Goal: Task Accomplishment & Management: Manage account settings

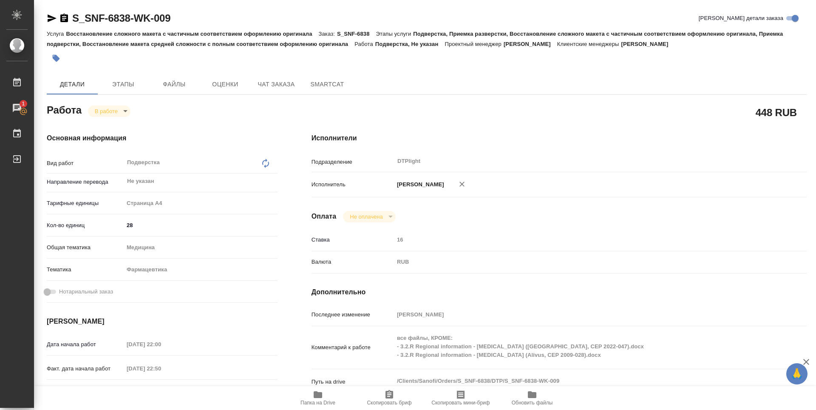
type textarea "x"
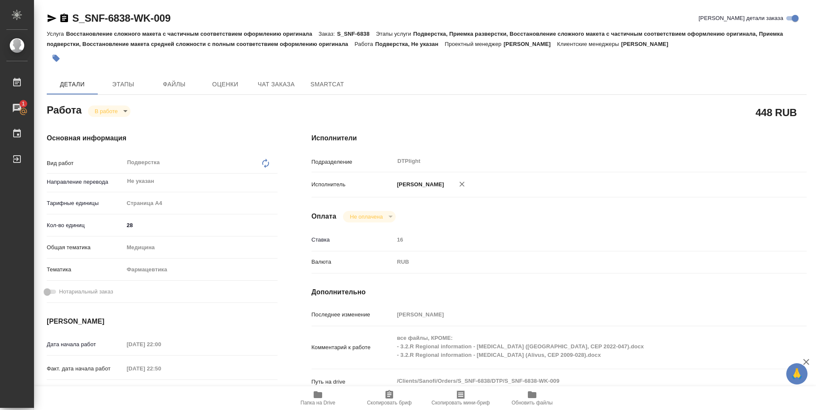
type textarea "x"
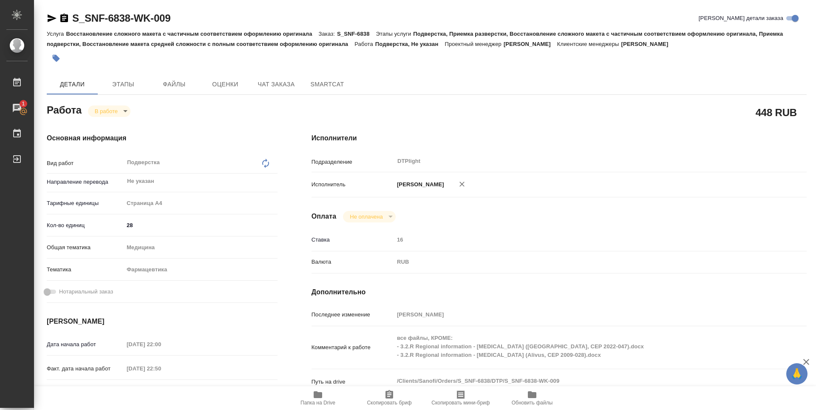
type textarea "x"
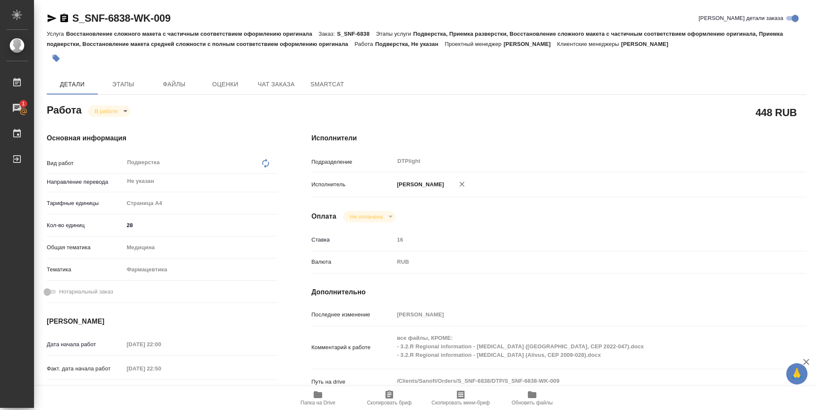
type textarea "x"
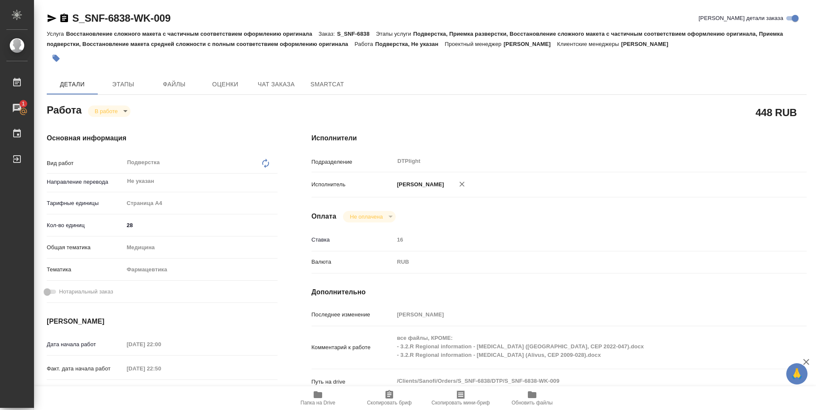
type textarea "x"
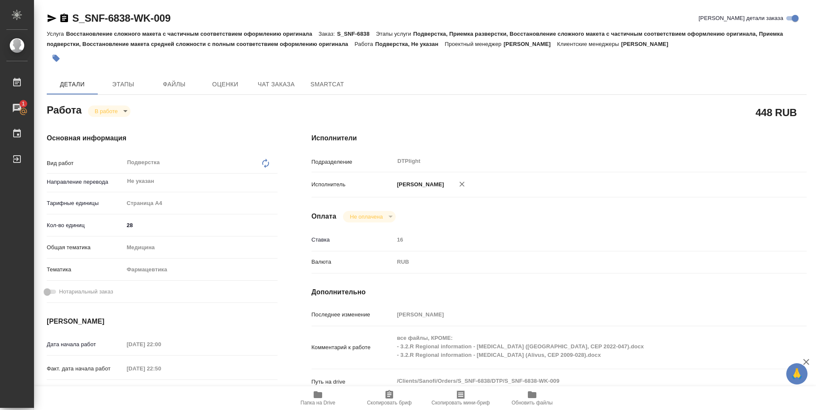
type textarea "x"
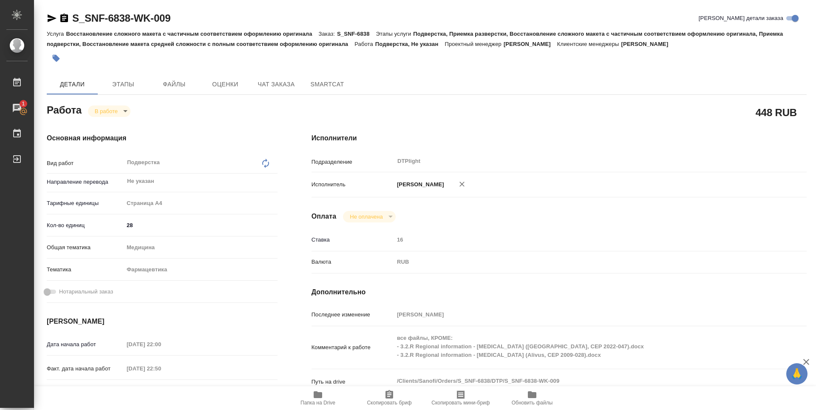
type textarea "x"
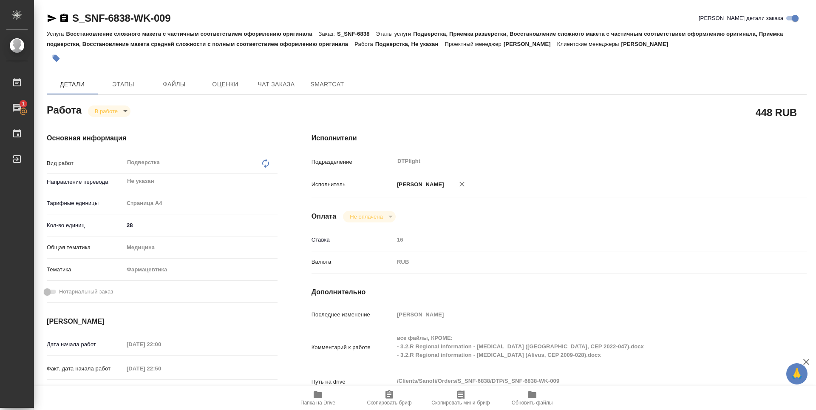
type textarea "x"
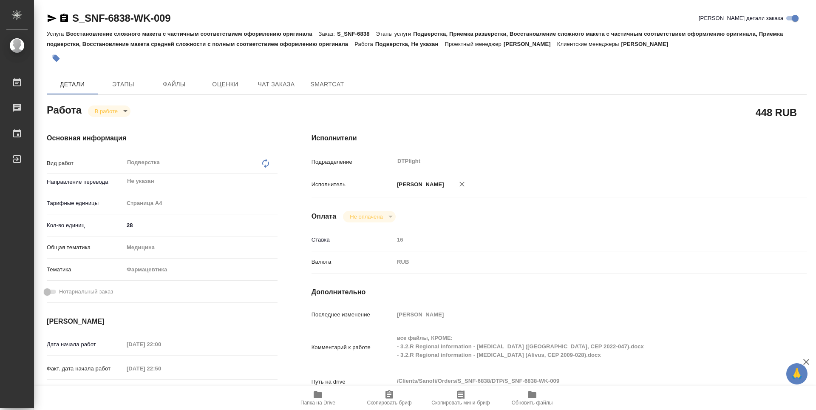
click at [317, 398] on icon "button" at bounding box center [318, 394] width 8 height 7
type textarea "x"
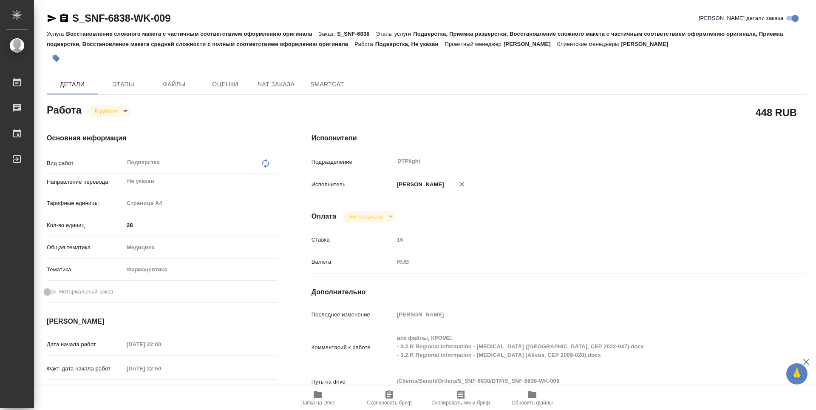
type textarea "x"
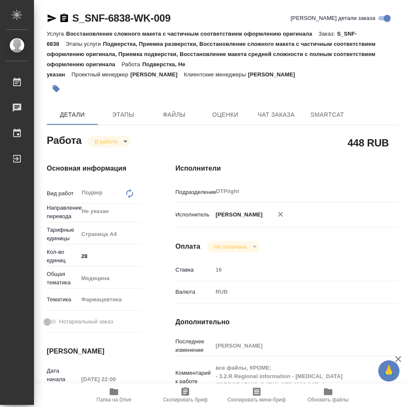
type textarea "x"
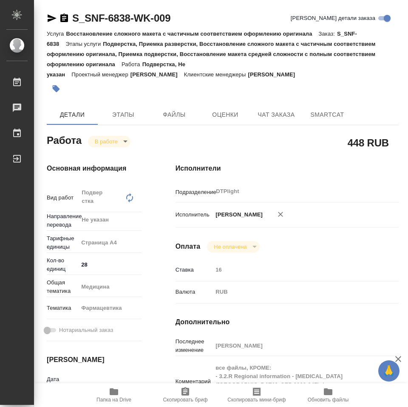
type textarea "x"
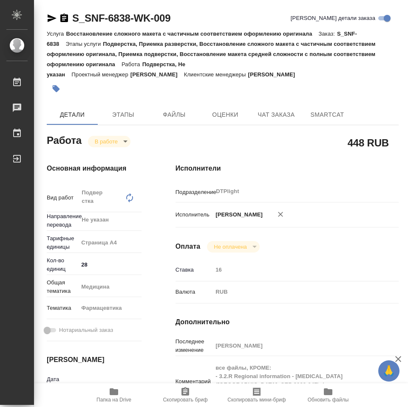
type textarea "x"
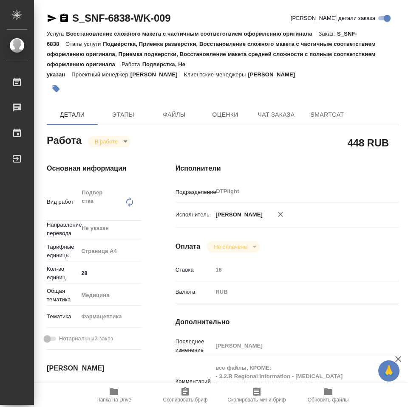
type textarea "x"
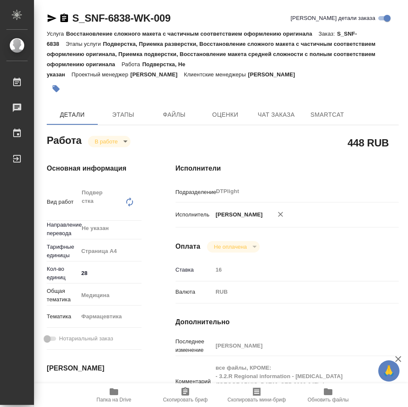
type textarea "x"
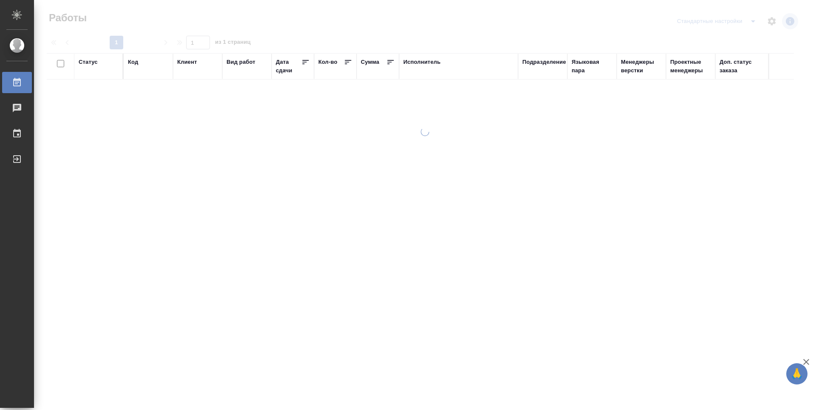
click at [550, 63] on div "Подразделение" at bounding box center [544, 62] width 44 height 8
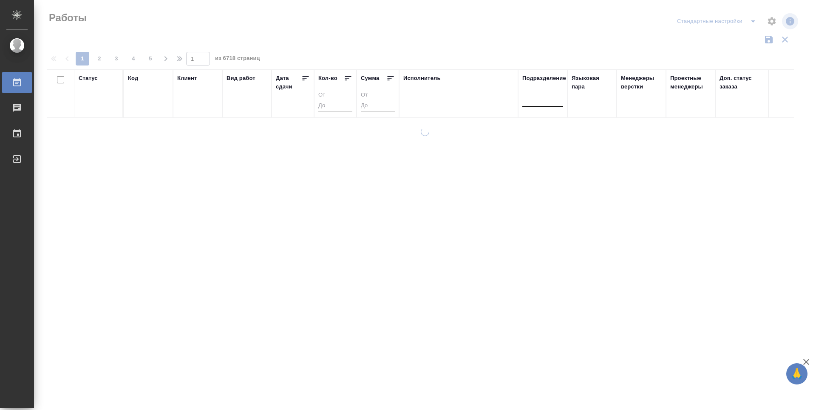
click at [547, 105] on div at bounding box center [542, 99] width 41 height 16
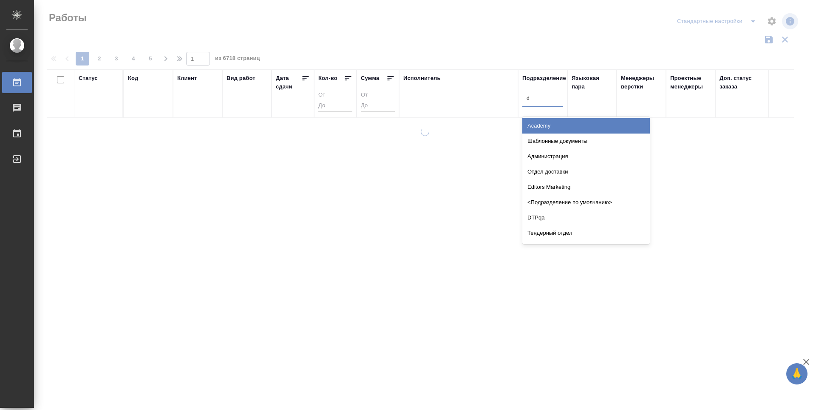
type input "dt"
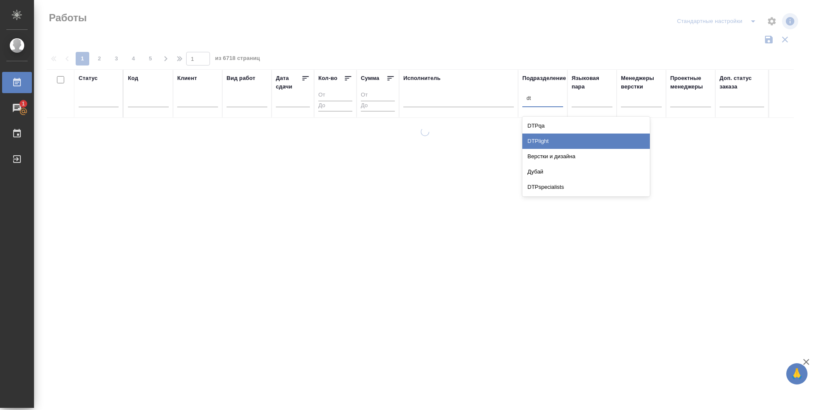
click at [547, 136] on div "DTPlight" at bounding box center [585, 140] width 127 height 15
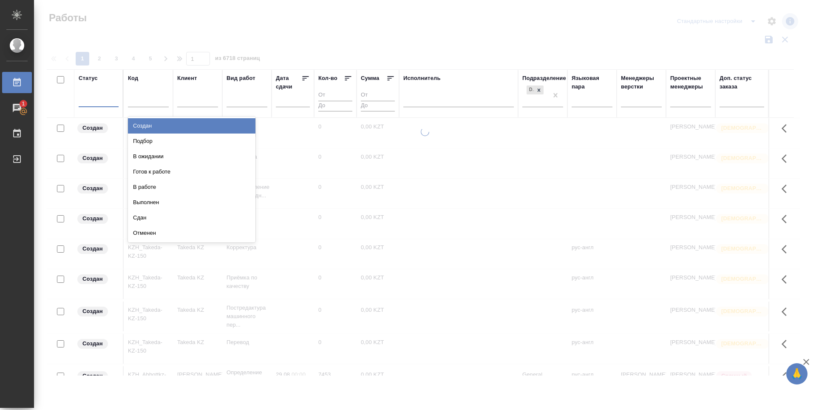
click at [101, 106] on div at bounding box center [99, 99] width 40 height 16
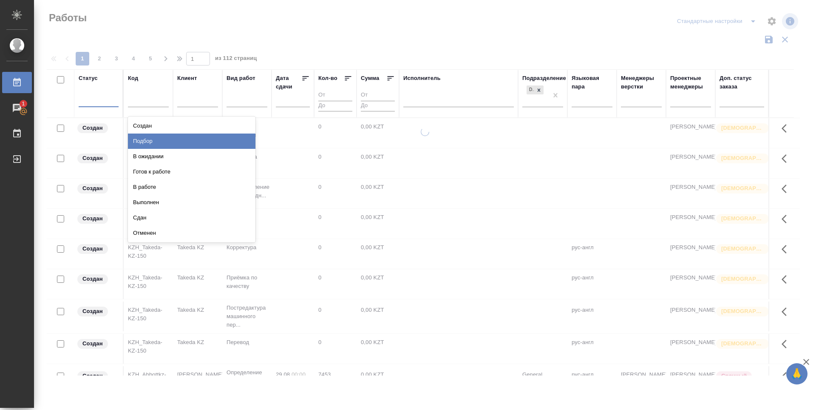
click at [233, 137] on div "Подбор" at bounding box center [191, 140] width 127 height 15
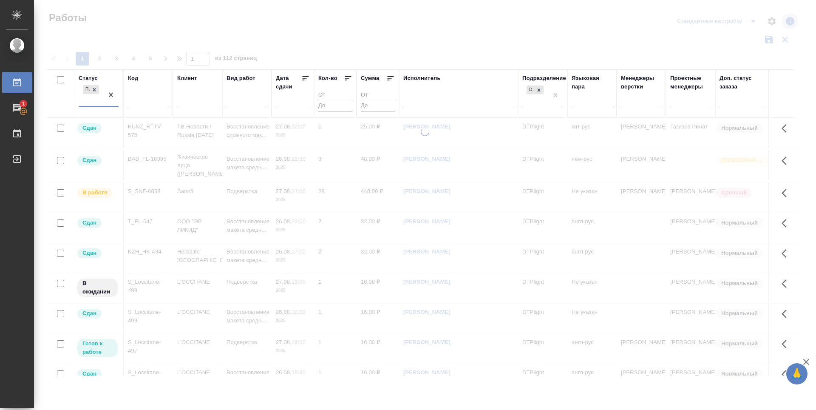
click at [92, 99] on div "Подбор" at bounding box center [91, 94] width 25 height 23
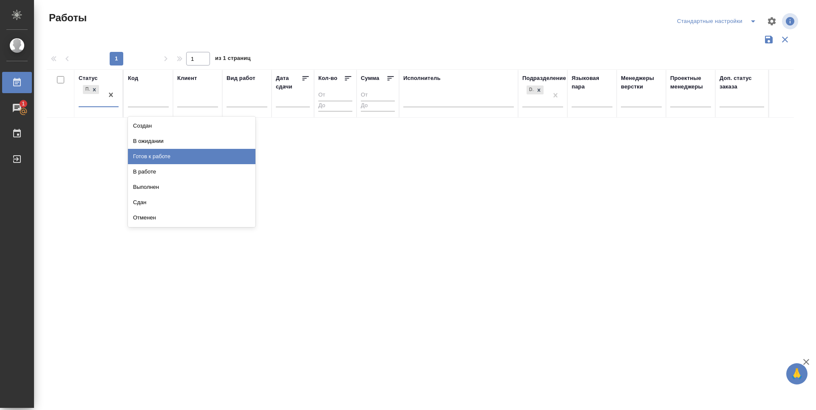
click at [169, 155] on div "Готов к работе" at bounding box center [191, 156] width 127 height 15
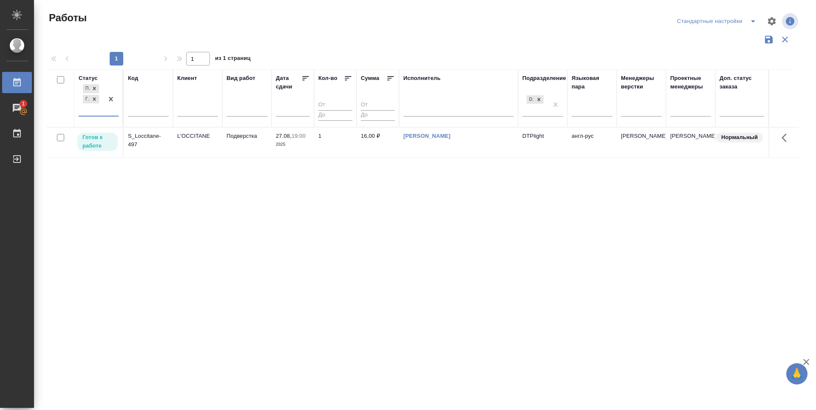
click at [82, 110] on div "Подбор Готов к работе" at bounding box center [91, 98] width 25 height 33
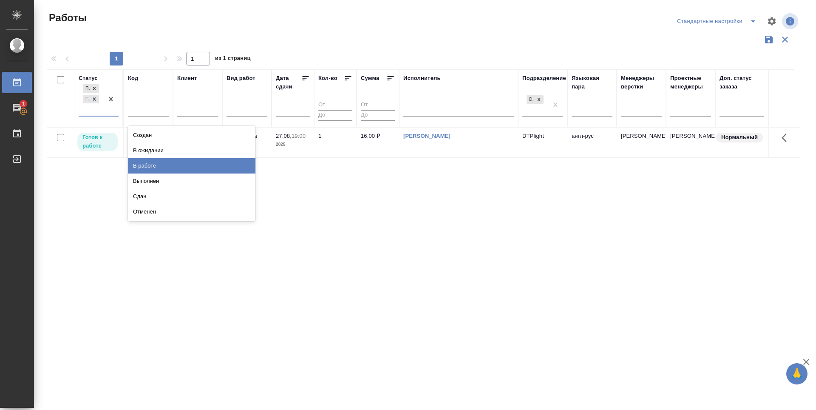
click at [152, 167] on div "В работе" at bounding box center [191, 165] width 127 height 15
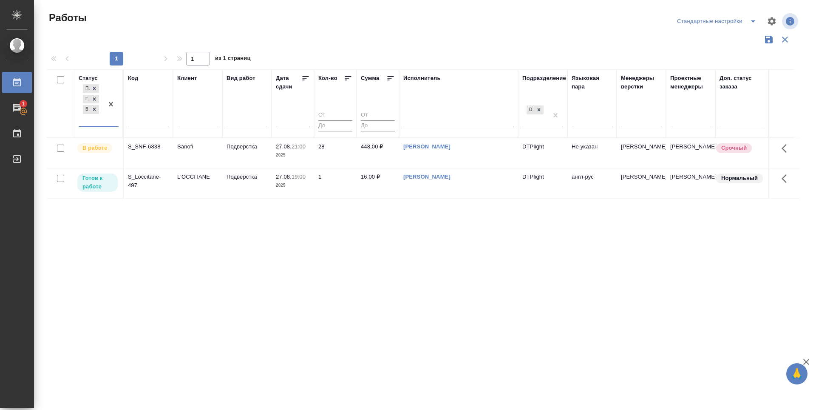
click at [247, 241] on div "Статус option В работе, selected. 0 results available. Select is focused ,type …" at bounding box center [423, 222] width 753 height 306
click at [96, 146] on p "В работе" at bounding box center [94, 147] width 25 height 8
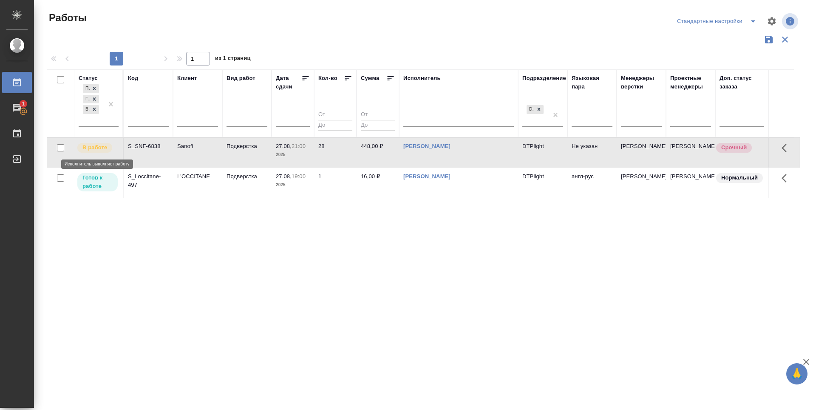
click at [96, 146] on p "В работе" at bounding box center [94, 147] width 25 height 8
click at [96, 180] on p "Готов к работе" at bounding box center [97, 181] width 30 height 17
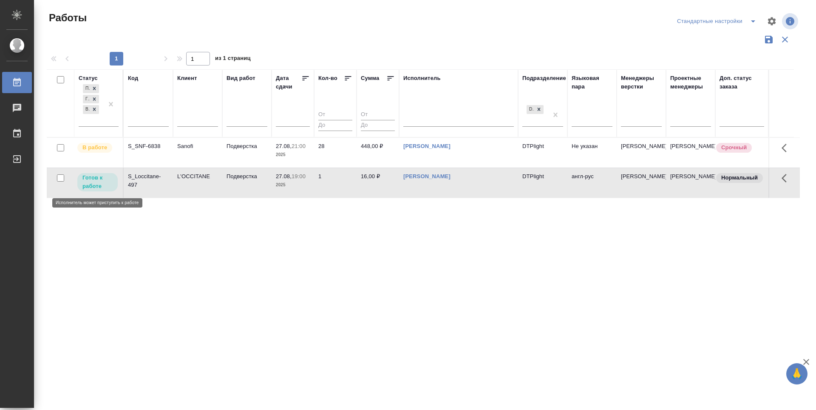
click at [95, 181] on p "Готов к работе" at bounding box center [97, 181] width 30 height 17
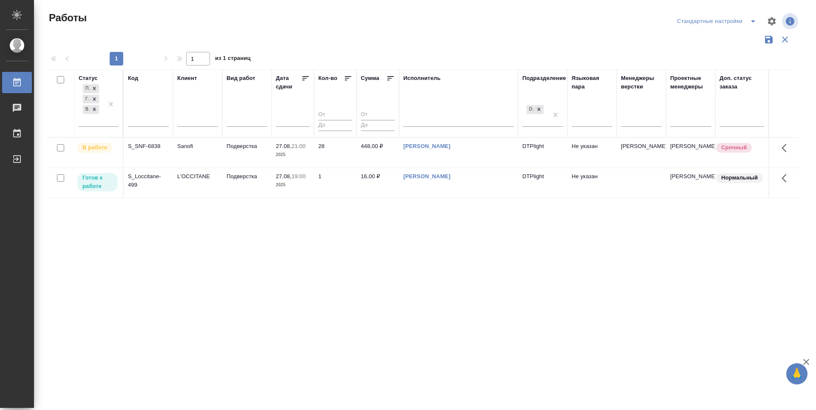
click at [96, 181] on p "Готов к работе" at bounding box center [97, 181] width 30 height 17
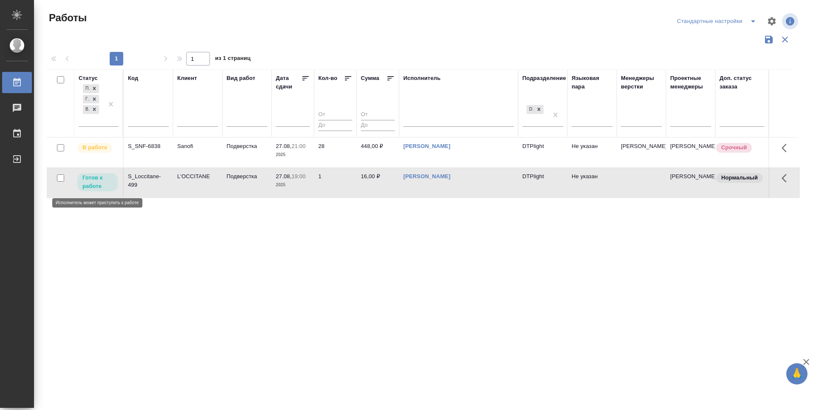
click at [96, 181] on p "Готов к работе" at bounding box center [97, 181] width 30 height 17
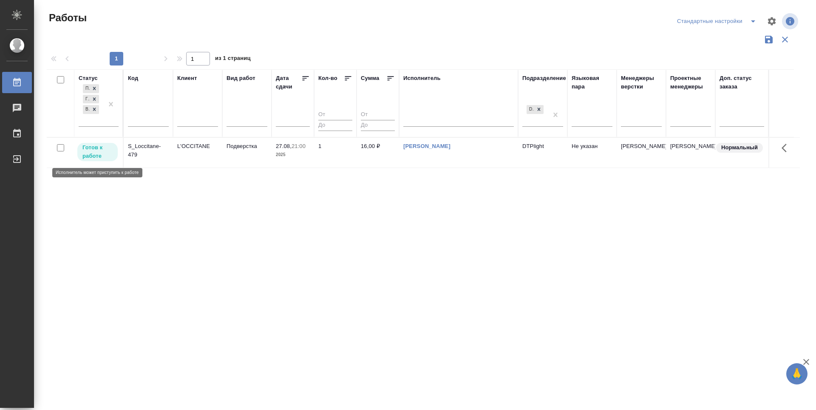
click at [100, 149] on p "Готов к работе" at bounding box center [97, 151] width 30 height 17
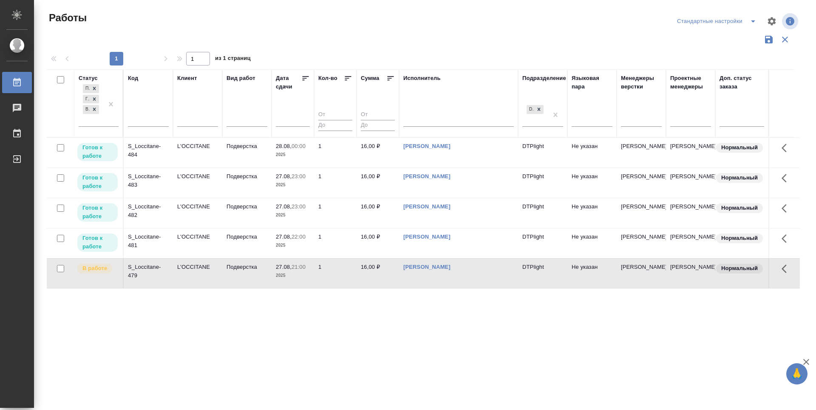
click at [305, 75] on icon at bounding box center [305, 78] width 8 height 8
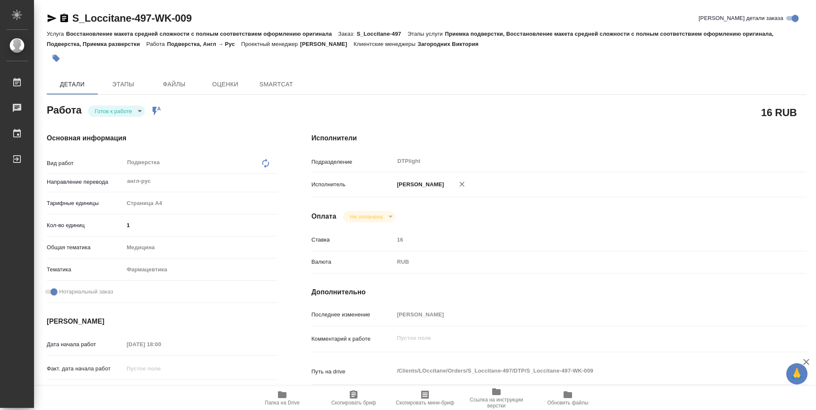
type textarea "x"
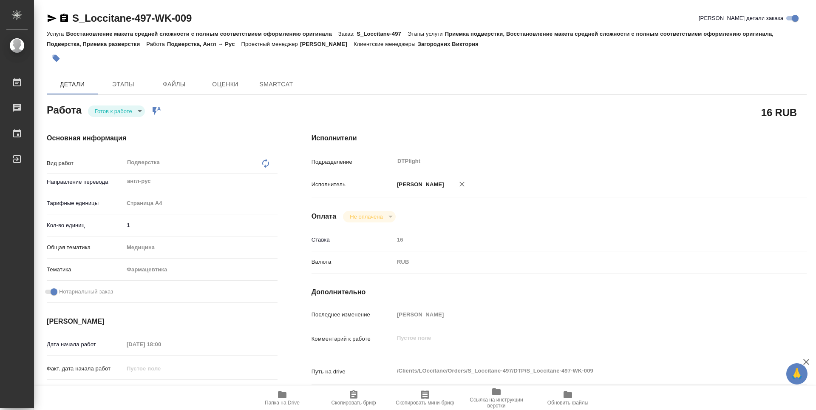
type textarea "x"
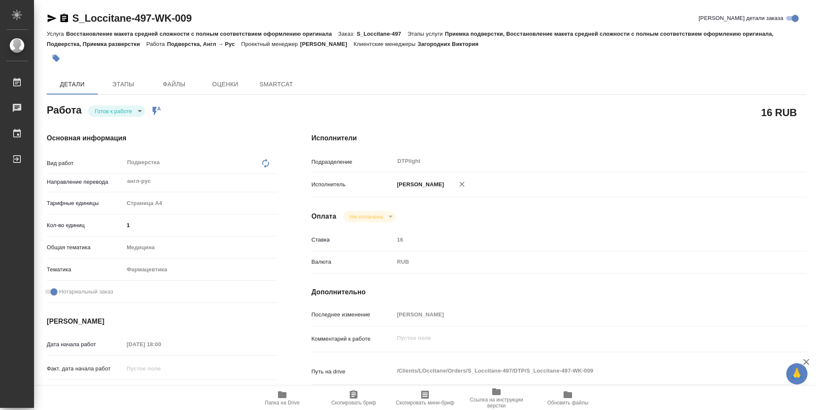
type textarea "x"
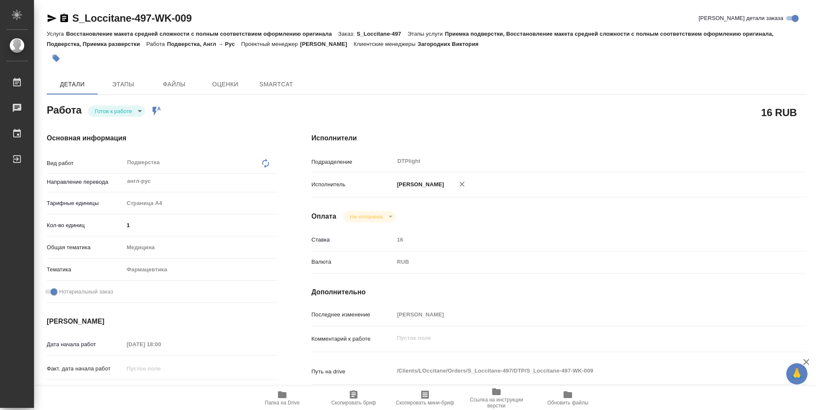
type textarea "x"
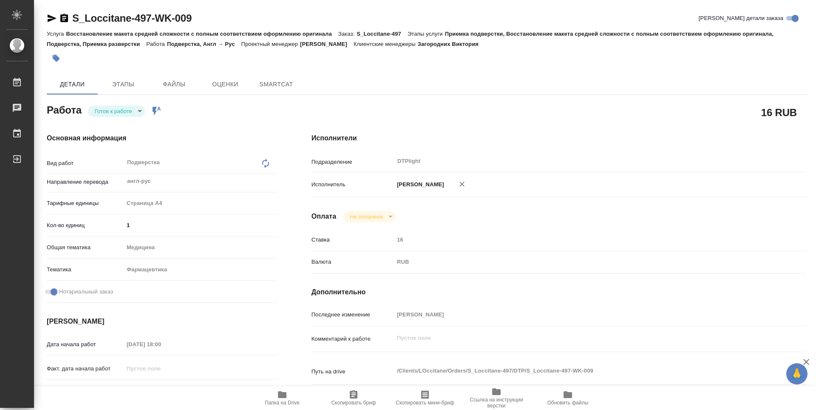
type textarea "x"
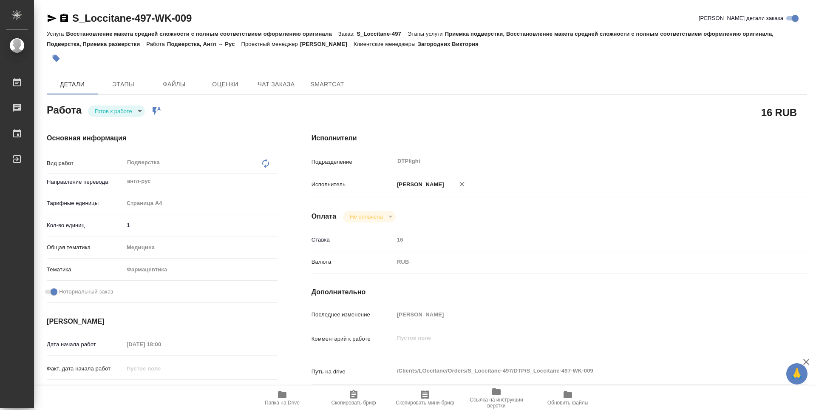
type textarea "x"
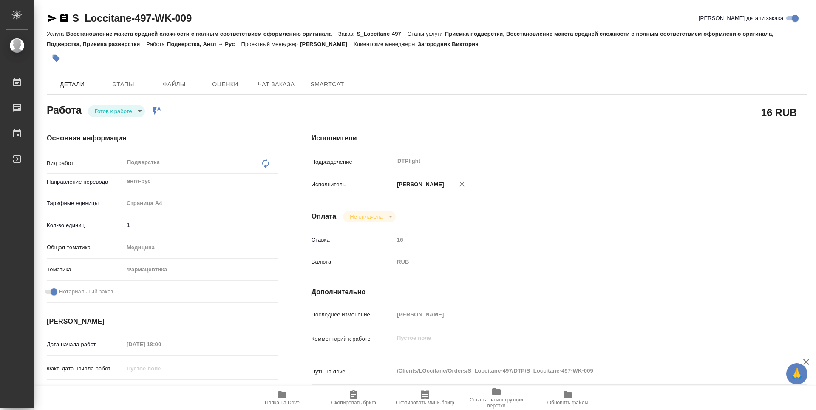
type textarea "x"
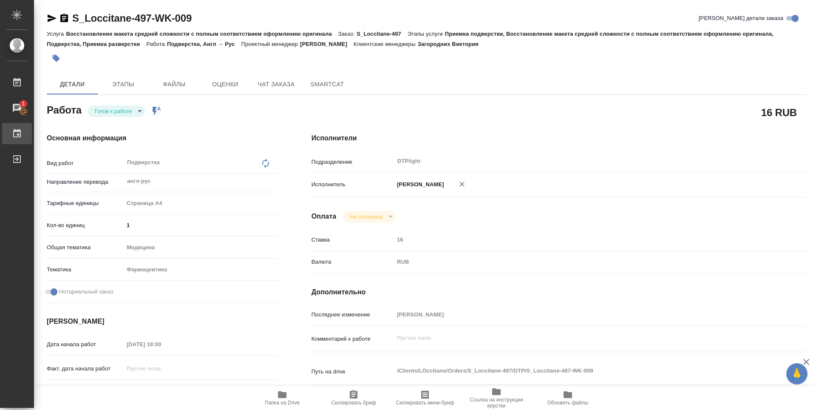
type textarea "x"
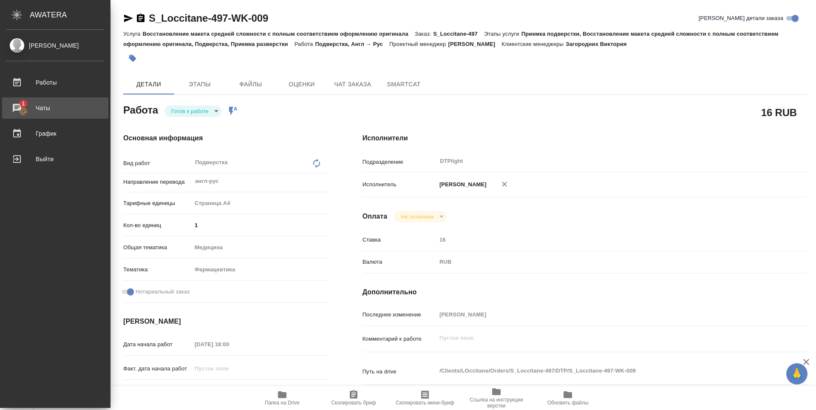
type textarea "x"
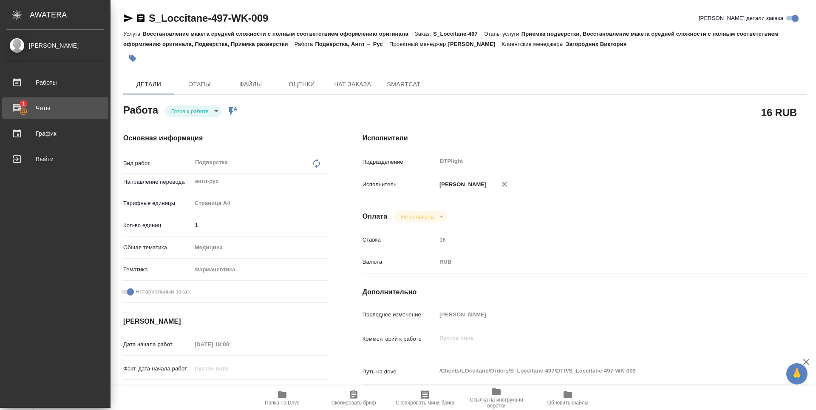
click at [48, 107] on div "Чаты" at bounding box center [55, 108] width 98 height 13
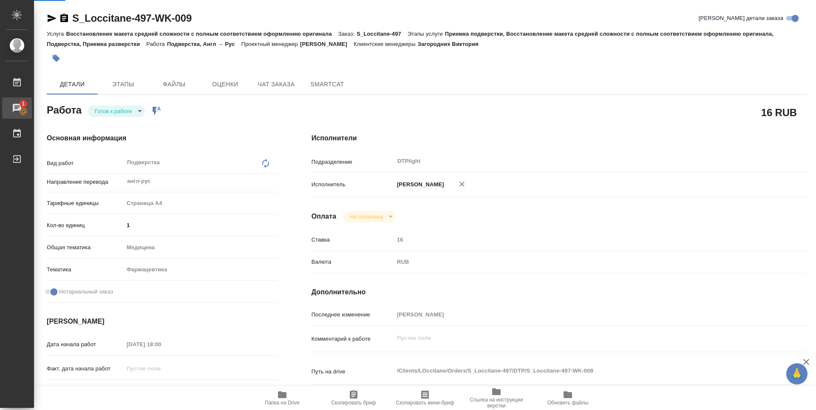
type textarea "x"
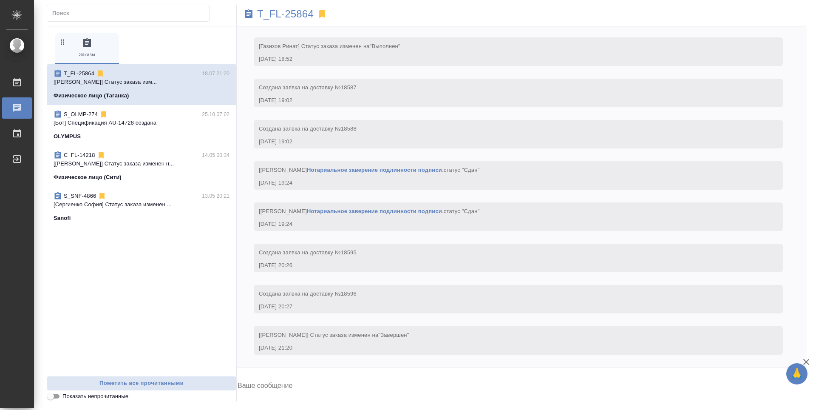
scroll to position [4845, 0]
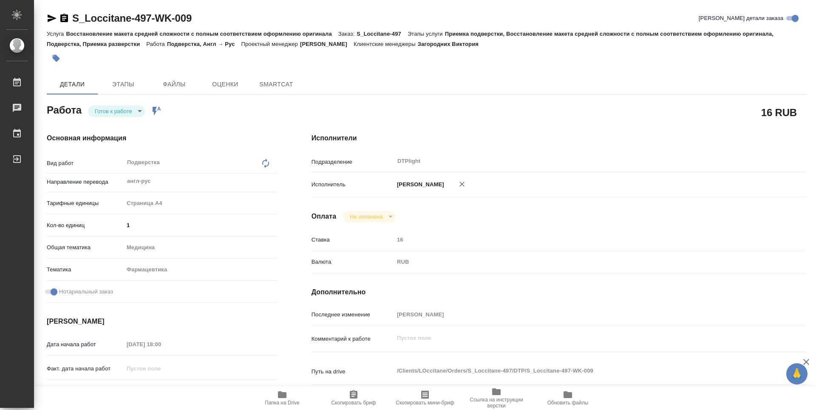
type textarea "x"
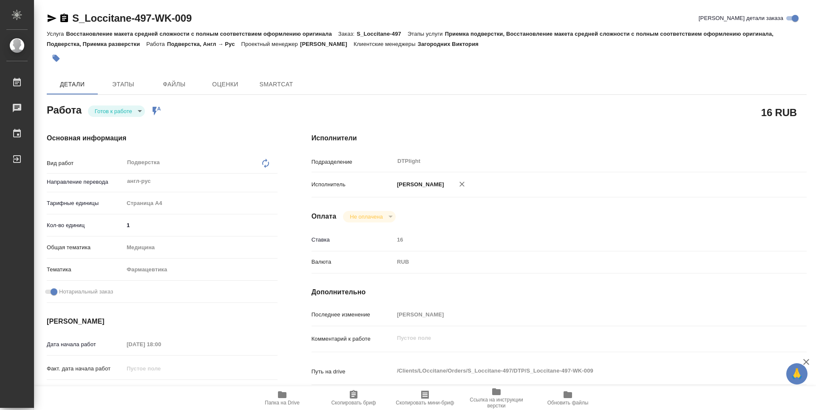
type textarea "x"
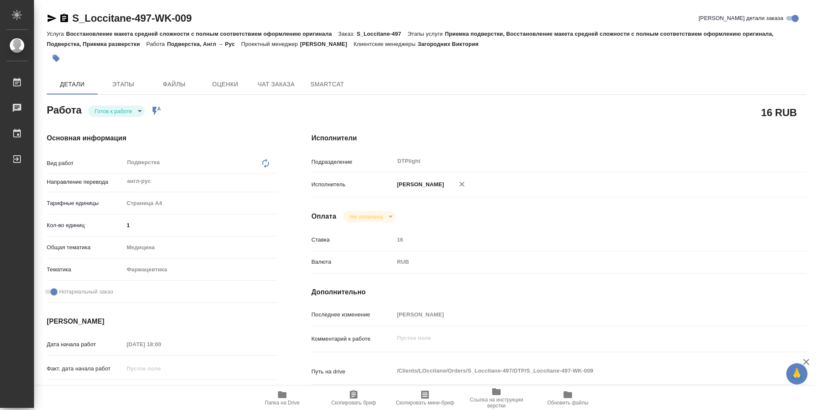
type textarea "x"
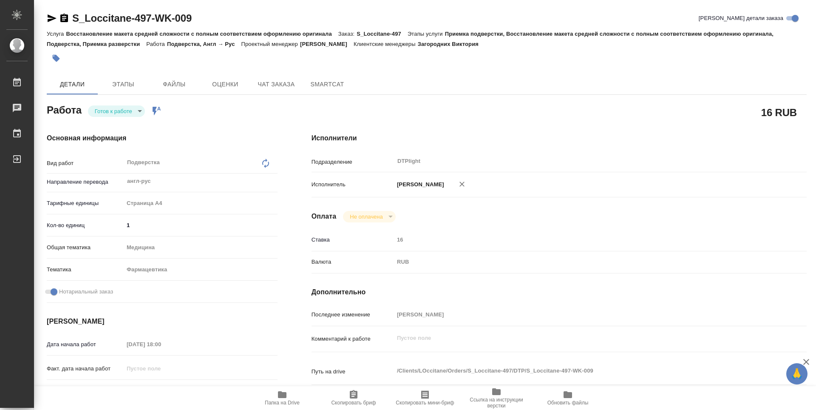
type textarea "x"
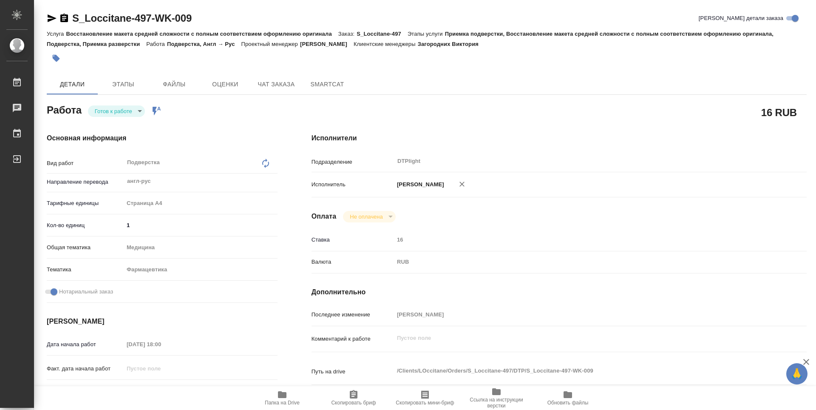
type textarea "x"
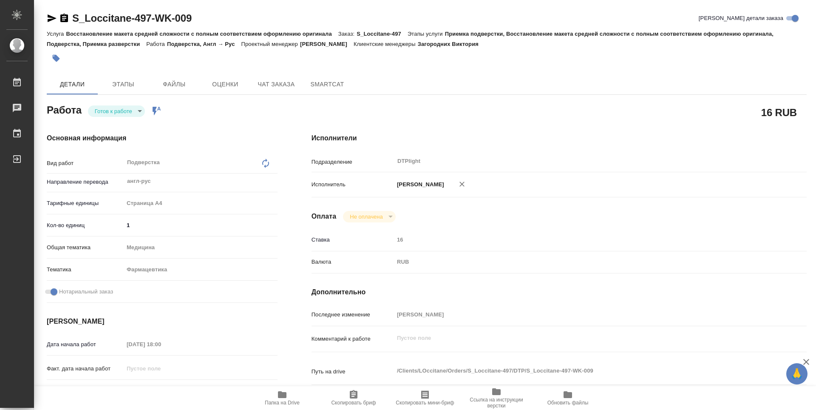
click at [285, 393] on icon "button" at bounding box center [282, 394] width 8 height 7
type textarea "x"
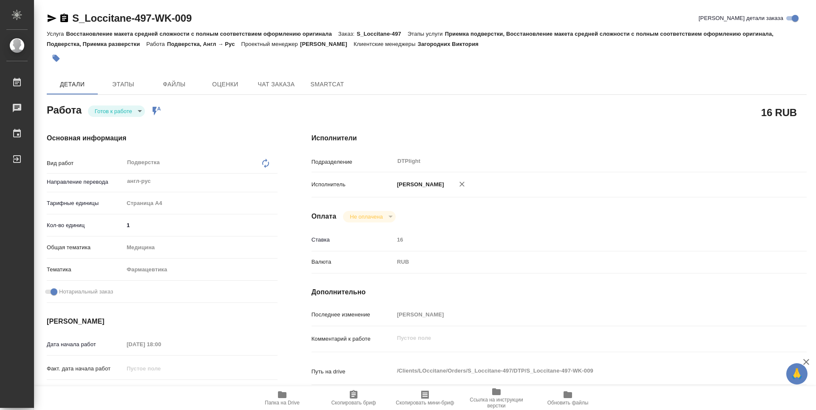
type textarea "x"
drag, startPoint x: 176, startPoint y: 17, endPoint x: 67, endPoint y: 16, distance: 109.6
click at [67, 16] on div "S_Loccitane-497-WK-009 Кратко детали заказа" at bounding box center [427, 18] width 760 height 14
copy link "S_Loccitane-497-WK-009"
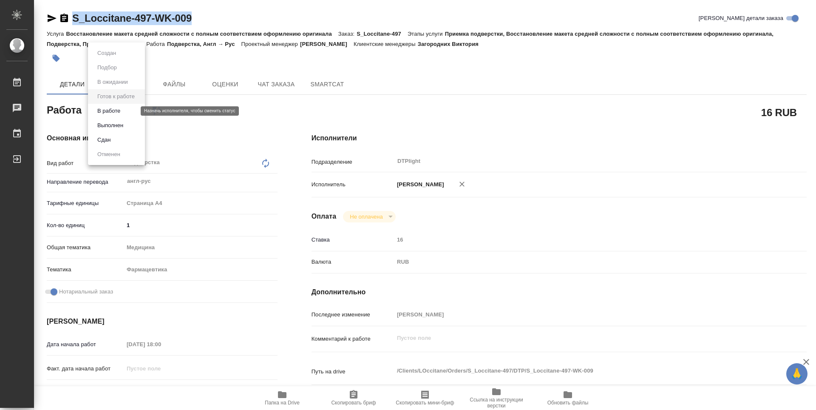
click at [127, 113] on body "🙏 .cls-1 fill:#fff; AWATERA Zubakova Viktoriya Работы 0 Чаты График Выйти S_Loc…" at bounding box center [408, 205] width 816 height 410
click at [119, 108] on button "В работе" at bounding box center [109, 110] width 28 height 9
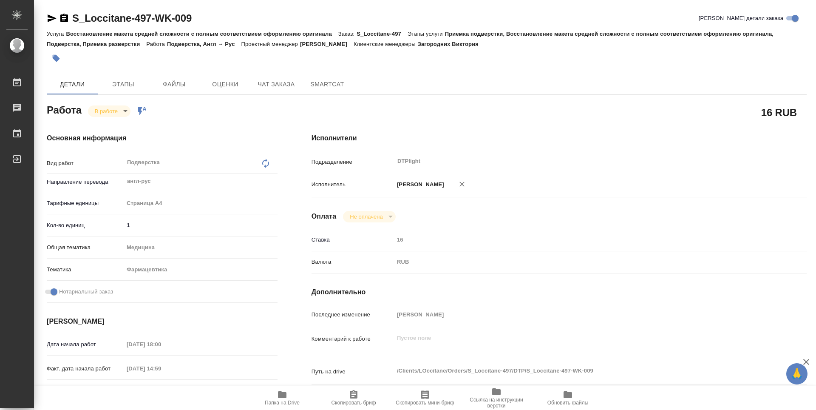
type textarea "x"
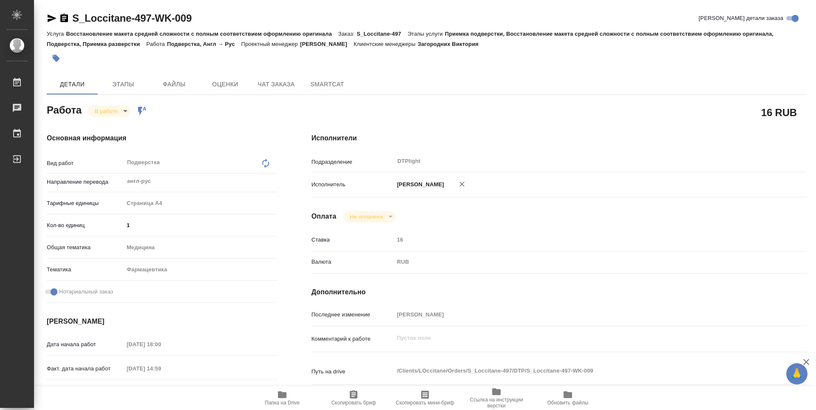
type textarea "x"
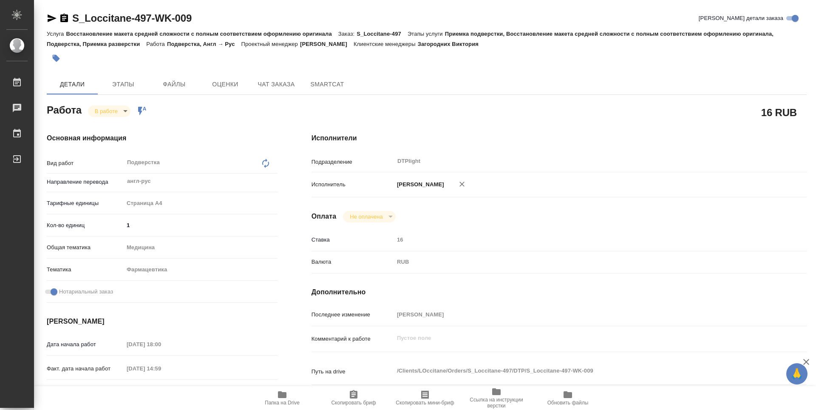
type textarea "x"
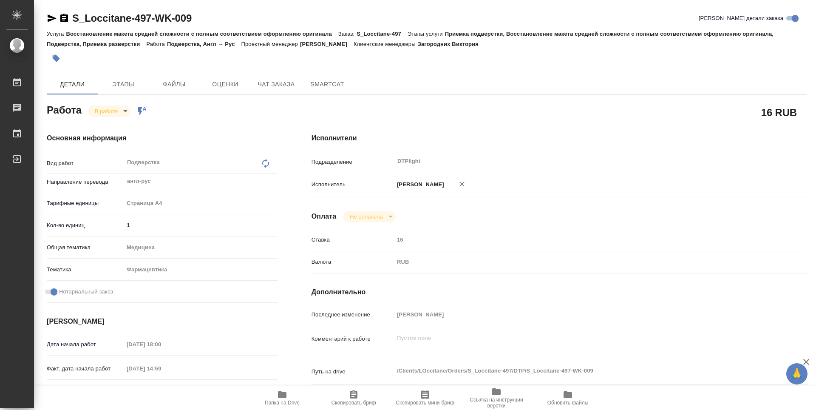
type textarea "x"
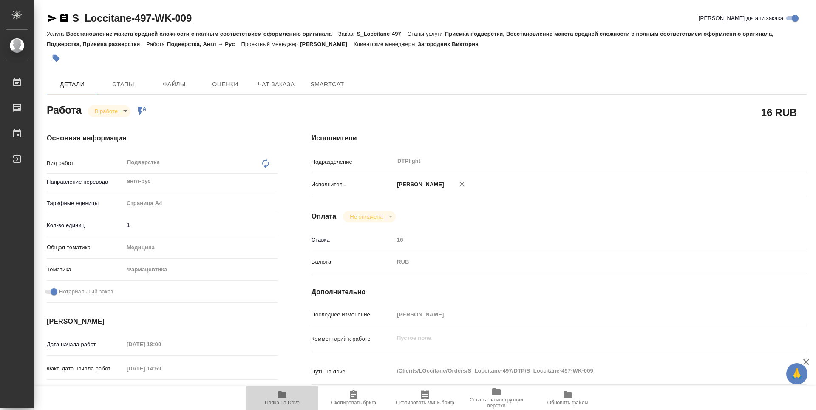
click at [288, 393] on span "Папка на Drive" at bounding box center [282, 397] width 61 height 16
type textarea "x"
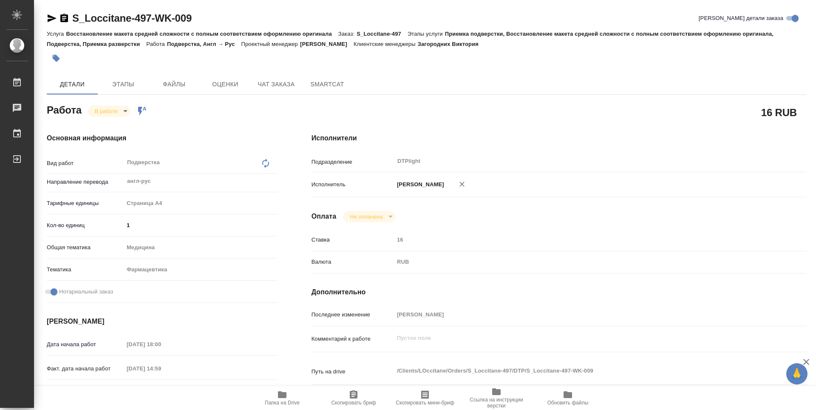
type textarea "x"
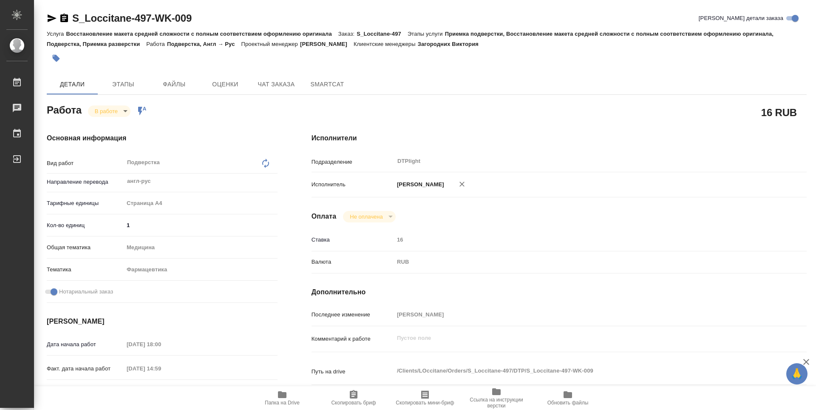
type textarea "x"
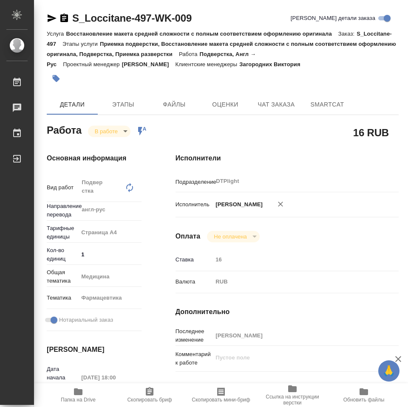
type textarea "x"
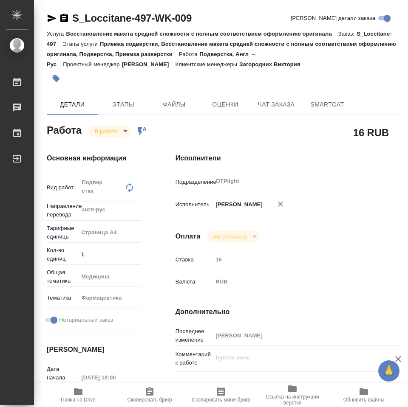
type textarea "x"
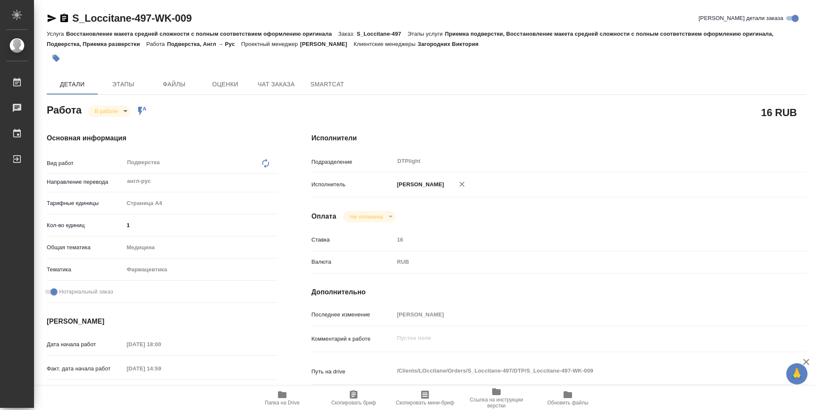
type textarea "x"
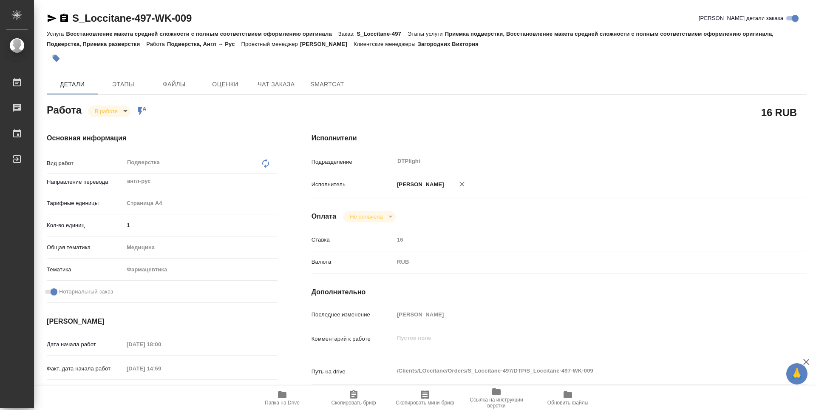
click at [122, 107] on body "🙏 .cls-1 fill:#fff; AWATERA Zubakova Viktoriya Работы 0 Чаты График Выйти S_Loc…" at bounding box center [408, 205] width 816 height 410
click at [815, 83] on div at bounding box center [408, 205] width 816 height 410
click at [766, 58] on div at bounding box center [427, 58] width 760 height 19
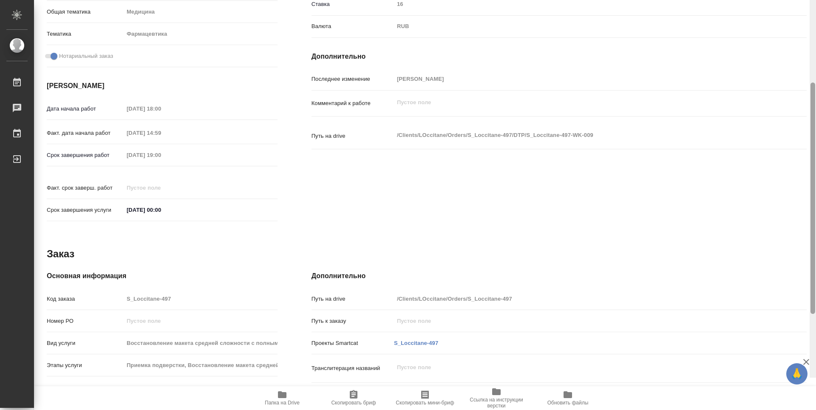
scroll to position [151, 0]
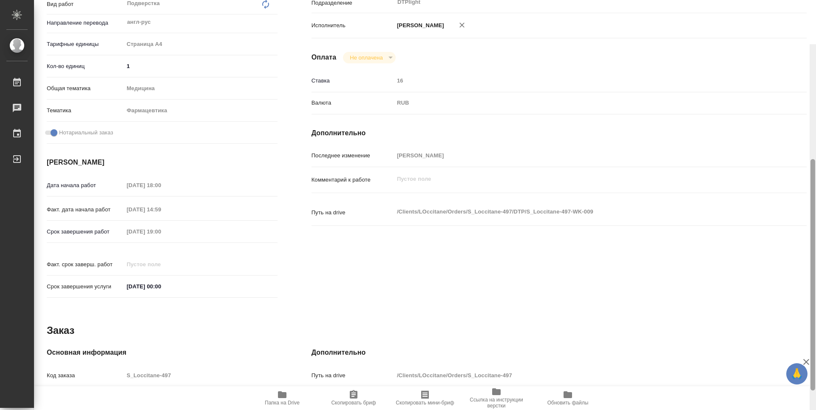
drag, startPoint x: 813, startPoint y: 179, endPoint x: 766, endPoint y: 97, distance: 94.8
click at [798, 110] on div "S_Loccitane-497-WK-009 Кратко детали заказа Услуга Восстановление макета средне…" at bounding box center [425, 205] width 782 height 410
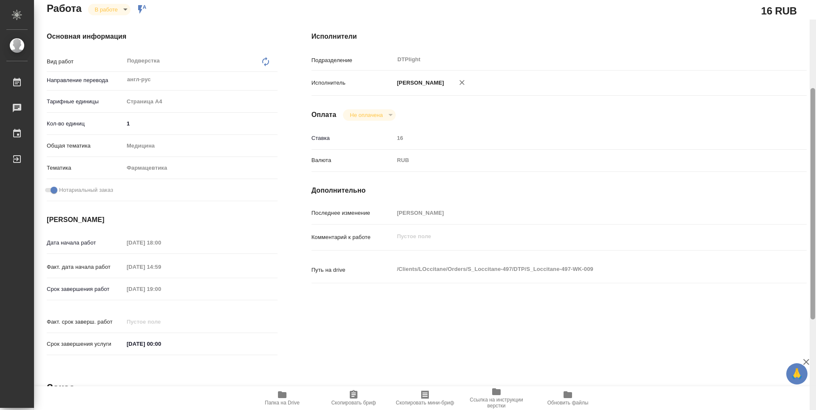
scroll to position [0, 0]
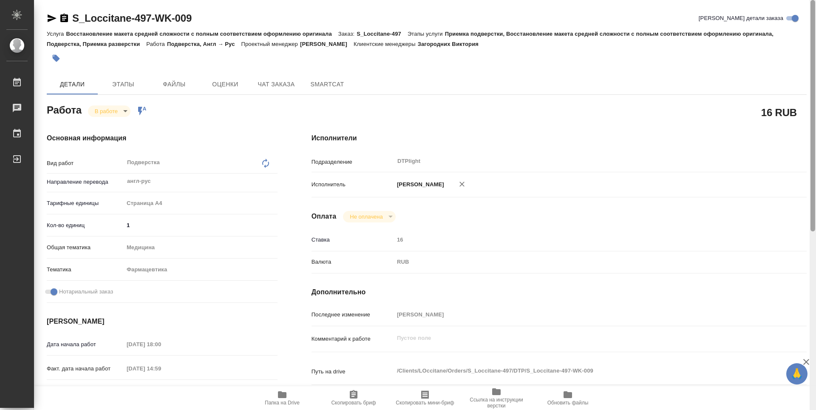
drag, startPoint x: 811, startPoint y: 122, endPoint x: 803, endPoint y: 20, distance: 102.3
click at [803, 20] on div "S_Loccitane-497-WK-009 Кратко детали заказа Услуга Восстановление макета средне…" at bounding box center [425, 205] width 782 height 410
click at [105, 109] on body "🙏 .cls-1 fill:#fff; AWATERA Zubakova Viktoriya Работы 0 Чаты График Выйти S_Loc…" at bounding box center [408, 205] width 816 height 410
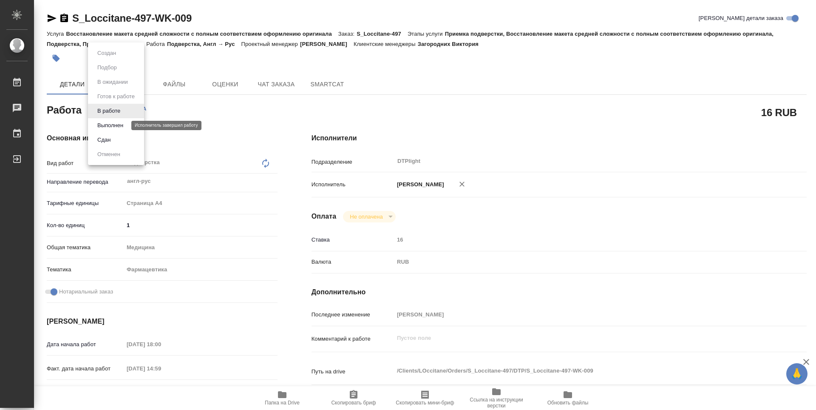
click at [103, 124] on button "Выполнен" at bounding box center [110, 125] width 31 height 9
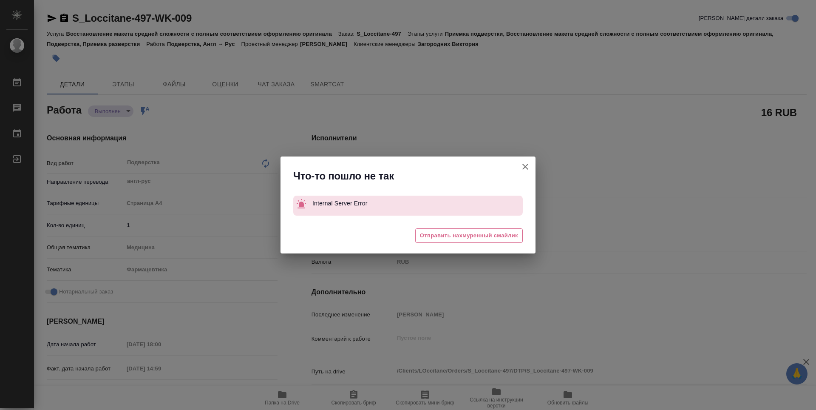
type textarea "x"
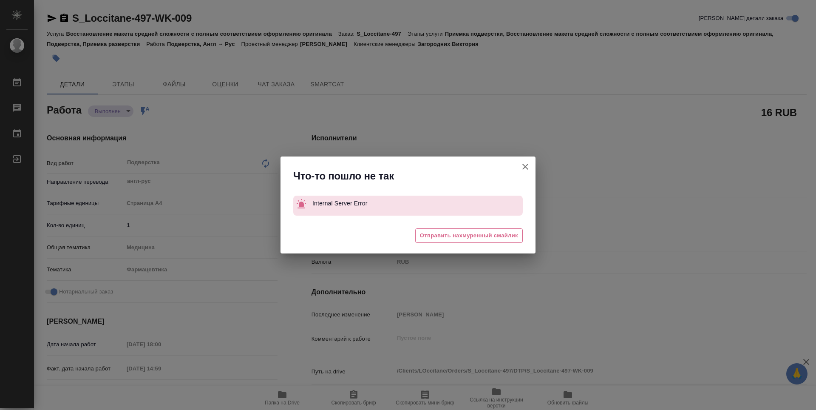
type textarea "x"
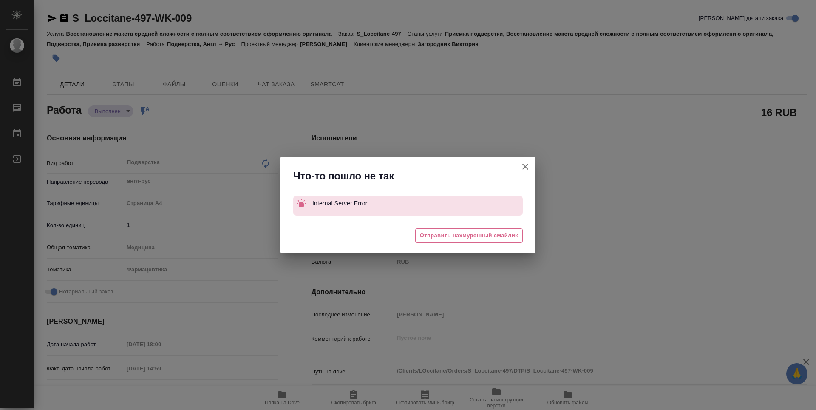
type textarea "x"
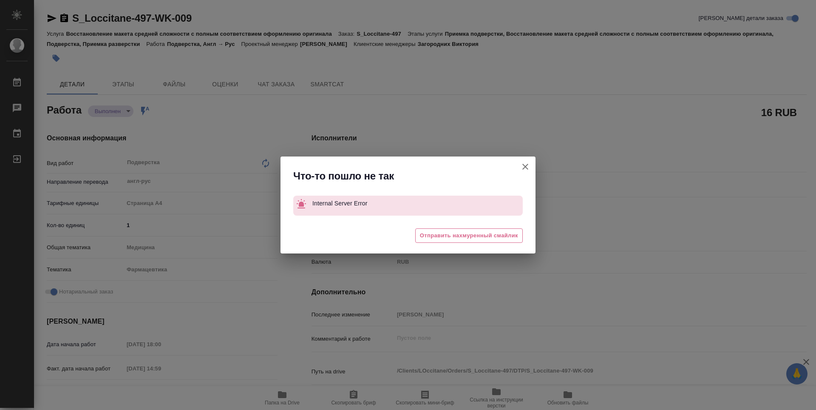
type textarea "x"
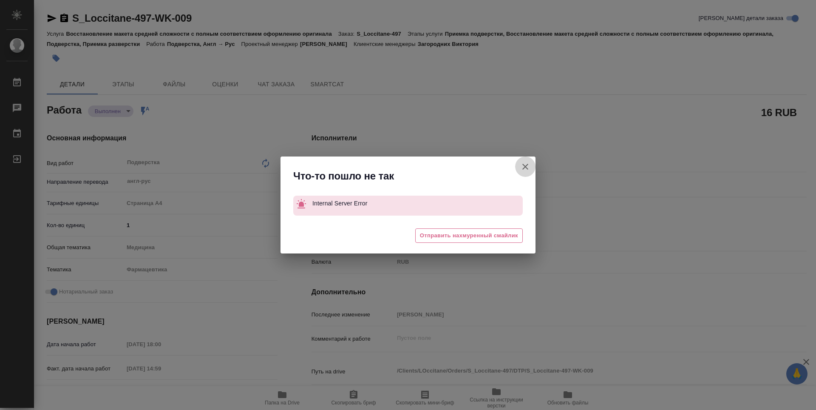
click at [527, 165] on icon "button" at bounding box center [525, 167] width 6 height 6
type textarea "x"
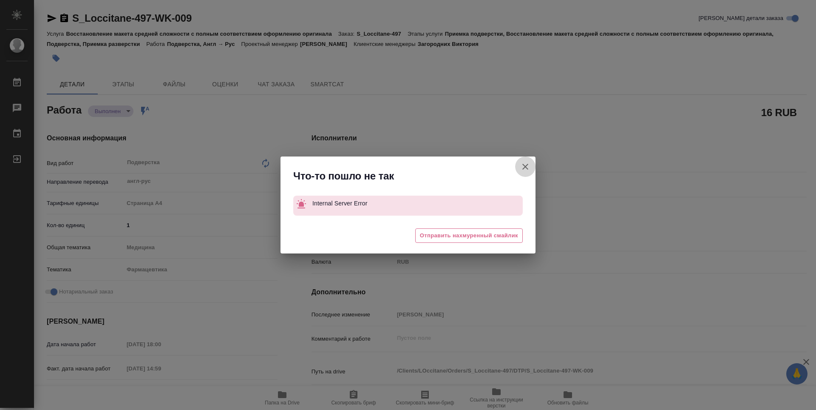
type textarea "x"
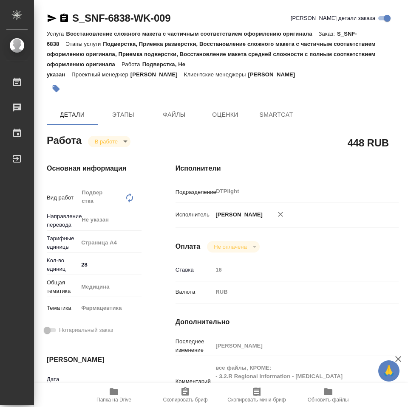
type textarea "x"
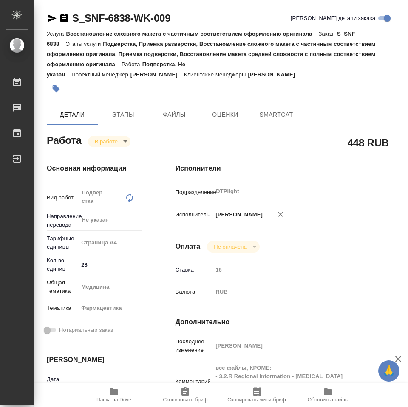
type textarea "x"
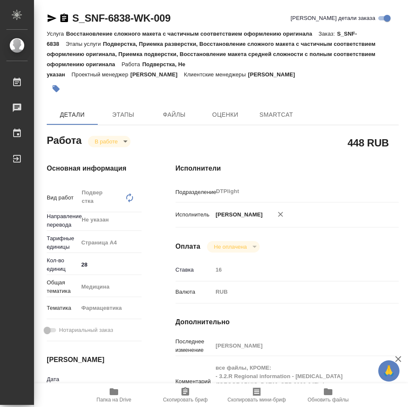
type textarea "x"
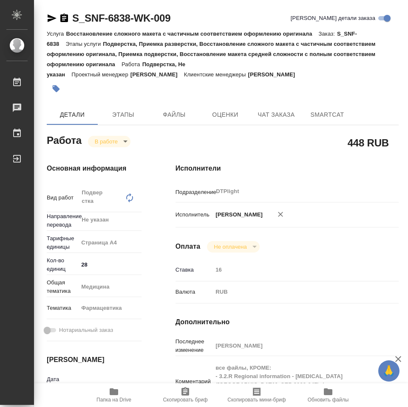
type textarea "x"
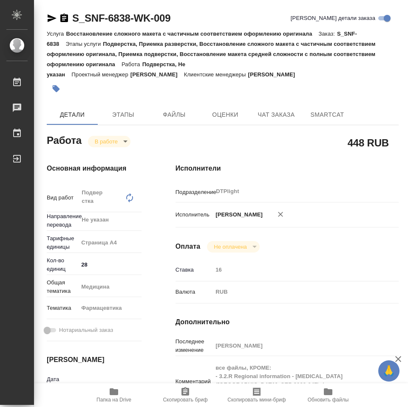
type textarea "x"
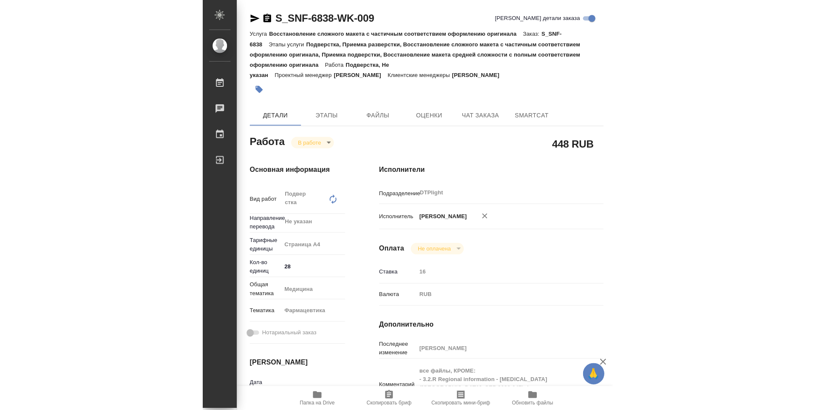
scroll to position [42, 0]
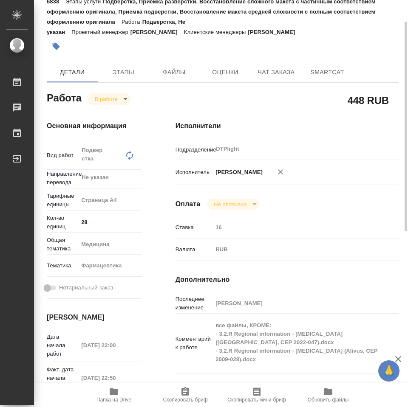
type textarea "x"
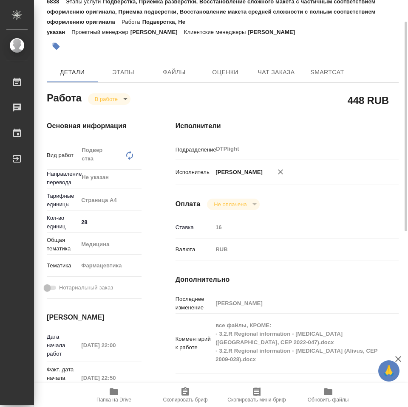
type textarea "x"
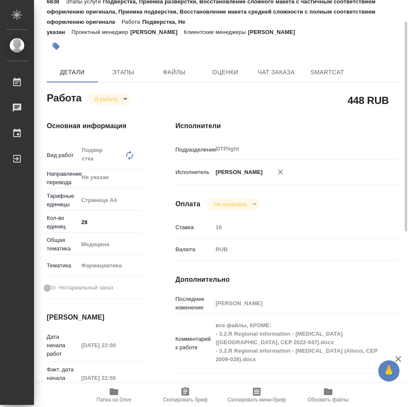
click at [119, 394] on icon "button" at bounding box center [114, 392] width 10 height 10
type textarea "x"
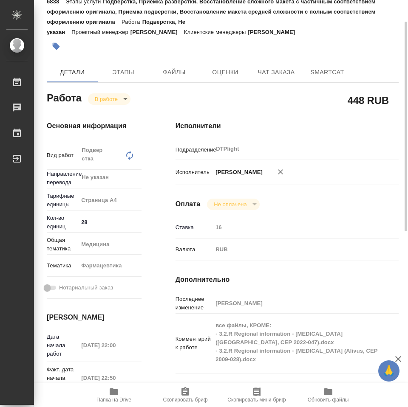
type textarea "x"
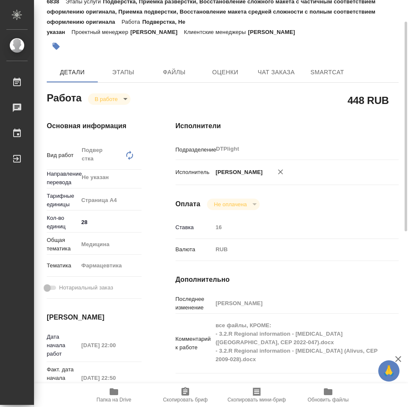
type textarea "x"
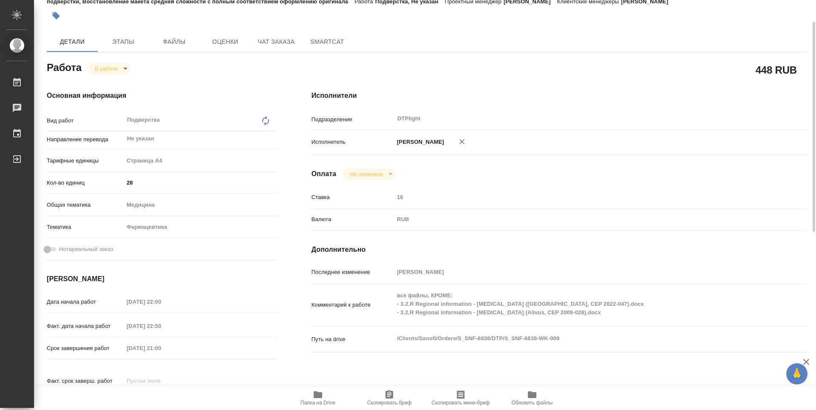
type textarea "x"
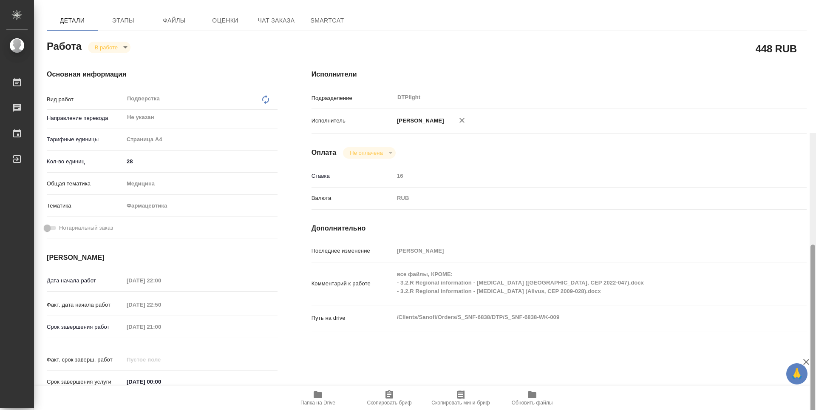
scroll to position [0, 0]
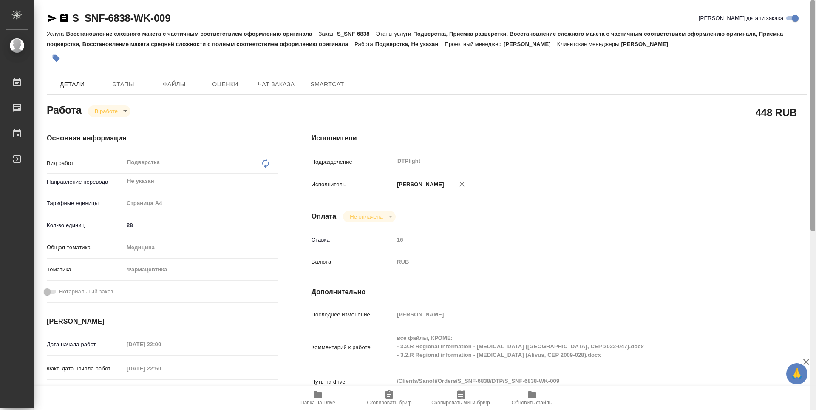
drag, startPoint x: 811, startPoint y: 134, endPoint x: 815, endPoint y: 65, distance: 69.4
click at [407, 65] on div at bounding box center [812, 205] width 6 height 410
click at [51, 15] on icon "button" at bounding box center [52, 18] width 10 height 10
type textarea "x"
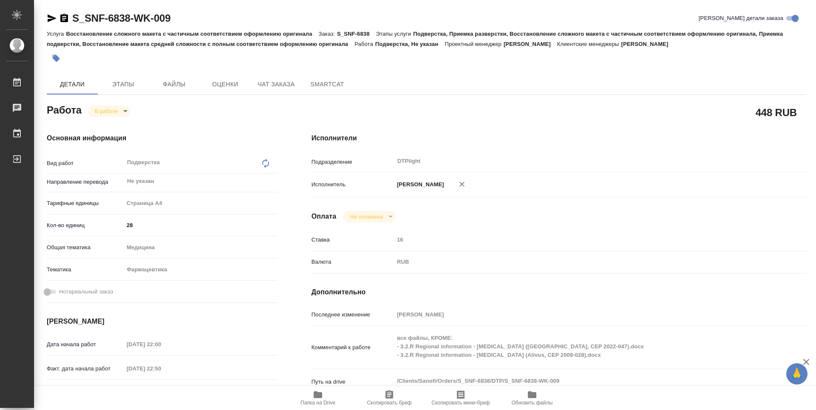
type textarea "x"
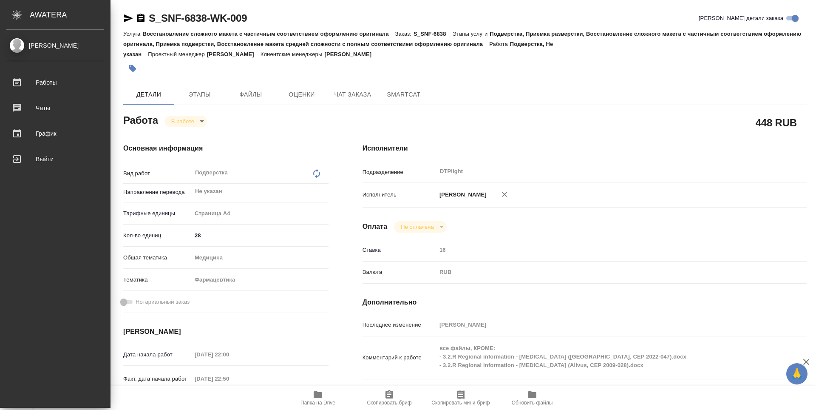
type textarea "x"
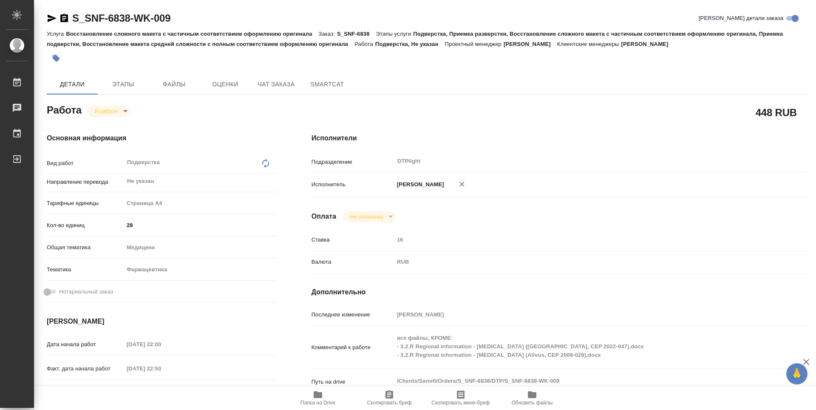
type textarea "x"
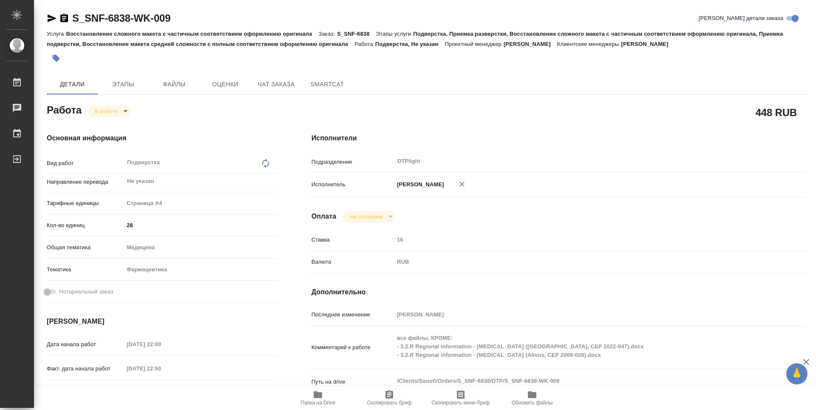
type textarea "x"
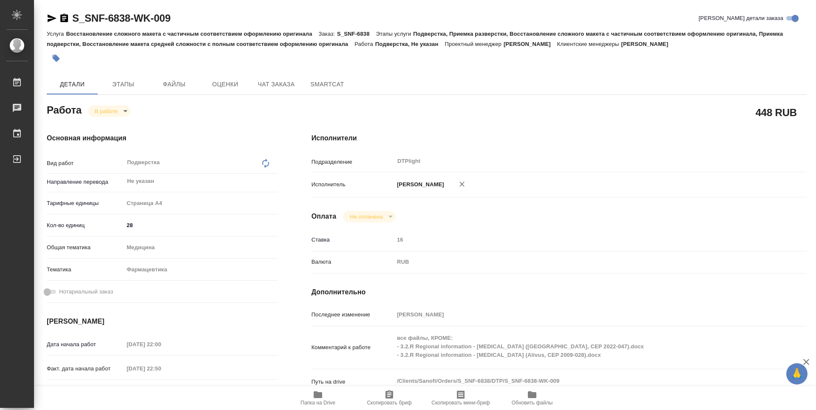
type textarea "x"
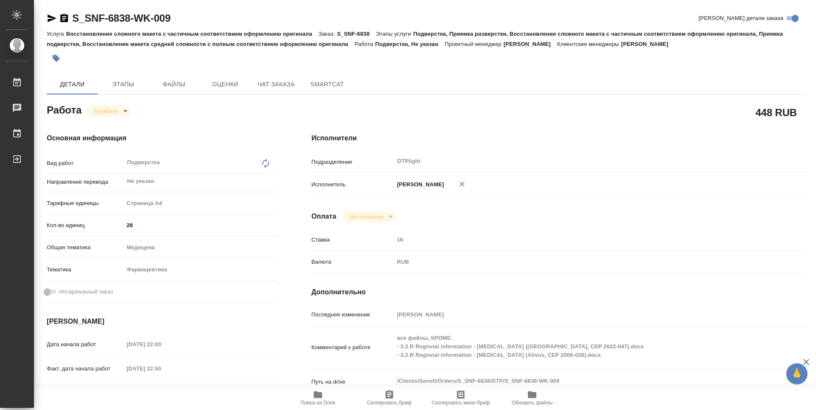
type textarea "x"
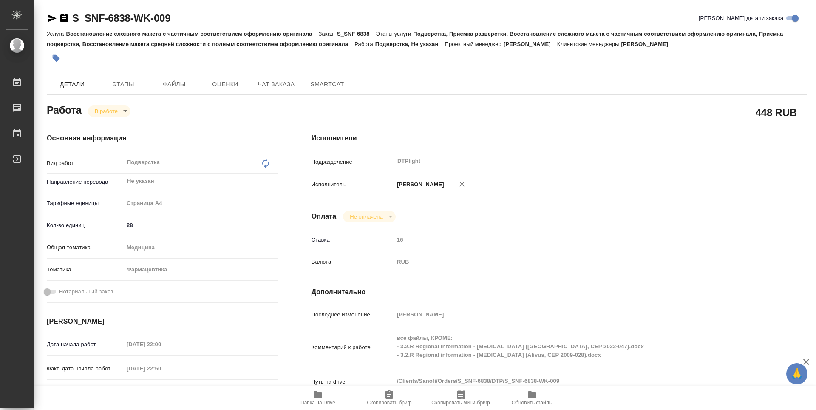
type textarea "x"
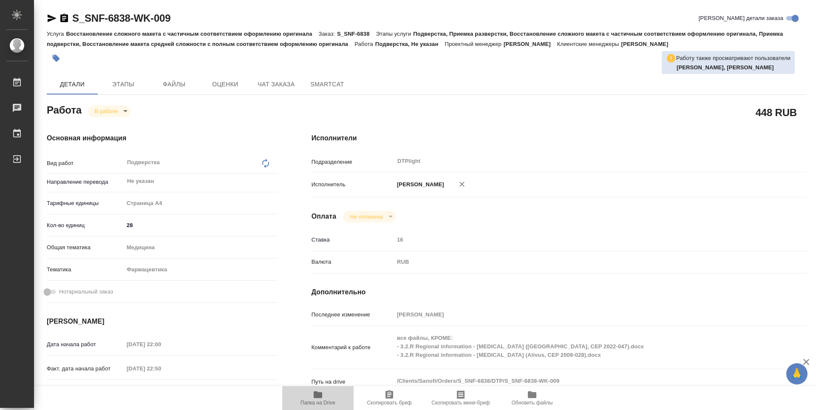
click at [322, 399] on icon "button" at bounding box center [318, 394] width 10 height 10
click at [105, 114] on body "🙏 .cls-1 fill:#fff; AWATERA Zubakova Viktoriya Работы 0 Чаты График Выйти S_SNF…" at bounding box center [408, 205] width 816 height 410
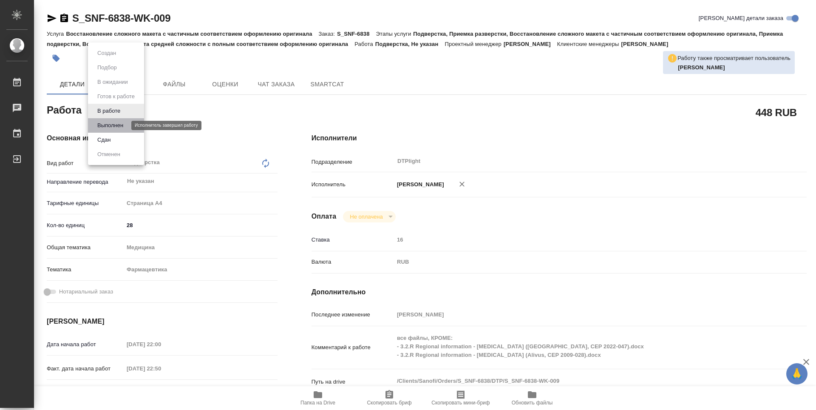
click at [111, 125] on button "Выполнен" at bounding box center [110, 125] width 31 height 9
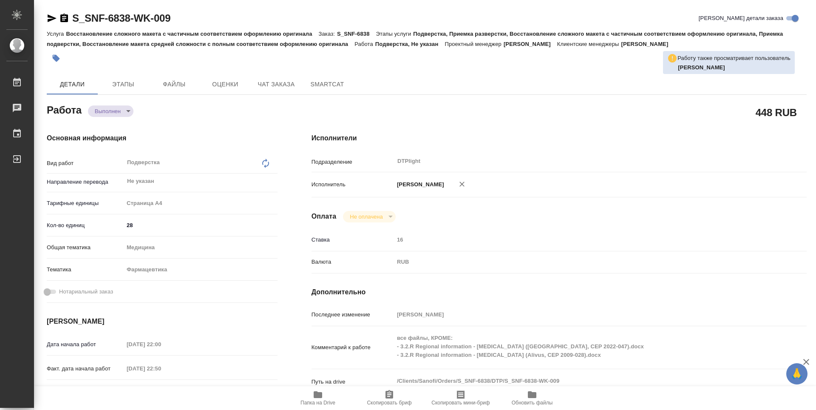
type textarea "x"
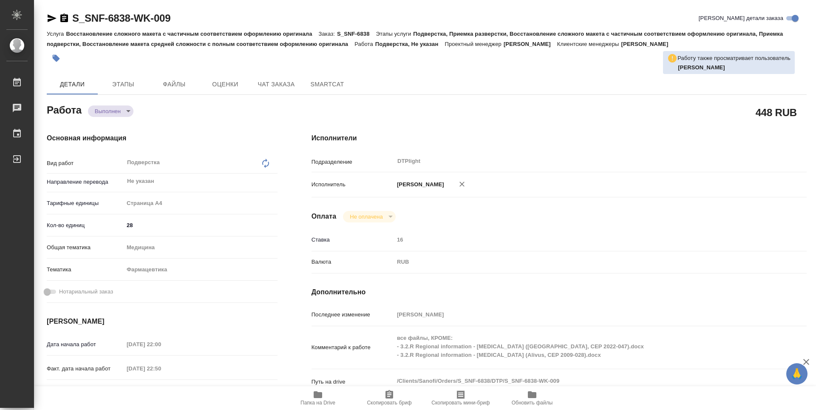
type textarea "x"
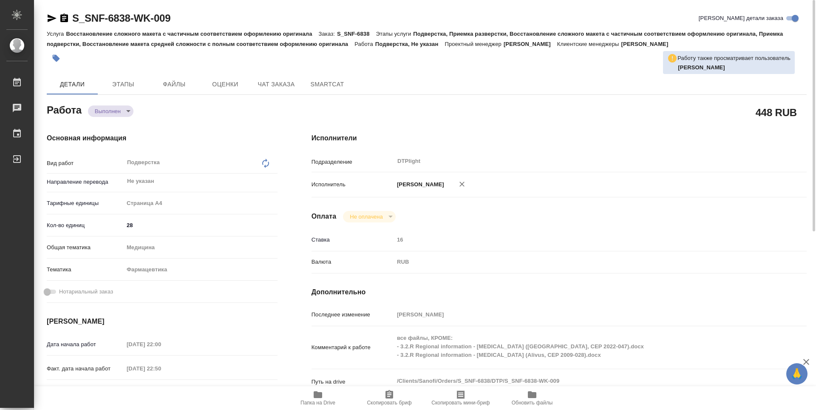
type textarea "x"
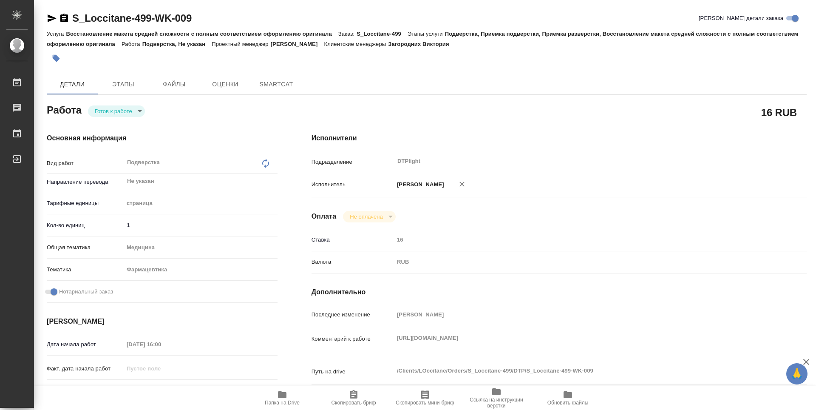
type textarea "x"
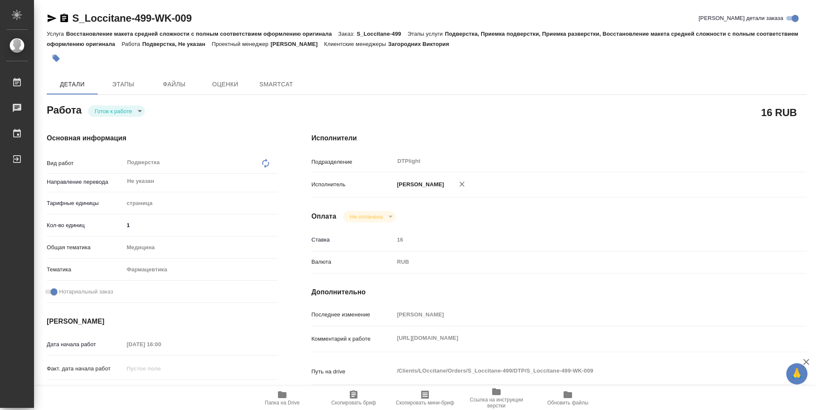
type textarea "x"
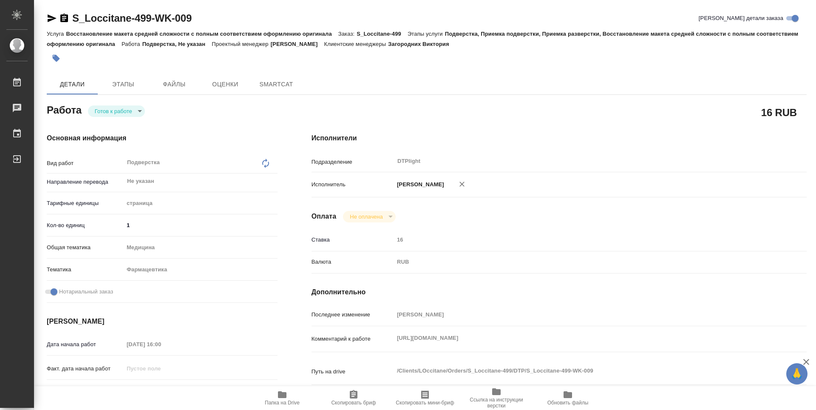
type textarea "x"
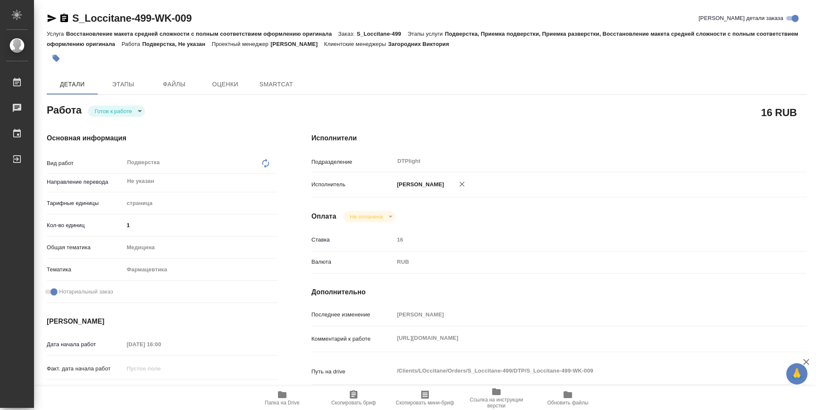
type textarea "x"
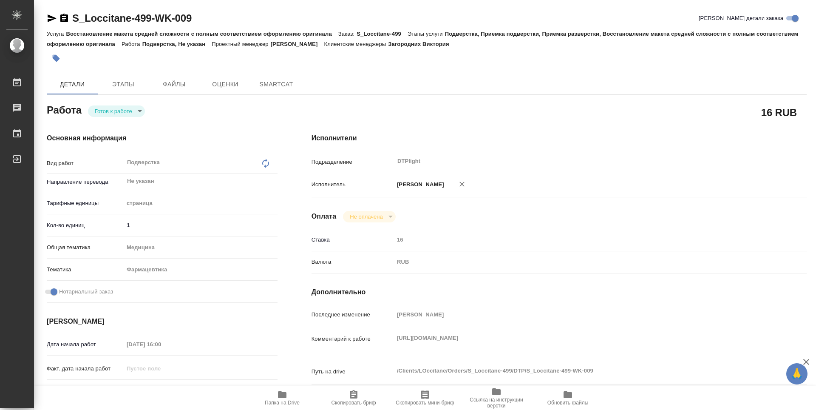
type textarea "x"
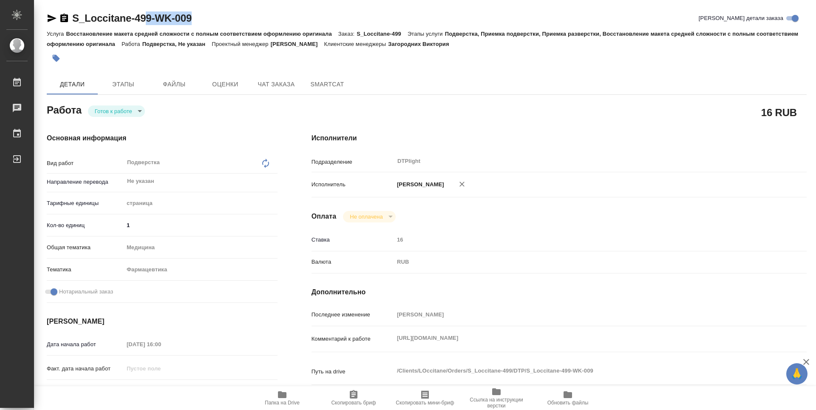
type textarea "x"
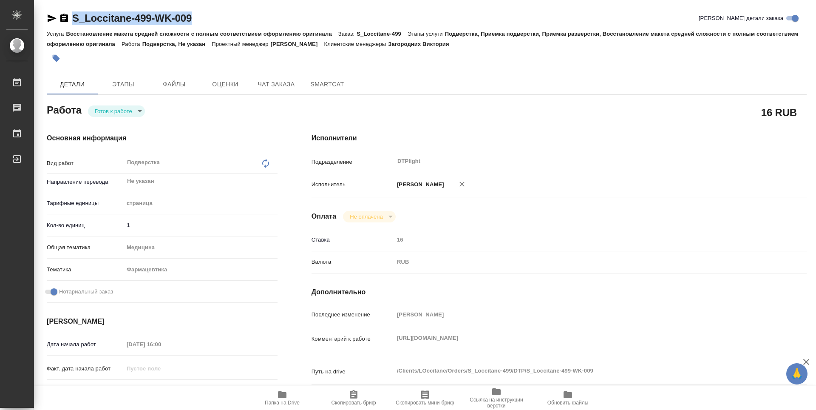
drag, startPoint x: 216, startPoint y: 16, endPoint x: 72, endPoint y: 11, distance: 144.1
click at [72, 11] on div "S_Loccitane-499-WK-009 Кратко детали заказа" at bounding box center [427, 18] width 760 height 14
copy link "S_Loccitane-499-WK-009"
type textarea "x"
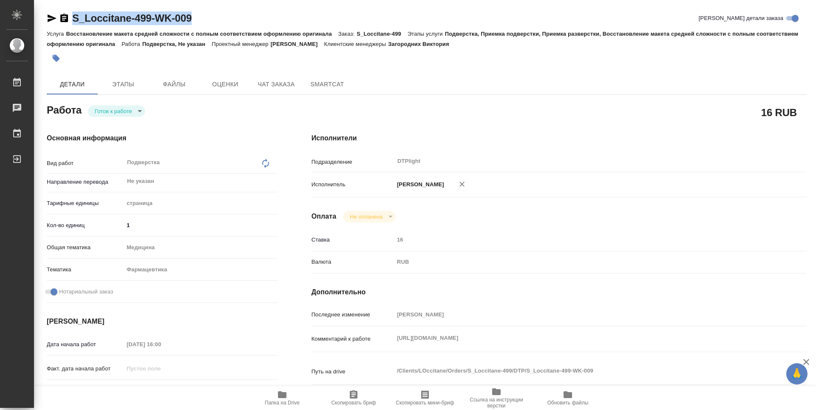
type textarea "x"
click at [283, 393] on icon "button" at bounding box center [282, 394] width 8 height 7
click at [126, 107] on body "🙏 .cls-1 fill:#fff; AWATERA Zubakova Viktoriya Работы 0 Чаты График Выйти S_Loc…" at bounding box center [408, 205] width 816 height 410
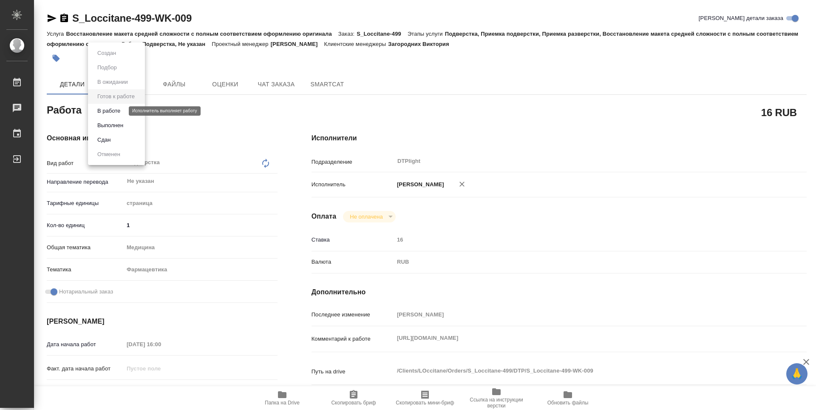
click at [122, 110] on button "В работе" at bounding box center [109, 110] width 28 height 9
type textarea "x"
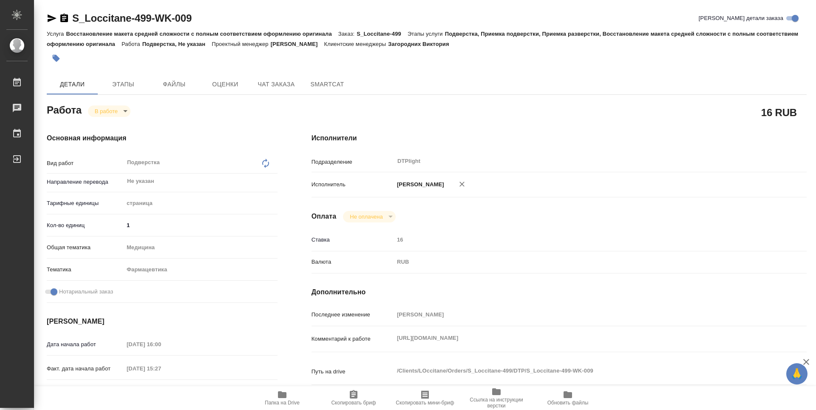
type textarea "x"
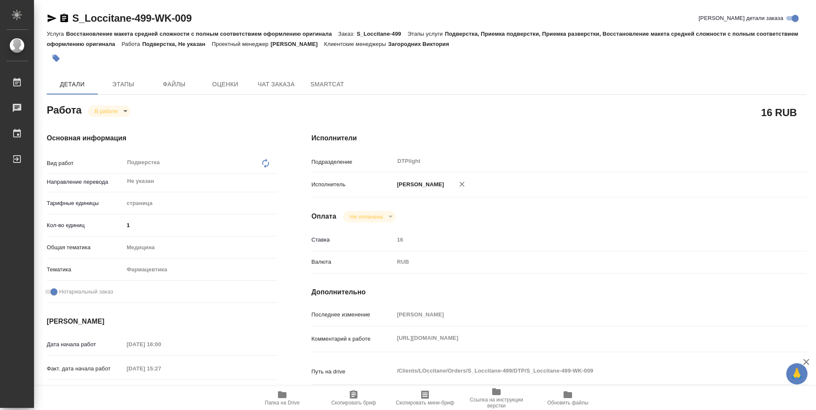
type textarea "x"
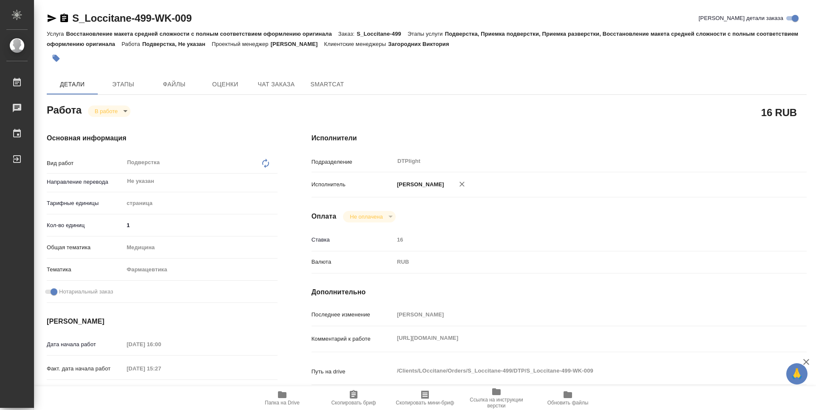
type textarea "x"
click at [288, 396] on span "Папка на Drive" at bounding box center [282, 397] width 61 height 16
type textarea "x"
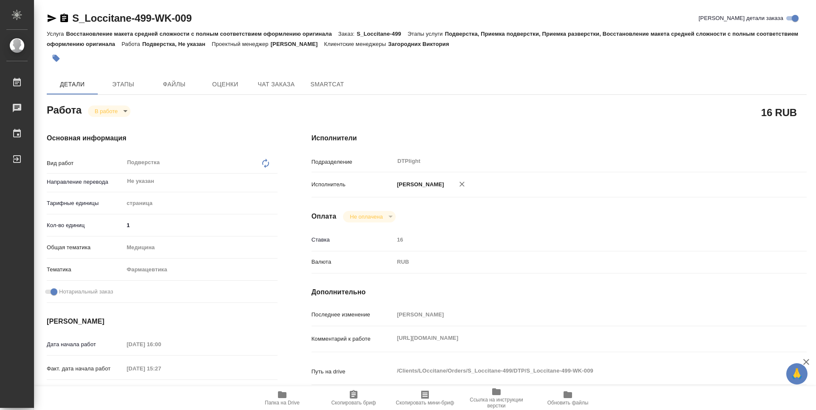
type textarea "x"
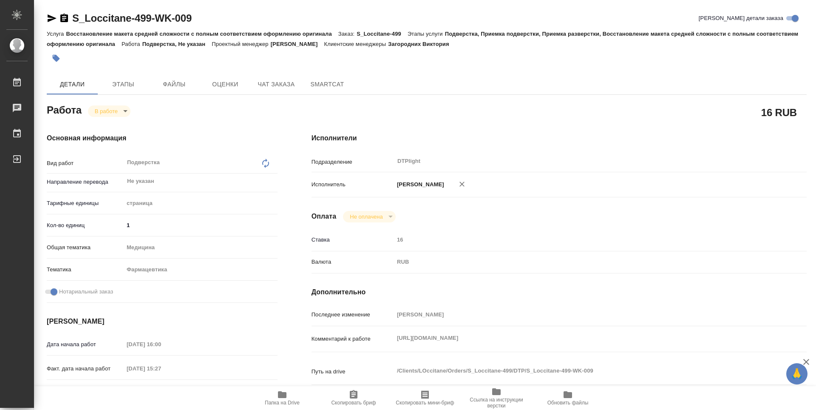
type textarea "x"
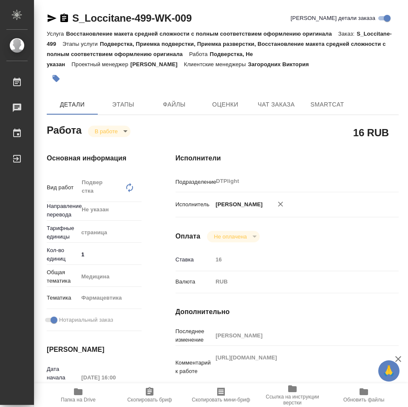
type textarea "x"
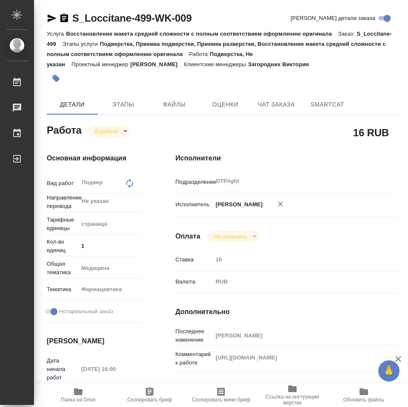
type textarea "x"
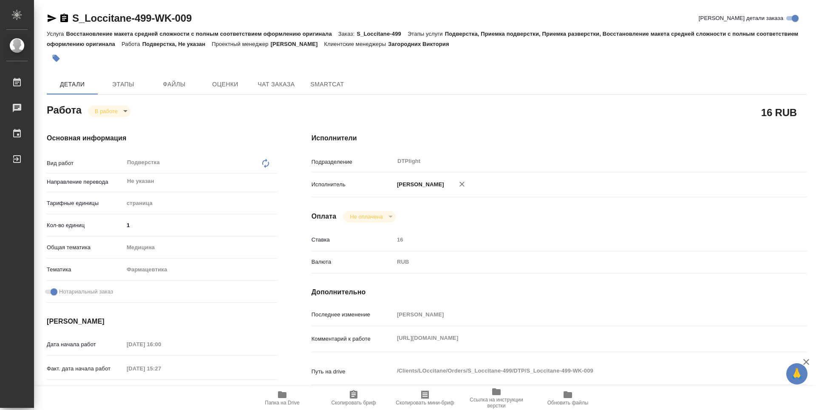
type textarea "x"
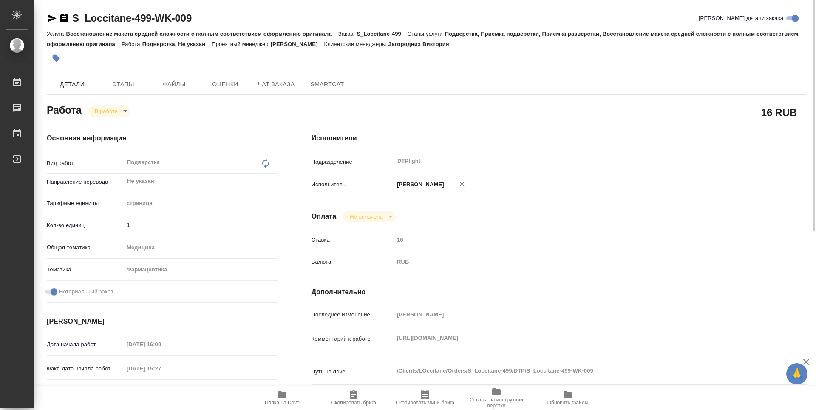
click at [108, 110] on body "🙏 .cls-1 fill:#fff; AWATERA Zubakova Viktoriya Работы 0 Чаты График Выйти S_Loc…" at bounding box center [408, 205] width 816 height 410
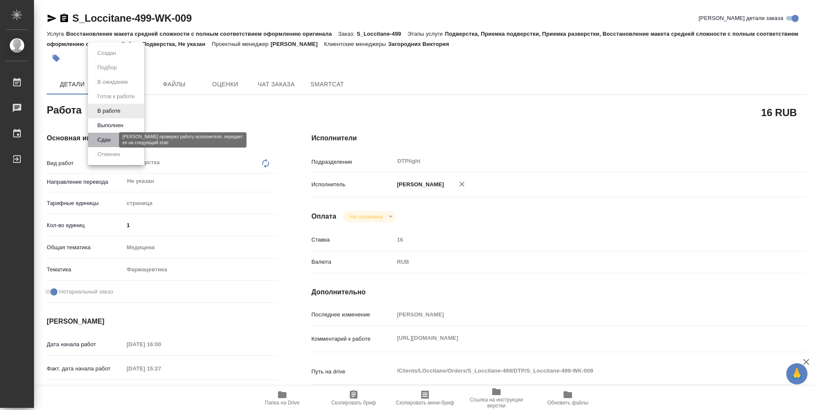
click at [109, 138] on button "Сдан" at bounding box center [104, 139] width 18 height 9
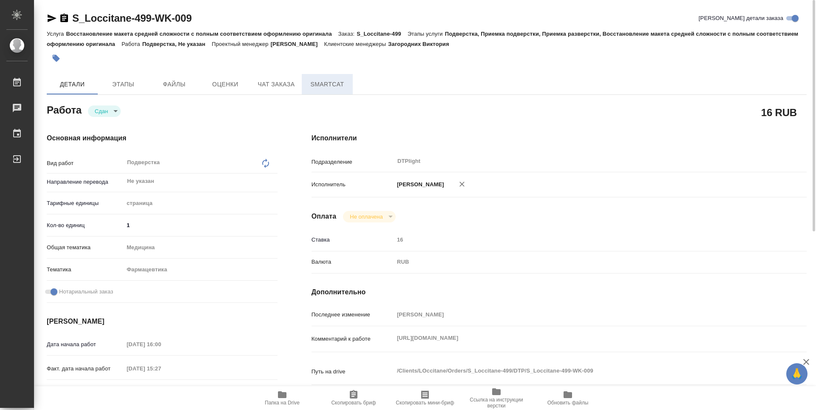
type textarea "x"
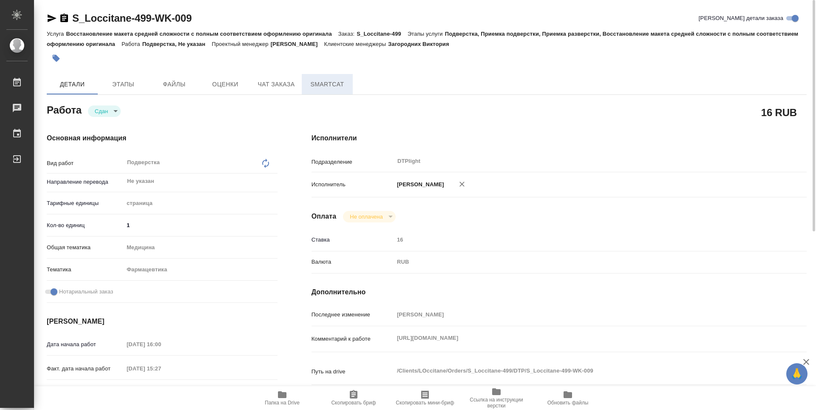
type textarea "x"
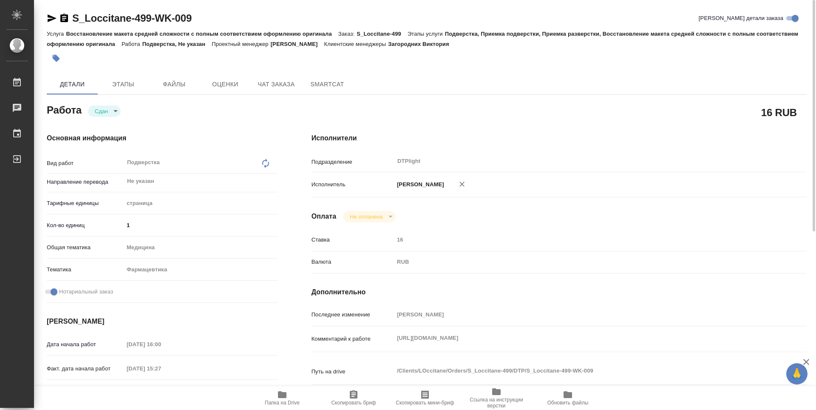
type textarea "x"
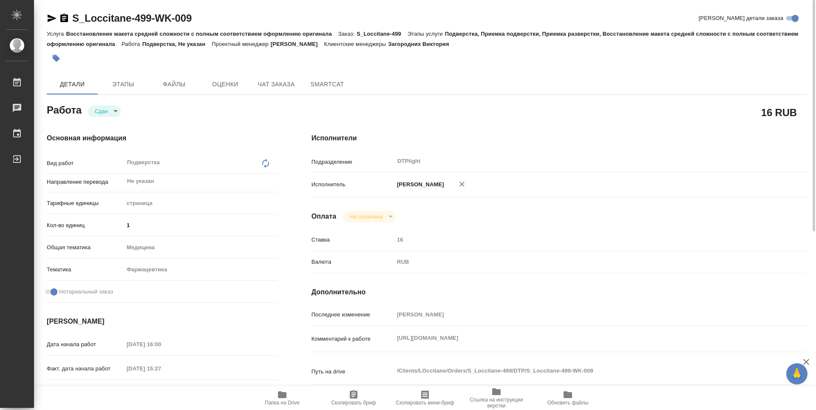
type textarea "x"
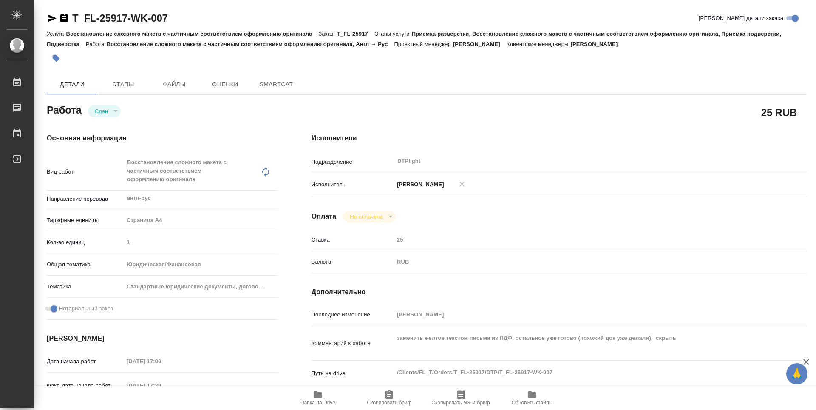
type textarea "x"
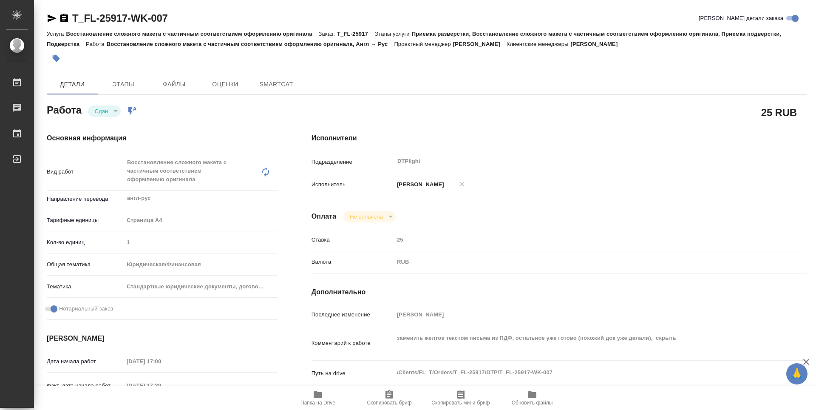
type textarea "x"
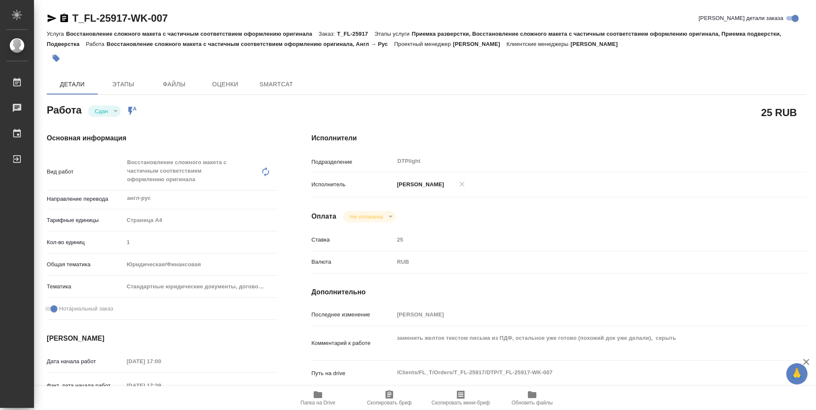
type textarea "x"
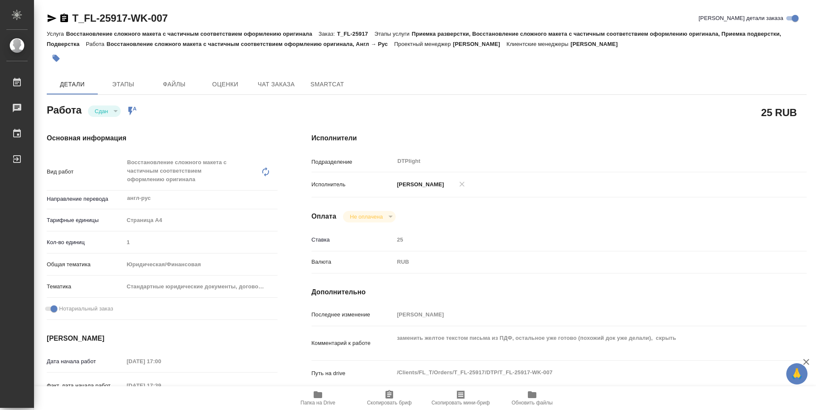
type textarea "x"
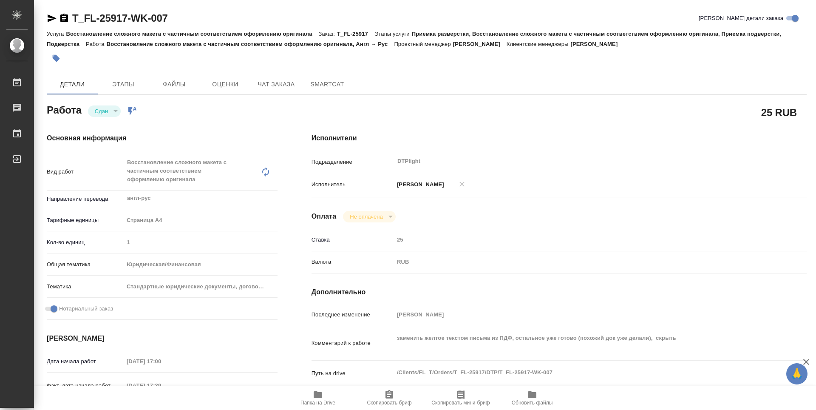
type textarea "x"
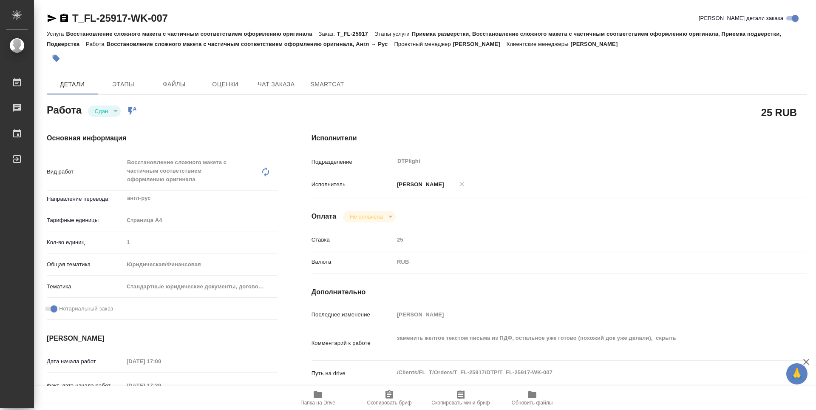
type textarea "x"
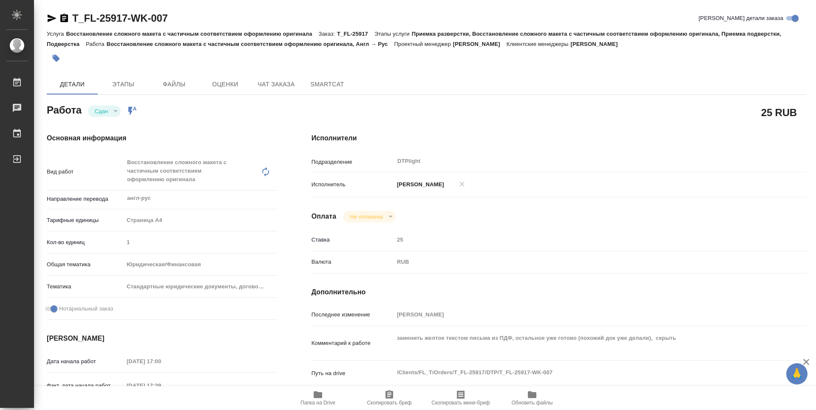
type textarea "x"
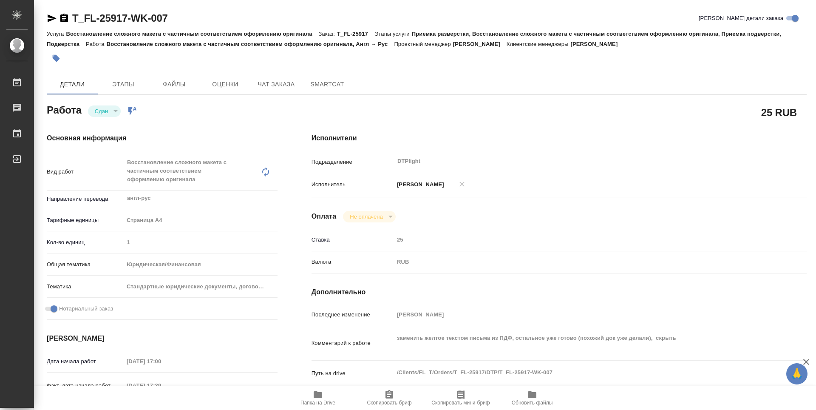
type textarea "x"
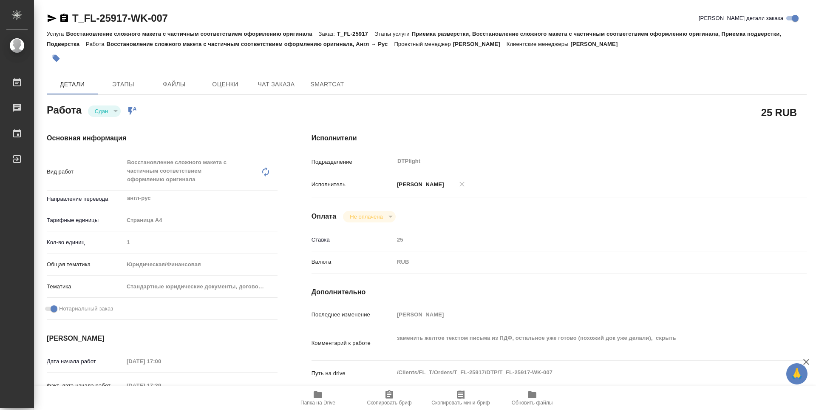
type textarea "x"
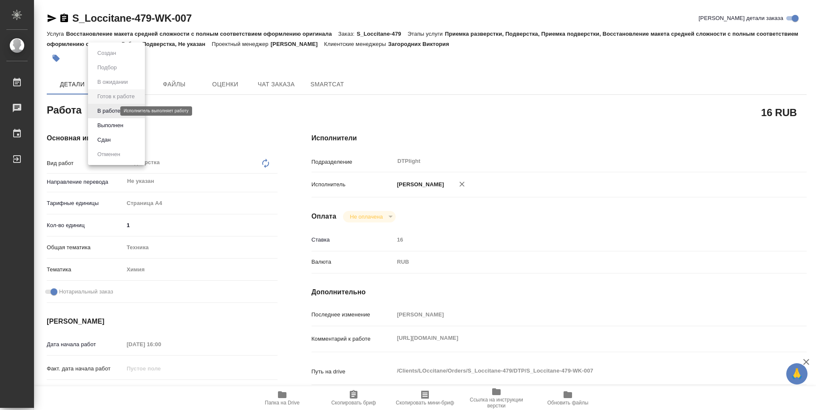
click at [108, 112] on body "🙏 .cls-1 fill:#fff; AWATERA Zubakova Viktoriya Работы Чаты График Выйти S_Locci…" at bounding box center [408, 205] width 816 height 410
click at [115, 113] on button "В работе" at bounding box center [109, 110] width 28 height 9
type textarea "x"
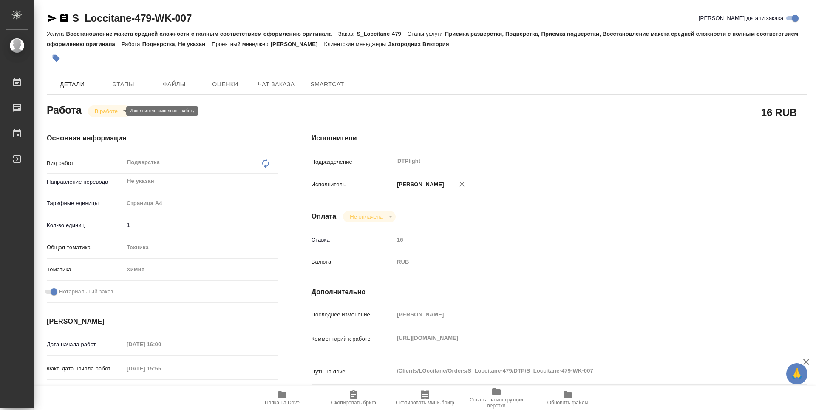
type textarea "x"
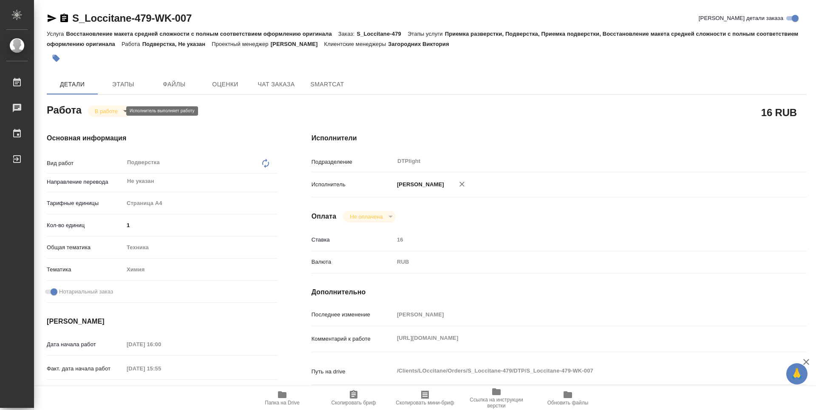
type textarea "x"
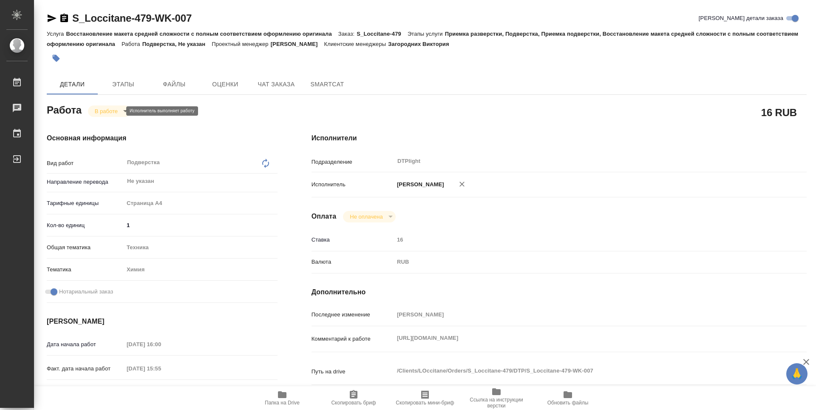
type textarea "x"
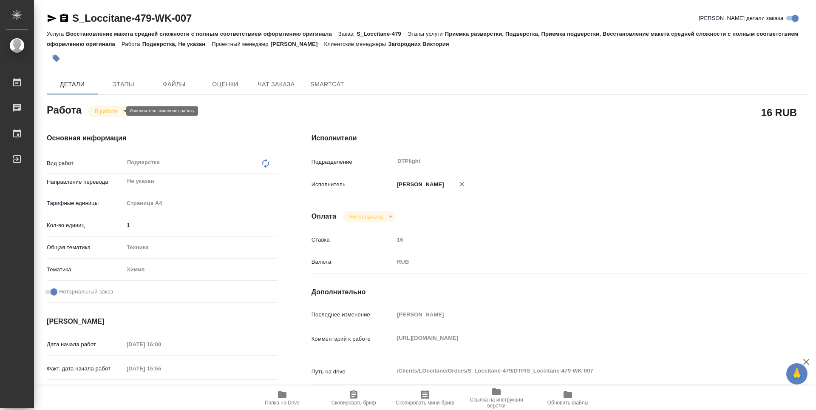
type textarea "x"
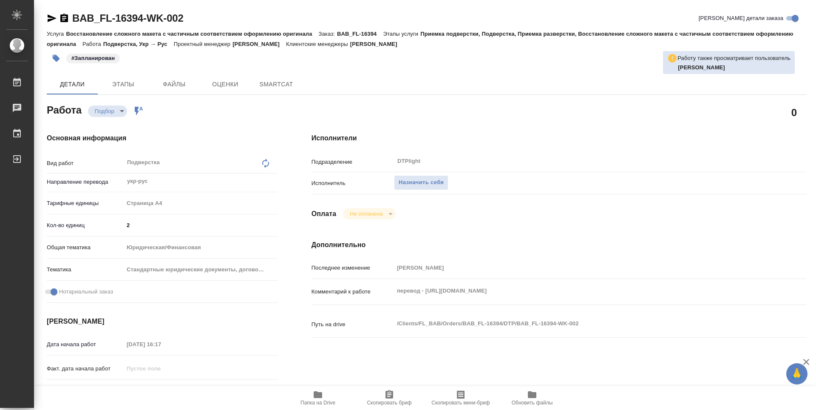
type textarea "x"
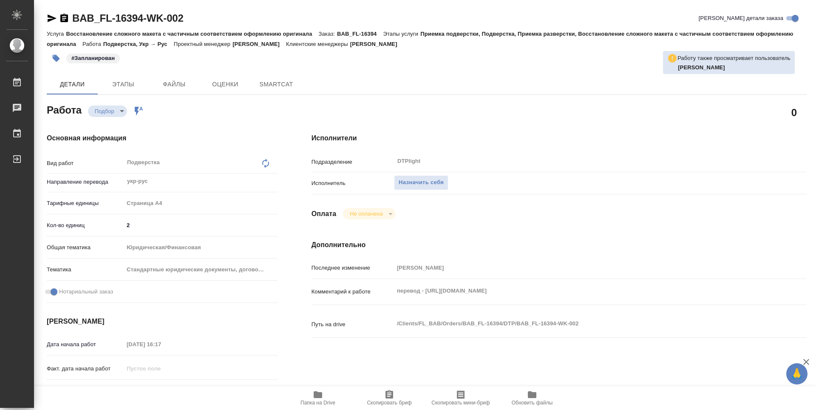
type textarea "x"
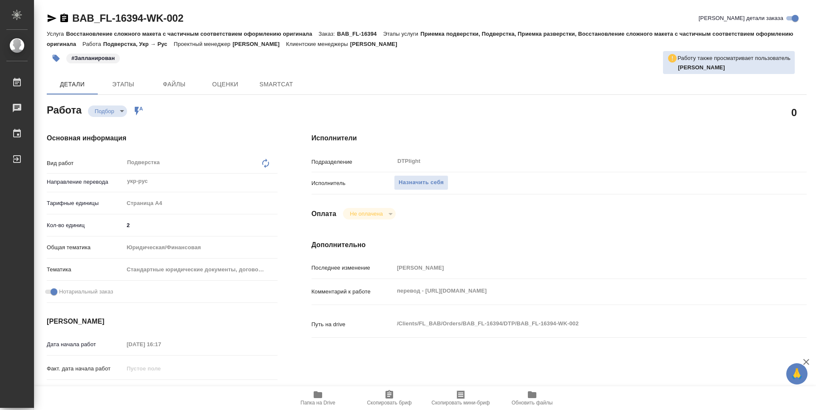
type textarea "x"
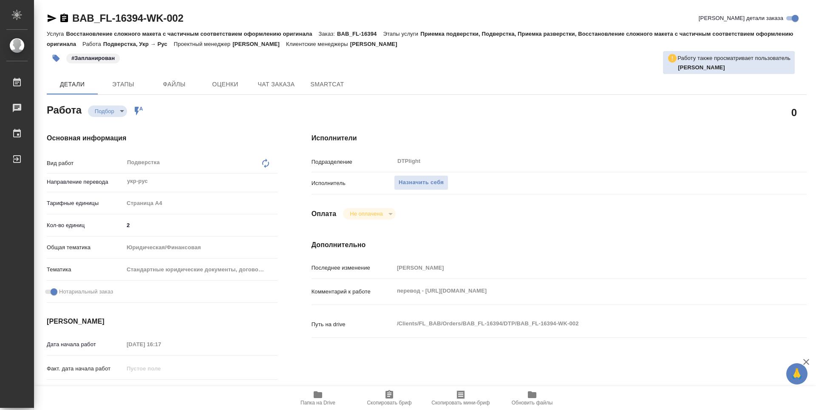
type textarea "x"
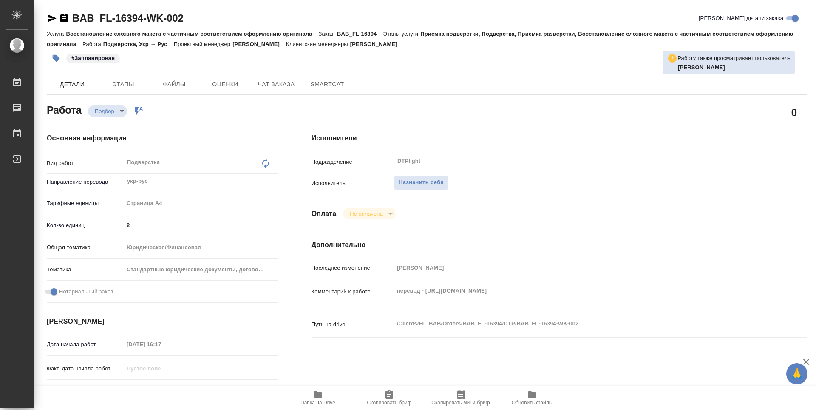
type textarea "x"
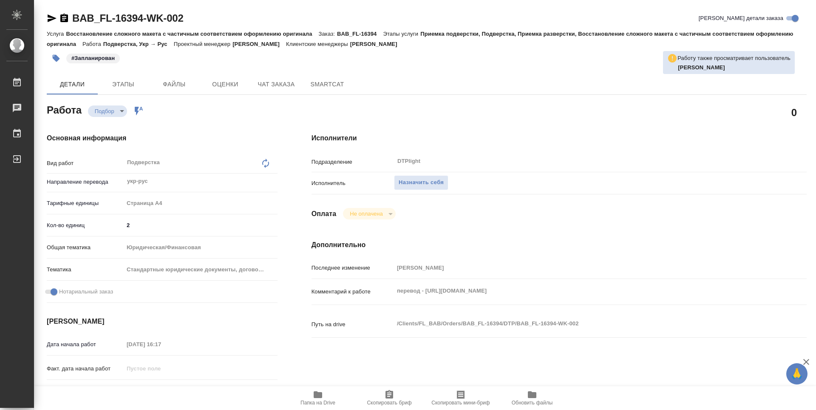
type textarea "x"
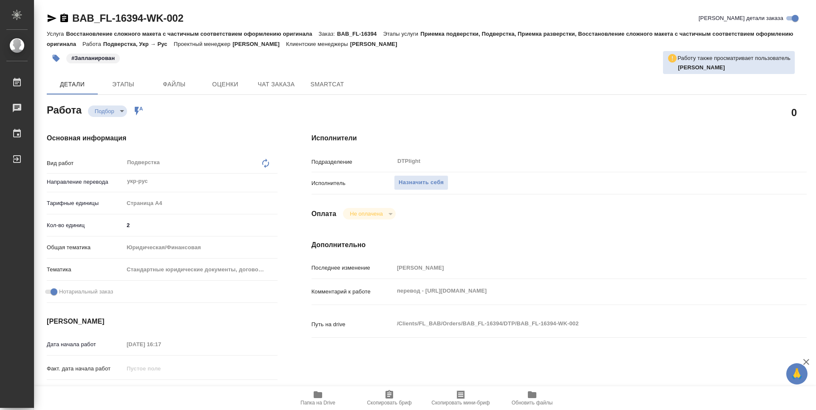
type textarea "x"
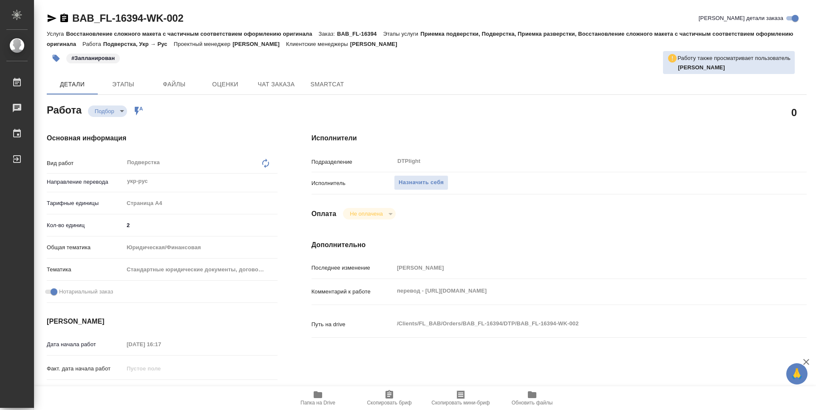
type textarea "x"
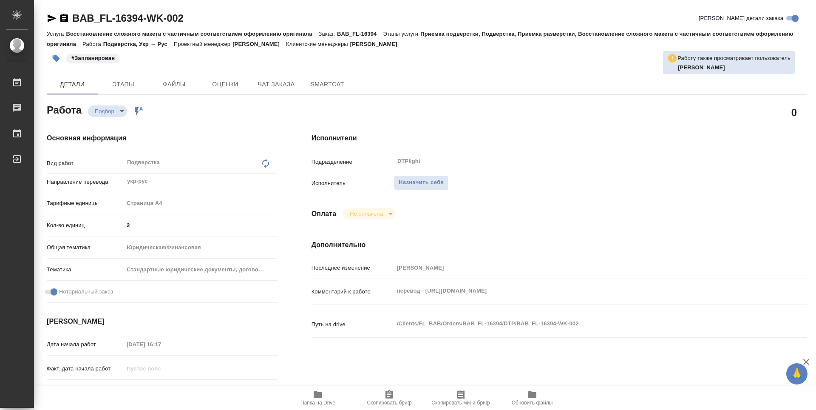
click at [319, 395] on icon "button" at bounding box center [318, 394] width 8 height 7
type textarea "x"
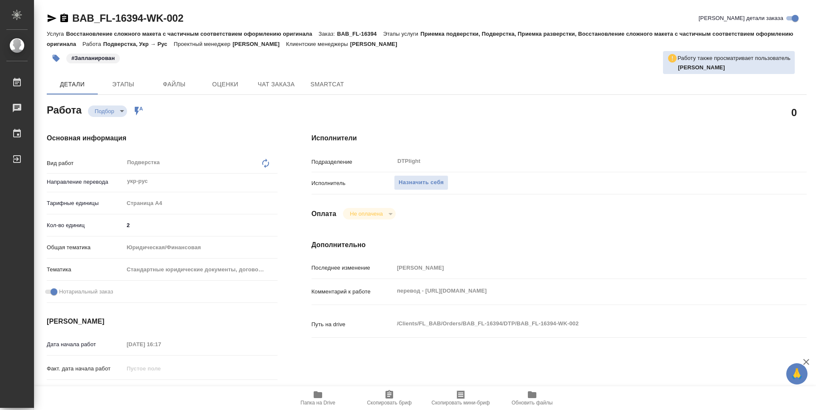
type textarea "x"
click at [440, 181] on span "Назначить себя" at bounding box center [420, 183] width 45 height 10
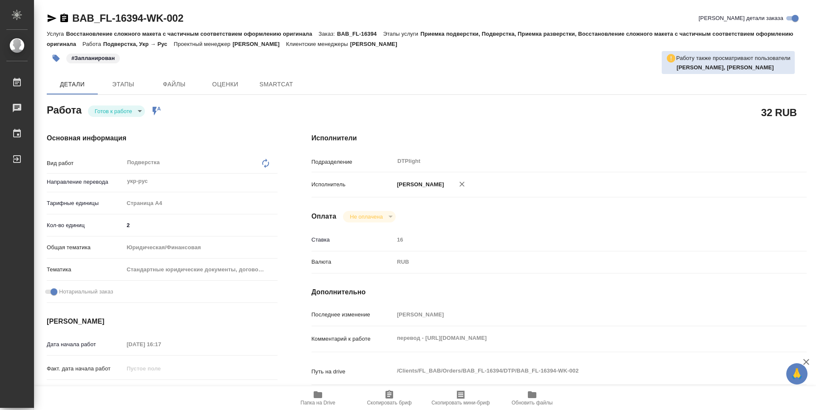
type textarea "x"
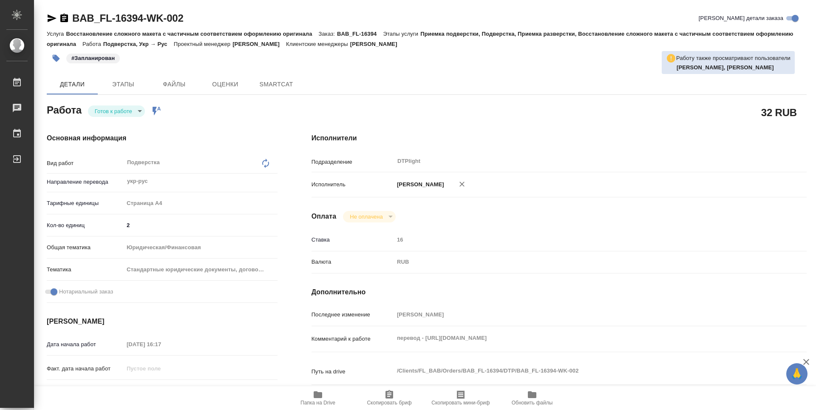
type textarea "x"
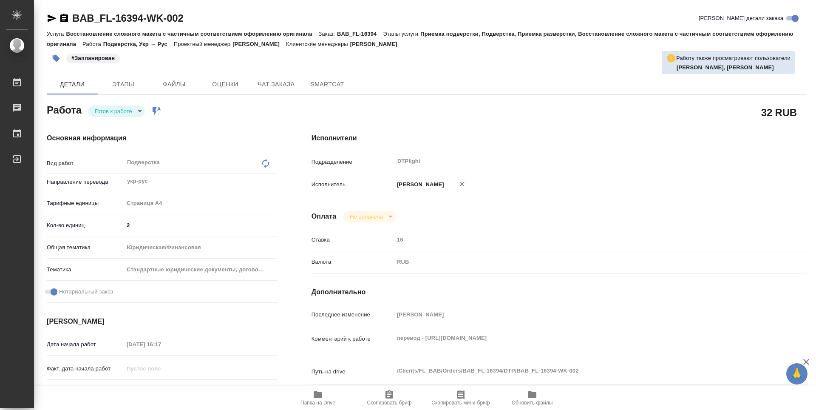
type textarea "x"
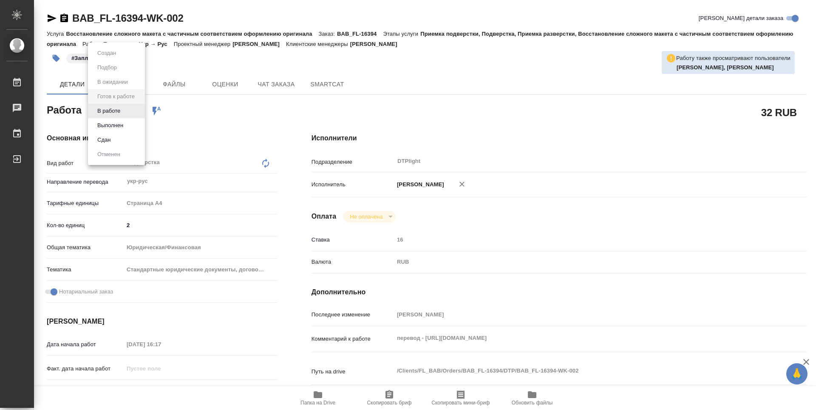
click at [129, 115] on body "🙏 .cls-1 fill:#fff; AWATERA Zubakova Viktoriya Работы Чаты График Выйти BAB_FL-…" at bounding box center [408, 205] width 816 height 410
type textarea "x"
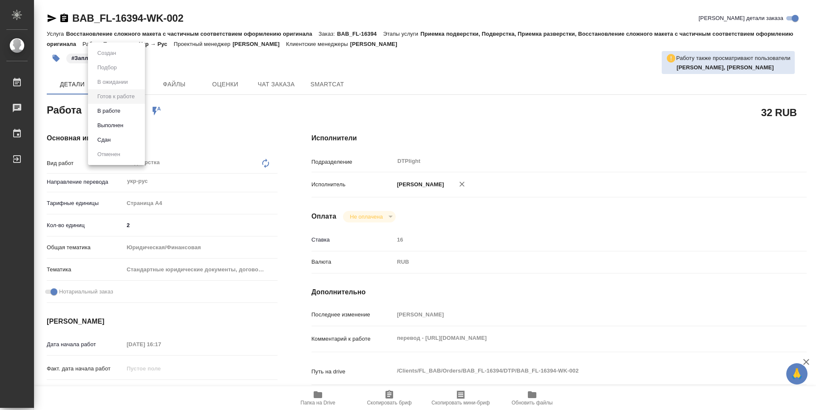
type textarea "x"
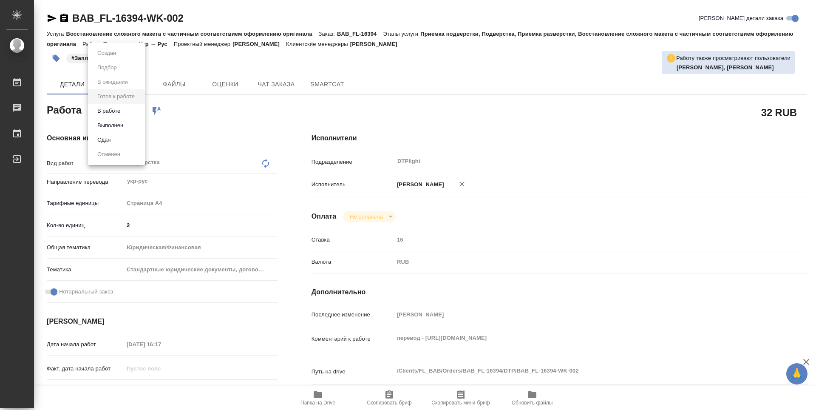
type textarea "x"
click at [324, 398] on div at bounding box center [408, 205] width 816 height 410
click at [317, 394] on icon "button" at bounding box center [318, 394] width 8 height 7
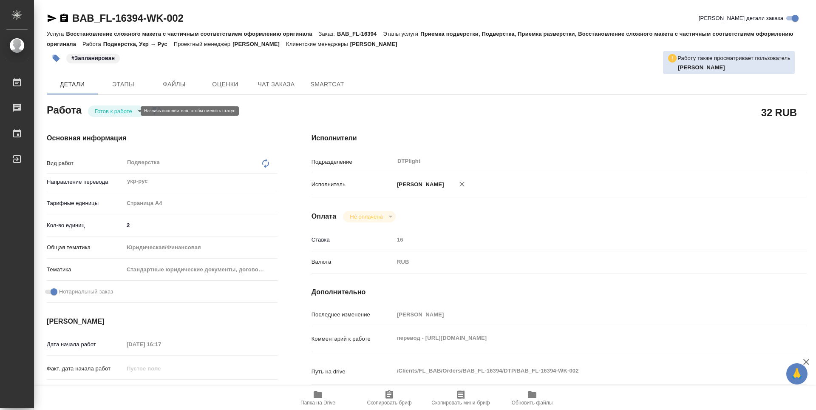
click at [126, 110] on body "🙏 .cls-1 fill:#fff; AWATERA Zubakova Viktoriya Работы 0 Чаты График Выйти BAB_F…" at bounding box center [408, 205] width 816 height 410
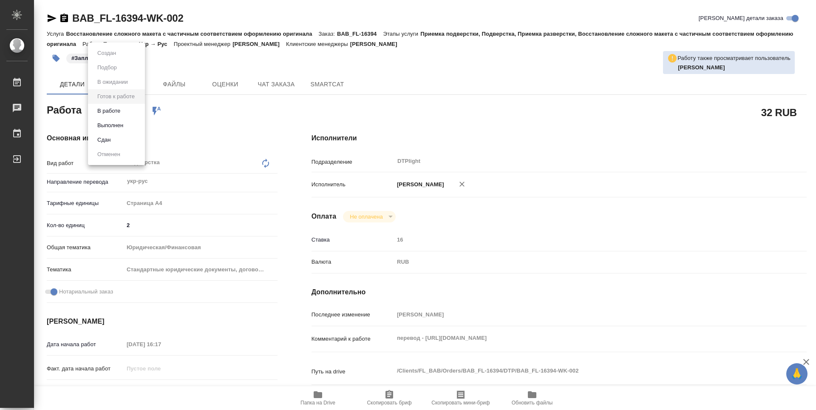
click at [126, 110] on li "В работе" at bounding box center [116, 111] width 57 height 14
type textarea "x"
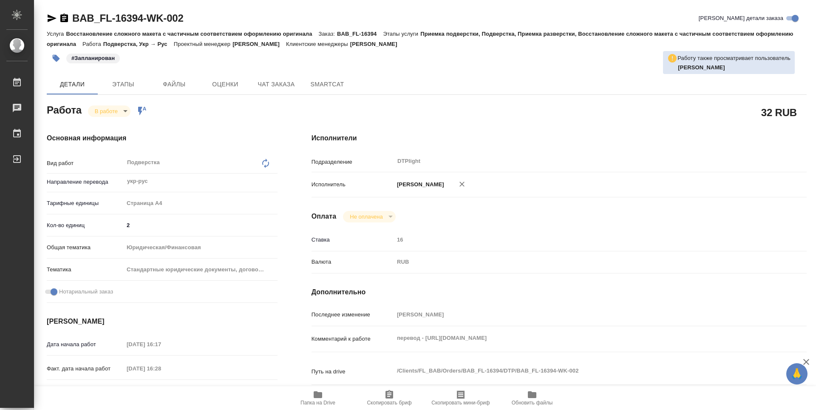
type textarea "x"
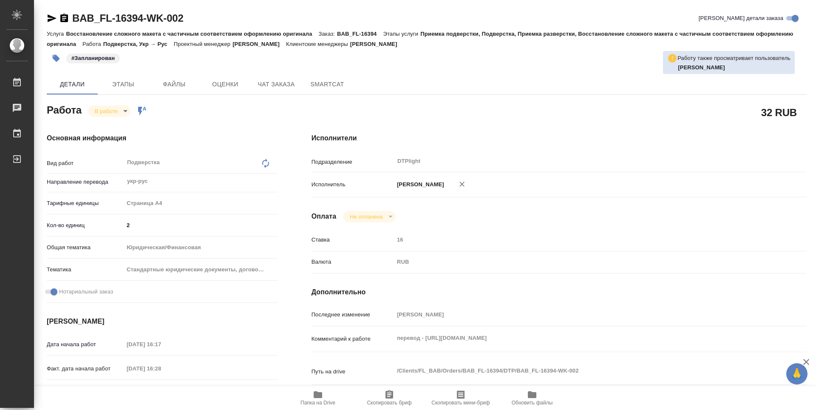
type textarea "x"
click at [51, 14] on icon "button" at bounding box center [52, 18] width 10 height 10
type textarea "x"
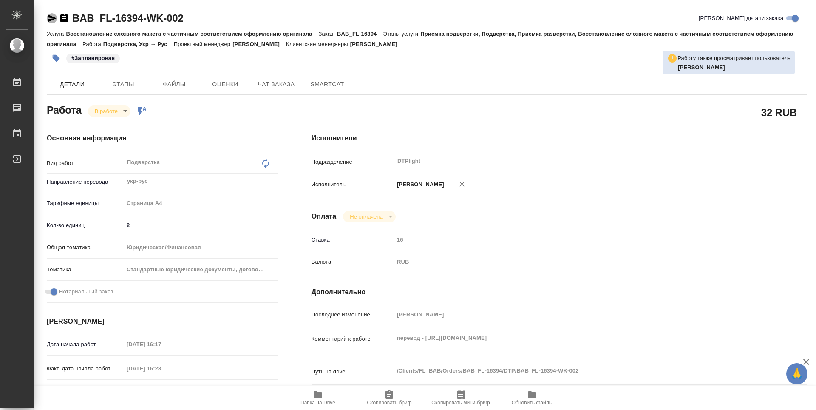
type textarea "x"
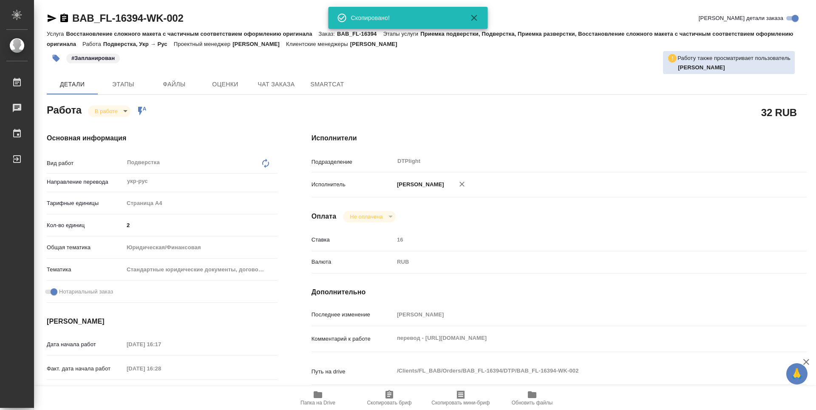
type textarea "x"
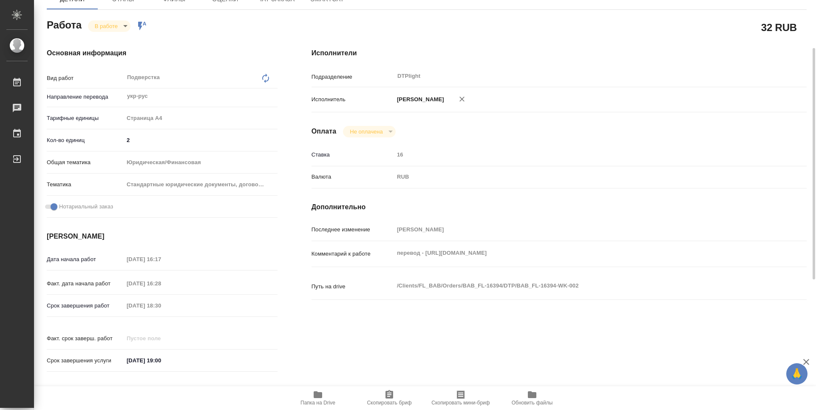
scroll to position [42, 0]
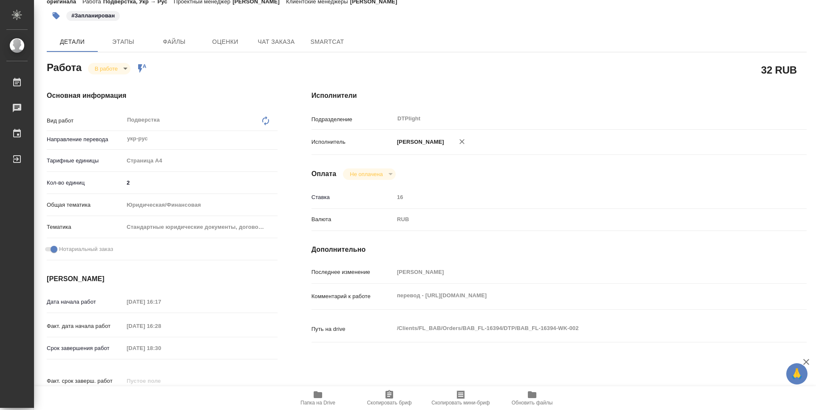
click at [318, 399] on icon "button" at bounding box center [318, 394] width 10 height 10
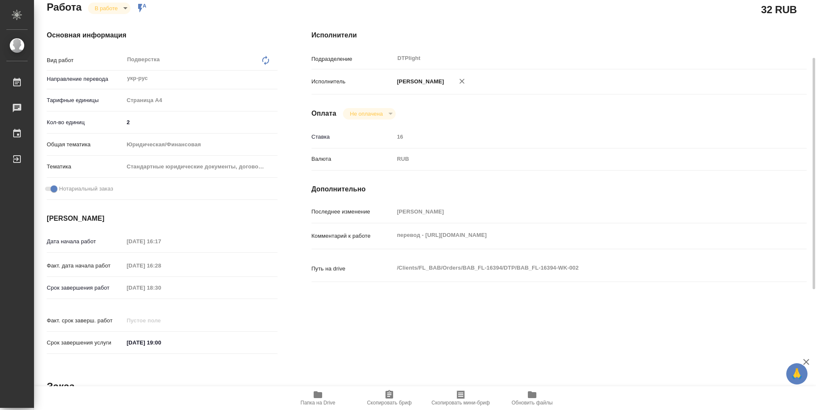
scroll to position [0, 0]
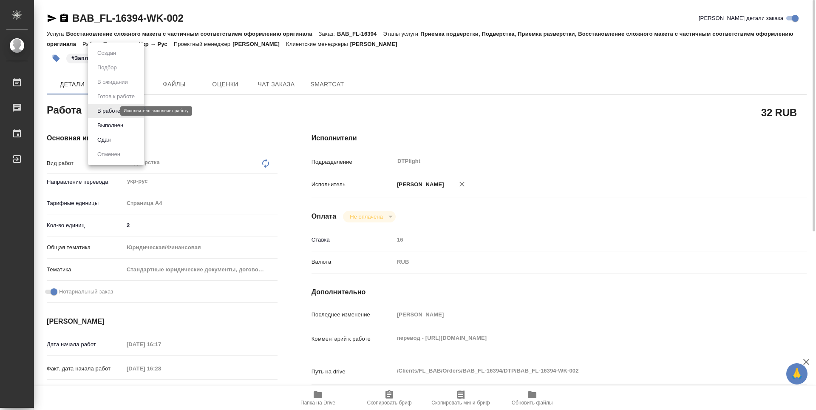
click at [103, 110] on body "🙏 .cls-1 fill:#fff; AWATERA Zubakova Viktoriya Работы 0 Чаты График Выйти BAB_F…" at bounding box center [408, 205] width 816 height 410
click at [114, 124] on button "Выполнен" at bounding box center [110, 125] width 31 height 9
type textarea "x"
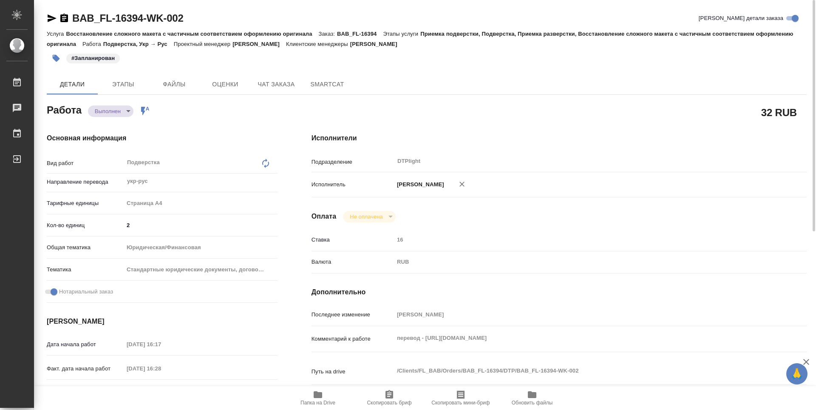
type textarea "x"
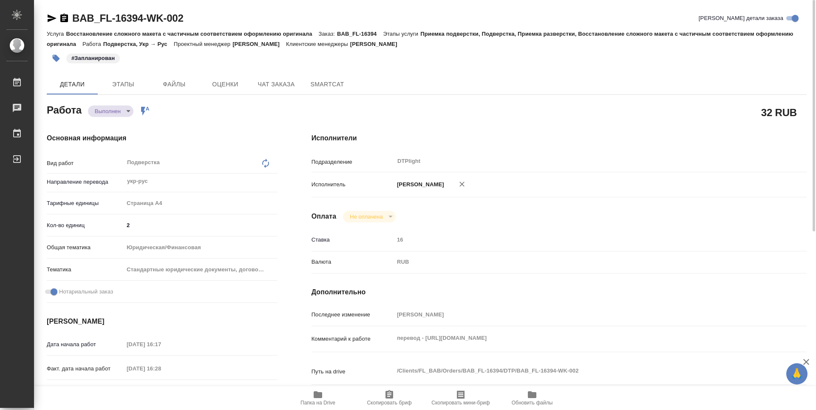
type textarea "x"
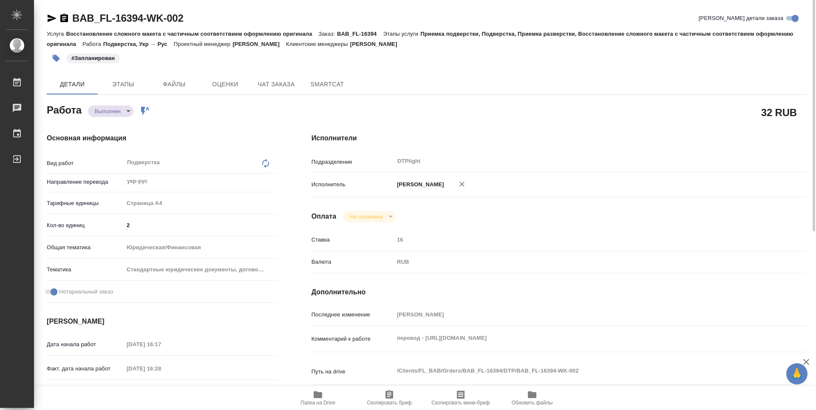
type textarea "x"
drag, startPoint x: 198, startPoint y: 16, endPoint x: 73, endPoint y: 17, distance: 124.9
click at [73, 17] on div "BAB_FL-16394-WK-002 Кратко детали заказа" at bounding box center [427, 18] width 760 height 14
copy link "BAB_FL-16394-WK-002"
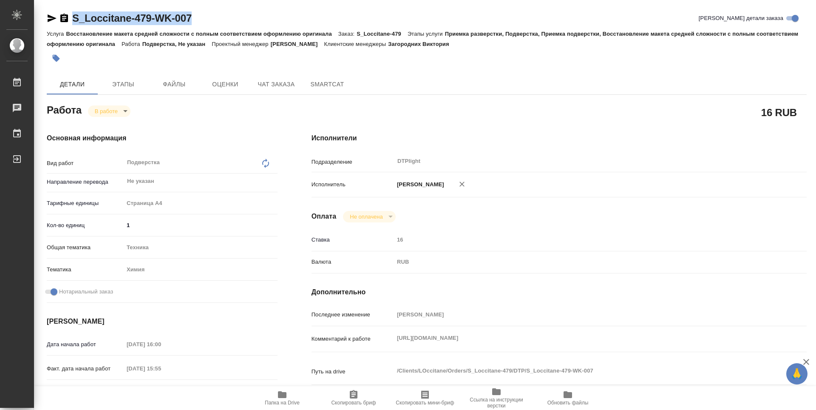
click at [284, 398] on icon "button" at bounding box center [282, 394] width 10 height 10
click at [52, 17] on icon "button" at bounding box center [52, 18] width 9 height 8
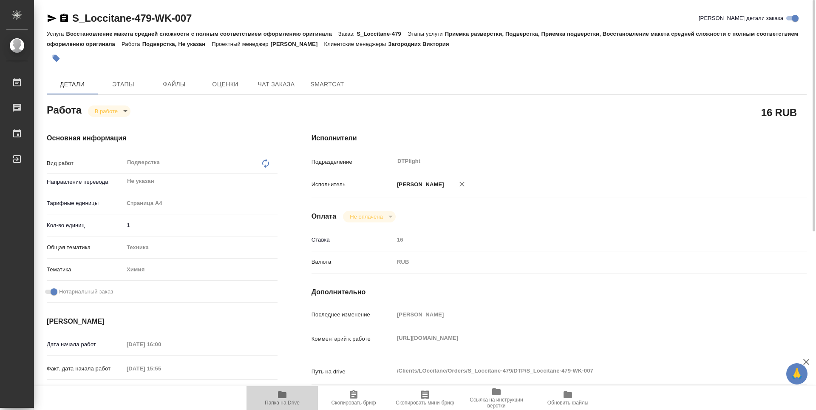
click at [286, 396] on icon "button" at bounding box center [282, 394] width 8 height 7
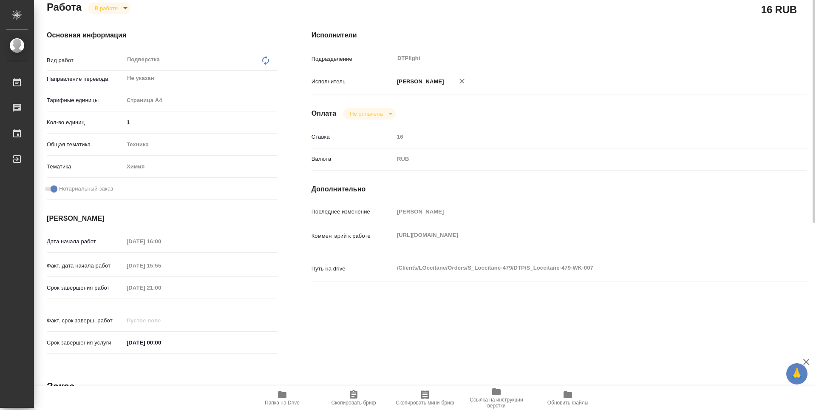
scroll to position [60, 0]
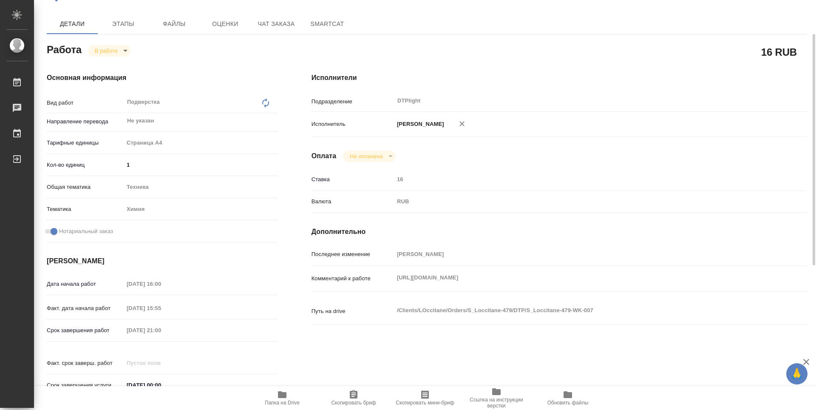
click at [109, 51] on body "🙏 .cls-1 fill:#fff; AWATERA Zubakova Viktoriya Работы 0 Чаты График Выйти S_Loc…" at bounding box center [408, 205] width 816 height 410
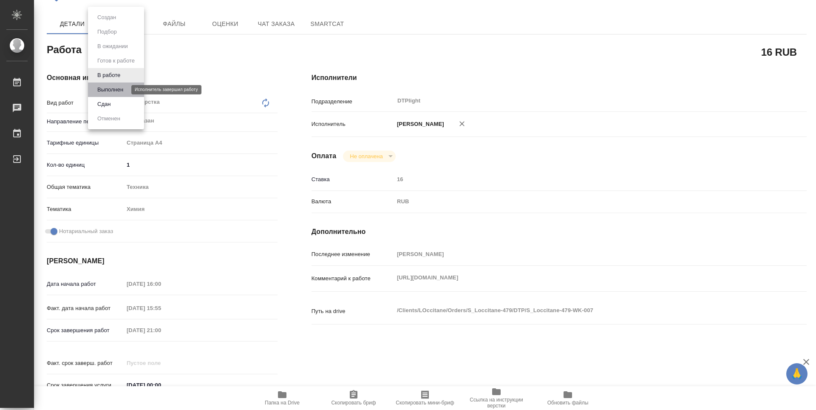
click at [113, 88] on button "Выполнен" at bounding box center [110, 89] width 31 height 9
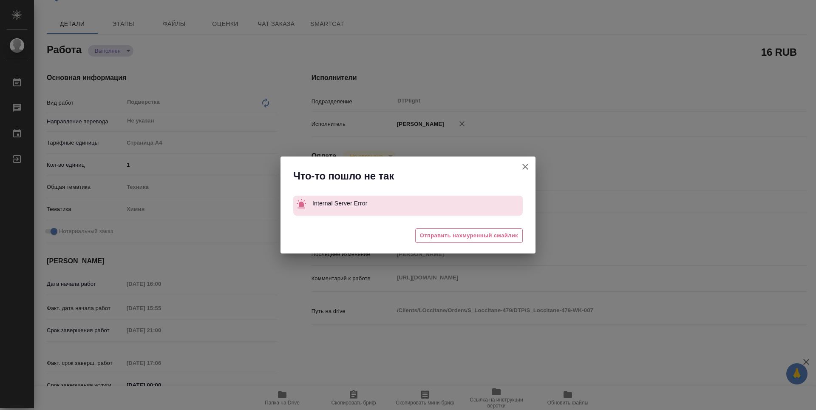
type textarea "x"
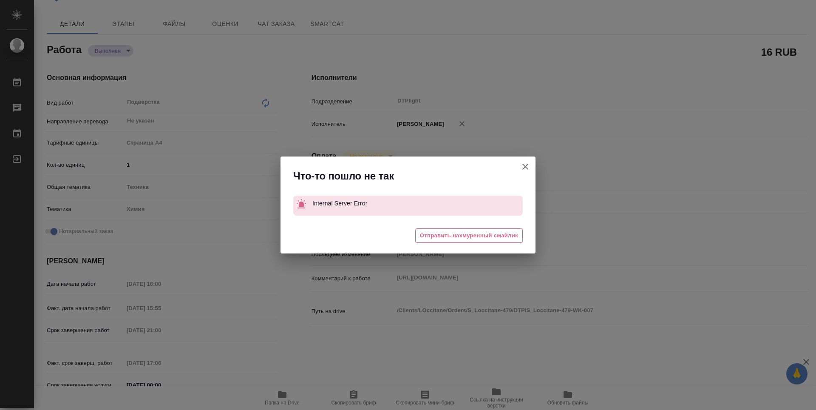
type textarea "x"
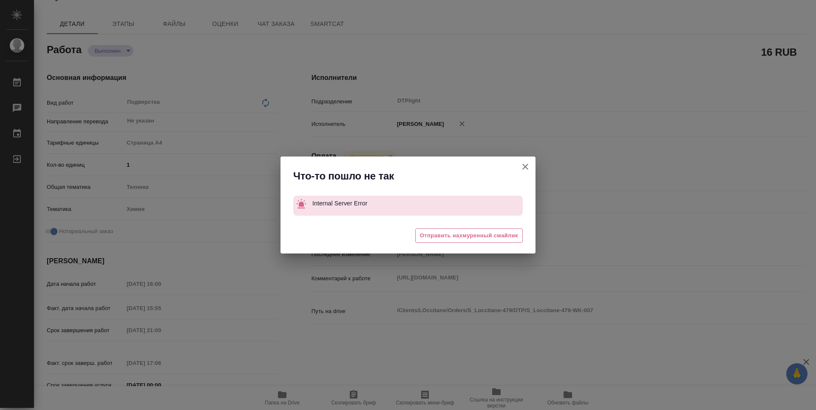
click at [525, 170] on icon "button" at bounding box center [525, 166] width 10 height 10
type textarea "x"
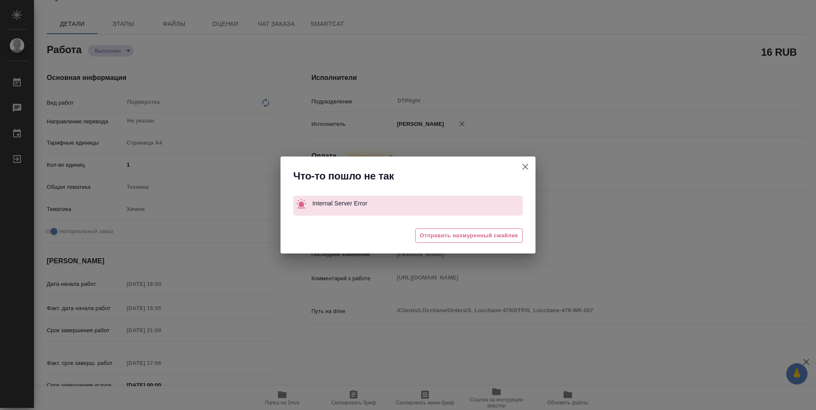
type textarea "x"
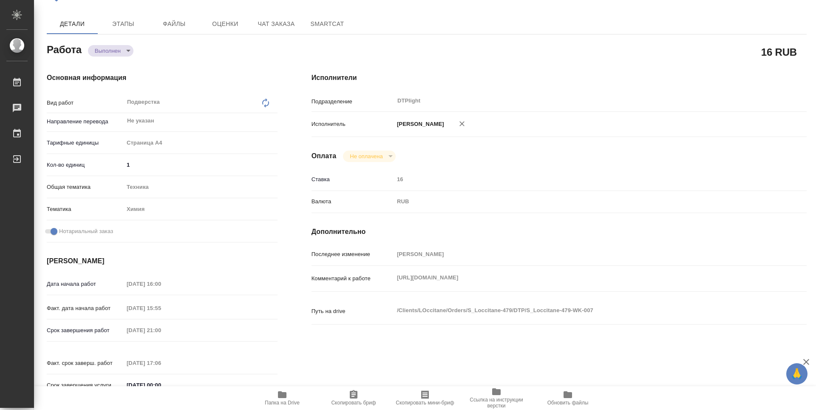
type textarea "x"
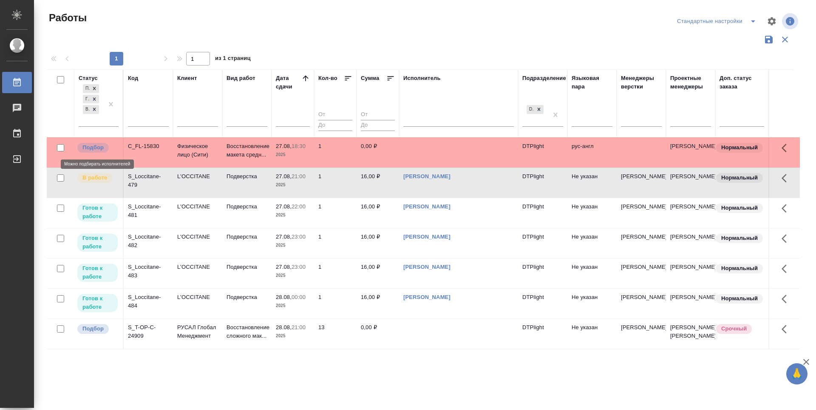
click at [92, 144] on p "Подбор" at bounding box center [92, 147] width 21 height 8
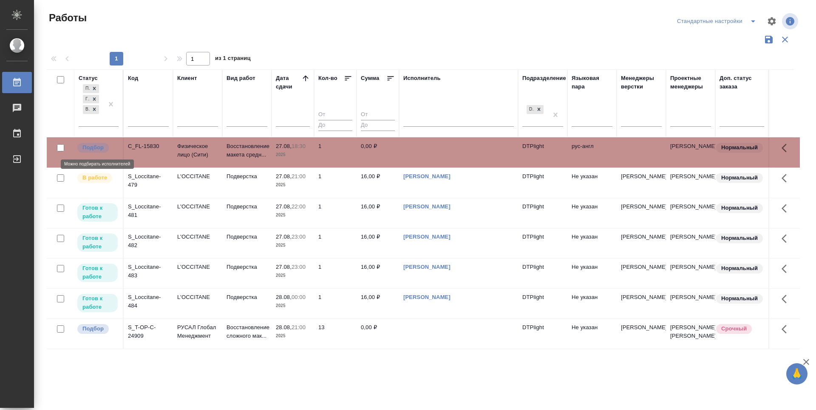
click at [92, 144] on p "Подбор" at bounding box center [92, 147] width 21 height 8
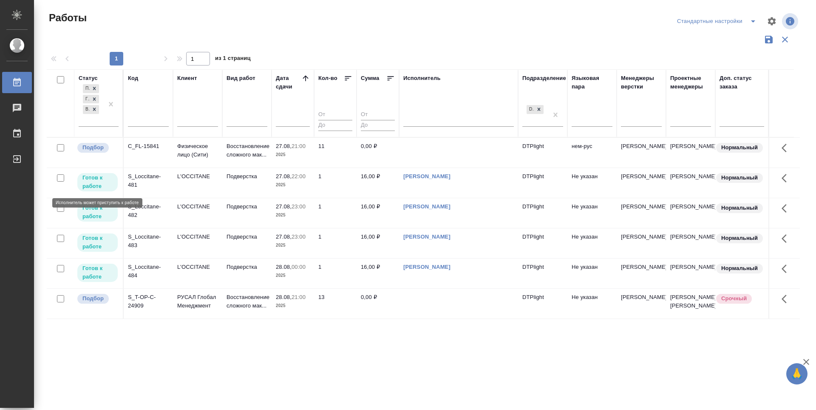
click at [95, 184] on p "Готов к работе" at bounding box center [97, 181] width 30 height 17
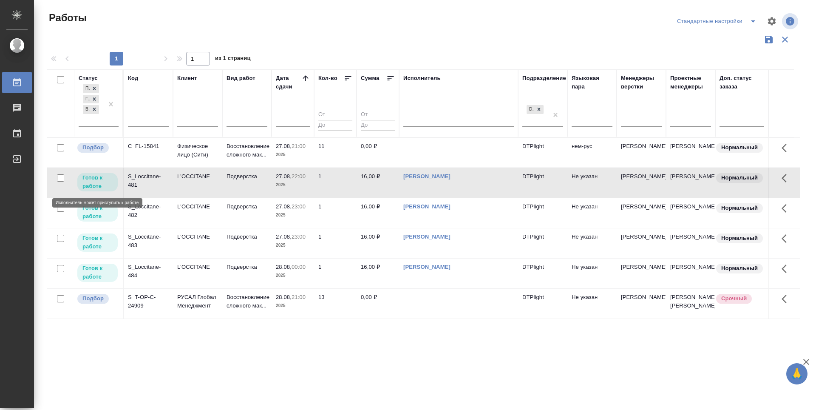
click at [95, 184] on p "Готов к работе" at bounding box center [97, 181] width 30 height 17
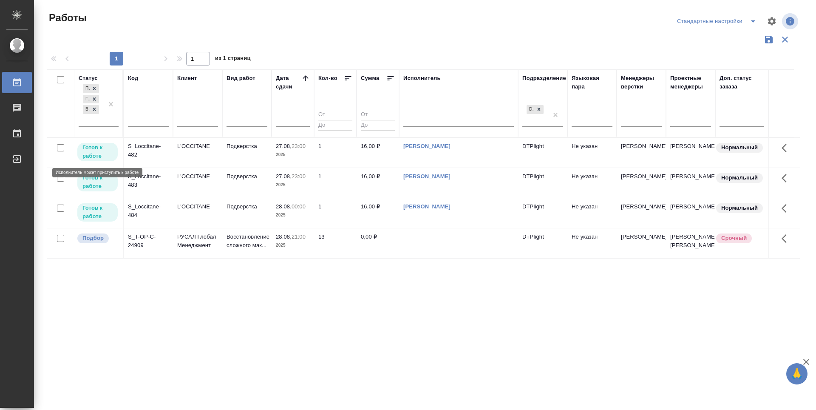
click at [96, 150] on p "Готов к работе" at bounding box center [97, 151] width 30 height 17
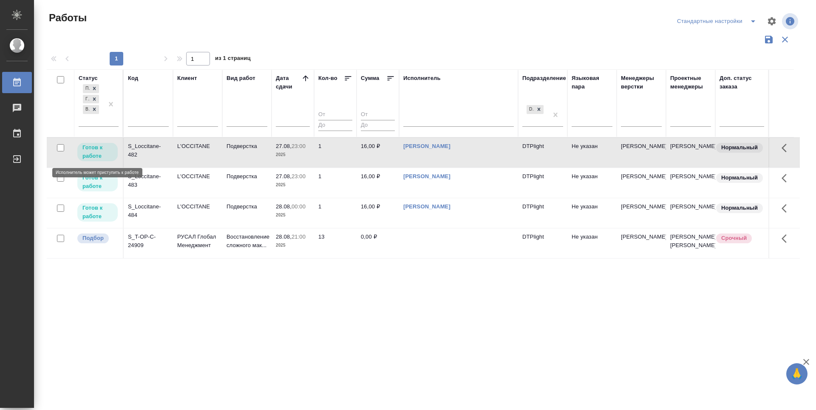
click at [96, 150] on p "Готов к работе" at bounding box center [97, 151] width 30 height 17
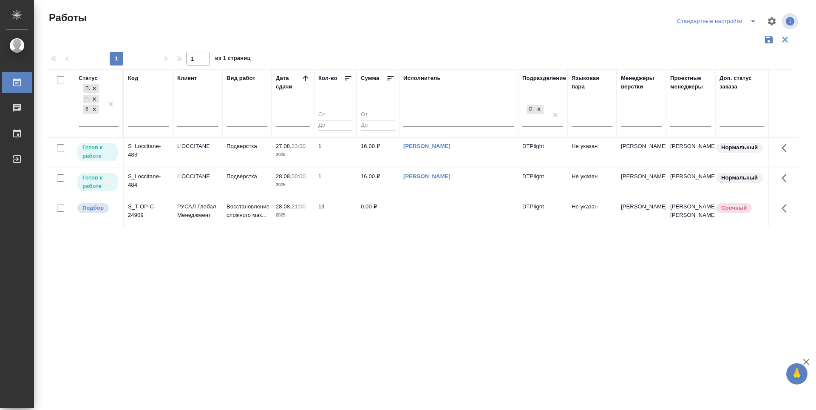
click at [101, 212] on p "Подбор" at bounding box center [92, 207] width 21 height 8
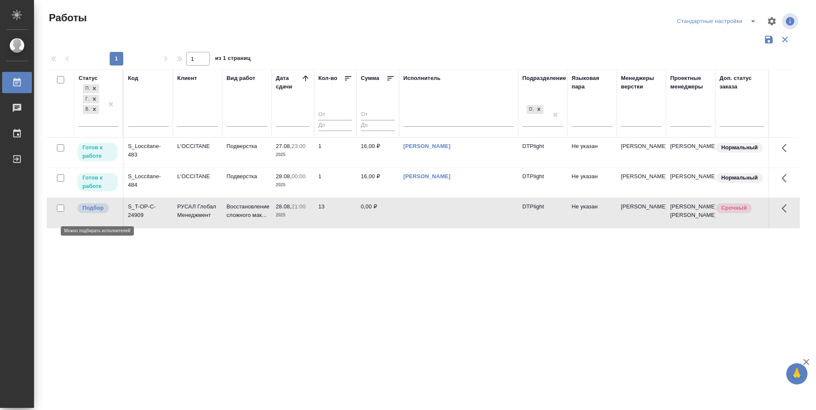
click at [101, 212] on p "Подбор" at bounding box center [92, 207] width 21 height 8
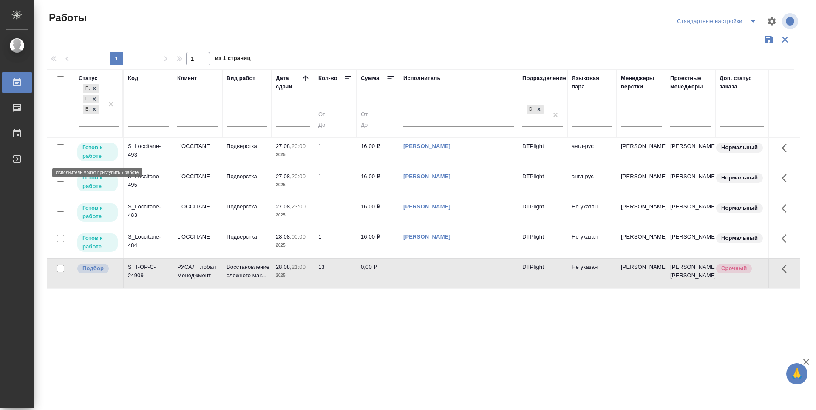
click at [101, 147] on p "Готов к работе" at bounding box center [97, 151] width 30 height 17
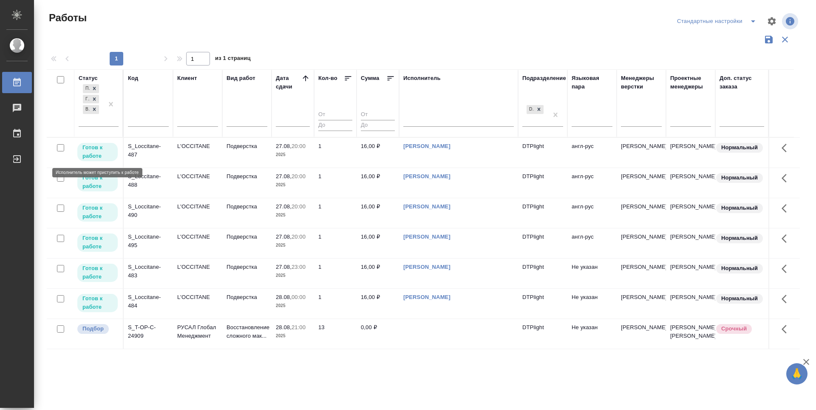
click at [97, 152] on p "Готов к работе" at bounding box center [97, 151] width 30 height 17
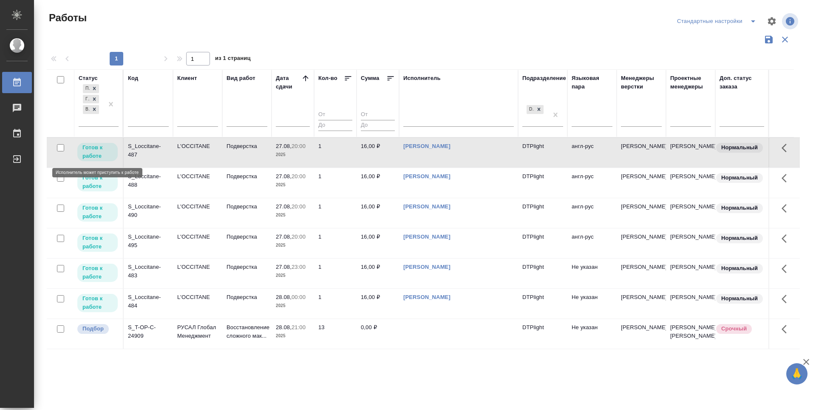
click at [97, 152] on p "Готов к работе" at bounding box center [97, 151] width 30 height 17
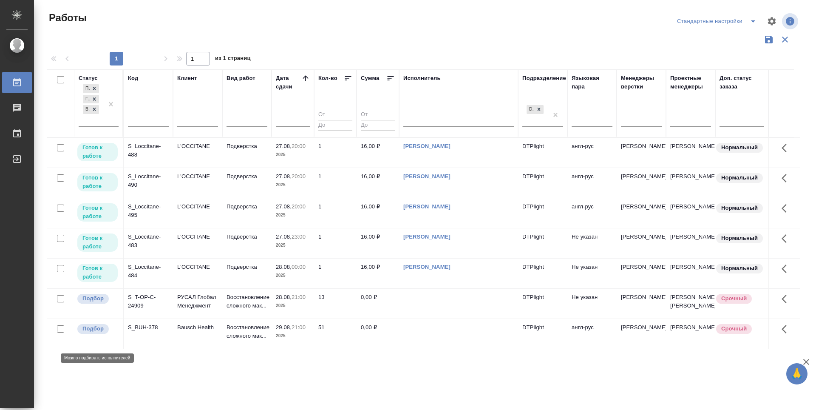
click at [90, 333] on p "Подбор" at bounding box center [92, 328] width 21 height 8
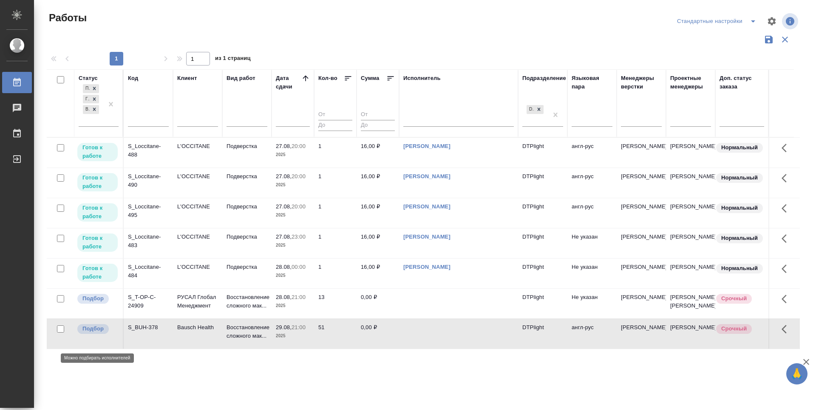
click at [90, 333] on p "Подбор" at bounding box center [92, 328] width 21 height 8
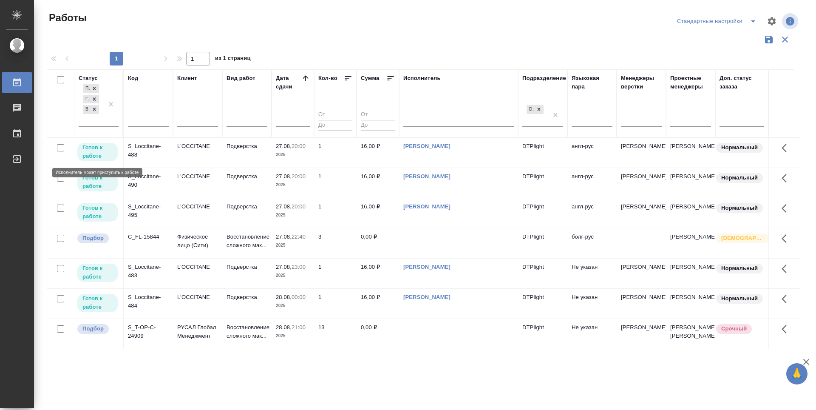
click at [87, 145] on p "Готов к работе" at bounding box center [97, 151] width 30 height 17
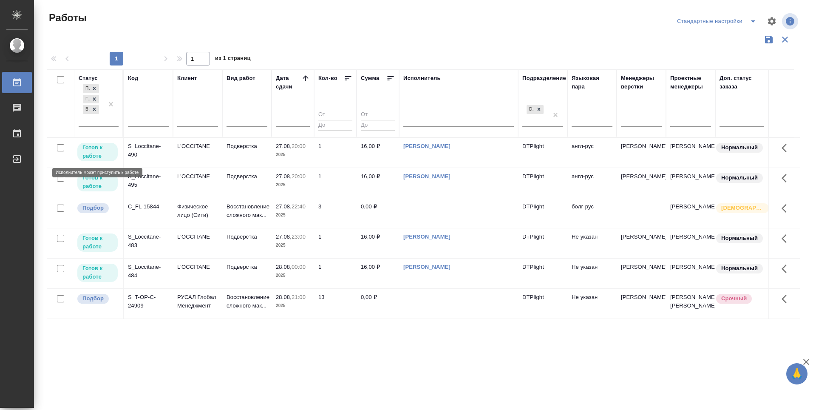
click at [92, 150] on p "Готов к работе" at bounding box center [97, 151] width 30 height 17
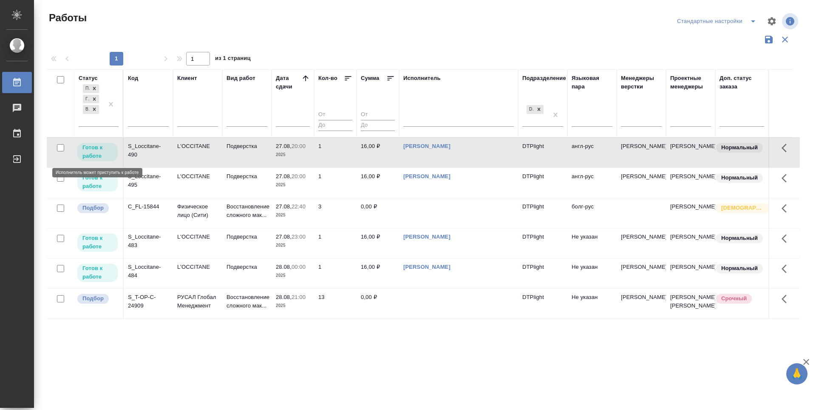
click at [92, 150] on p "Готов к работе" at bounding box center [97, 151] width 30 height 17
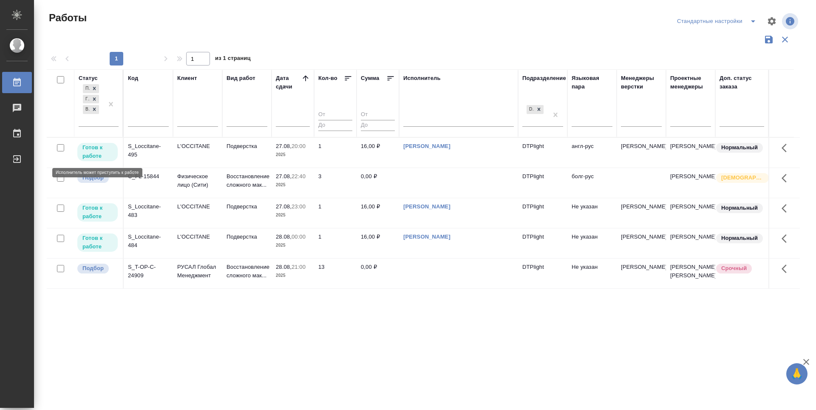
click at [94, 147] on p "Готов к работе" at bounding box center [97, 151] width 30 height 17
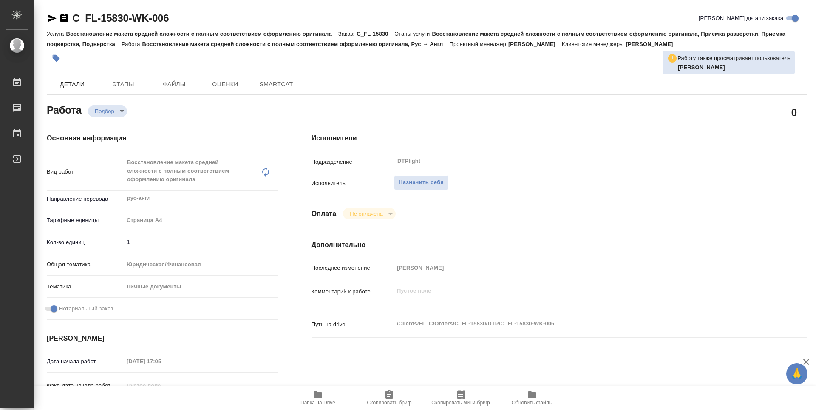
type textarea "x"
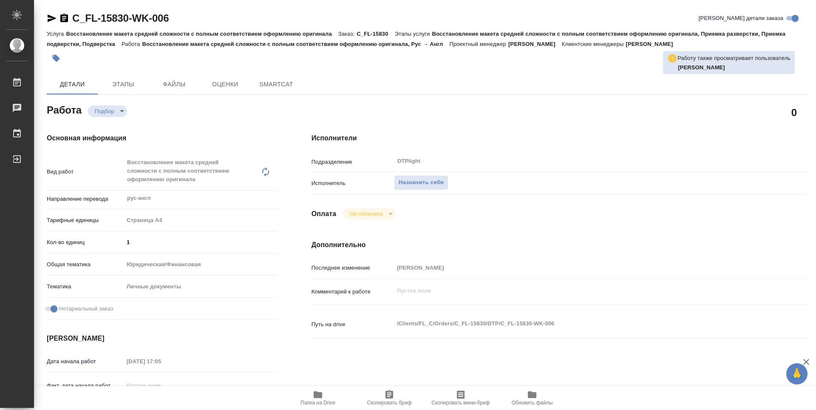
type textarea "x"
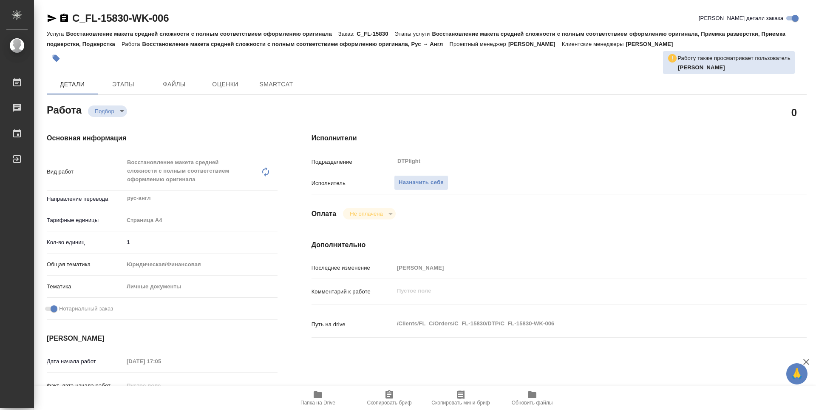
type textarea "x"
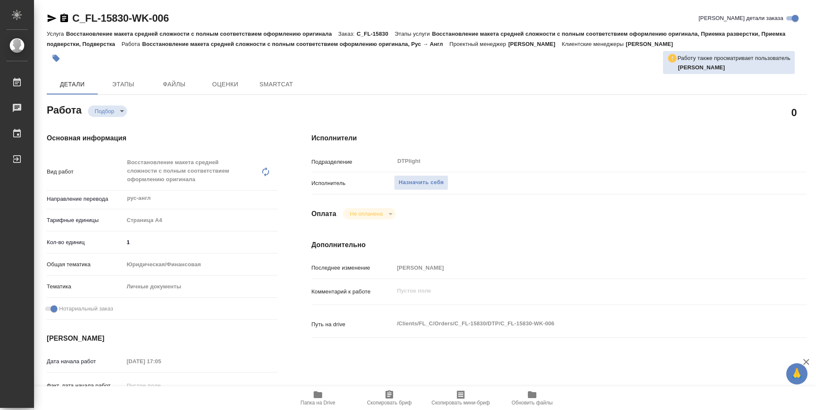
type textarea "x"
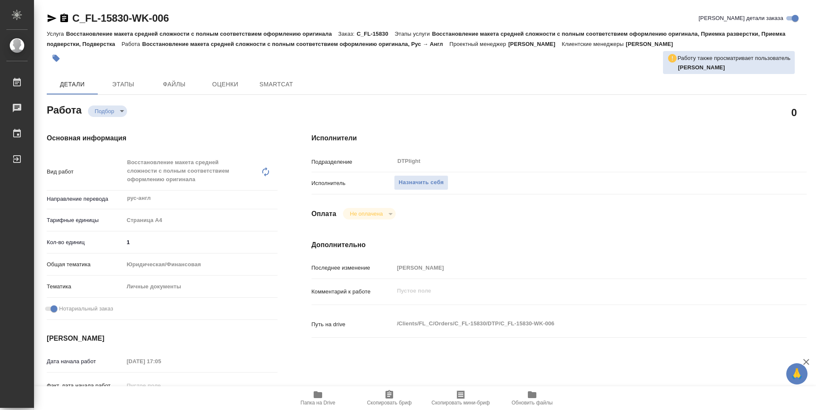
type textarea "x"
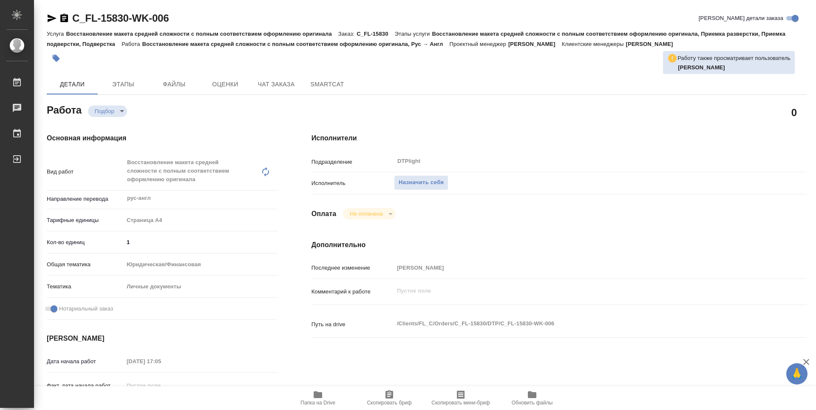
type textarea "x"
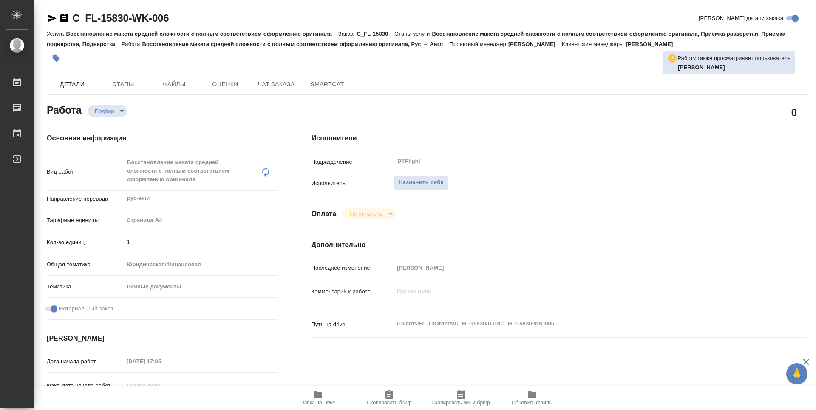
type textarea "x"
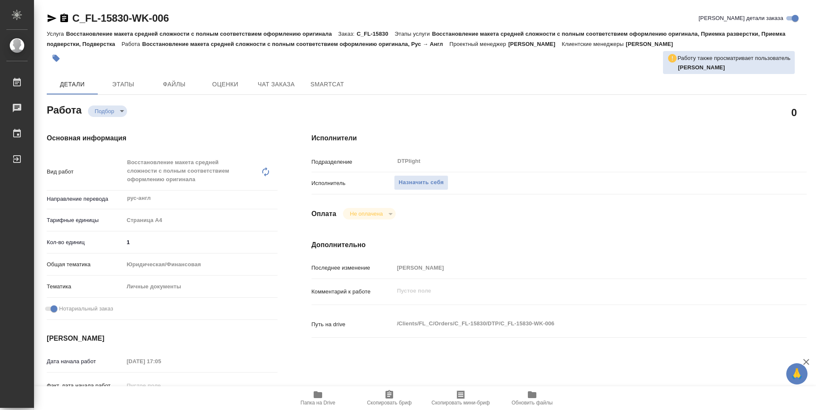
click at [311, 393] on span "Папка на Drive" at bounding box center [317, 397] width 61 height 16
type textarea "x"
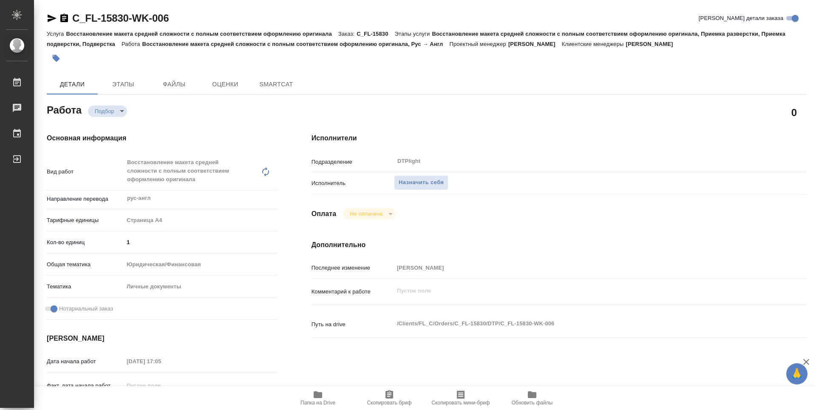
type textarea "x"
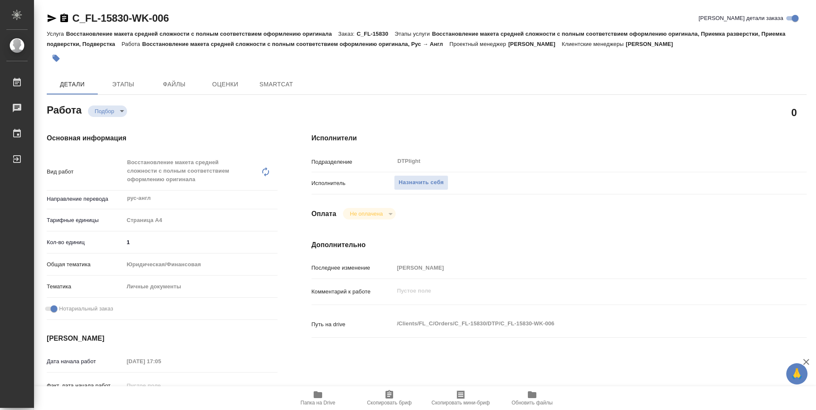
type textarea "x"
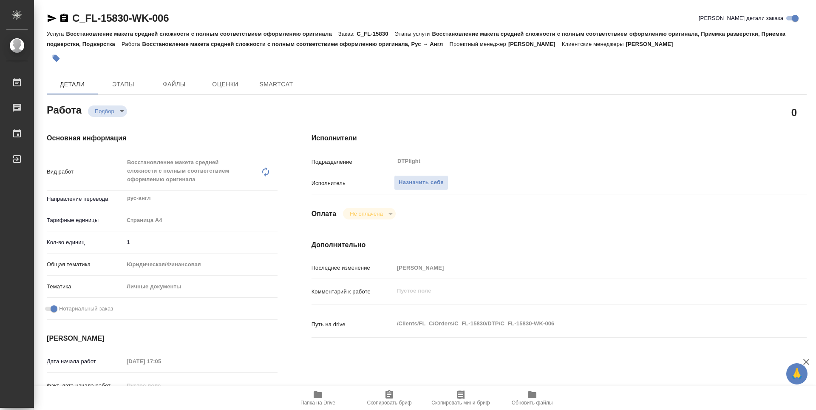
type textarea "x"
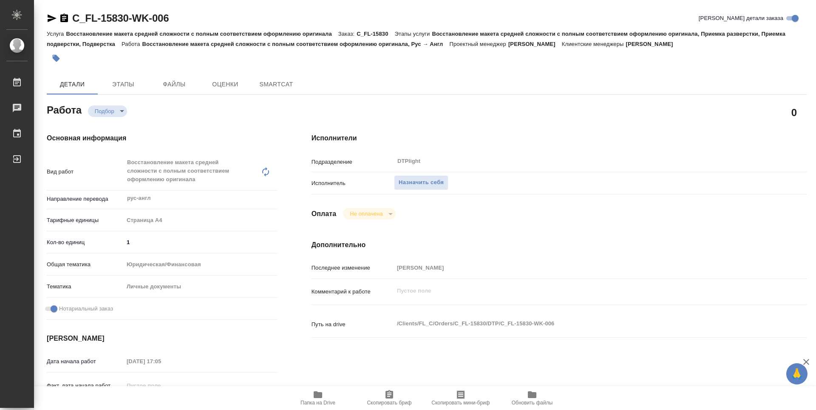
type textarea "x"
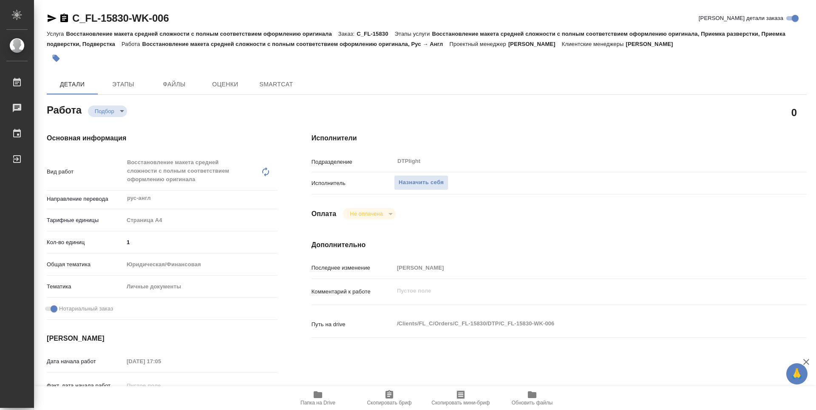
type textarea "x"
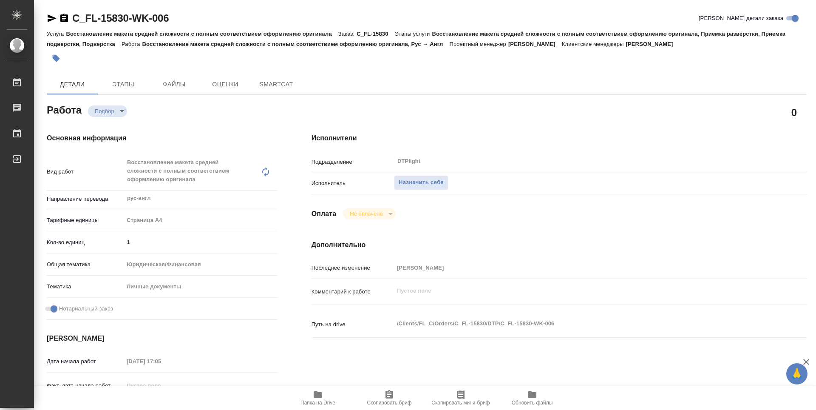
type textarea "x"
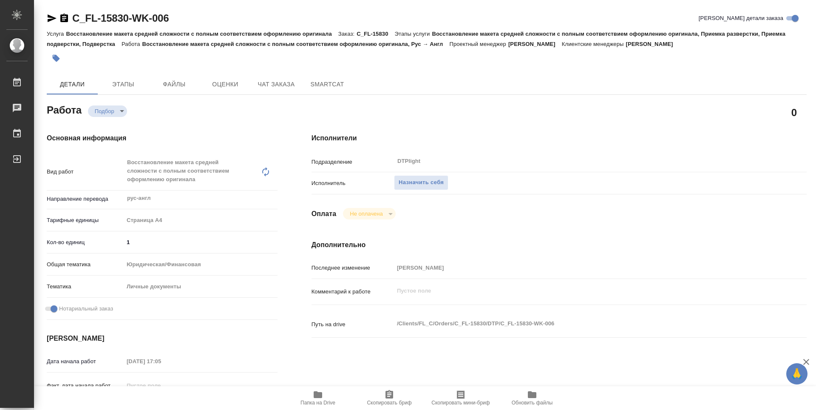
type textarea "x"
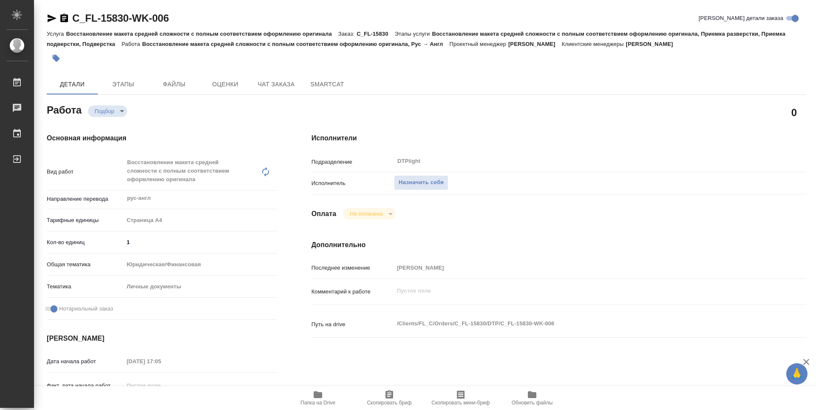
type textarea "x"
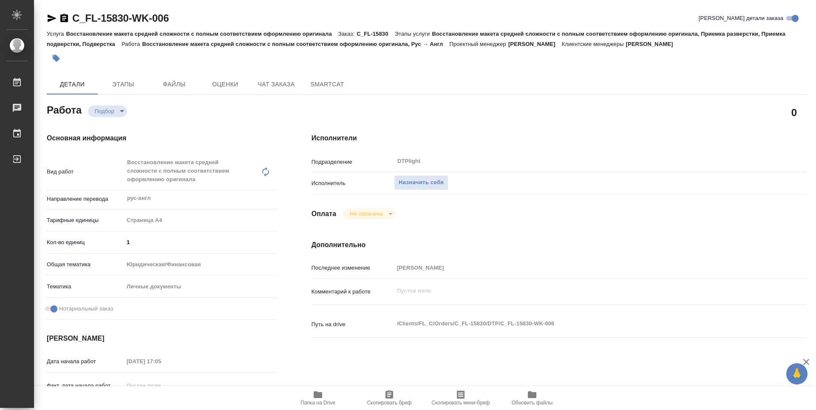
type textarea "x"
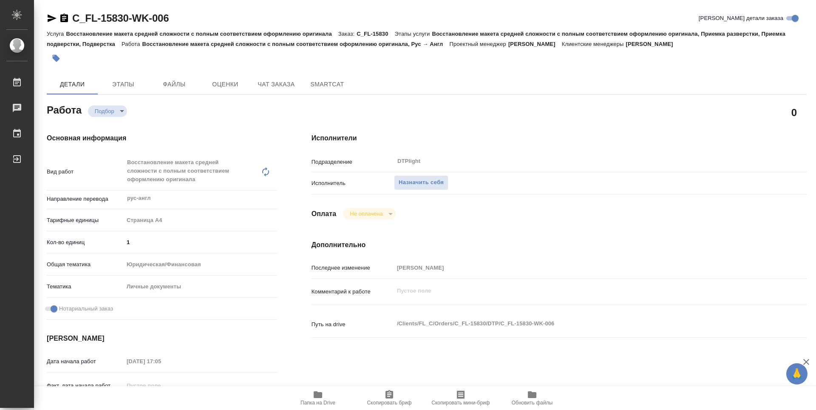
type textarea "x"
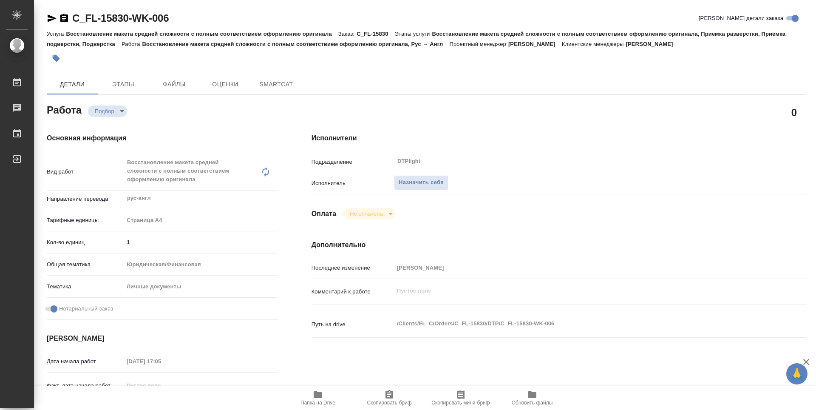
type textarea "x"
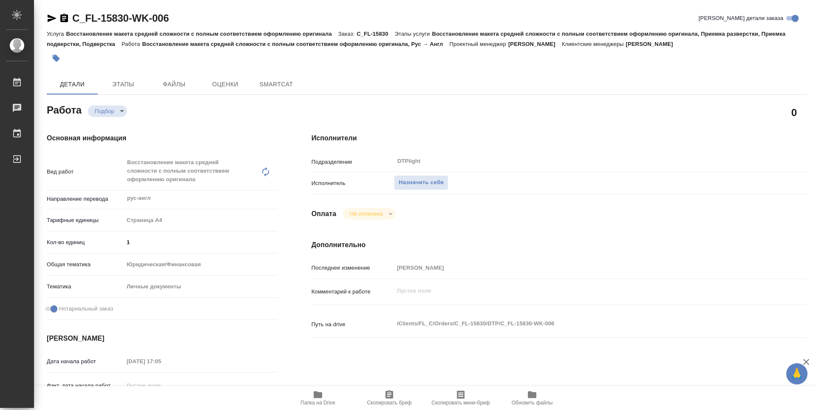
type textarea "x"
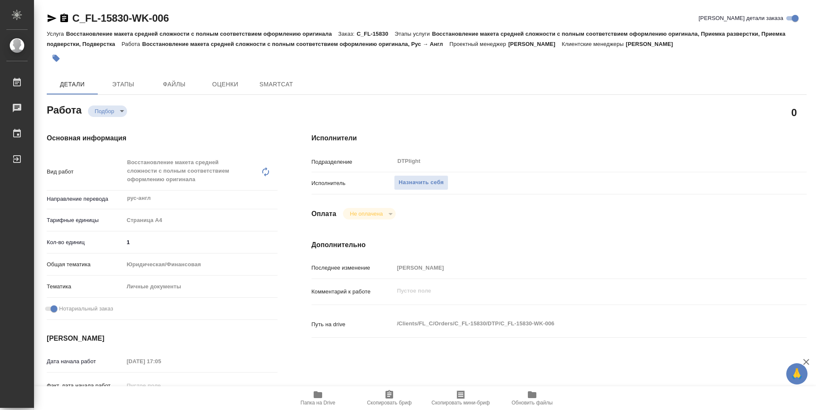
type textarea "x"
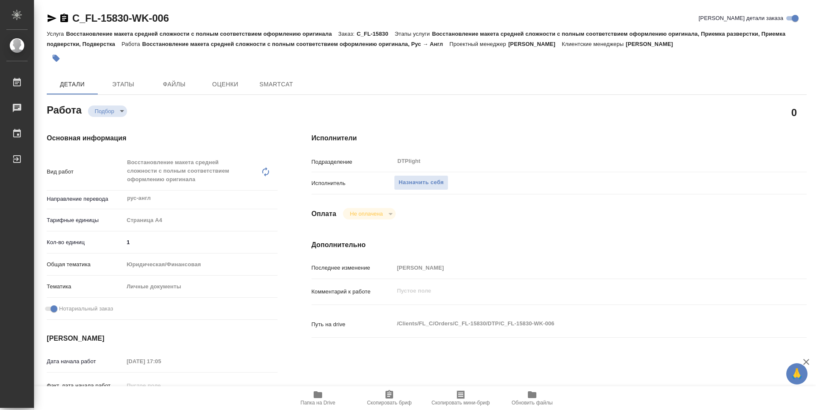
type textarea "x"
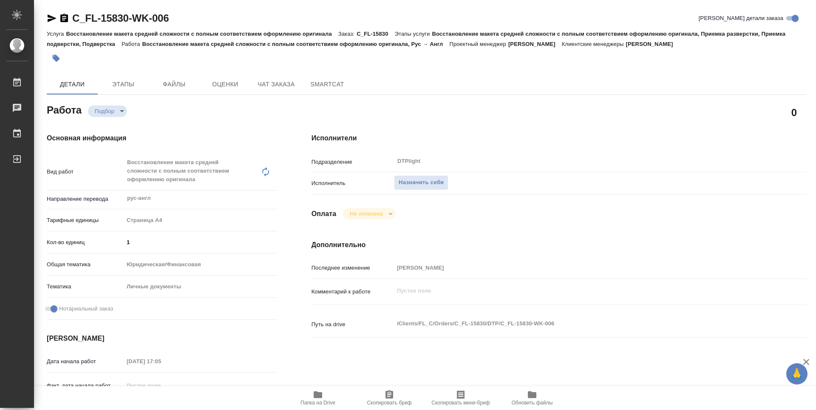
type textarea "x"
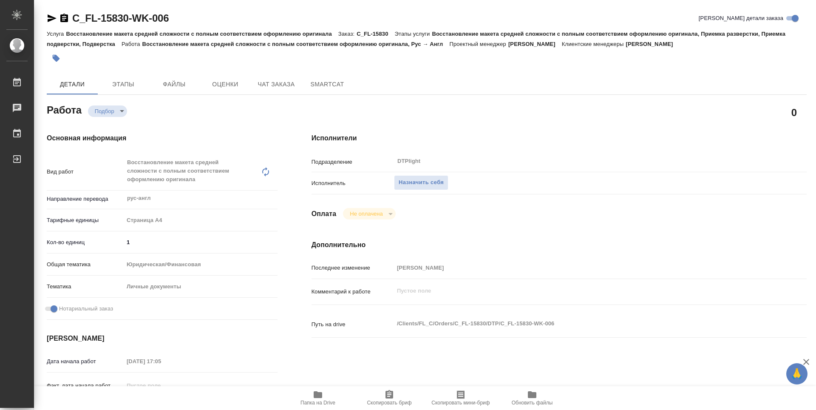
type textarea "x"
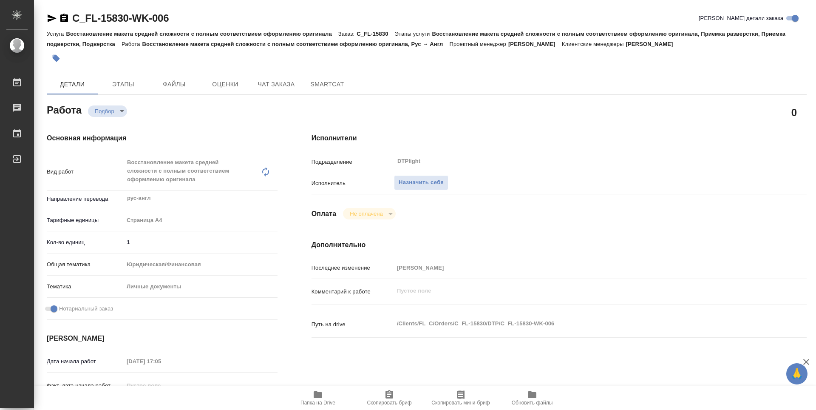
type textarea "x"
click at [536, 127] on div "Исполнители Подразделение DTPlight ​ Исполнитель Назначить себя Оплата Не оплач…" at bounding box center [558, 306] width 529 height 380
click at [439, 182] on span "Назначить себя" at bounding box center [420, 183] width 45 height 10
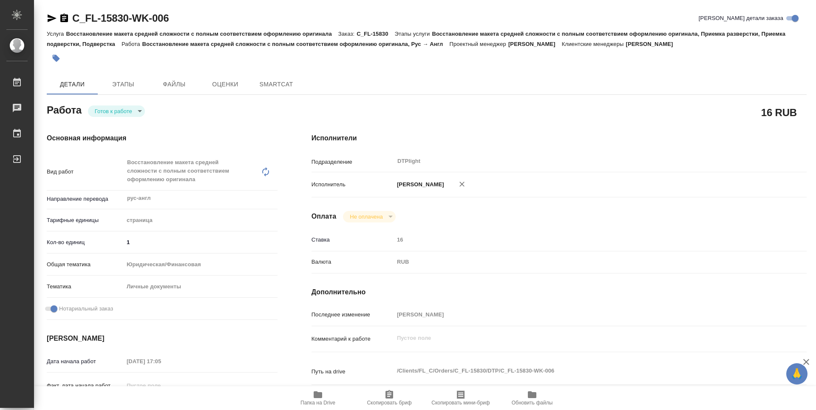
type textarea "x"
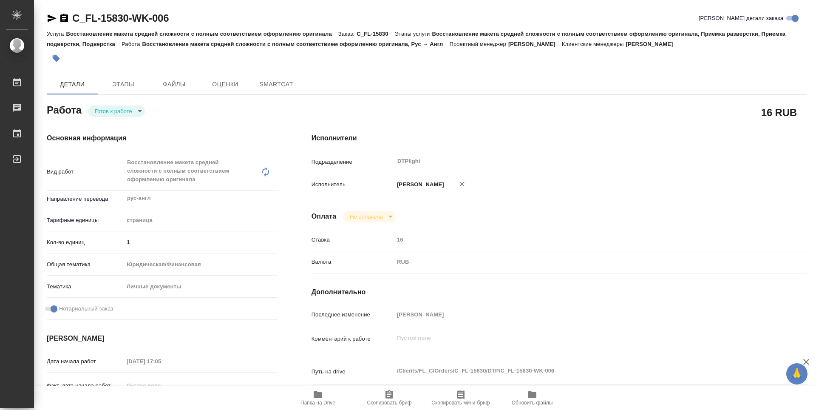
type textarea "x"
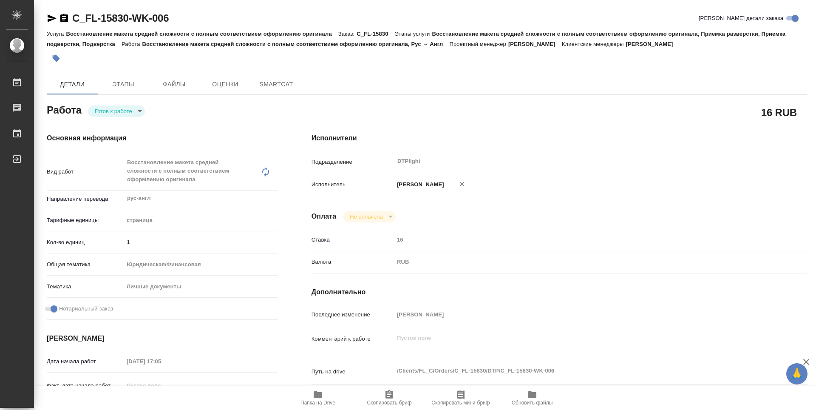
type textarea "x"
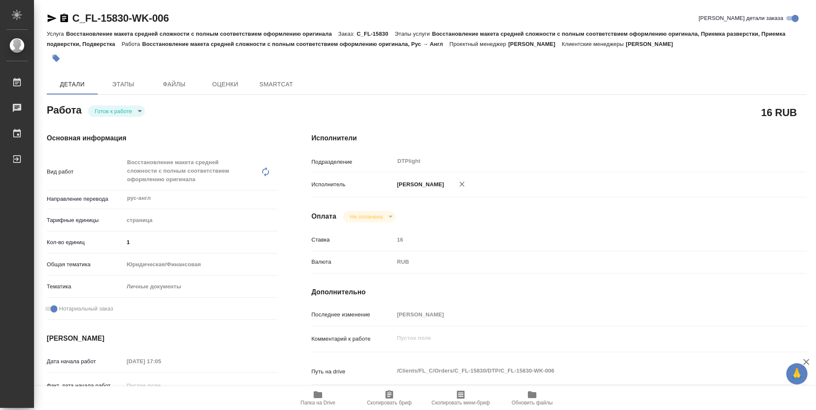
type textarea "x"
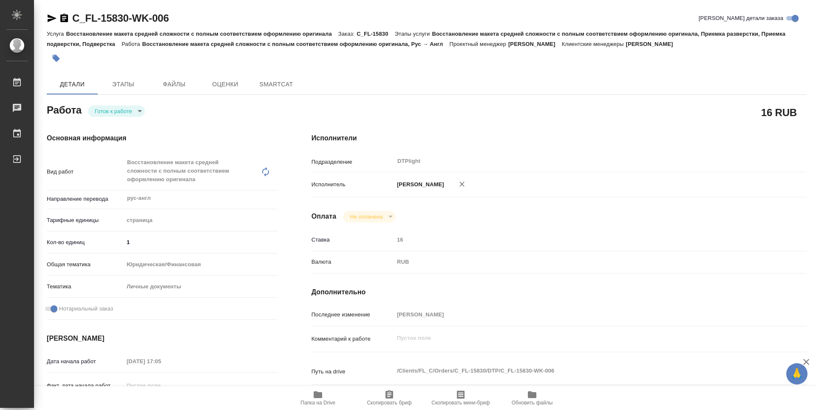
type textarea "x"
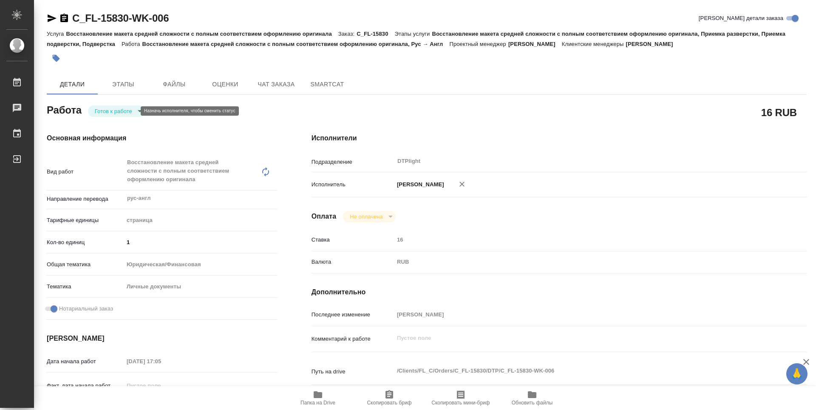
click at [122, 108] on body "🙏 .cls-1 fill:#fff; AWATERA Zubakova Viktoriya Работы Чаты График Выйти C_FL-15…" at bounding box center [408, 205] width 816 height 410
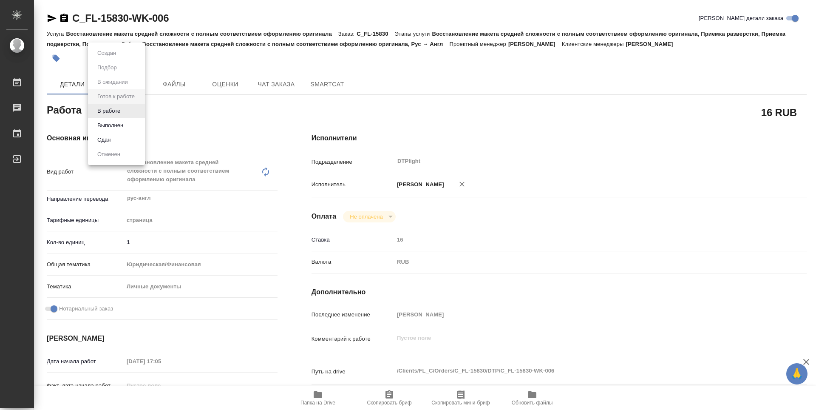
type textarea "x"
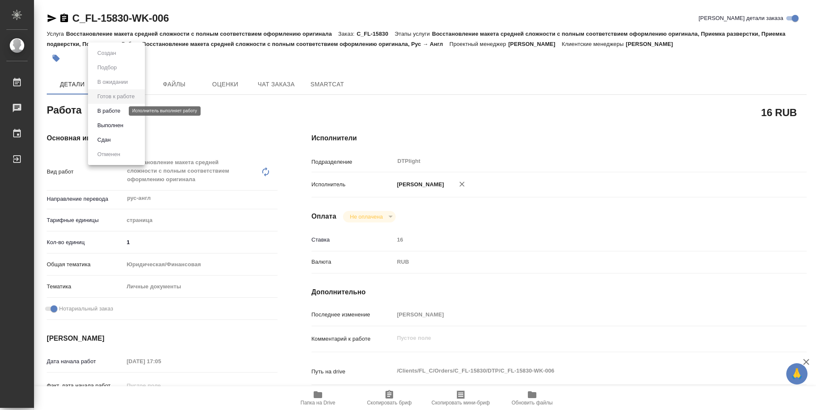
click at [119, 113] on button "В работе" at bounding box center [109, 110] width 28 height 9
type textarea "x"
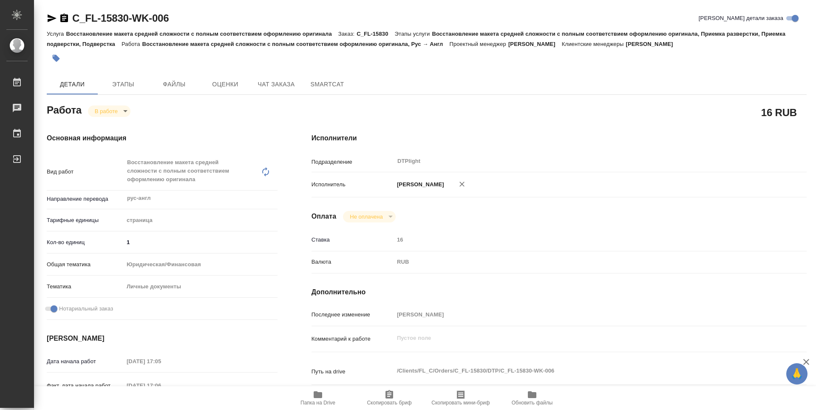
type textarea "x"
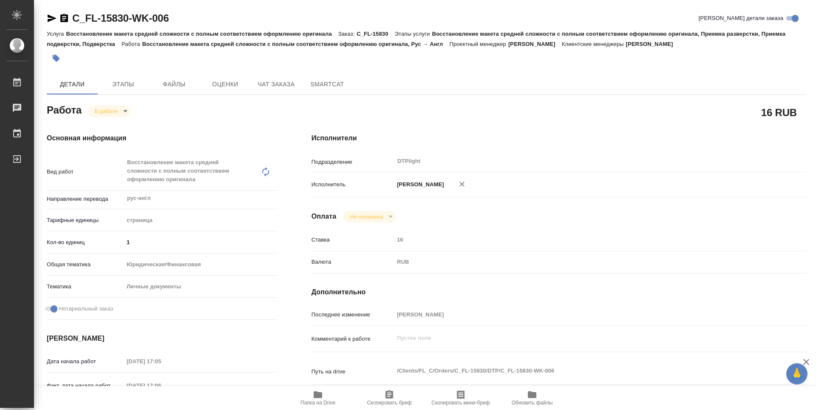
type textarea "x"
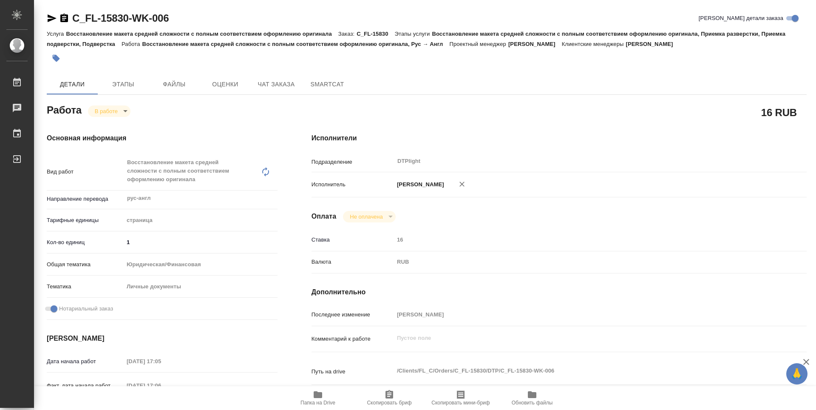
type textarea "x"
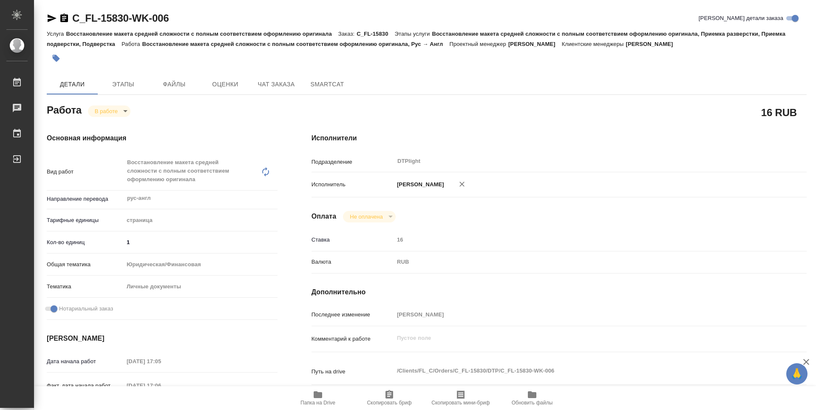
type textarea "x"
drag, startPoint x: 180, startPoint y: 18, endPoint x: 74, endPoint y: 12, distance: 105.5
click at [74, 12] on div "C_FL-15830-WK-006 Кратко детали заказа" at bounding box center [427, 18] width 760 height 14
copy link "C_FL-15830-WK-006"
type textarea "x"
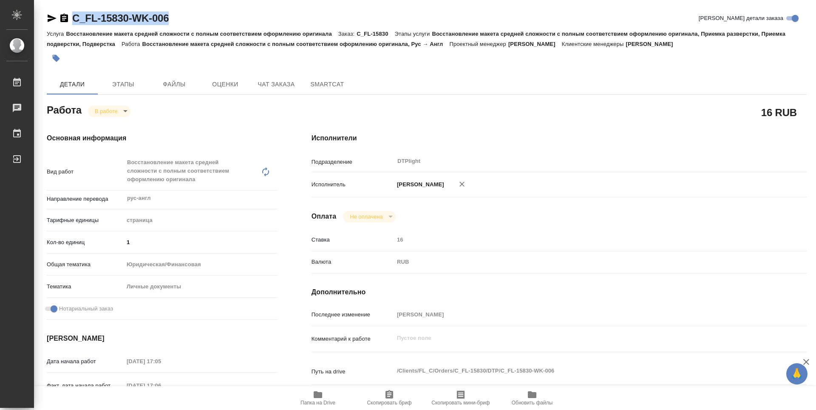
type textarea "x"
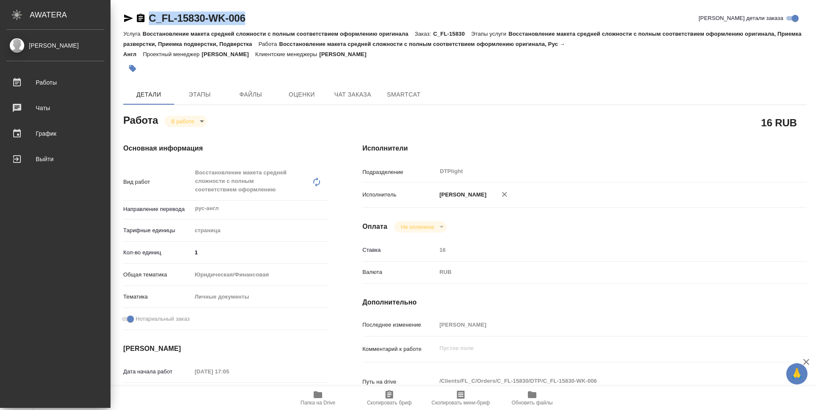
type textarea "x"
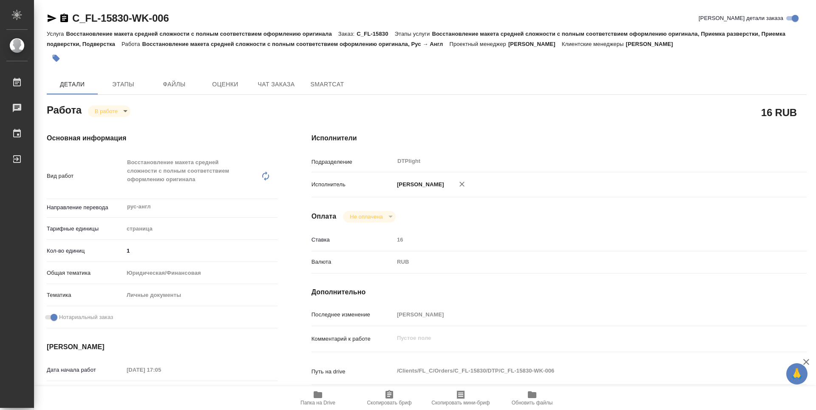
click at [512, 113] on div "16 RUB" at bounding box center [558, 112] width 495 height 21
type textarea "x"
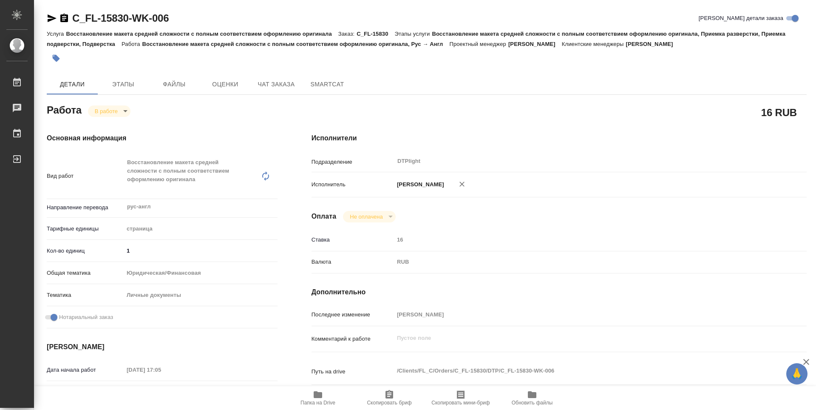
type textarea "x"
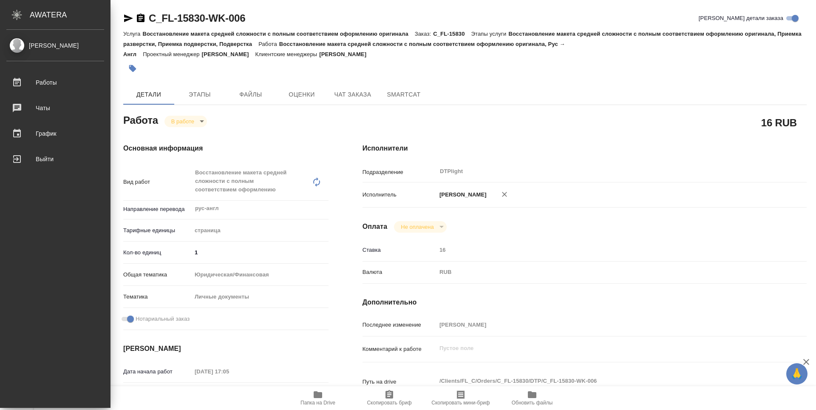
type textarea "x"
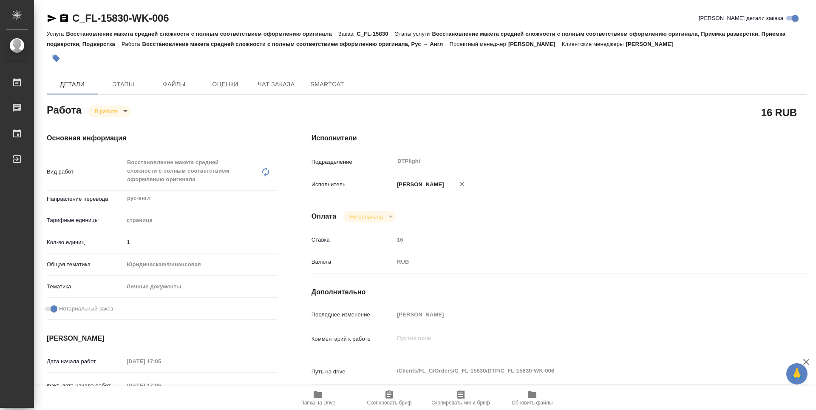
click at [320, 393] on icon "button" at bounding box center [318, 394] width 8 height 7
click at [97, 116] on body "🙏 .cls-1 fill:#fff; AWATERA Zubakova Viktoriya Работы 0 Чаты График Выйти C_FL-…" at bounding box center [408, 205] width 816 height 410
click at [116, 138] on li "Сдан" at bounding box center [116, 140] width 56 height 14
type textarea "x"
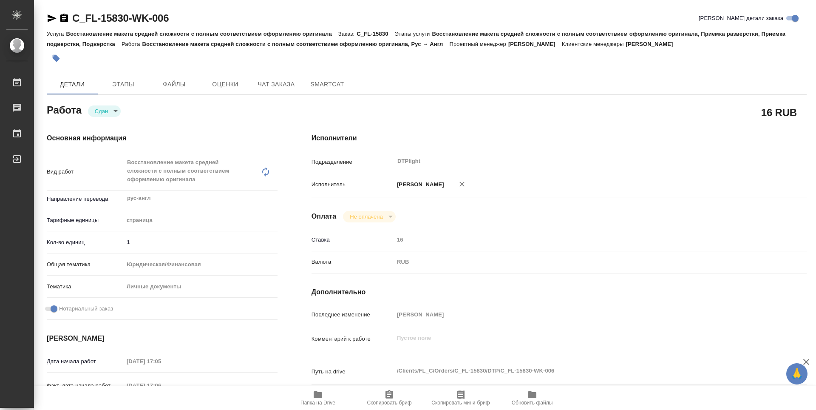
type textarea "x"
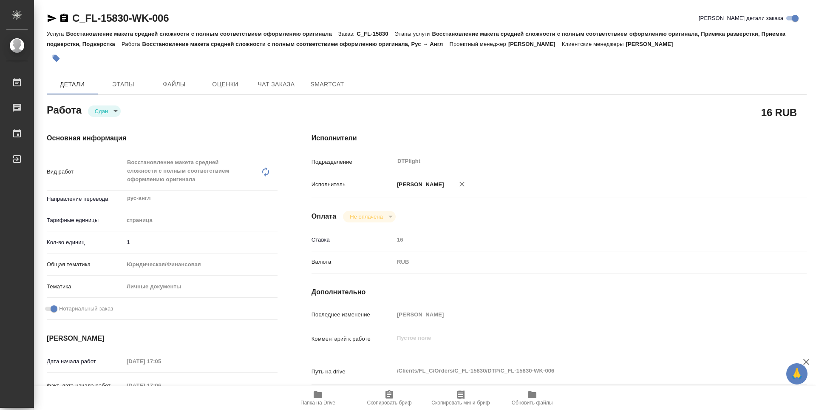
type textarea "x"
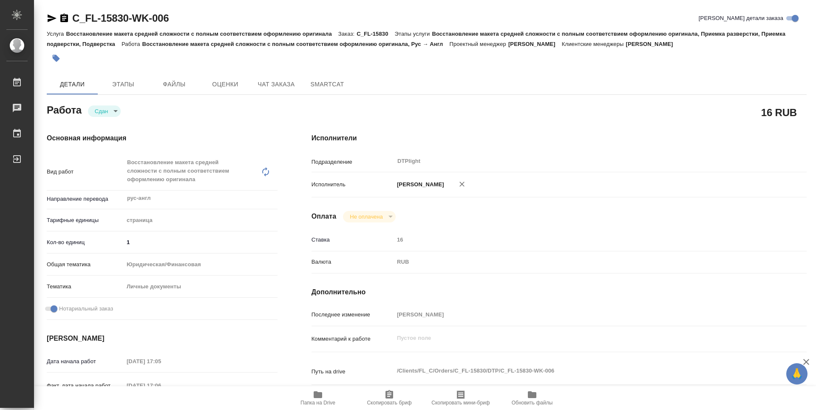
type textarea "x"
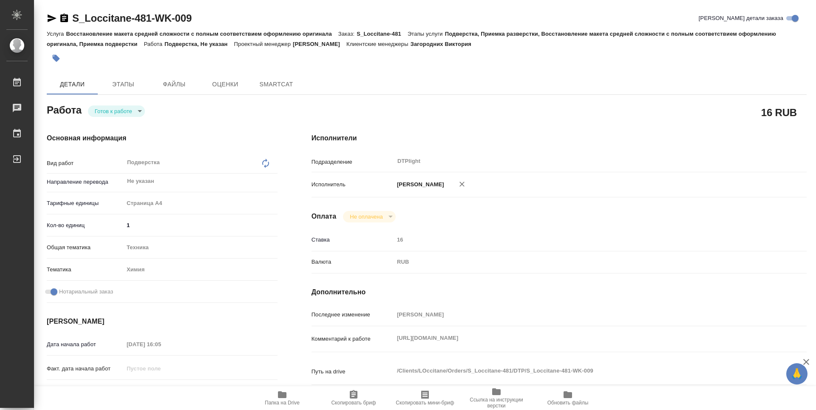
type textarea "x"
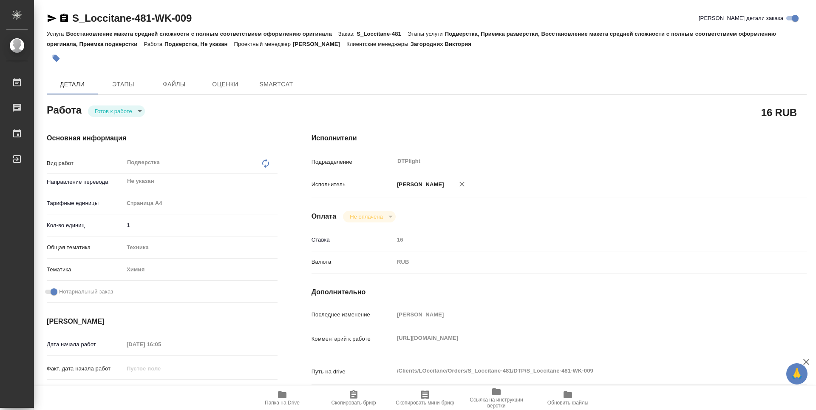
type textarea "x"
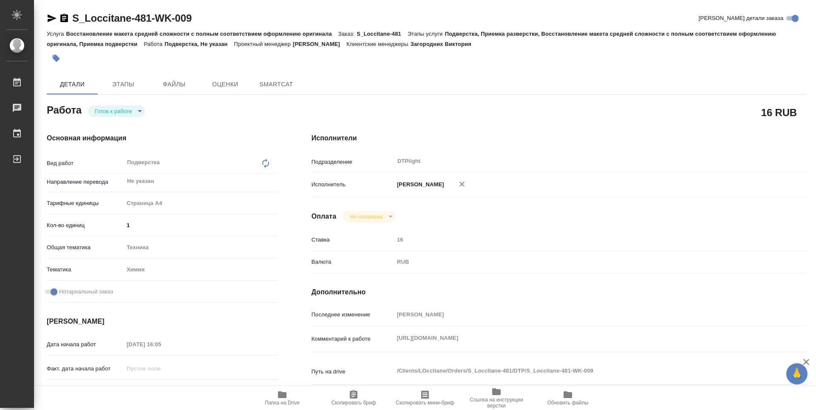
type textarea "x"
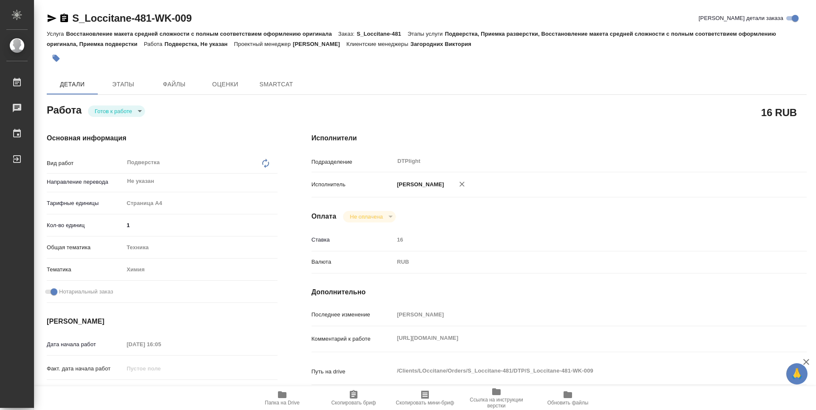
type textarea "x"
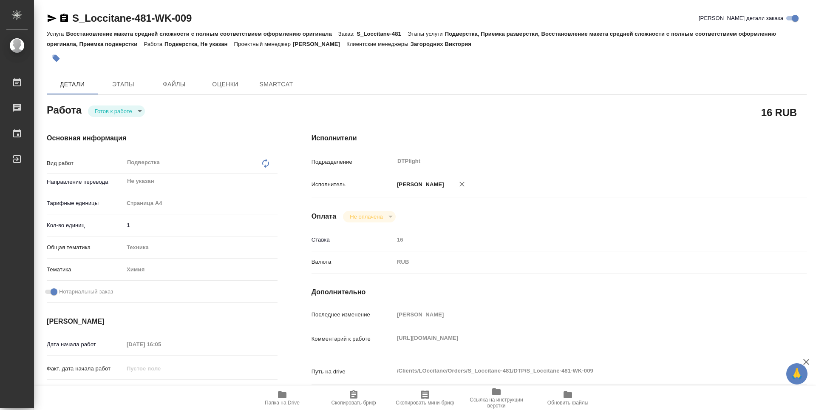
type textarea "x"
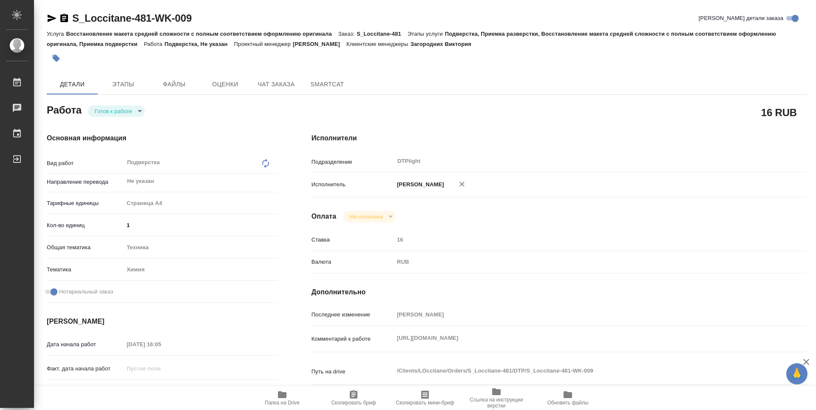
type textarea "x"
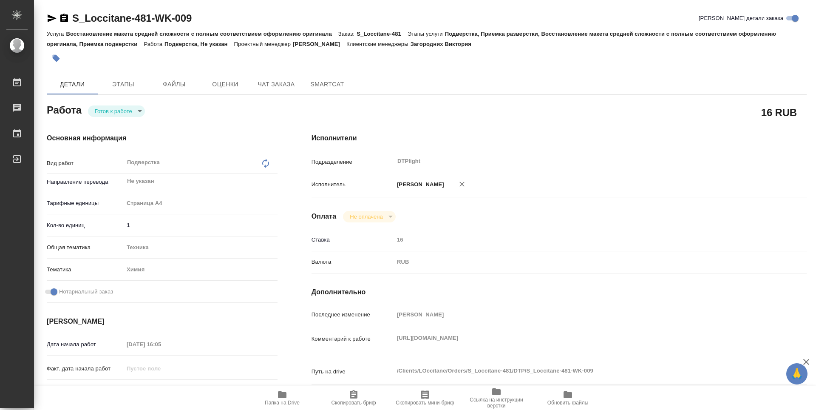
click at [282, 390] on icon "button" at bounding box center [282, 394] width 10 height 10
type textarea "x"
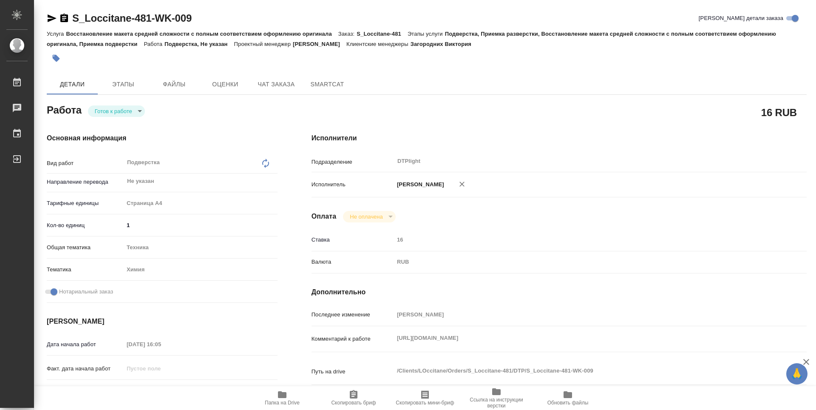
type textarea "x"
drag, startPoint x: 211, startPoint y: 22, endPoint x: 65, endPoint y: 20, distance: 146.1
click at [65, 20] on div "S_Loccitane-481-WK-009 Кратко детали заказа" at bounding box center [427, 18] width 760 height 14
copy link "S_Loccitane-481-WK-009"
type textarea "x"
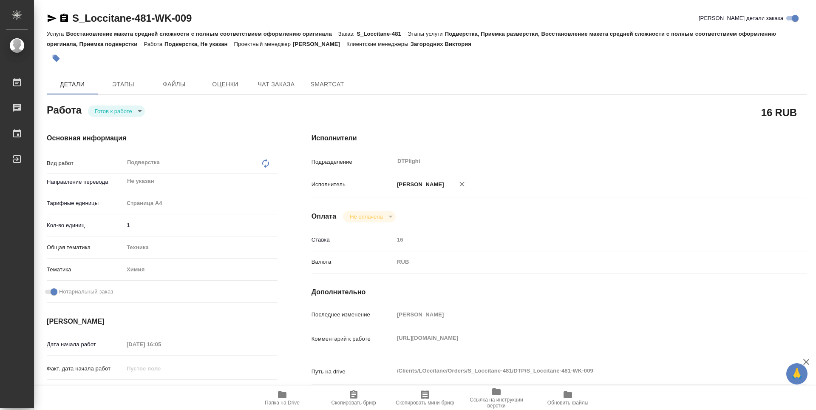
type textarea "x"
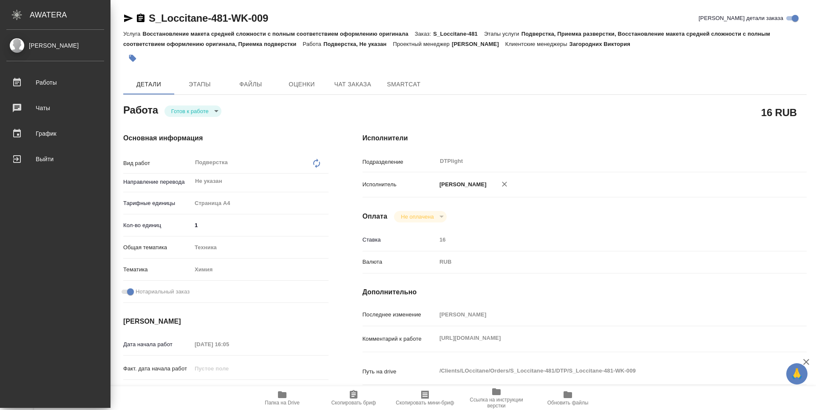
type textarea "x"
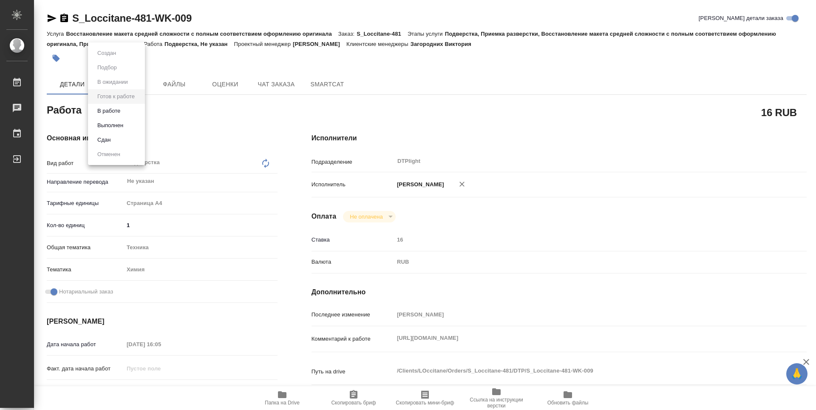
click at [133, 113] on body "🙏 .cls-1 fill:#fff; AWATERA Zubakova Viktoriya Работы 0 Чаты График Выйти S_Loc…" at bounding box center [408, 205] width 816 height 410
click at [125, 113] on li "В работе" at bounding box center [116, 111] width 57 height 14
type textarea "x"
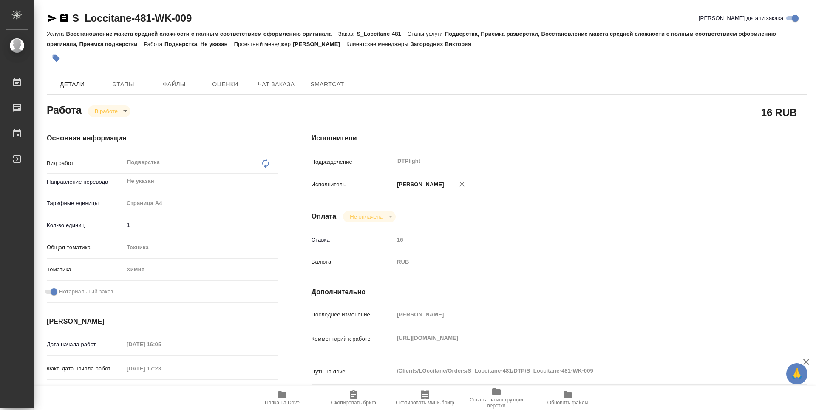
type textarea "x"
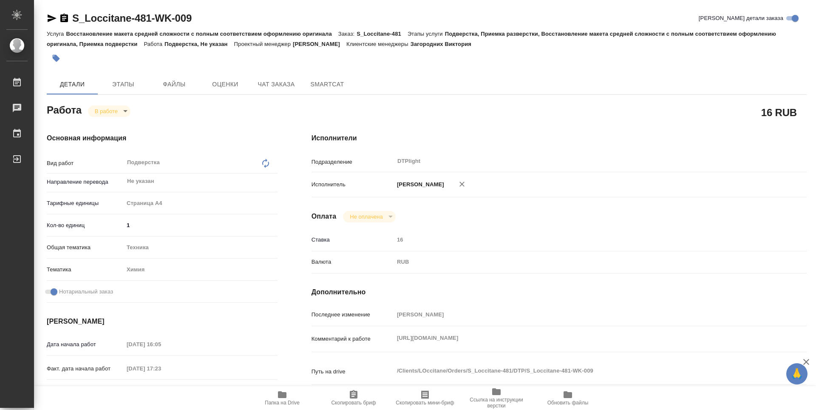
type textarea "x"
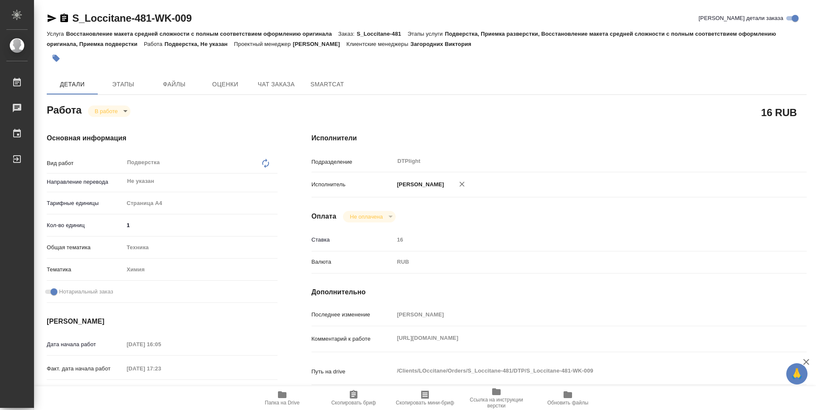
type textarea "x"
click at [281, 400] on span "Папка на Drive" at bounding box center [282, 402] width 35 height 6
click at [116, 112] on body "🙏 .cls-1 fill:#fff; AWATERA Zubakova Viktoriya Работы 0 Чаты График Выйти S_Loc…" at bounding box center [408, 205] width 816 height 410
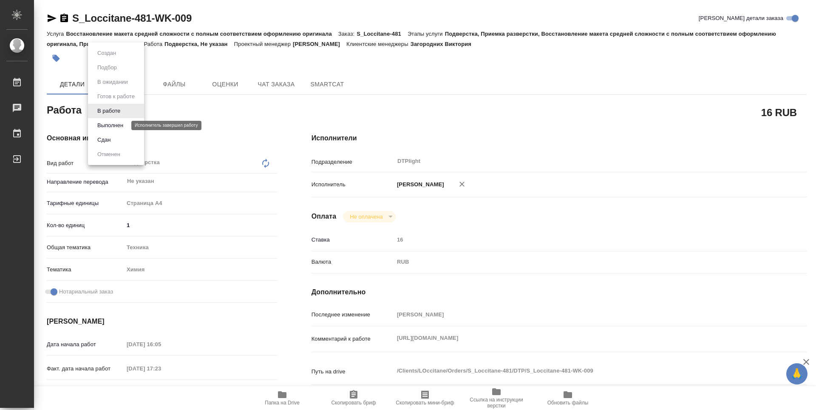
click at [119, 125] on button "Выполнен" at bounding box center [110, 125] width 31 height 9
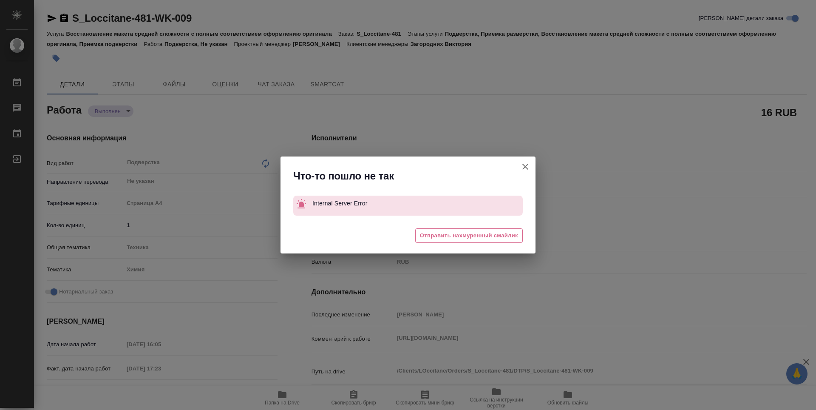
type textarea "x"
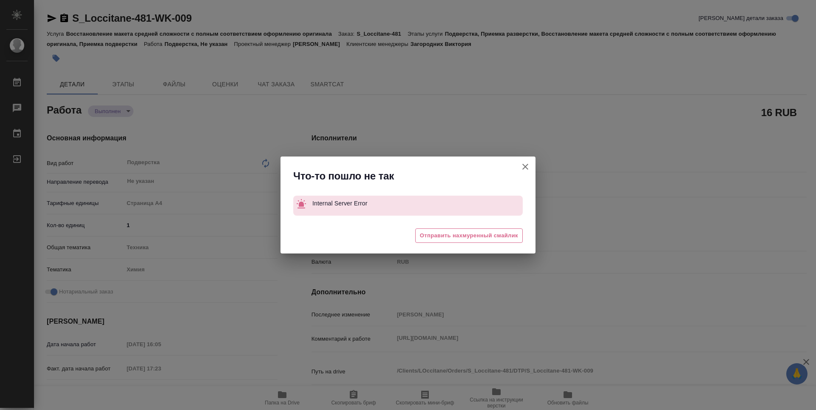
type textarea "x"
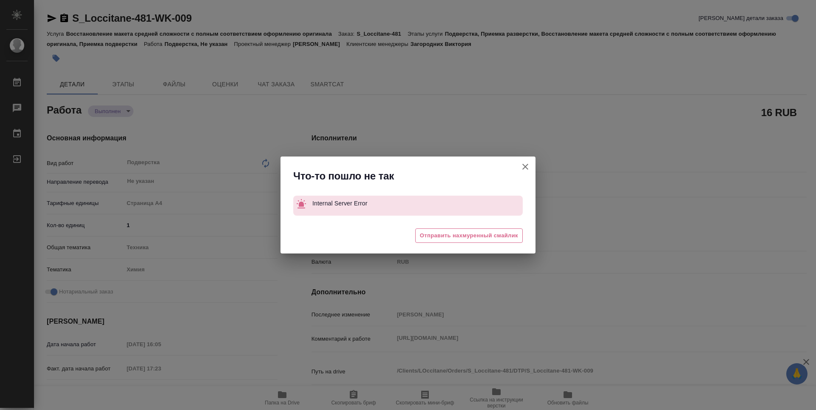
type textarea "x"
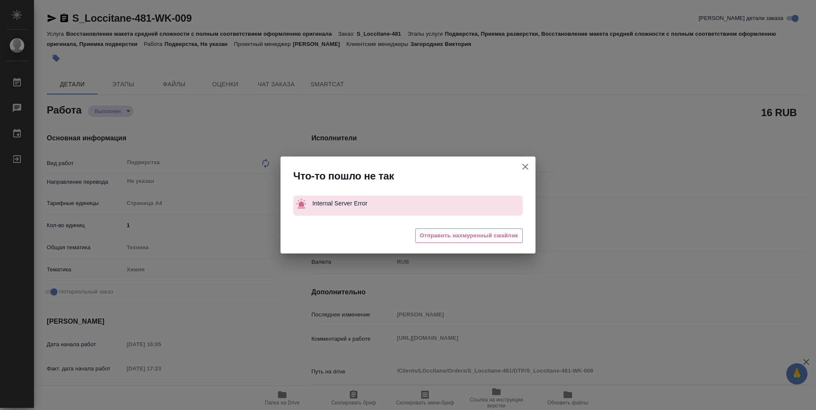
type textarea "x"
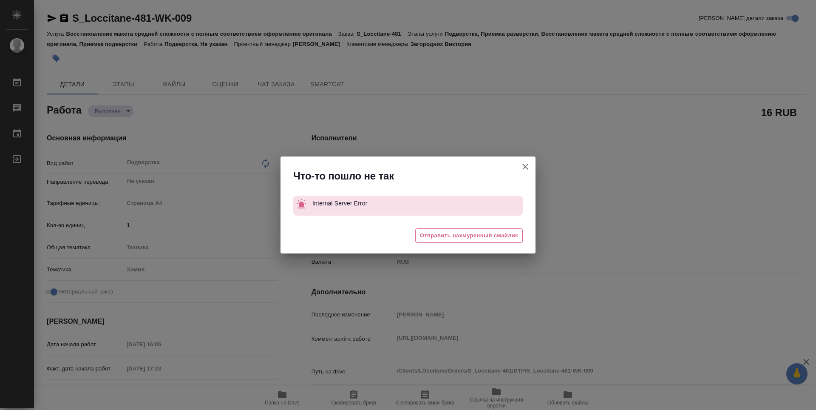
drag, startPoint x: 526, startPoint y: 165, endPoint x: 508, endPoint y: 158, distance: 19.6
click at [526, 165] on icon "button" at bounding box center [525, 166] width 10 height 10
type textarea "x"
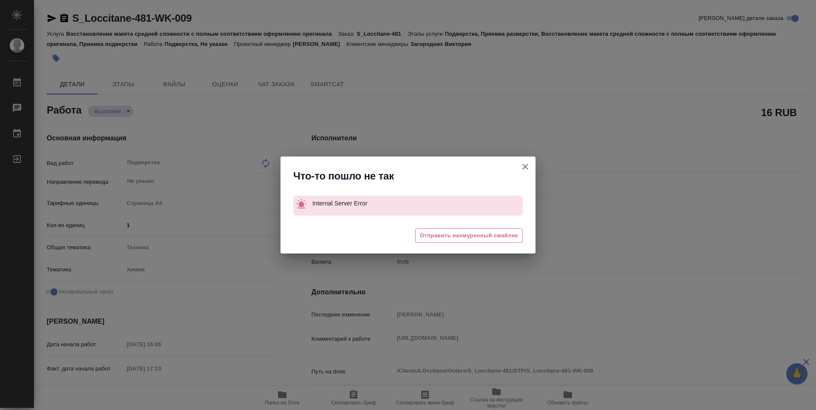
type textarea "x"
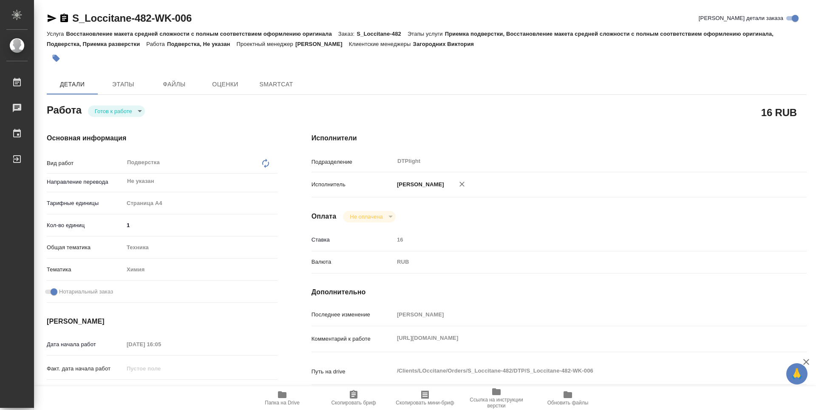
type textarea "x"
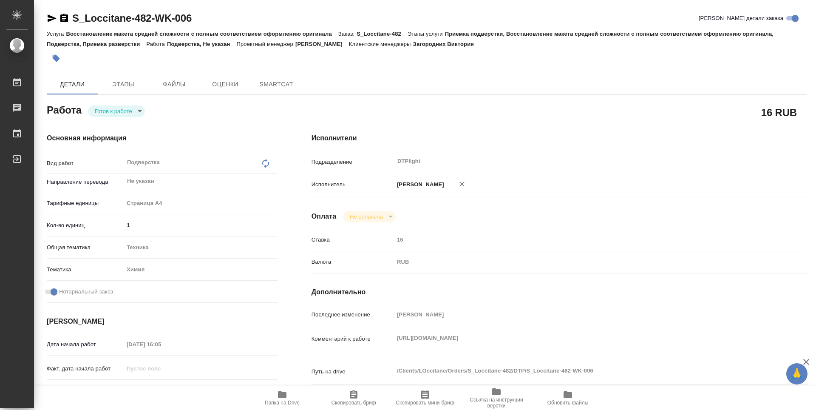
type textarea "x"
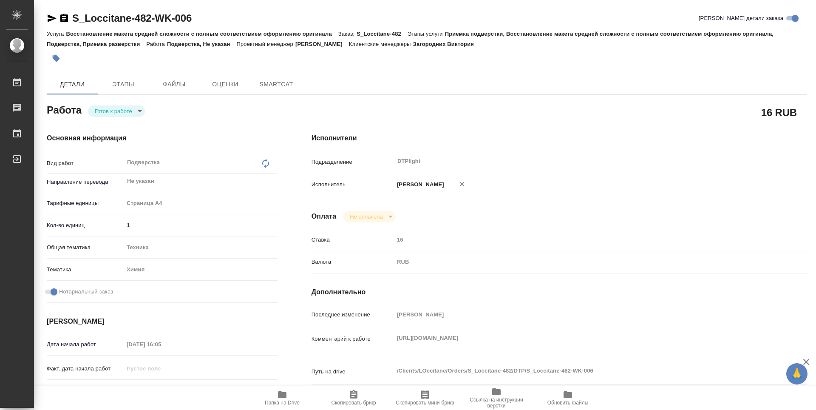
type textarea "x"
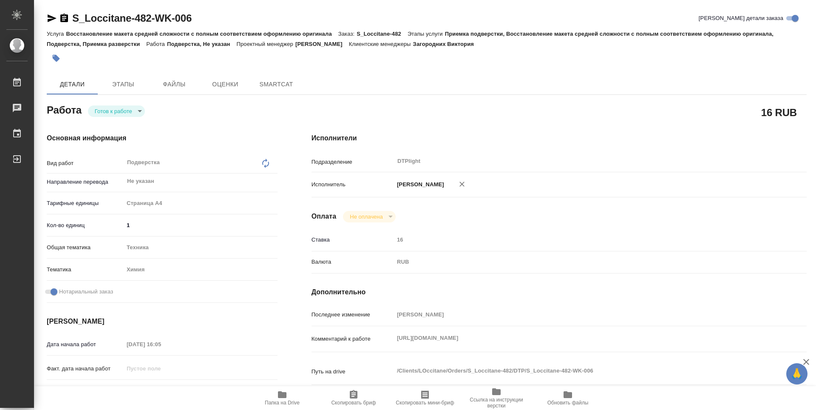
type textarea "x"
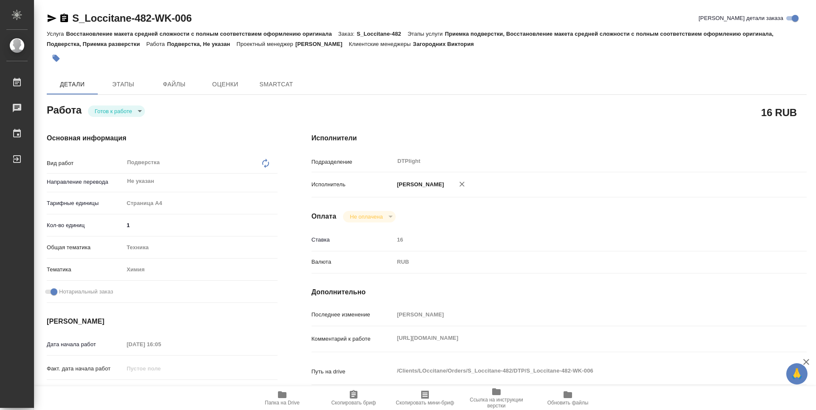
type textarea "x"
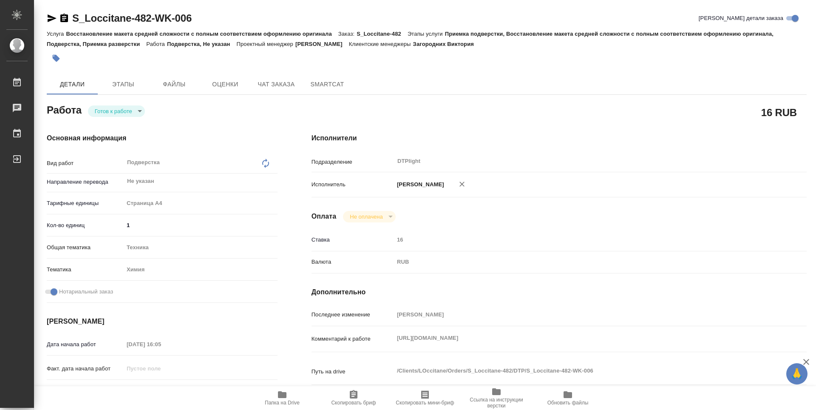
type textarea "x"
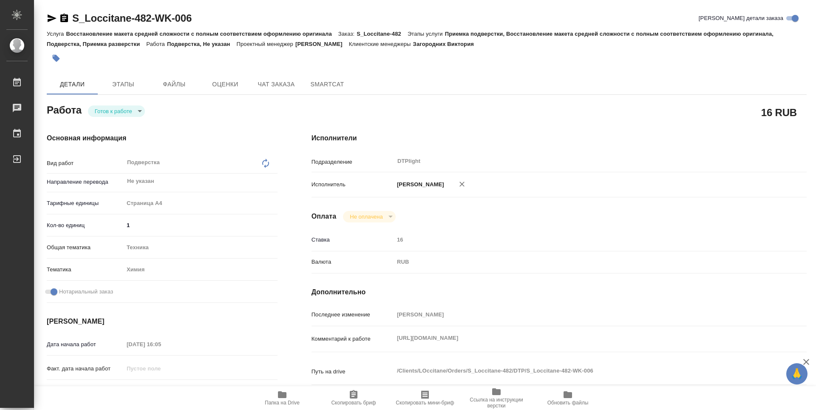
type textarea "x"
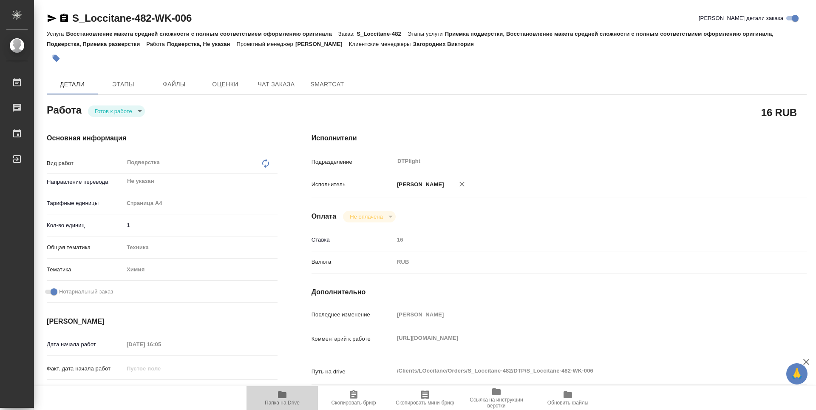
click at [278, 394] on icon "button" at bounding box center [282, 394] width 10 height 10
drag, startPoint x: 160, startPoint y: 23, endPoint x: 71, endPoint y: 23, distance: 89.2
click at [71, 23] on div "S_Loccitane-482-WK-006 Кратко детали заказа" at bounding box center [427, 18] width 760 height 14
copy link "S_Loccitane-482-WK-006"
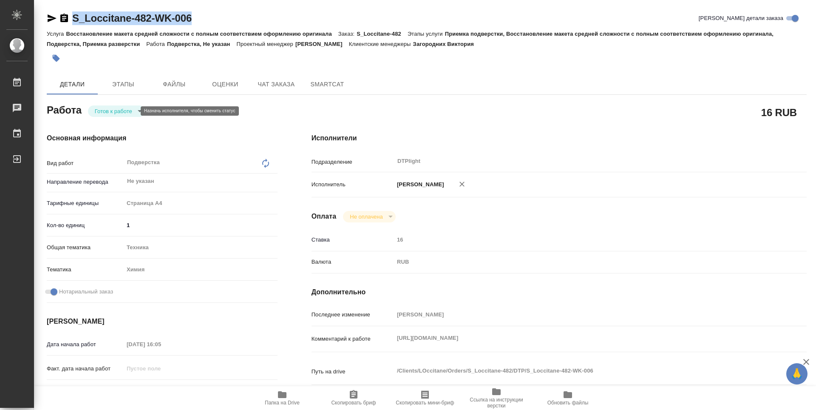
click at [107, 111] on body "🙏 .cls-1 fill:#fff; AWATERA Zubakova Viktoriya Работы 0 Чаты График Выйти S_Loc…" at bounding box center [408, 205] width 816 height 410
click at [108, 111] on button "В работе" at bounding box center [109, 110] width 28 height 9
type textarea "x"
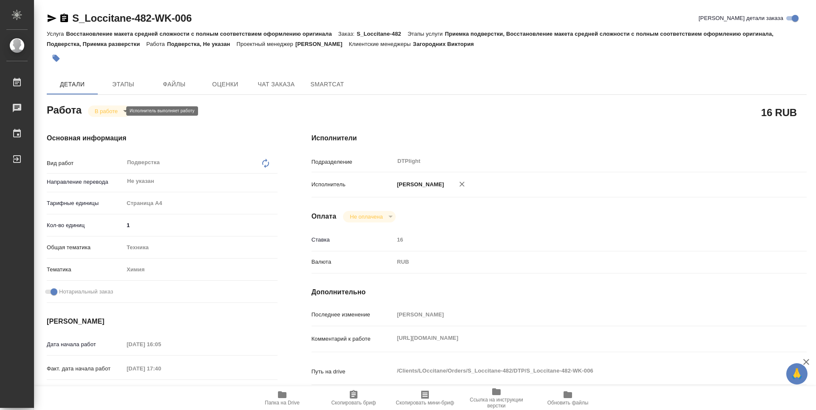
type textarea "x"
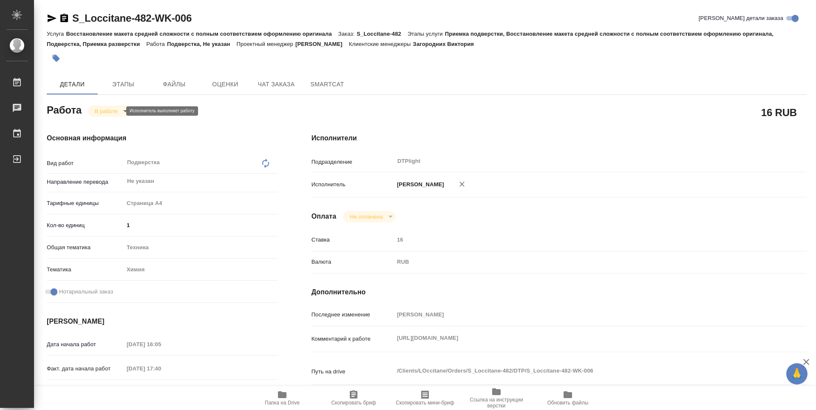
type textarea "x"
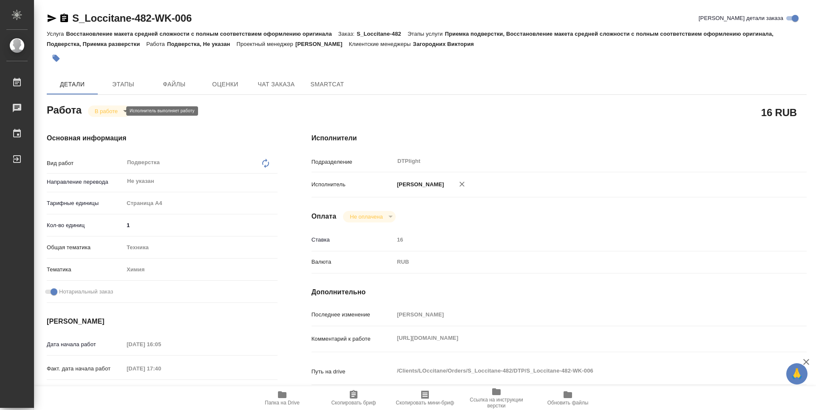
type textarea "x"
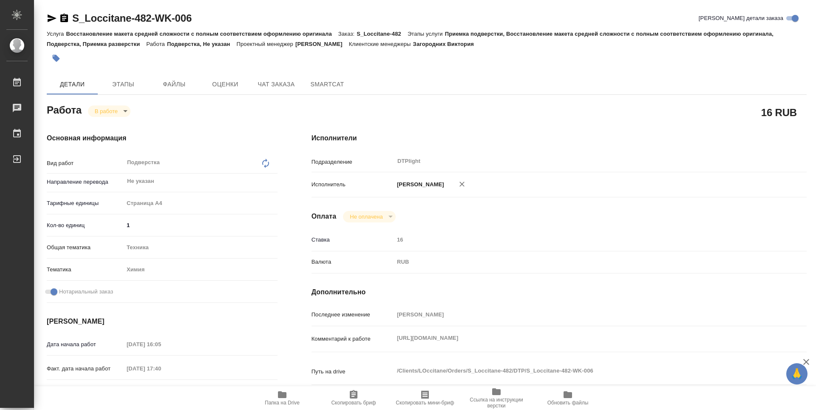
type textarea "x"
drag, startPoint x: 202, startPoint y: 22, endPoint x: 72, endPoint y: 18, distance: 129.6
click at [72, 18] on div "S_Loccitane-482-WK-006 Кратко детали заказа" at bounding box center [427, 18] width 760 height 14
copy link "S_Loccitane-482-WK-006"
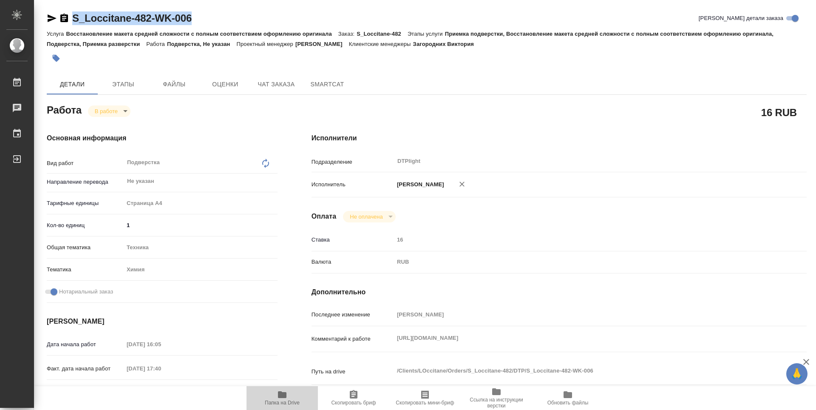
click at [284, 396] on icon "button" at bounding box center [282, 394] width 8 height 7
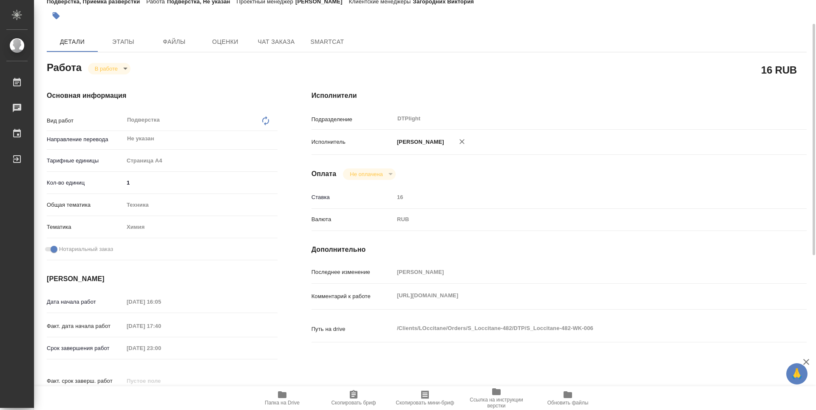
click at [104, 66] on body "🙏 .cls-1 fill:#fff; AWATERA Zubakova Viktoriya Работы 0 Чаты График Выйти S_Loc…" at bounding box center [408, 205] width 816 height 410
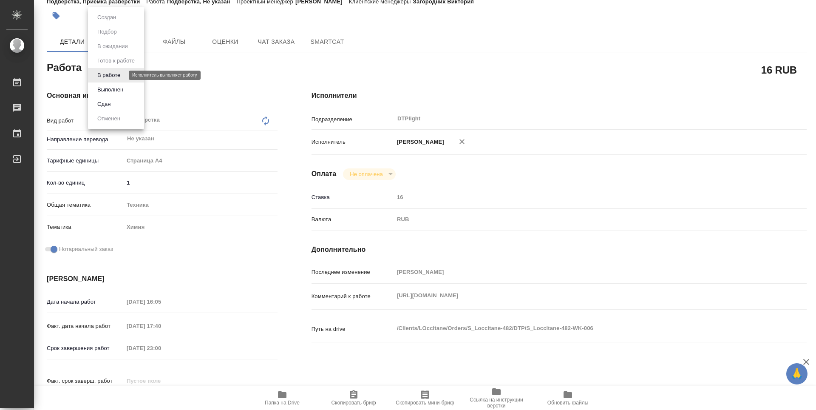
click at [117, 74] on button "В работе" at bounding box center [109, 75] width 28 height 9
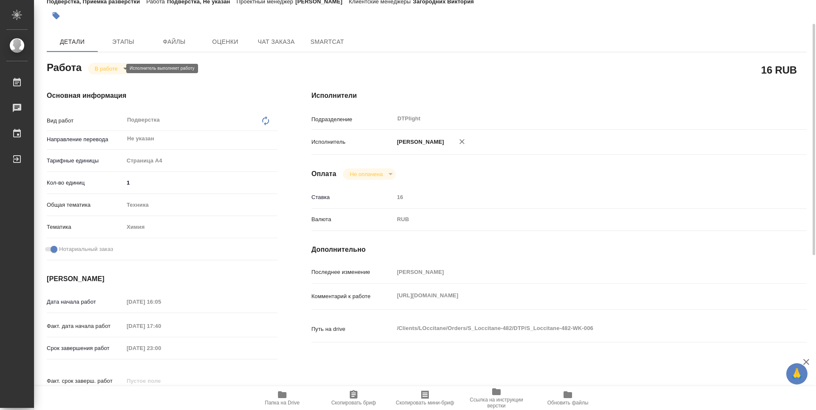
click at [113, 67] on body "🙏 .cls-1 fill:#fff; AWATERA Zubakova Viktoriya Работы 0 Чаты График Выйти S_Loc…" at bounding box center [408, 205] width 816 height 410
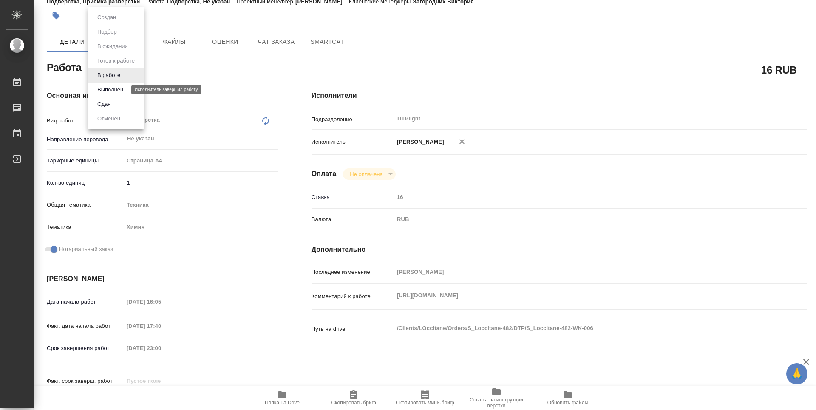
click at [111, 87] on button "Выполнен" at bounding box center [110, 89] width 31 height 9
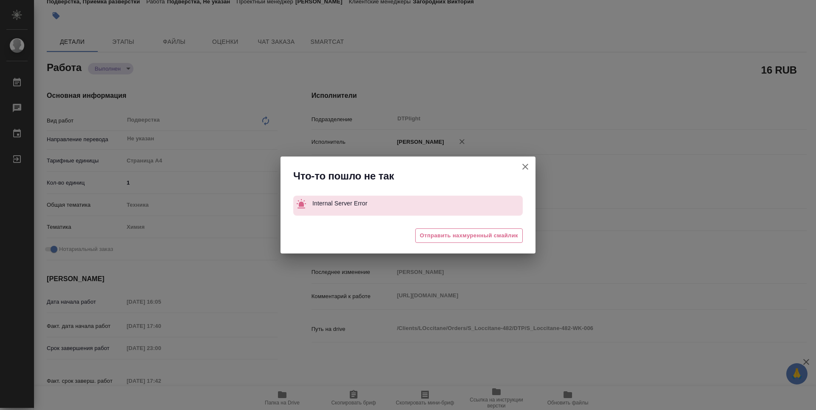
type textarea "x"
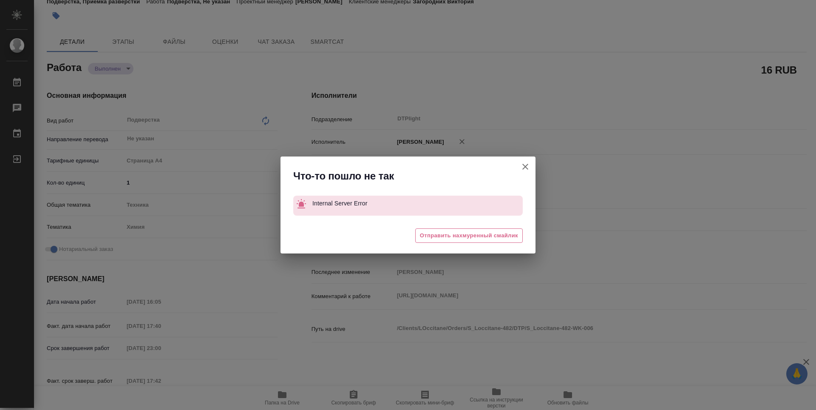
type textarea "x"
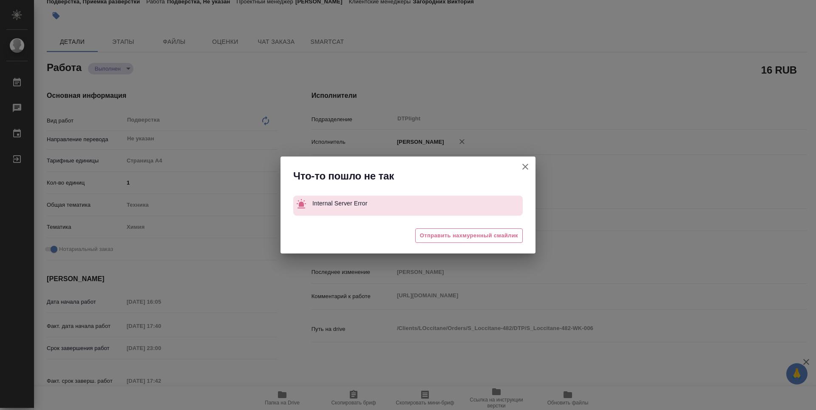
type textarea "x"
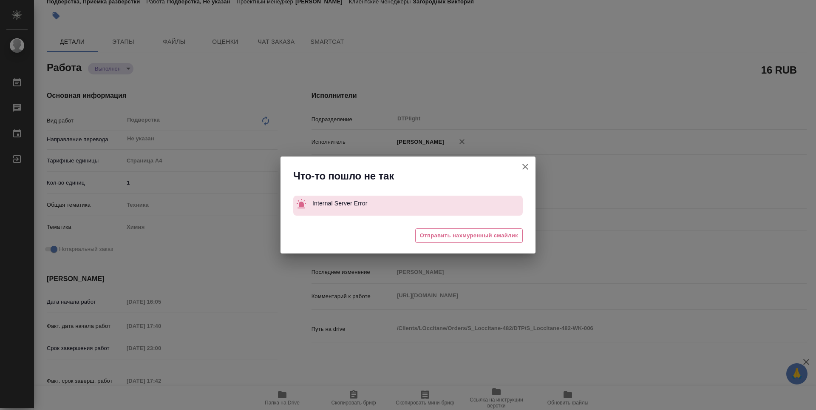
type textarea "x"
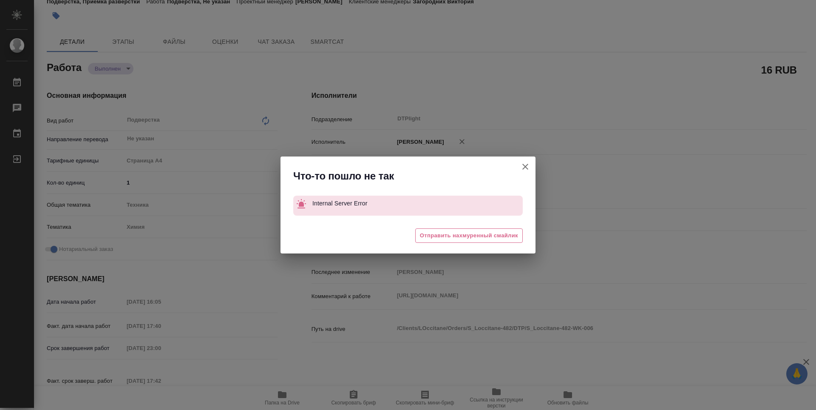
drag, startPoint x: 525, startPoint y: 165, endPoint x: 424, endPoint y: 59, distance: 146.0
click at [525, 165] on icon "button" at bounding box center [525, 166] width 10 height 10
type textarea "x"
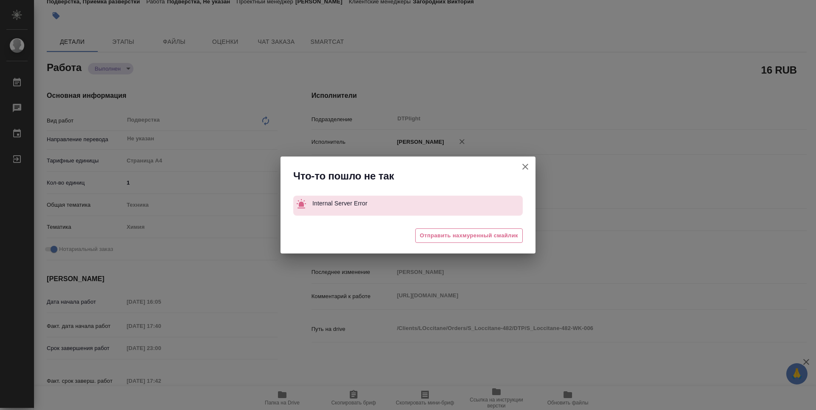
type textarea "x"
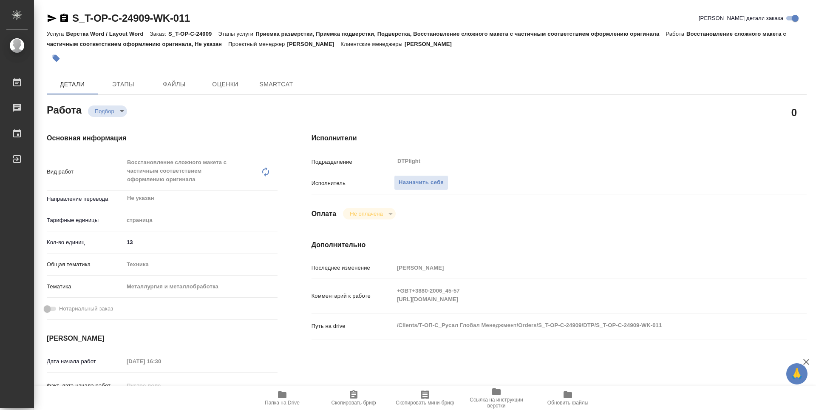
type textarea "x"
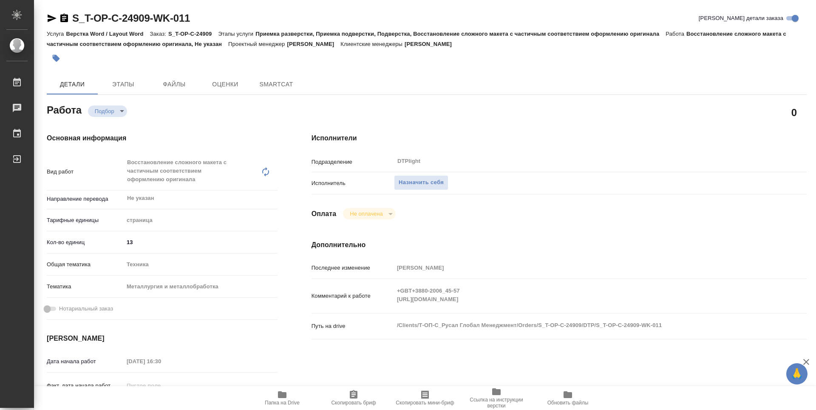
type textarea "x"
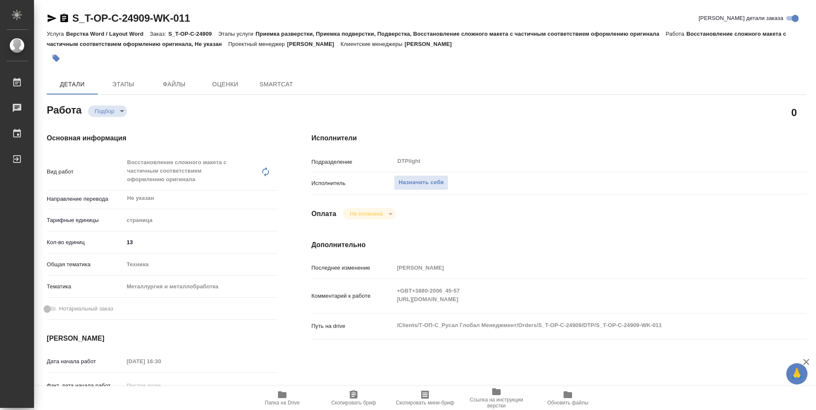
type textarea "x"
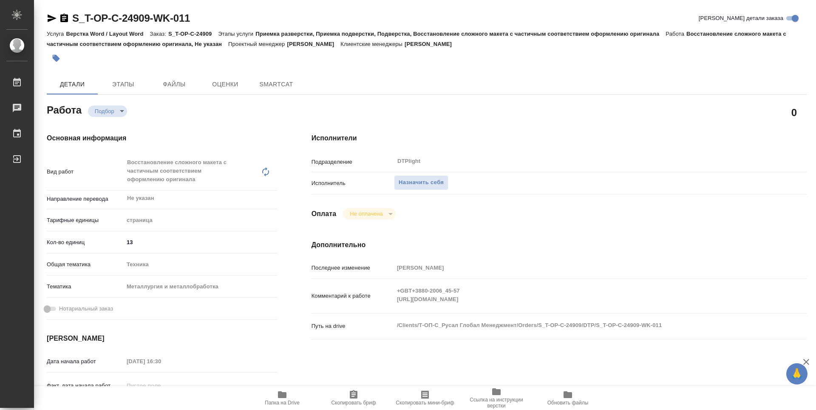
type textarea "x"
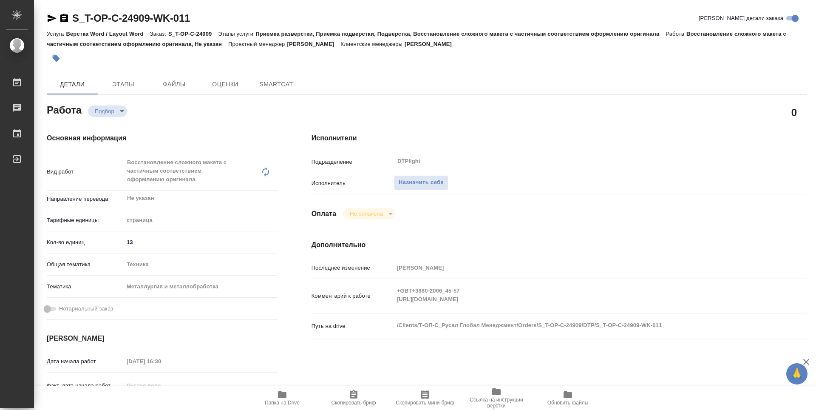
type textarea "x"
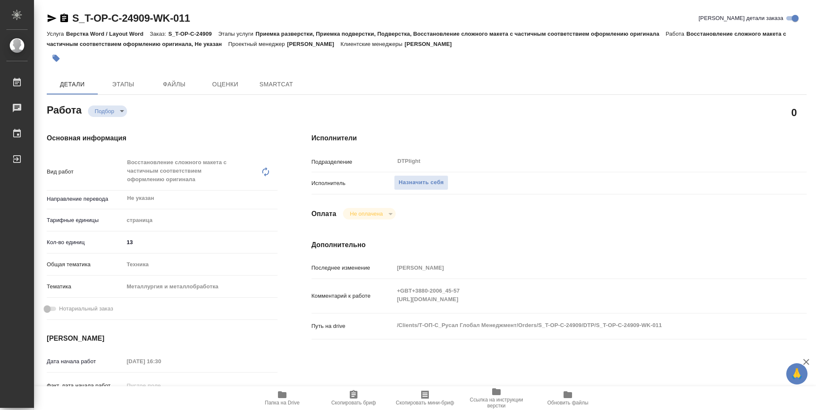
type textarea "x"
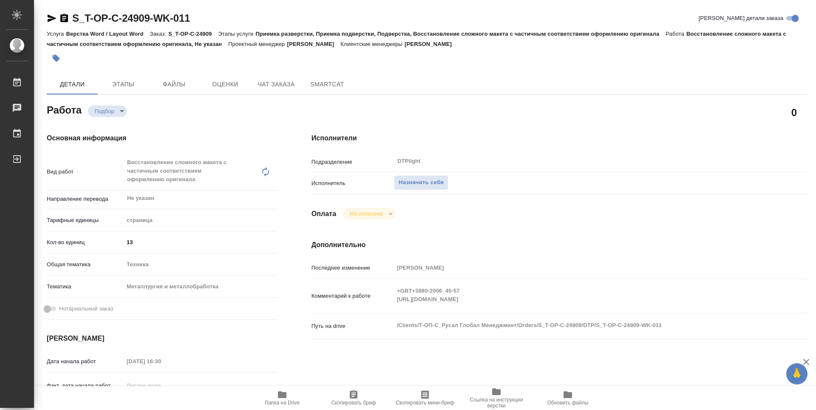
type textarea "x"
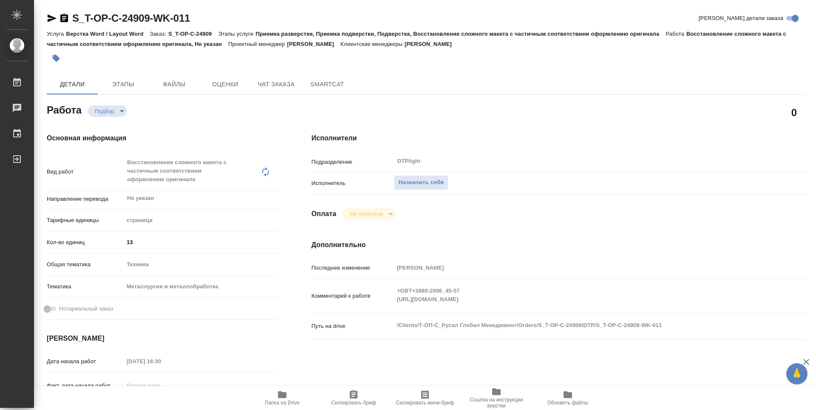
type textarea "x"
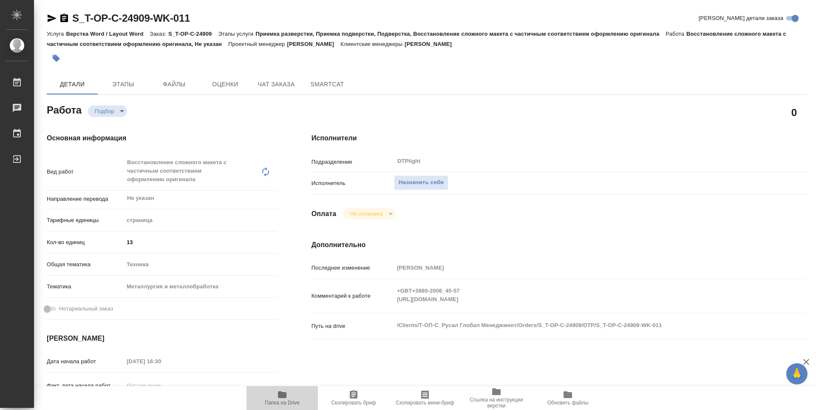
click at [281, 392] on icon "button" at bounding box center [282, 394] width 8 height 7
drag, startPoint x: 447, startPoint y: 65, endPoint x: 430, endPoint y: 59, distance: 17.9
click at [447, 65] on div at bounding box center [300, 58] width 506 height 19
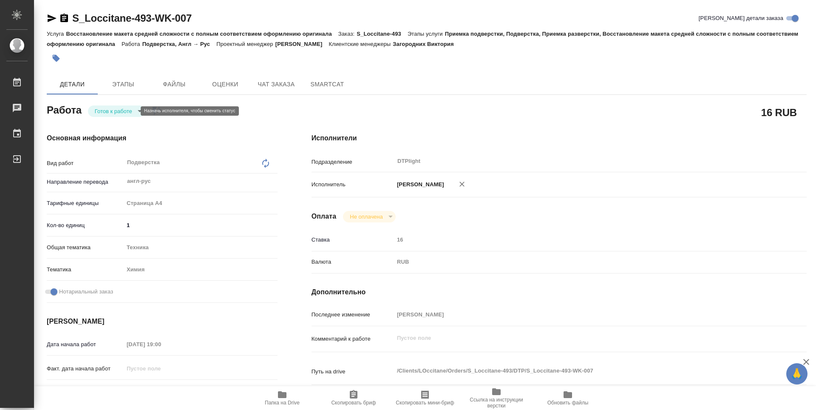
click at [126, 112] on body "🙏 .cls-1 fill:#fff; AWATERA Zubakova Viktoriya Работы Чаты График Выйти S_Locci…" at bounding box center [408, 205] width 816 height 410
click at [117, 110] on button "В работе" at bounding box center [109, 110] width 28 height 9
type textarea "x"
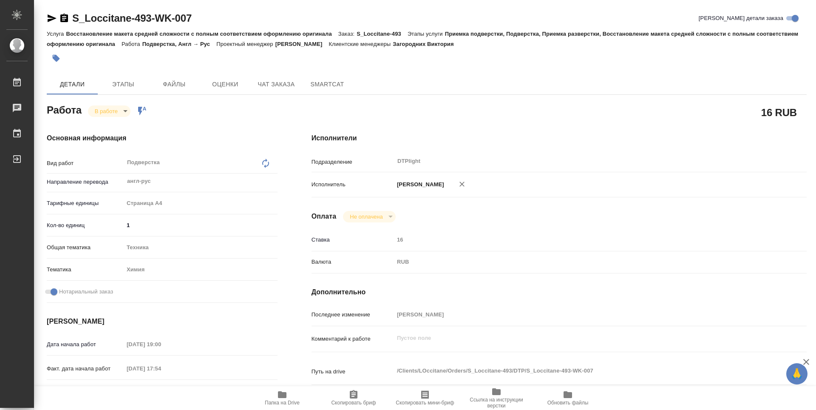
type textarea "x"
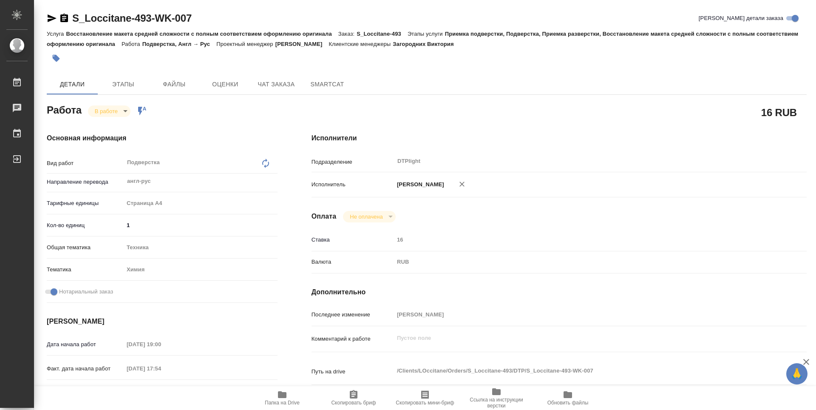
type textarea "x"
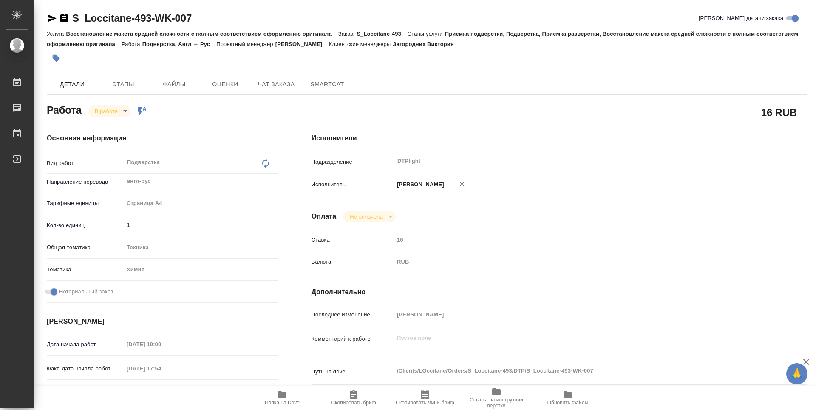
type textarea "x"
click at [469, 115] on div "16 RUB" at bounding box center [558, 112] width 495 height 21
drag, startPoint x: 214, startPoint y: 19, endPoint x: 65, endPoint y: 19, distance: 148.3
click at [65, 19] on div "S_Loccitane-493-WK-007 Кратко детали заказа" at bounding box center [427, 18] width 760 height 14
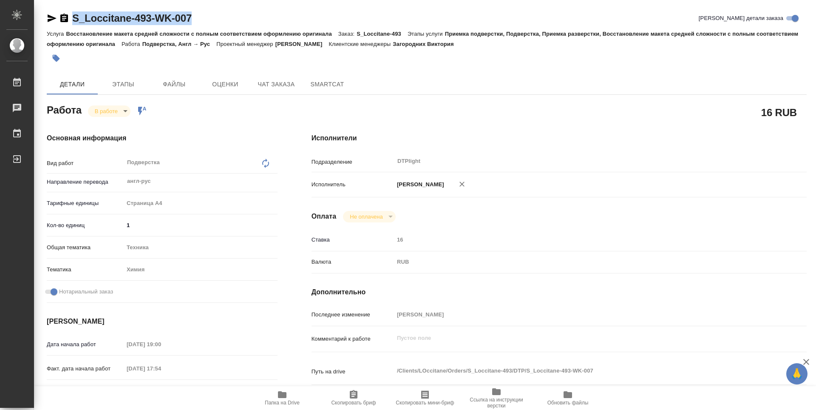
copy link "S_Loccitane-493-WK-007"
click at [285, 396] on icon "button" at bounding box center [282, 394] width 8 height 7
click at [283, 396] on icon "button" at bounding box center [282, 394] width 8 height 7
type textarea "x"
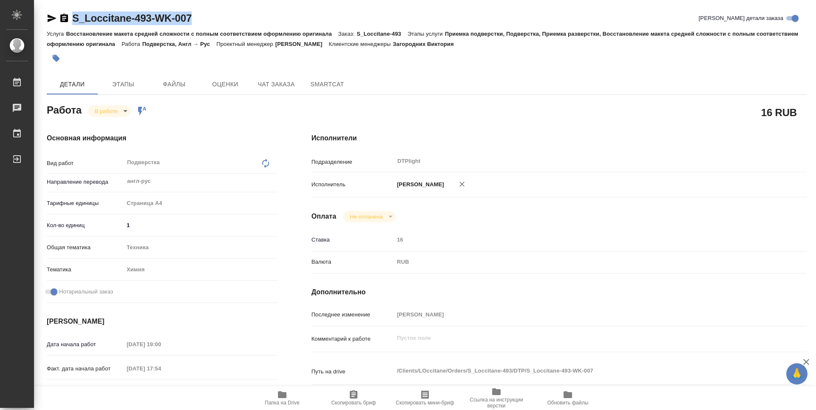
type textarea "x"
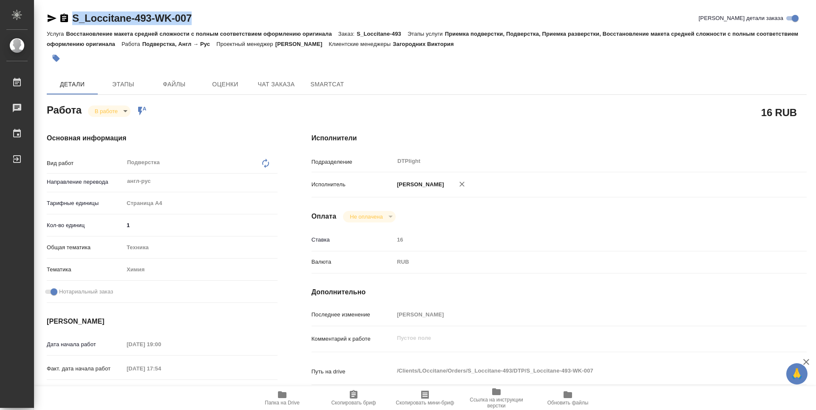
type textarea "x"
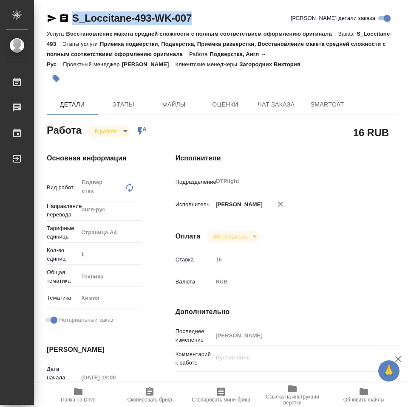
type textarea "x"
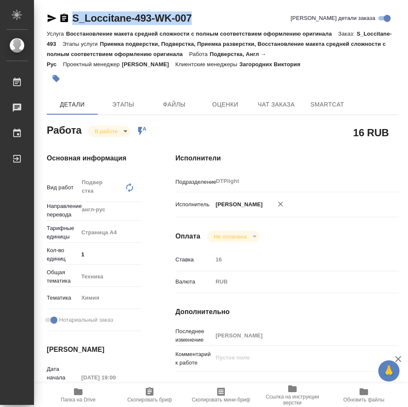
type textarea "x"
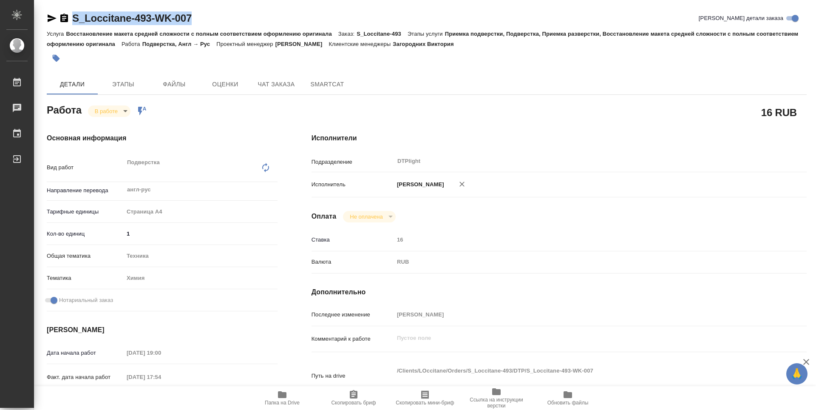
type textarea "x"
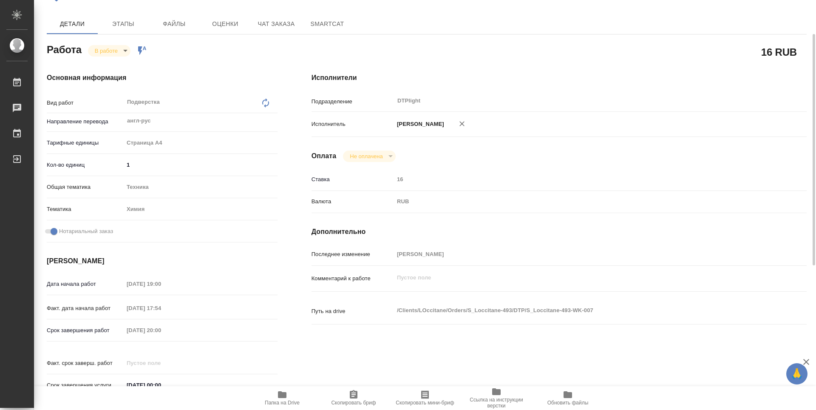
scroll to position [60, 0]
click at [107, 51] on body "🙏 .cls-1 fill:#fff; AWATERA Zubakova Viktoriya Работы 0 Чаты График Выйти S_Loc…" at bounding box center [408, 205] width 816 height 410
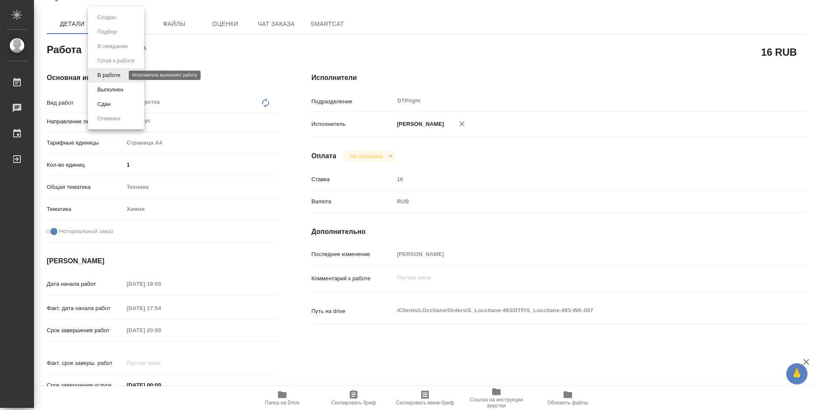
click at [109, 73] on button "В работе" at bounding box center [109, 75] width 28 height 9
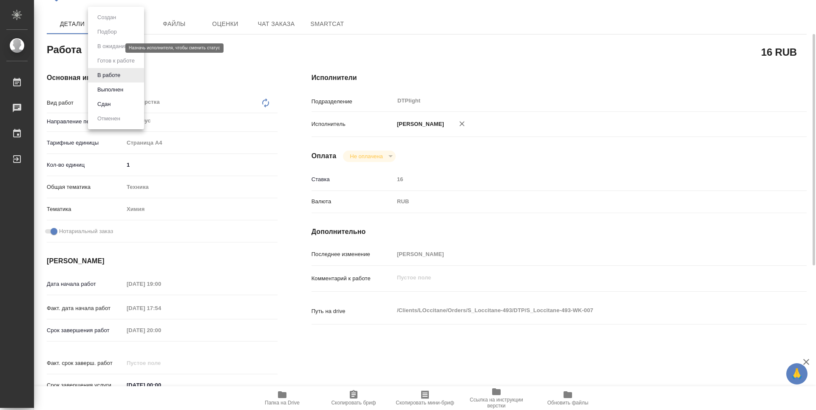
click at [110, 46] on body "🙏 .cls-1 fill:#fff; AWATERA Zubakova Viktoriya Работы 0 Чаты График Выйти S_Loc…" at bounding box center [408, 205] width 816 height 410
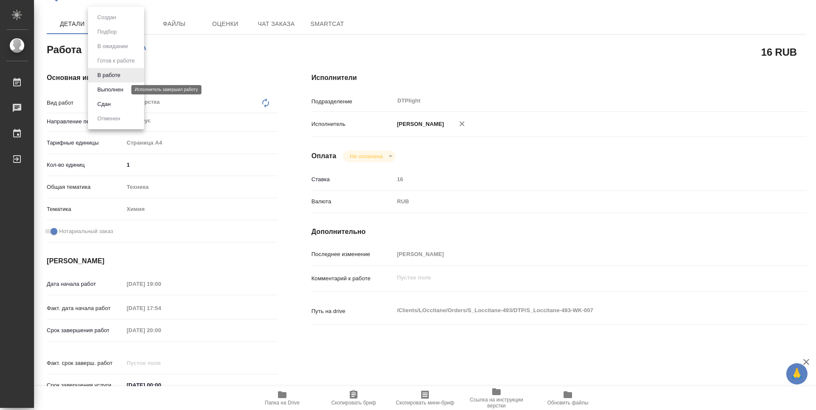
click at [115, 88] on button "Выполнен" at bounding box center [110, 89] width 31 height 9
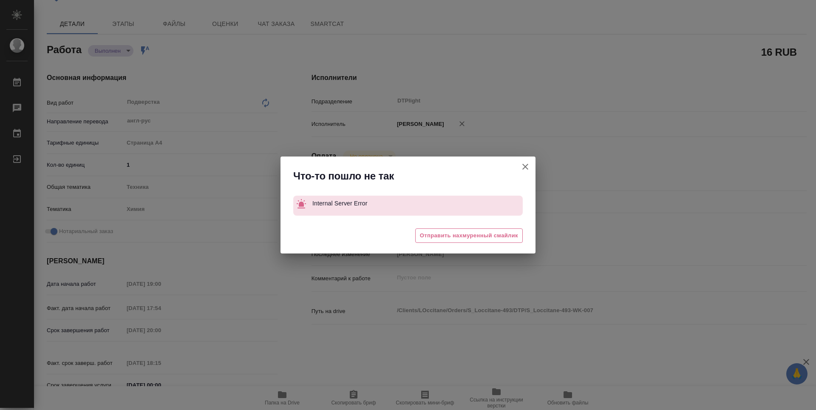
type textarea "x"
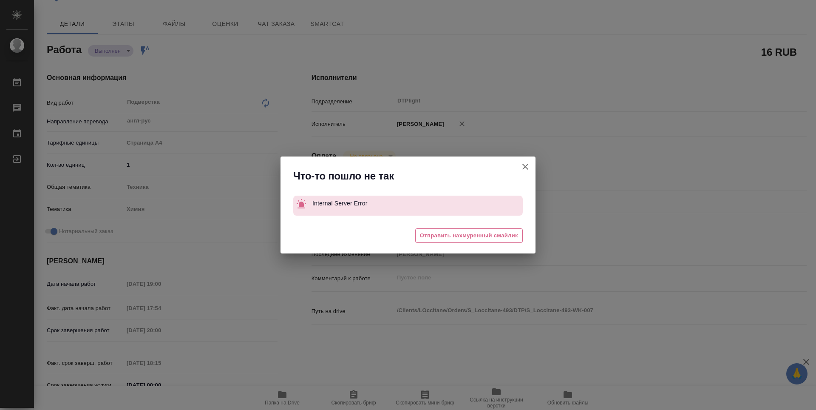
type textarea "x"
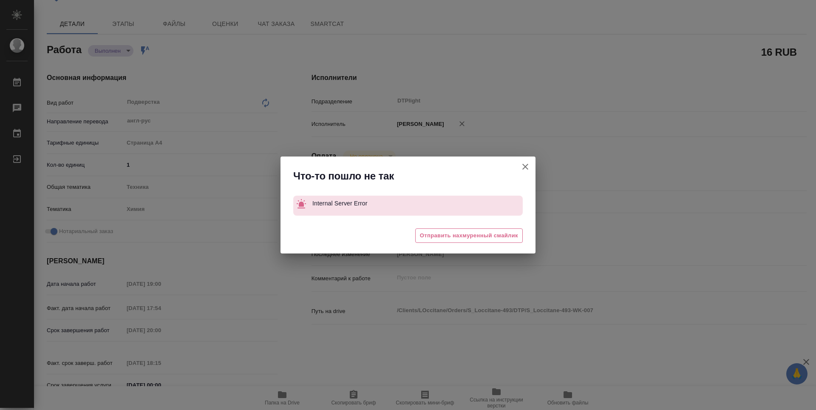
type textarea "x"
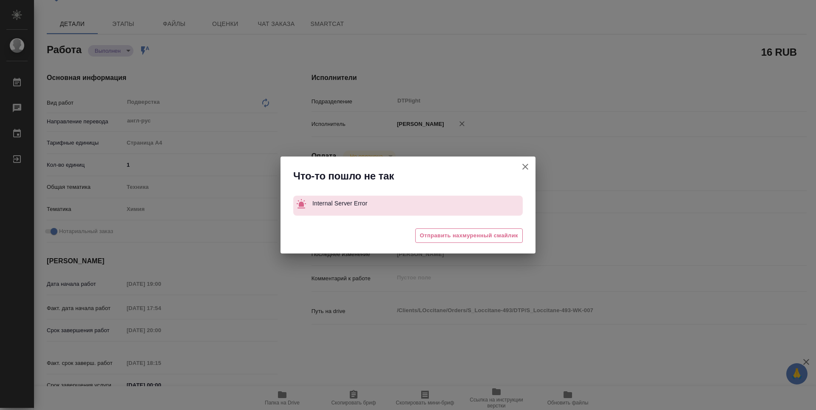
type textarea "x"
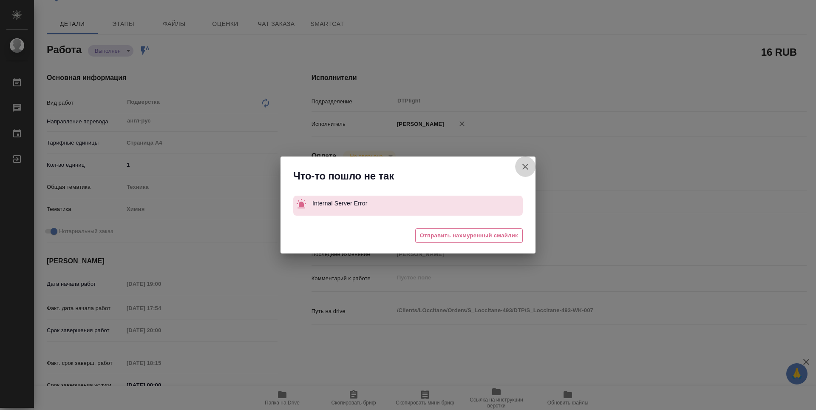
click at [530, 165] on button "[PERSON_NAME] детали заказа" at bounding box center [525, 166] width 20 height 20
type textarea "x"
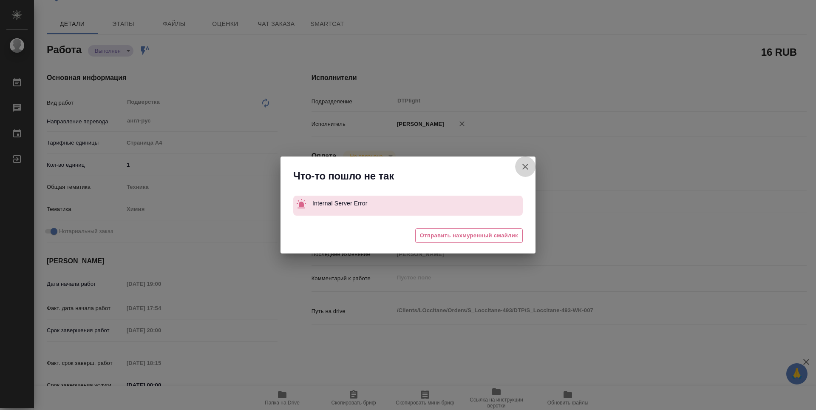
type textarea "x"
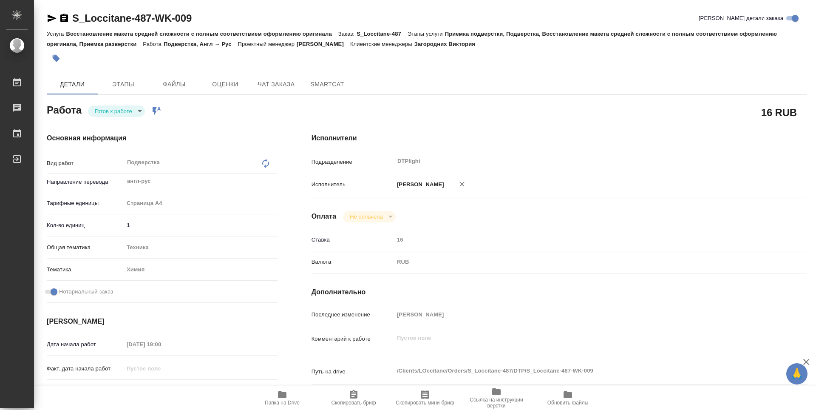
drag, startPoint x: 493, startPoint y: 76, endPoint x: 472, endPoint y: 76, distance: 20.8
click at [493, 76] on div "Детали Этапы Файлы Оценки Чат заказа SmartCat" at bounding box center [427, 84] width 760 height 20
drag, startPoint x: 205, startPoint y: 17, endPoint x: 68, endPoint y: 23, distance: 136.9
click at [68, 23] on div "S_Loccitane-487-WK-009 [PERSON_NAME] детали заказа" at bounding box center [427, 18] width 760 height 14
copy link "S_Loccitane-487-WK-009"
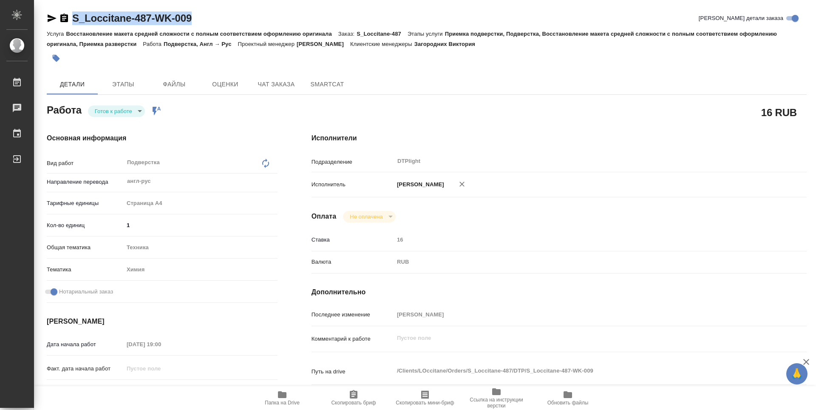
click at [282, 399] on icon "button" at bounding box center [282, 394] width 10 height 10
click at [122, 105] on body "🙏 .cls-1 fill:#fff; AWATERA Zubakova Viktoriya Работы 0 Чаты График Выйти S_Loc…" at bounding box center [408, 205] width 816 height 410
click at [122, 110] on button "В работе" at bounding box center [109, 110] width 28 height 9
type textarea "x"
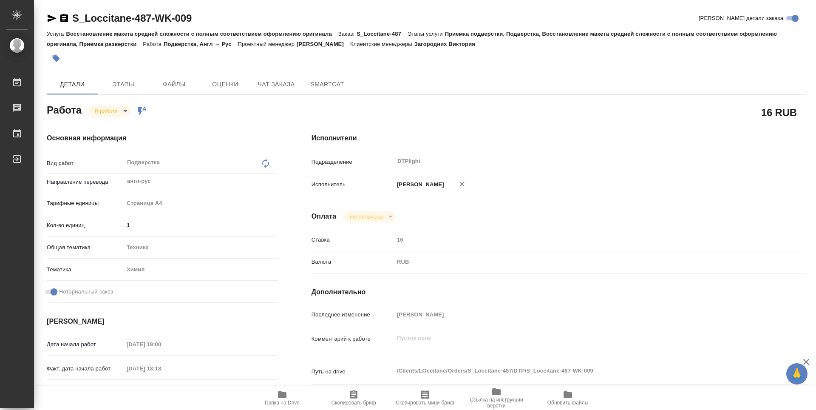
type textarea "x"
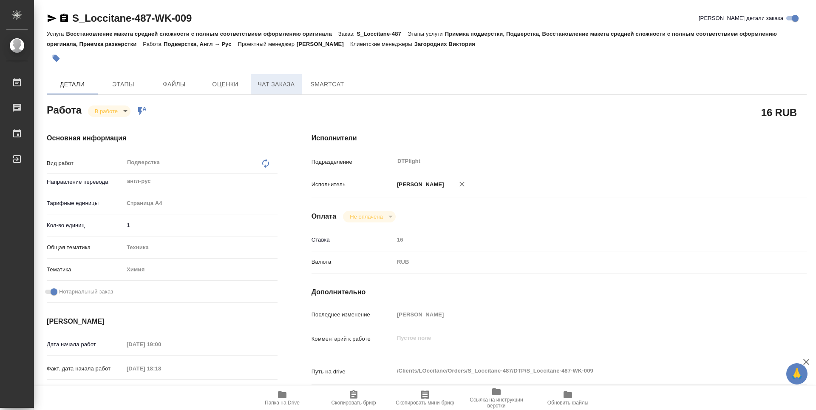
type textarea "x"
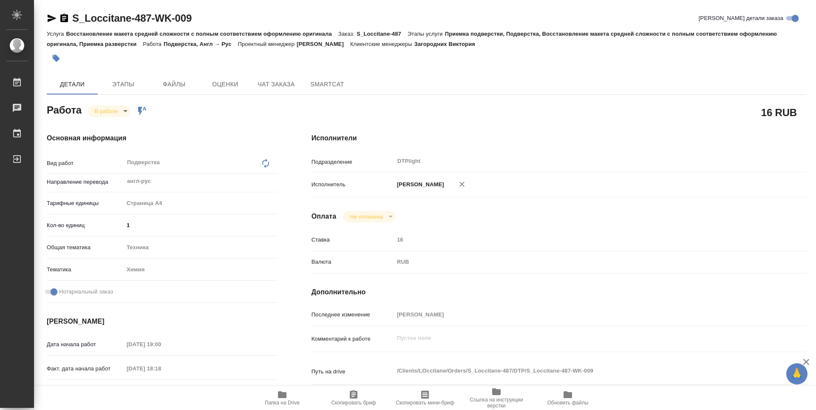
type textarea "x"
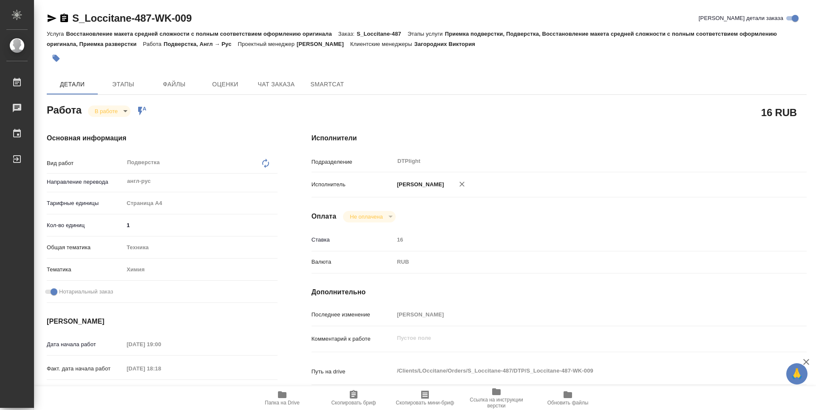
type textarea "x"
click at [288, 396] on span "Папка на Drive" at bounding box center [282, 397] width 61 height 16
click at [107, 113] on body "🙏 .cls-1 fill:#fff; AWATERA Zubakova Viktoriya Работы 0 Чаты График Выйти S_Loc…" at bounding box center [408, 205] width 816 height 410
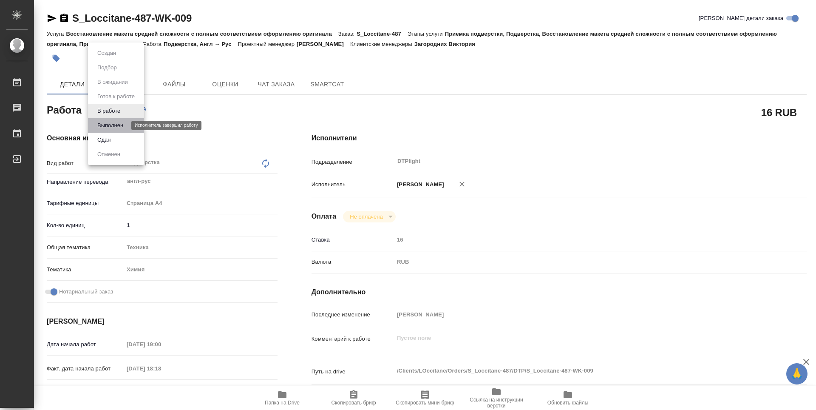
click at [116, 123] on button "Выполнен" at bounding box center [110, 125] width 31 height 9
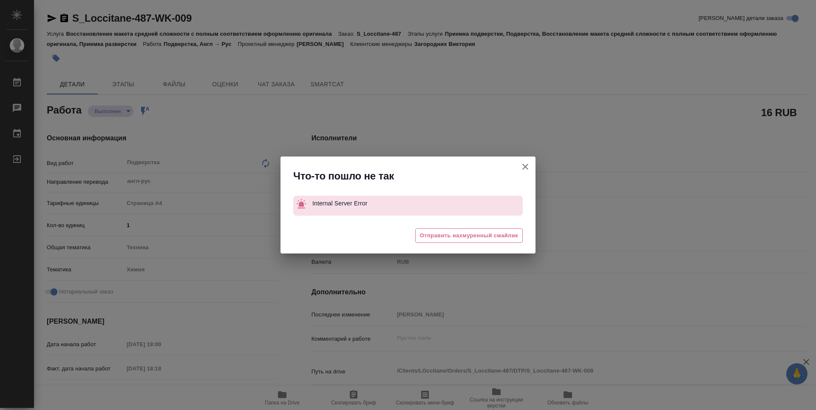
type textarea "x"
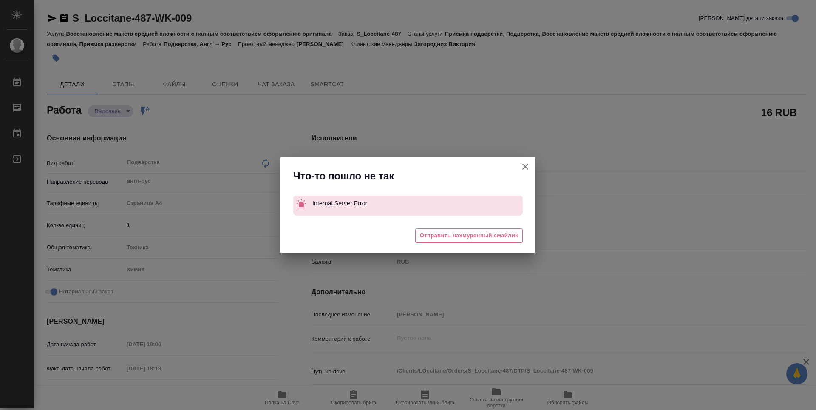
type textarea "x"
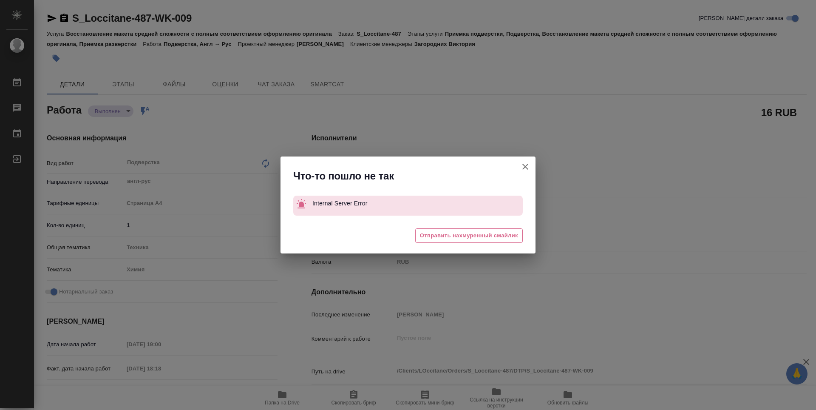
type textarea "x"
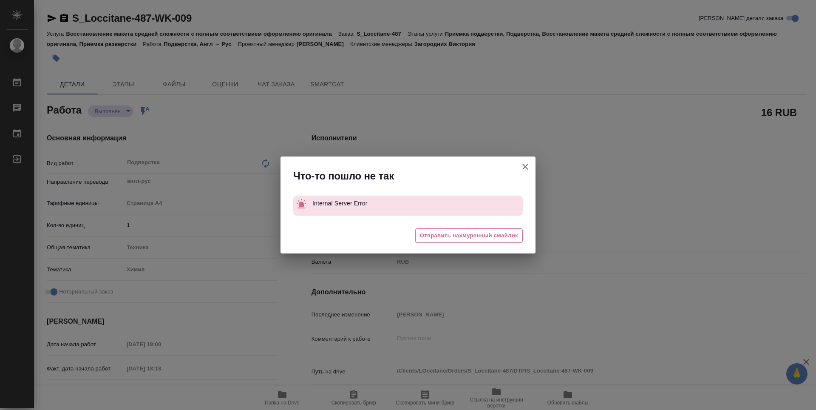
click at [523, 167] on icon "button" at bounding box center [525, 166] width 10 height 10
type textarea "x"
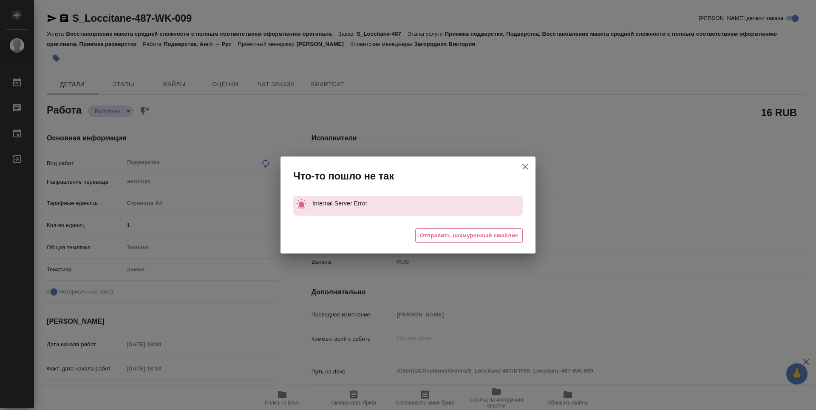
type textarea "x"
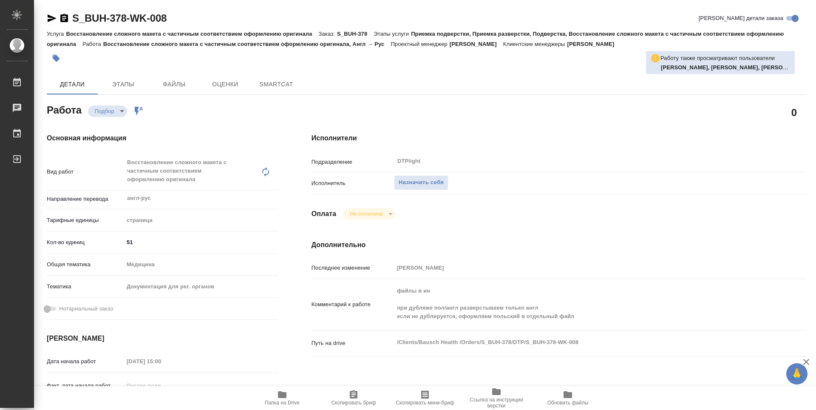
type textarea "x"
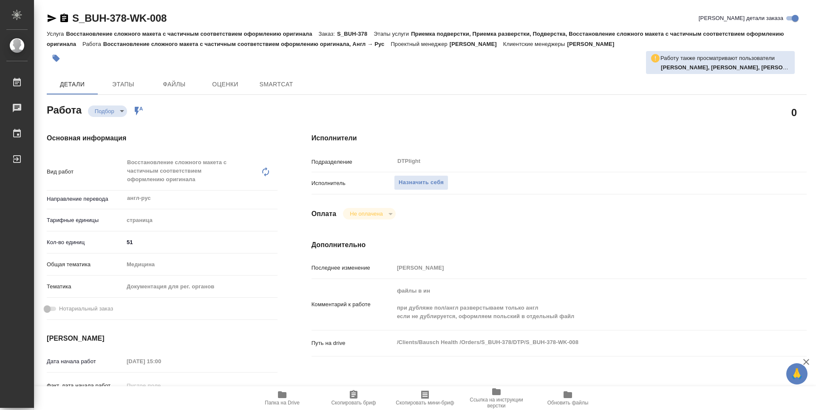
type textarea "x"
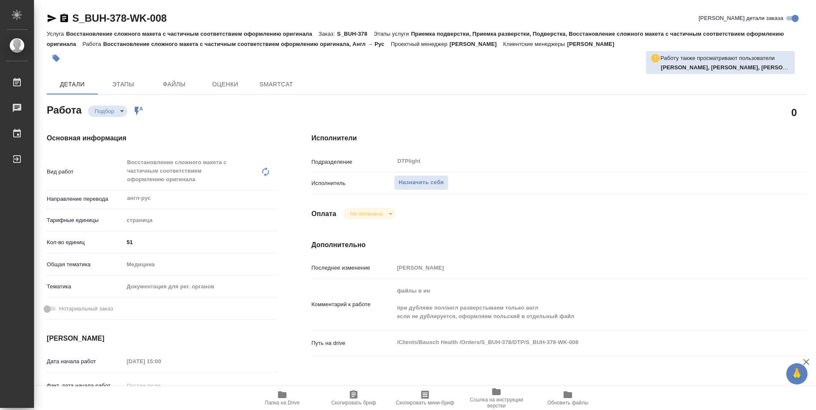
type textarea "x"
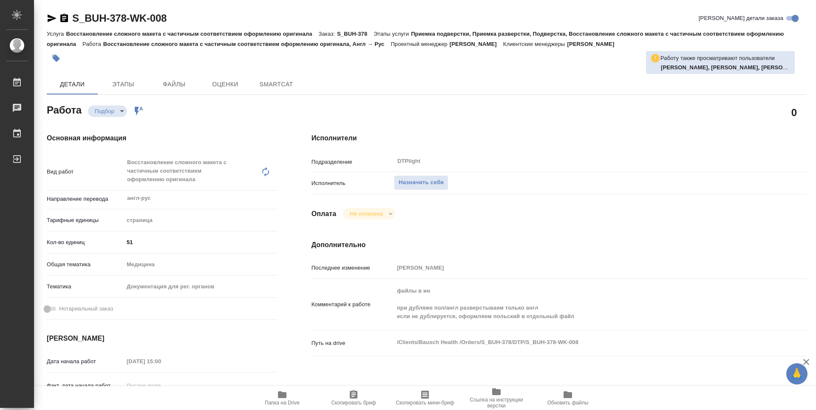
type textarea "x"
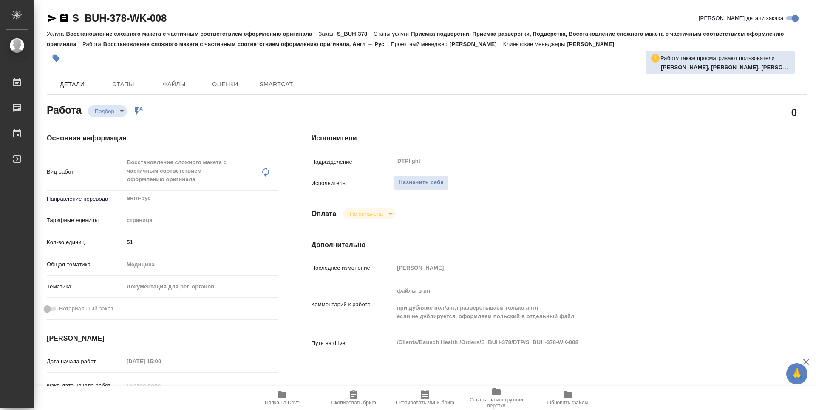
type textarea "x"
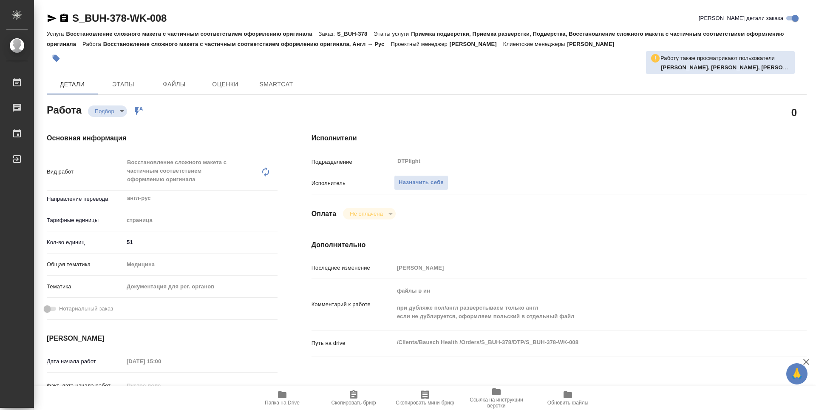
type textarea "x"
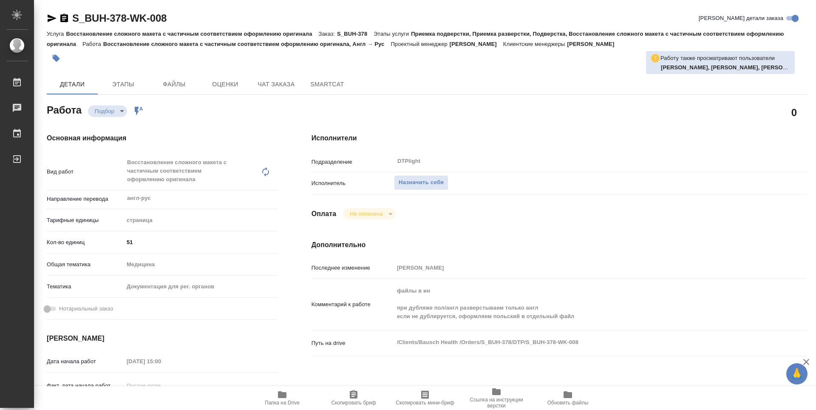
type textarea "x"
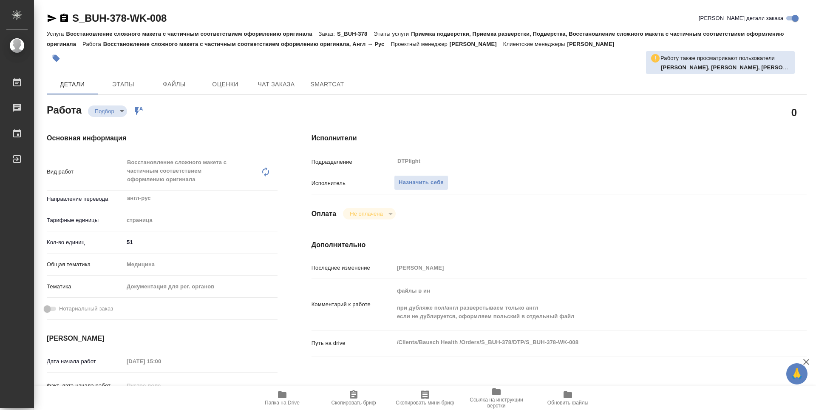
type textarea "x"
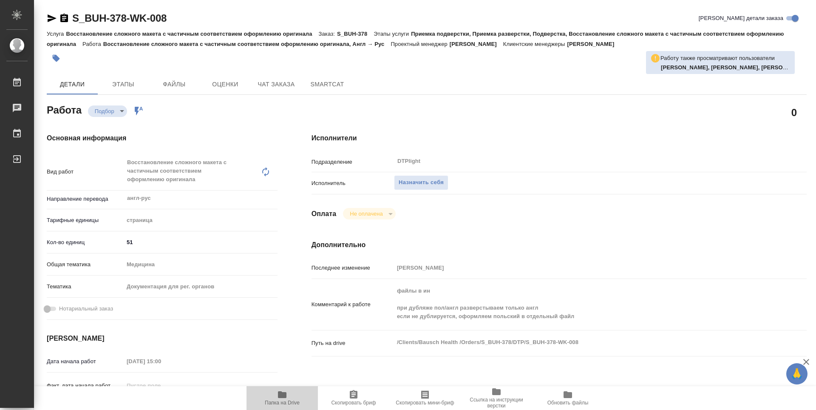
click at [283, 394] on icon "button" at bounding box center [282, 394] width 8 height 7
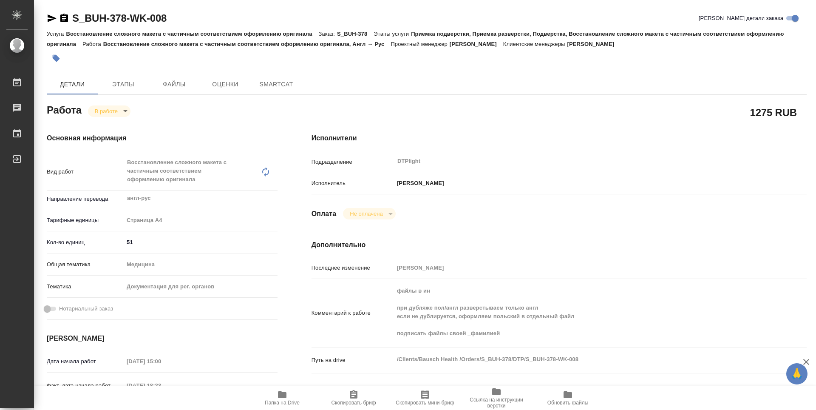
type textarea "x"
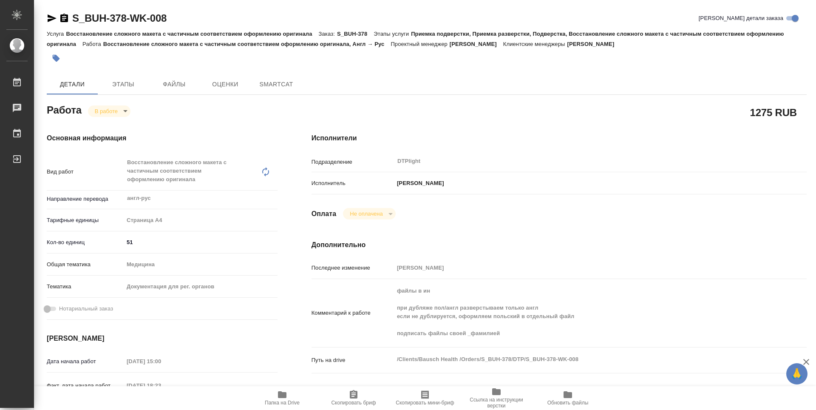
type textarea "x"
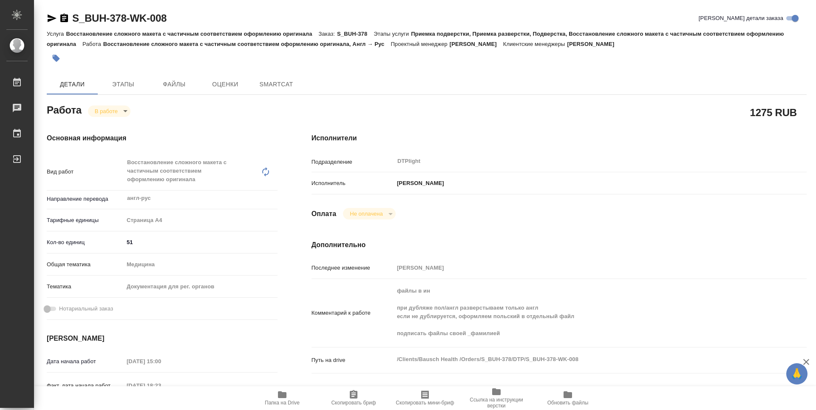
type textarea "x"
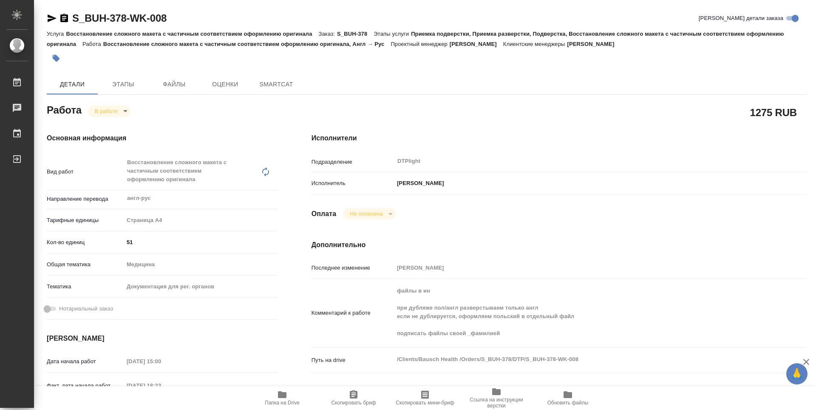
type textarea "x"
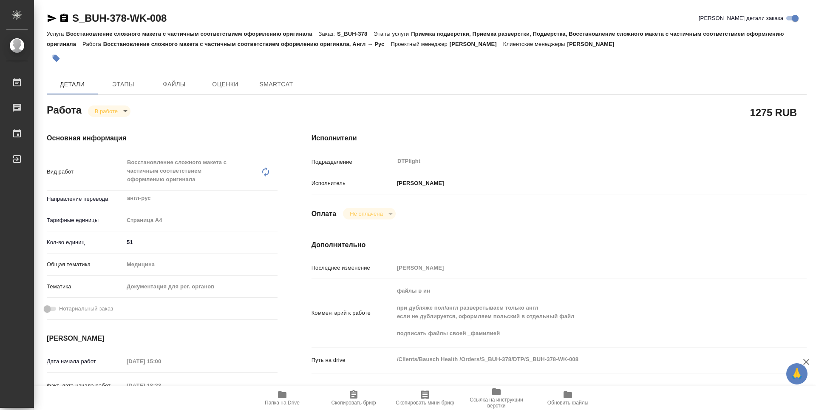
type textarea "x"
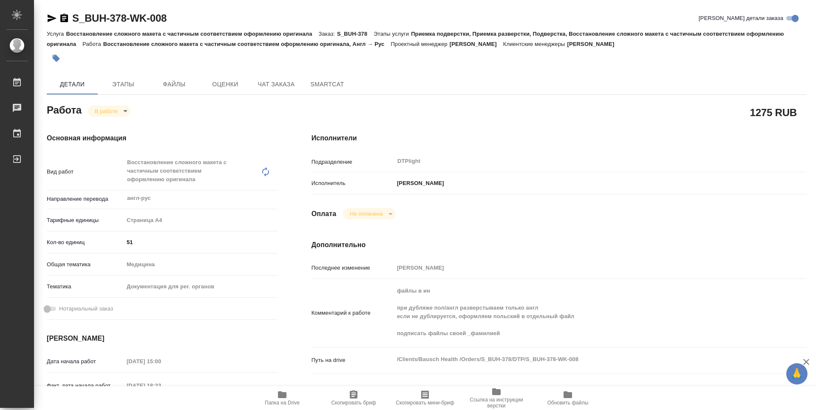
type textarea "x"
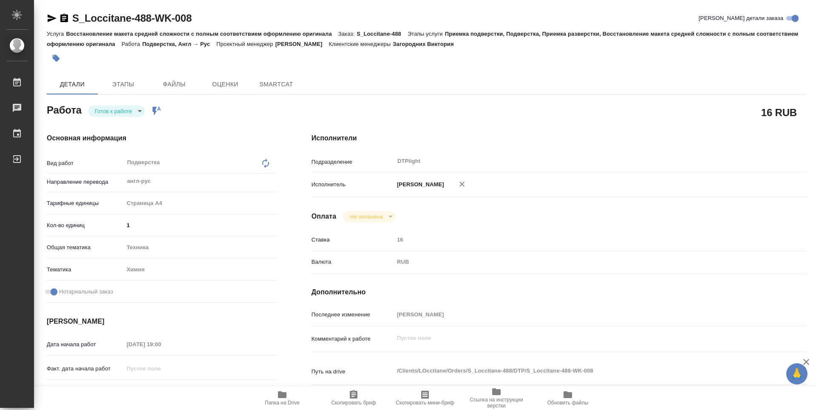
type textarea "x"
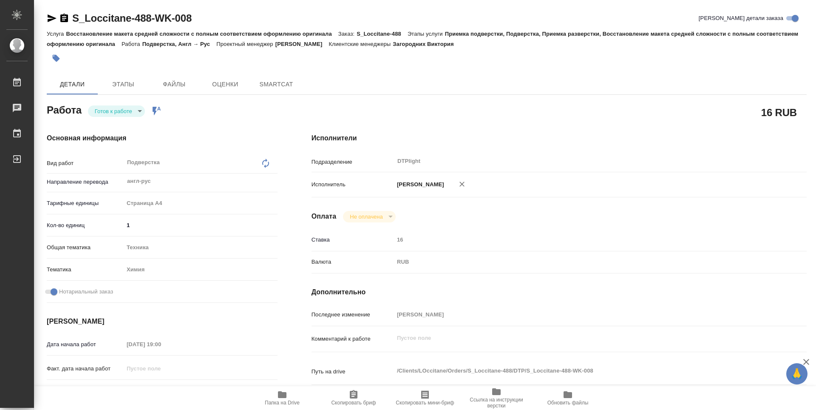
type textarea "x"
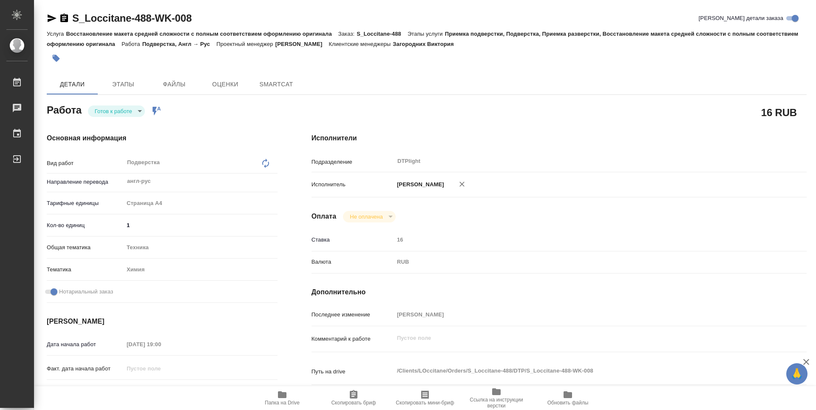
type textarea "x"
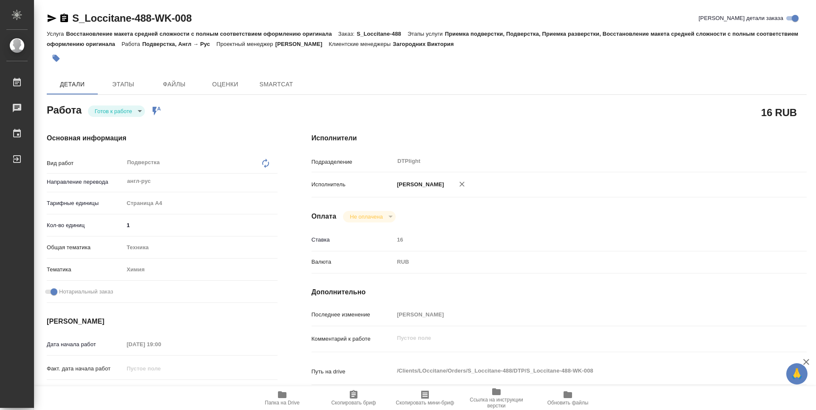
type textarea "x"
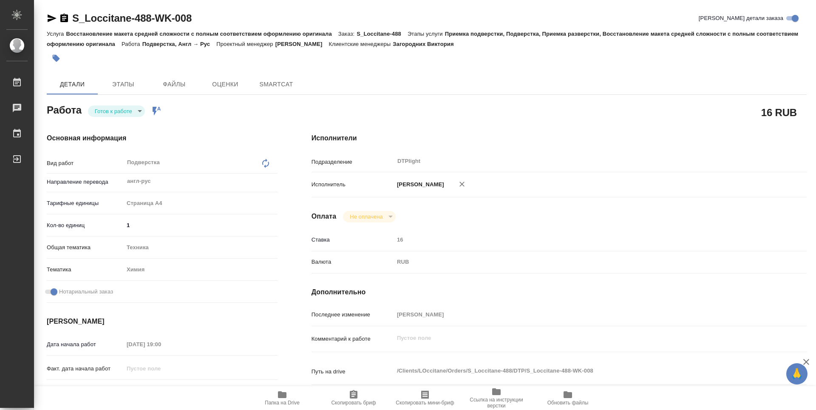
type textarea "x"
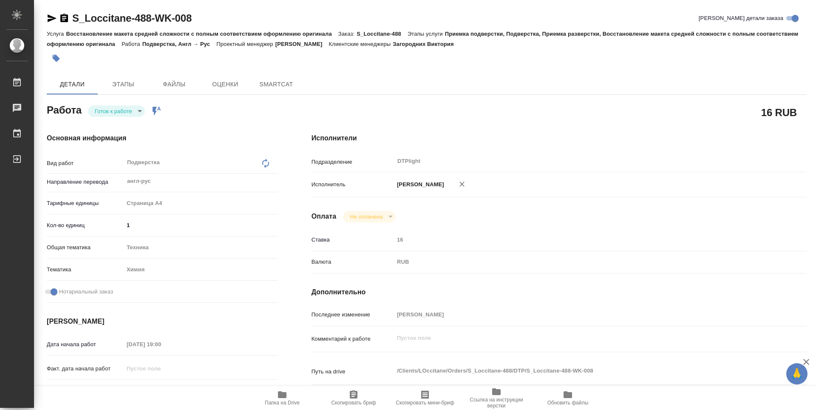
type textarea "x"
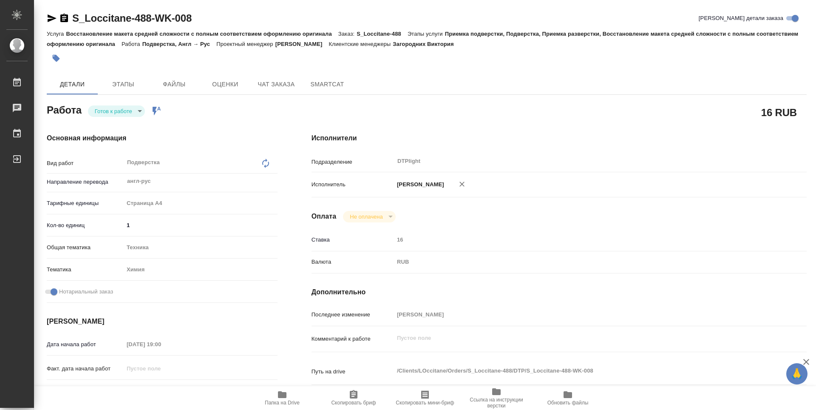
type textarea "x"
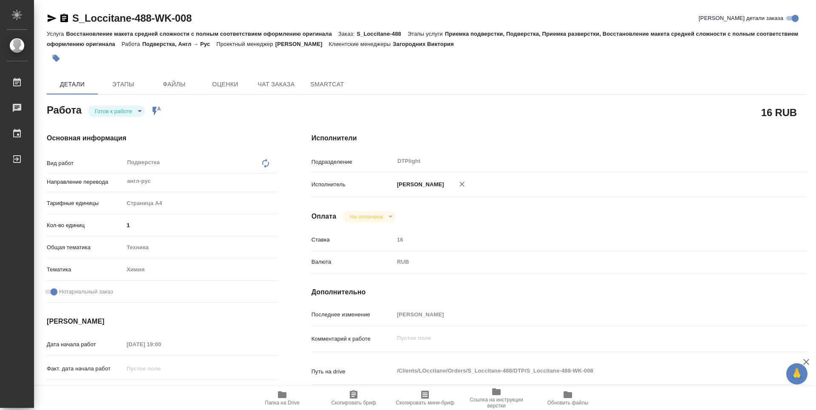
type textarea "x"
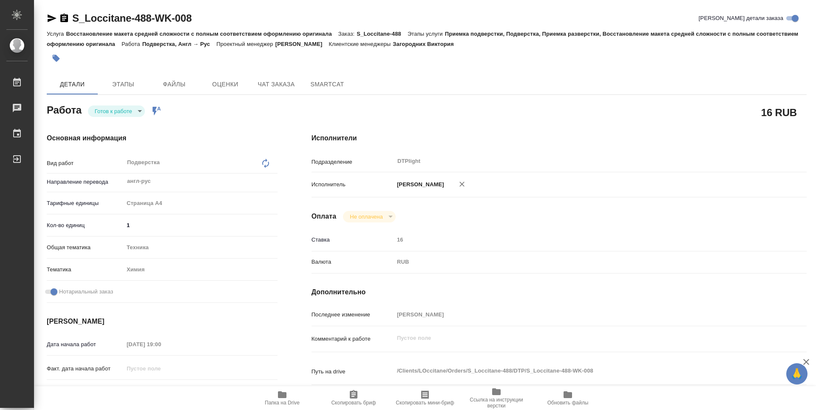
type textarea "x"
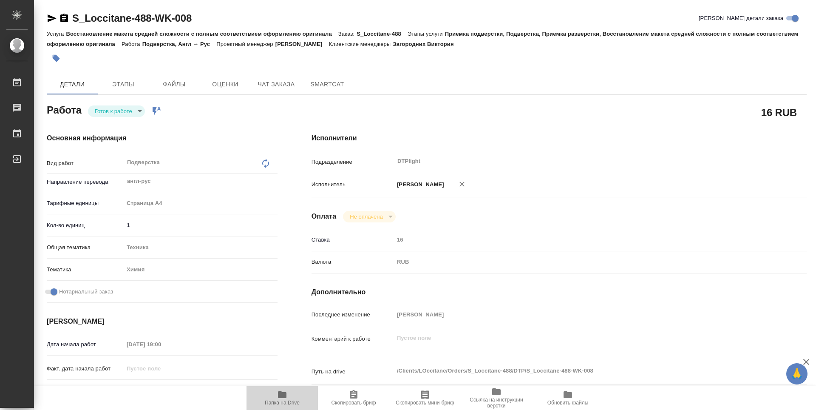
click at [285, 397] on icon "button" at bounding box center [282, 394] width 8 height 7
drag, startPoint x: 211, startPoint y: 17, endPoint x: 73, endPoint y: 20, distance: 138.1
click at [73, 20] on div "S_Loccitane-488-WK-008 Кратко детали заказа" at bounding box center [427, 18] width 760 height 14
copy link "S_Loccitane-488-WK-008"
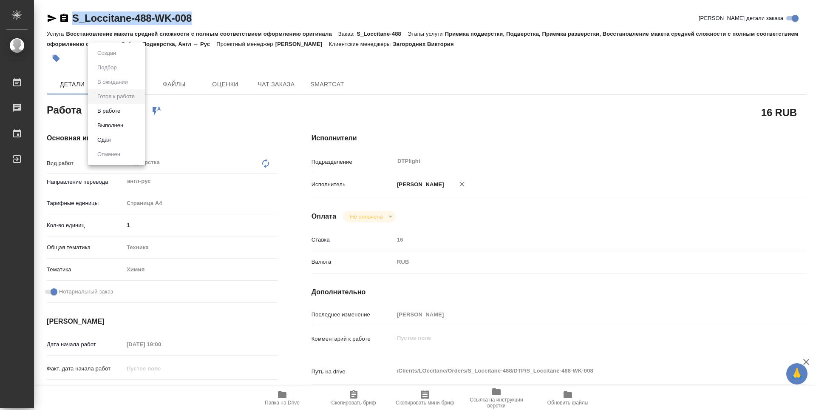
click at [118, 114] on body "🙏 .cls-1 fill:#fff; AWATERA Zubakova Viktoriya Работы 0 Чаты График Выйти S_Loc…" at bounding box center [408, 205] width 816 height 410
click at [119, 112] on button "В работе" at bounding box center [109, 110] width 28 height 9
type textarea "x"
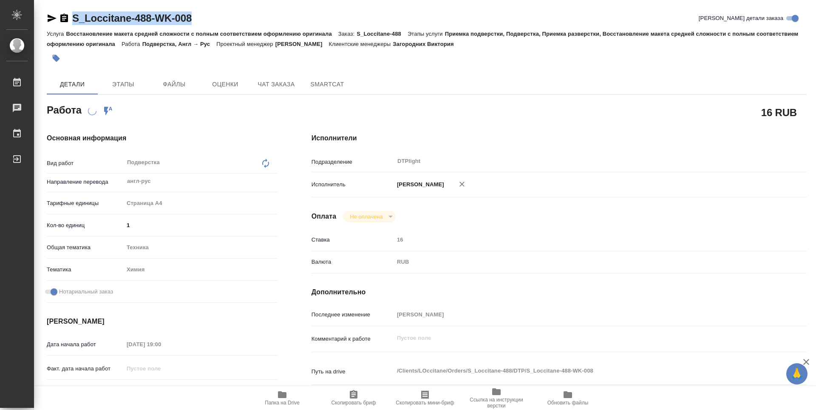
type textarea "x"
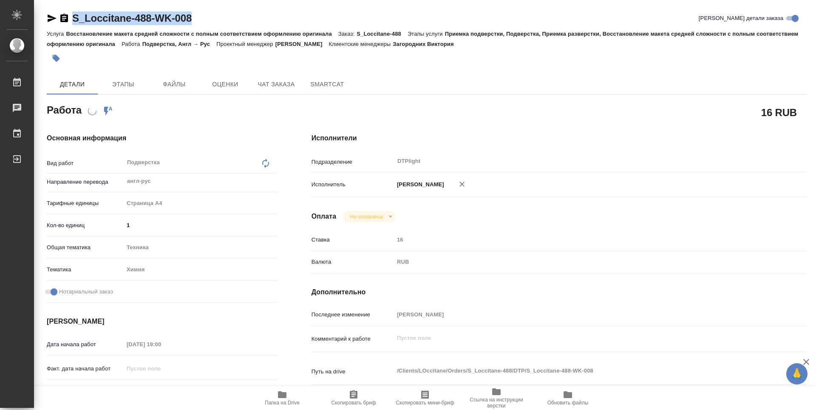
type textarea "x"
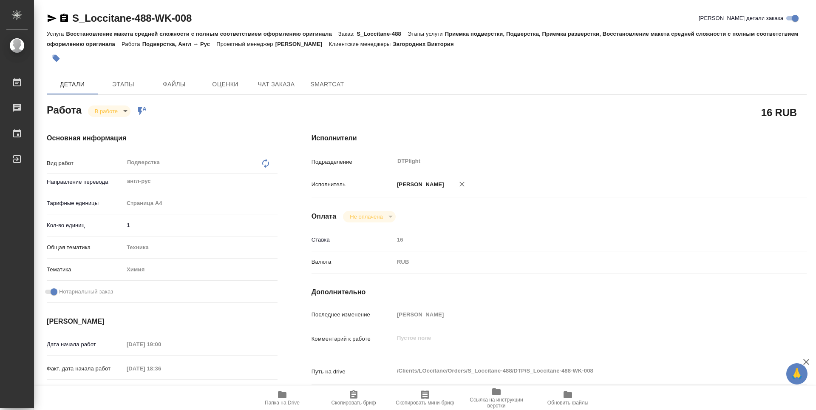
type textarea "x"
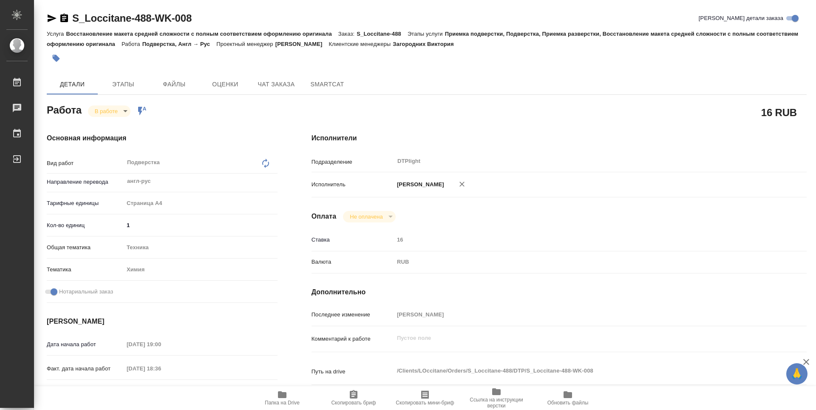
type textarea "x"
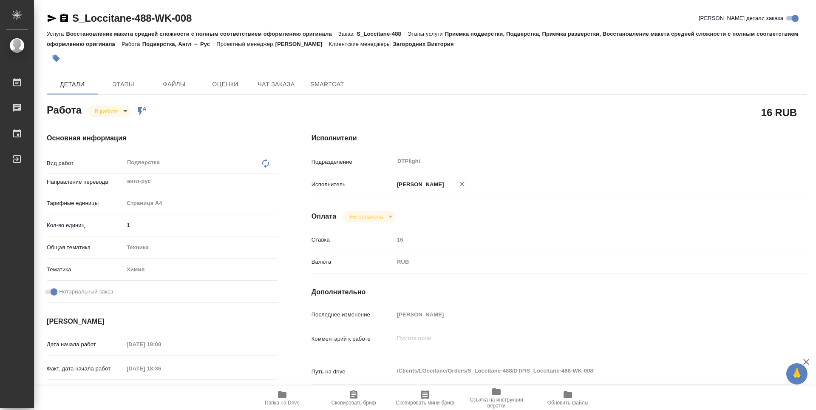
type textarea "x"
click at [283, 396] on icon "button" at bounding box center [282, 394] width 8 height 7
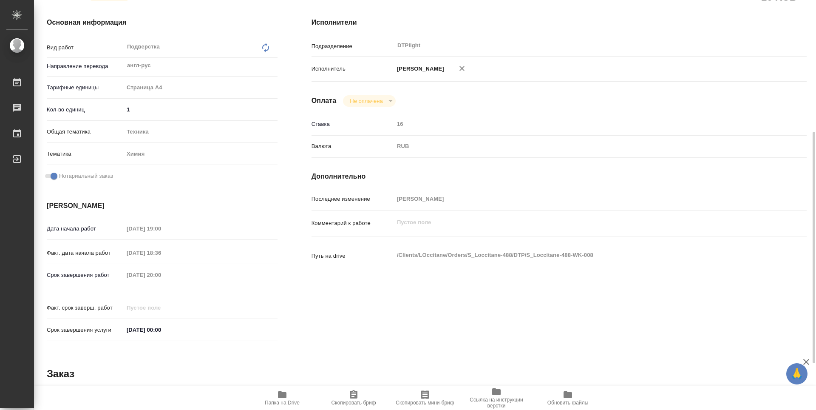
scroll to position [31, 0]
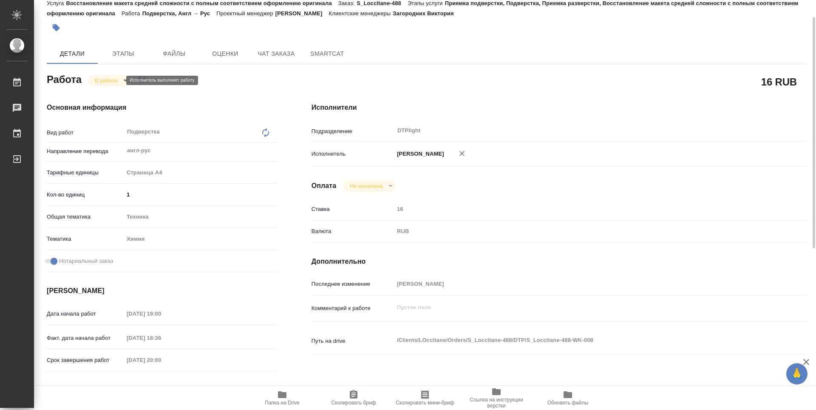
click at [115, 77] on body "🙏 .cls-1 fill:#fff; AWATERA Zubakova Viktoriya Работы 0 Чаты График Выйти S_Loc…" at bounding box center [408, 205] width 816 height 410
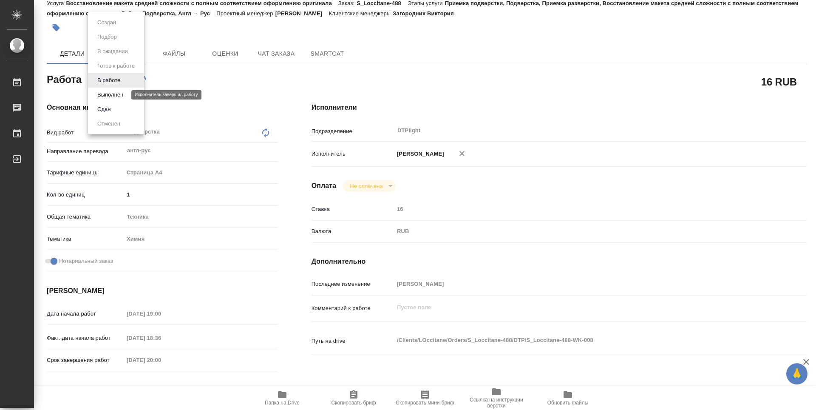
click at [115, 92] on button "Выполнен" at bounding box center [110, 94] width 31 height 9
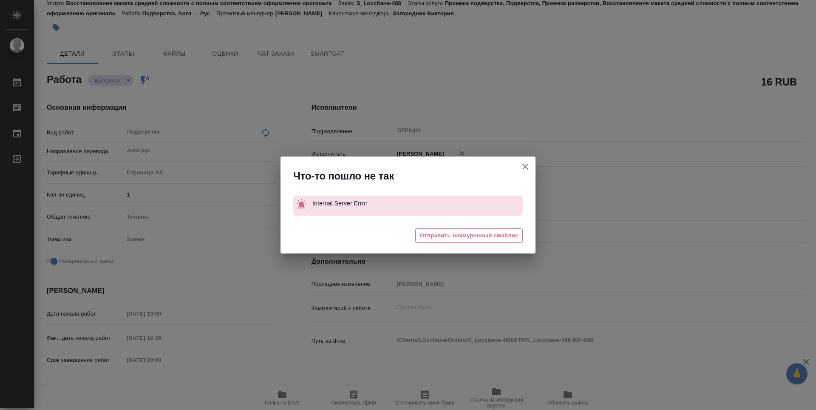
type textarea "x"
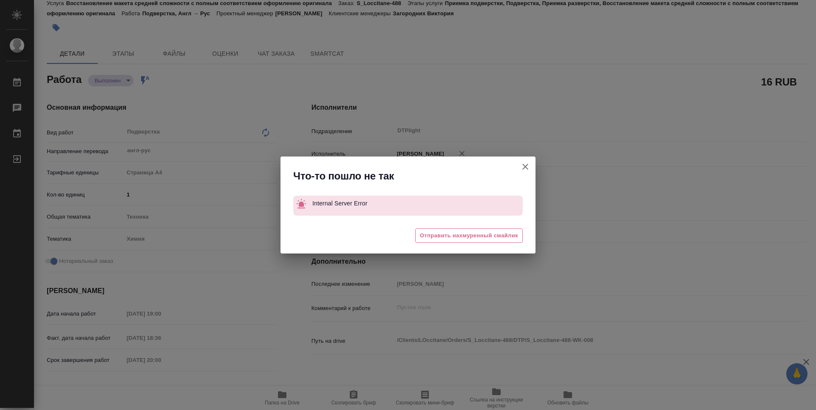
type textarea "x"
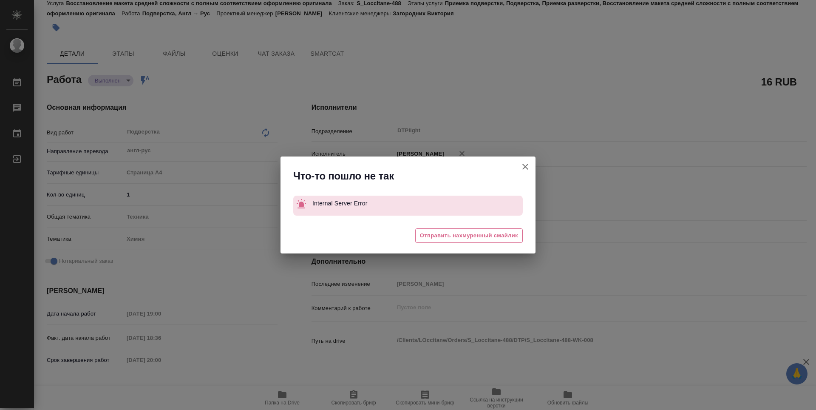
type textarea "x"
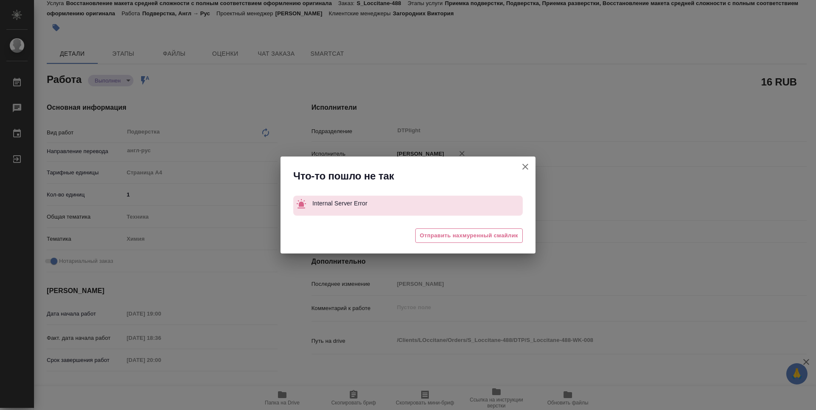
type textarea "x"
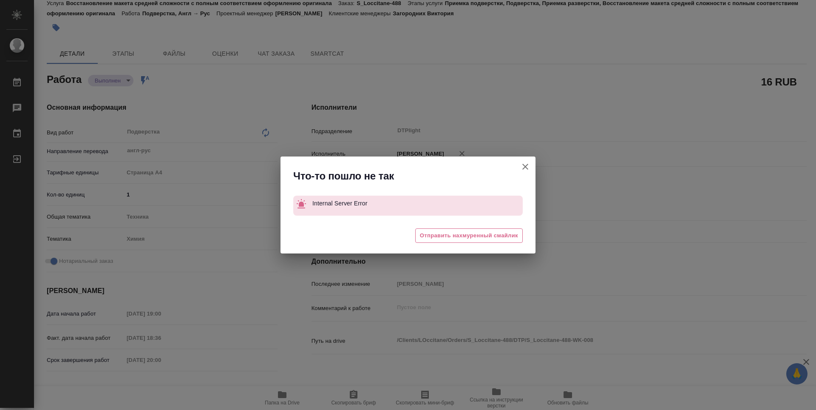
click at [526, 166] on icon "button" at bounding box center [525, 167] width 6 height 6
type textarea "x"
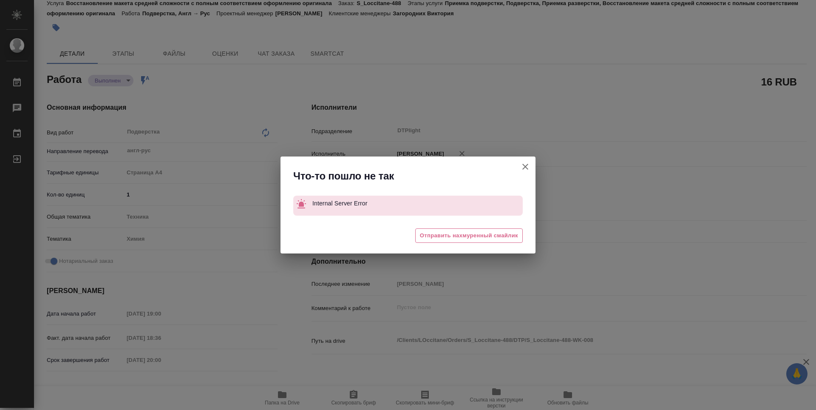
type textarea "x"
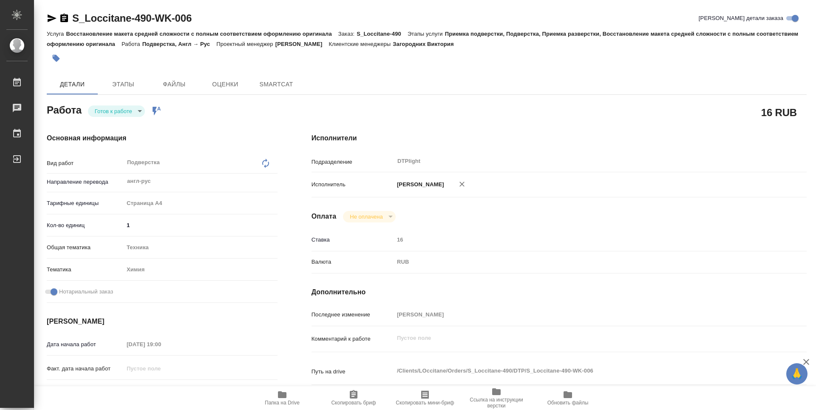
type textarea "x"
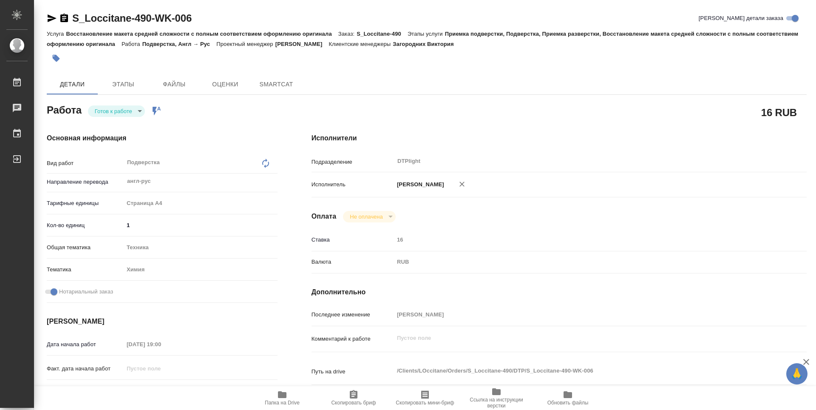
type textarea "x"
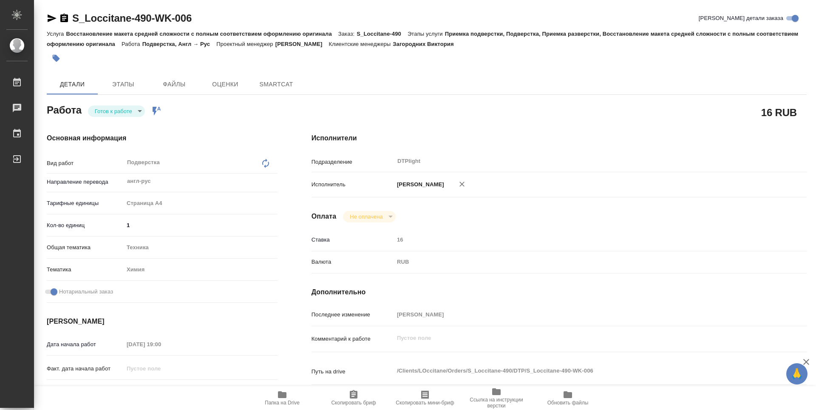
type textarea "x"
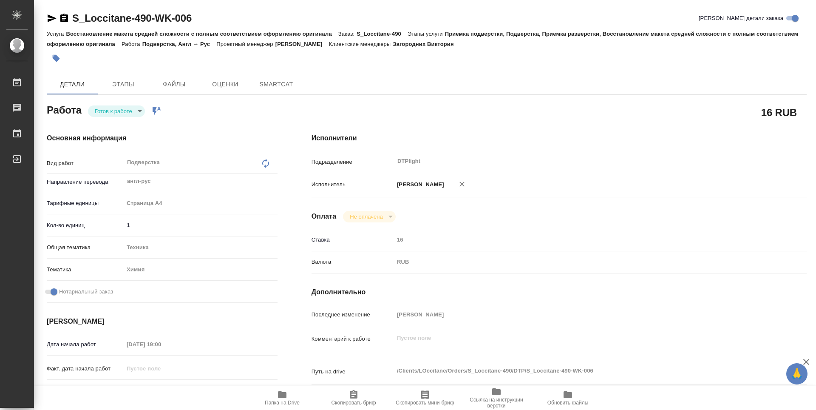
type textarea "x"
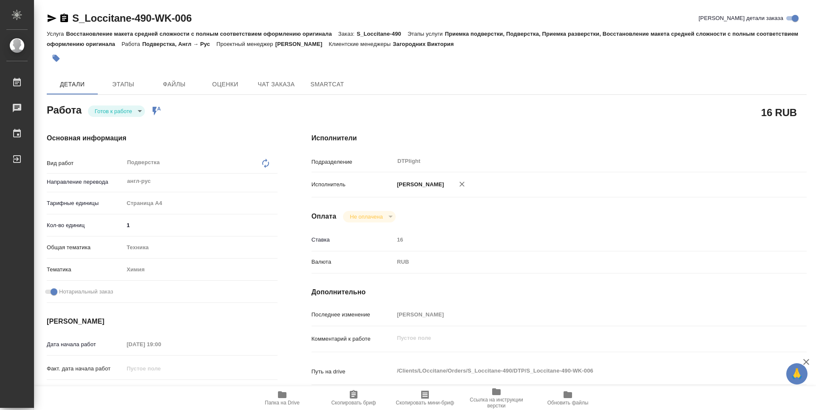
type textarea "x"
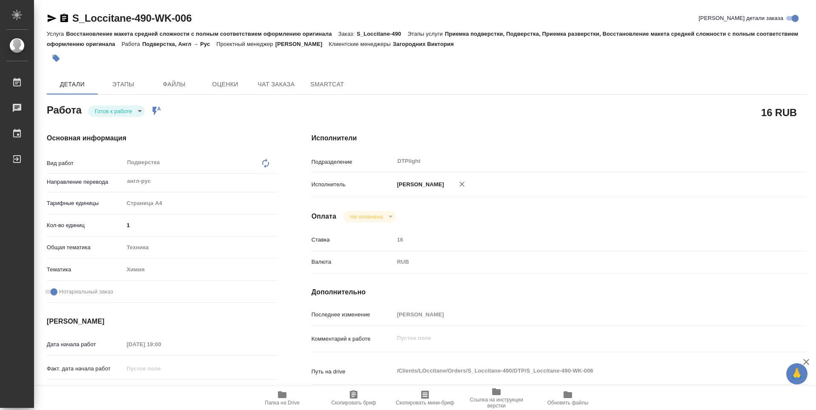
type textarea "x"
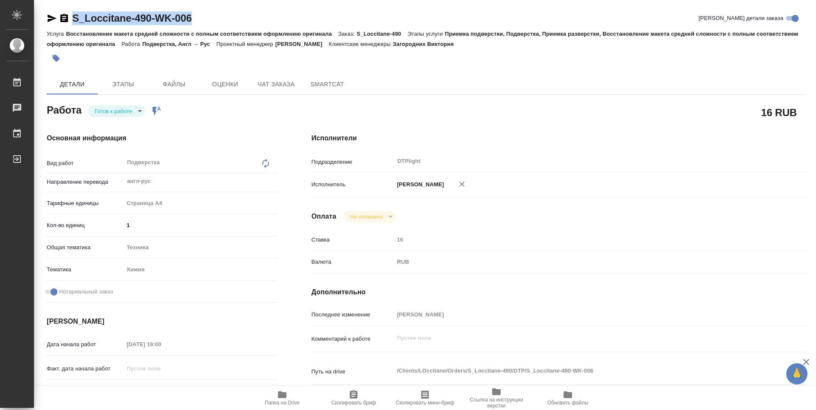
drag, startPoint x: 214, startPoint y: 21, endPoint x: 68, endPoint y: 19, distance: 146.2
click at [68, 19] on div "S_Loccitane-490-WK-006 [PERSON_NAME] детали заказа" at bounding box center [427, 18] width 760 height 14
copy link "S_Loccitane-490-WK-006"
click at [282, 396] on icon "button" at bounding box center [282, 394] width 8 height 7
copy link "S_Loccitane-490-WK-006"
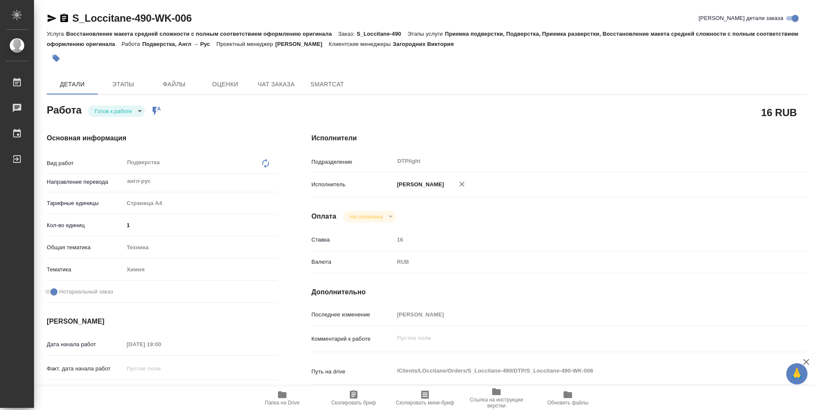
click at [462, 80] on div "Детали Этапы Файлы Оценки Чат заказа SmartCat" at bounding box center [427, 84] width 760 height 20
click at [124, 111] on body "🙏 .cls-1 fill:#fff; AWATERA Zubakova Viktoriya Работы 0 Чаты График Выйти S_Loc…" at bounding box center [408, 205] width 816 height 410
click at [124, 111] on li "В работе" at bounding box center [116, 111] width 57 height 14
type textarea "x"
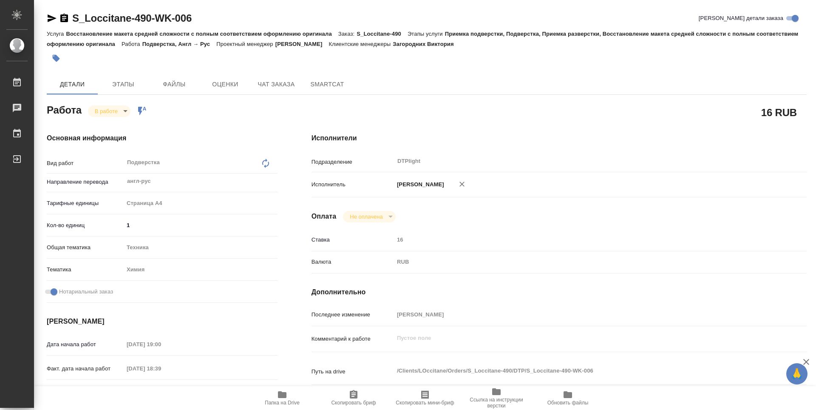
type textarea "x"
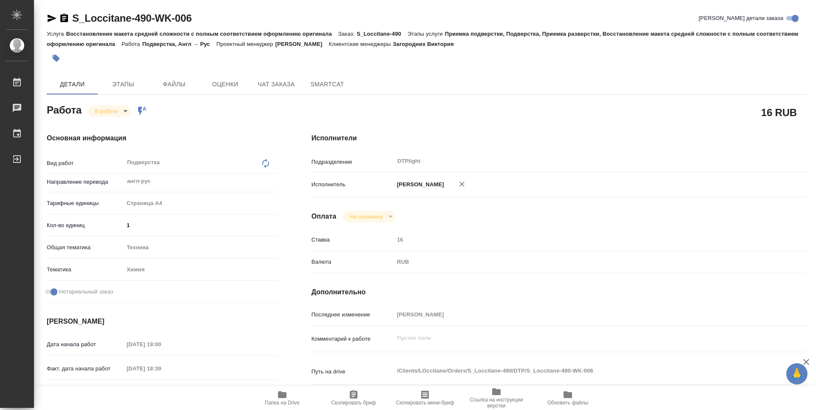
type textarea "x"
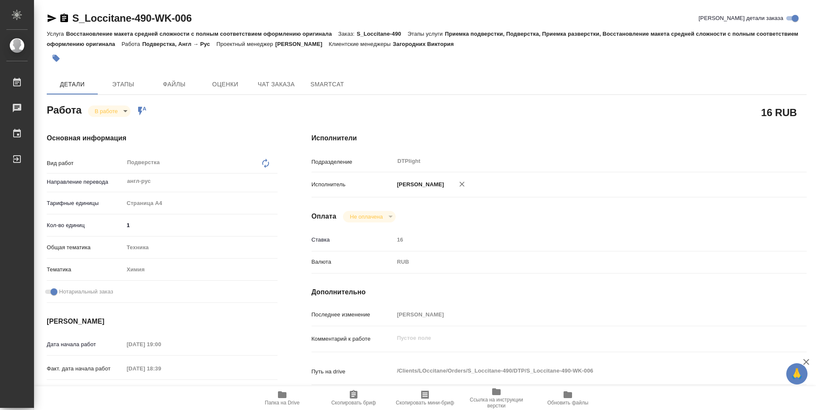
type textarea "x"
click at [282, 395] on icon "button" at bounding box center [282, 394] width 8 height 7
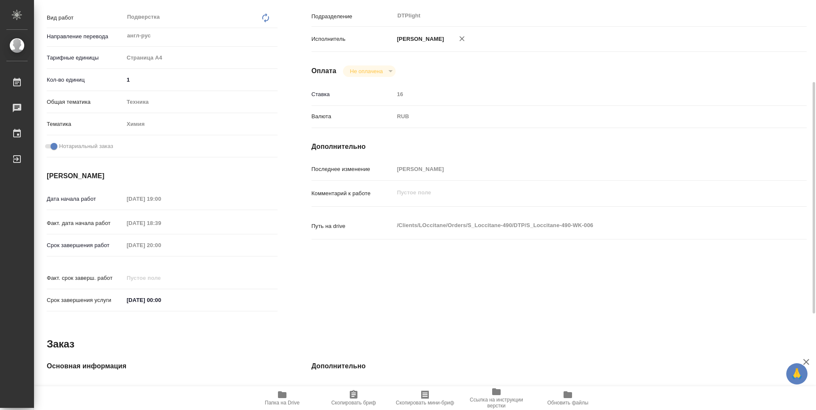
scroll to position [103, 0]
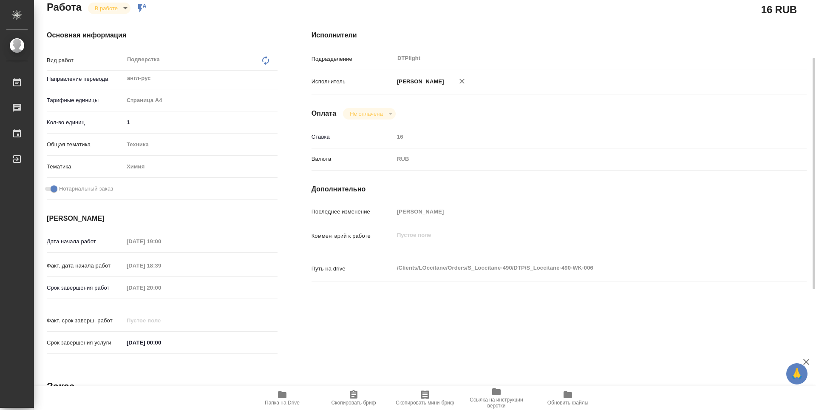
click at [109, 8] on body "🙏 .cls-1 fill:#fff; AWATERA Zubakova Viktoriya Работы 0 Чаты График Выйти S_Loc…" at bounding box center [408, 205] width 816 height 410
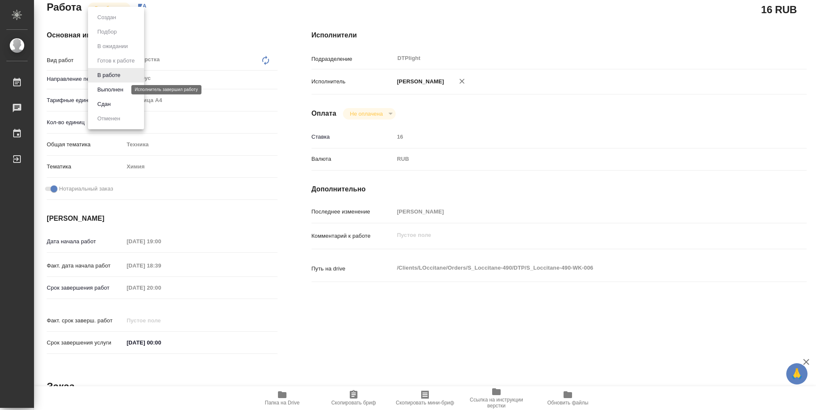
click at [119, 88] on button "Выполнен" at bounding box center [110, 89] width 31 height 9
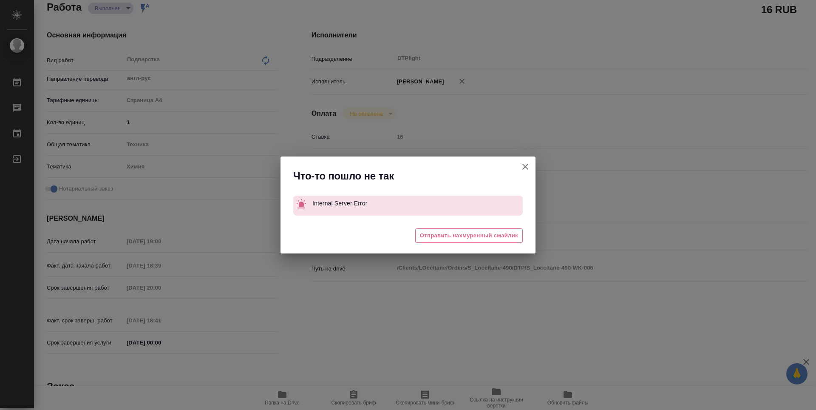
type textarea "x"
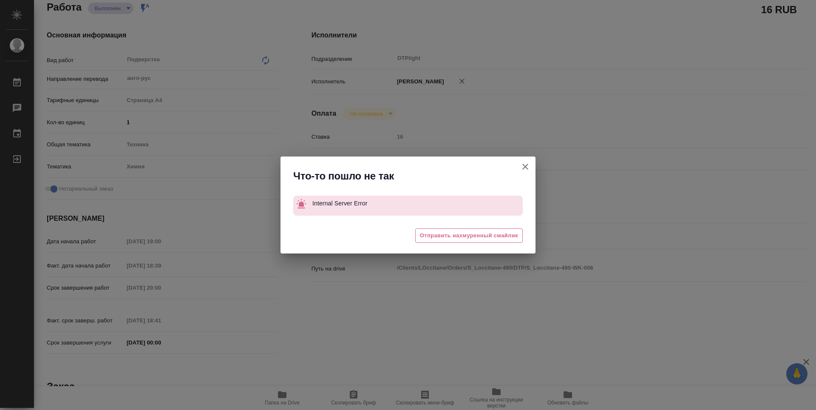
type textarea "x"
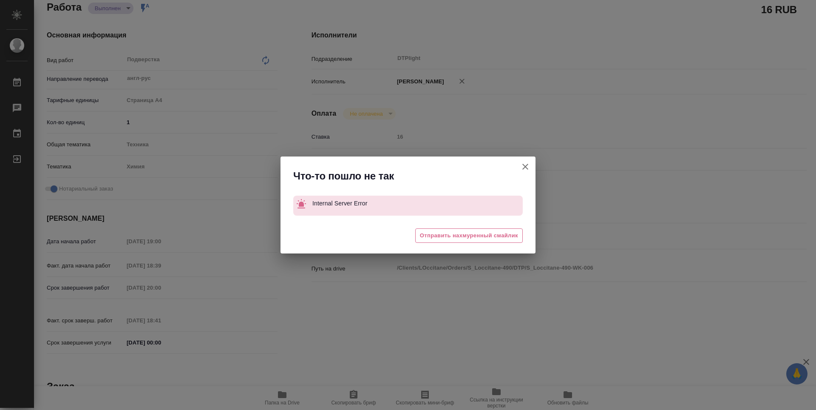
type textarea "x"
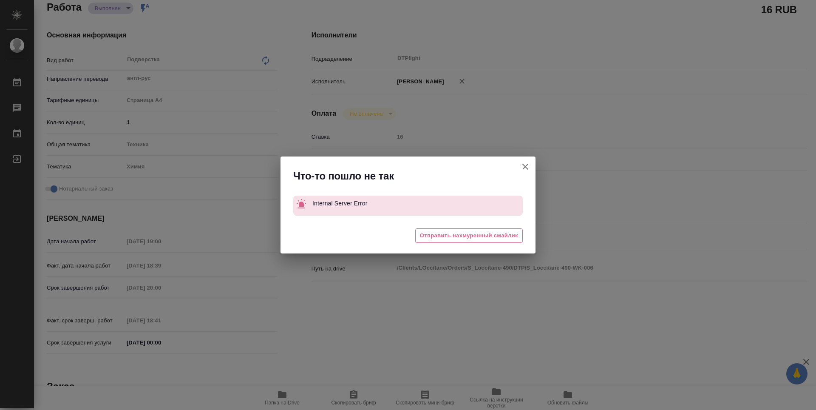
type textarea "x"
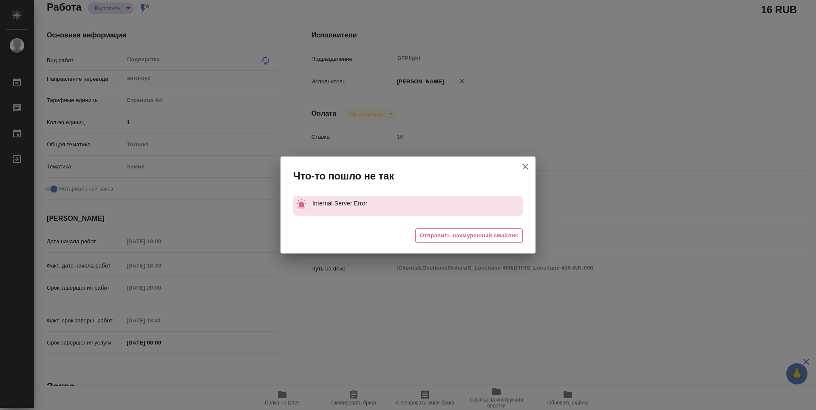
click at [529, 169] on icon "button" at bounding box center [525, 166] width 10 height 10
type textarea "x"
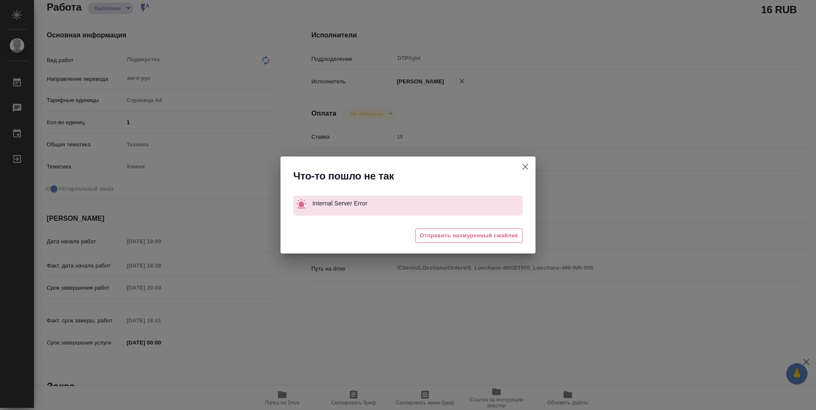
type textarea "x"
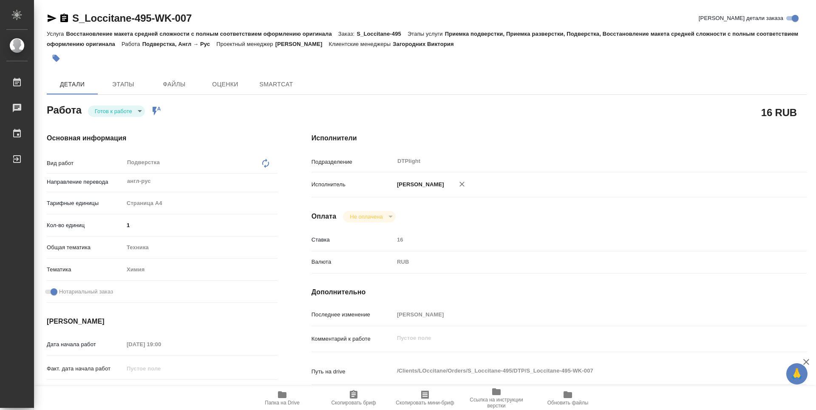
type textarea "x"
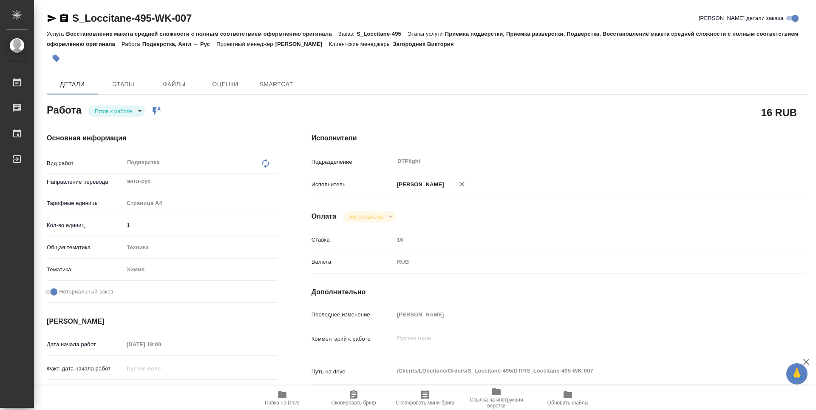
type textarea "x"
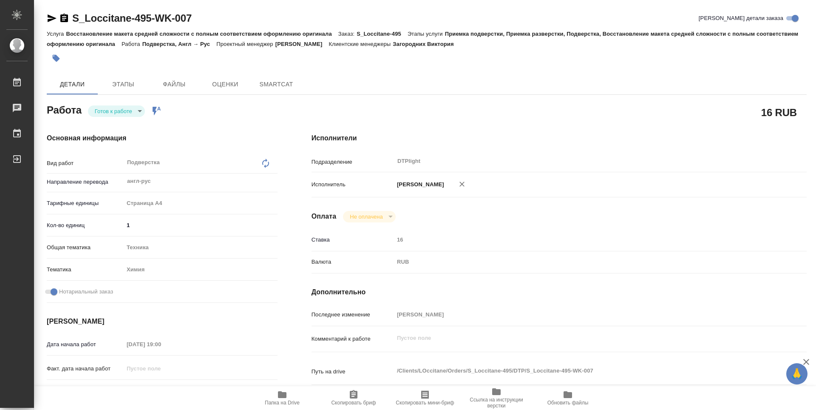
type textarea "x"
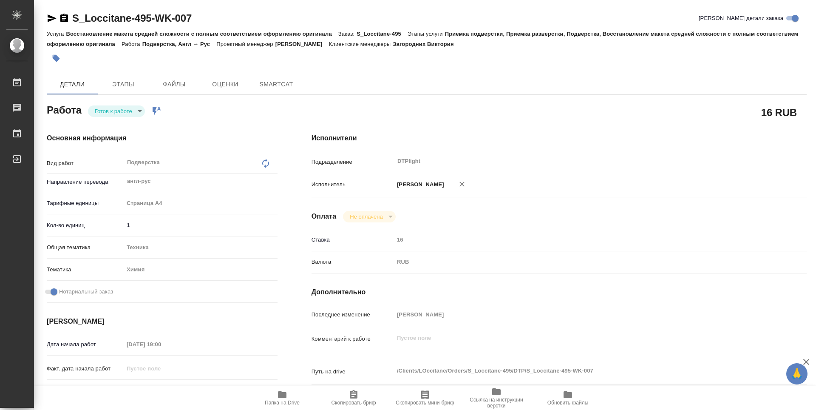
type textarea "x"
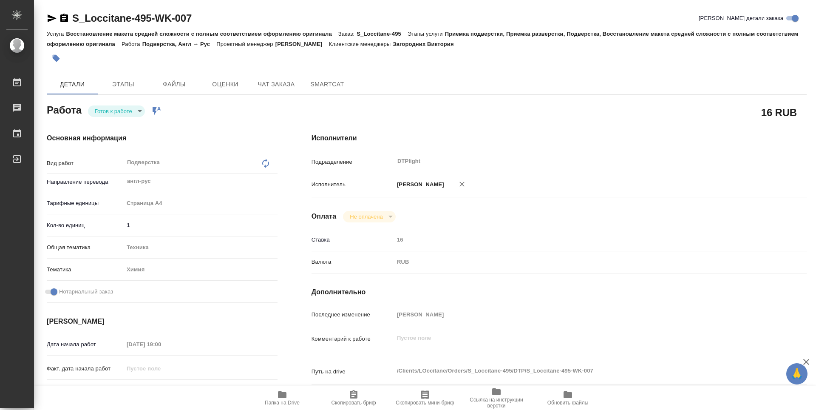
type textarea "x"
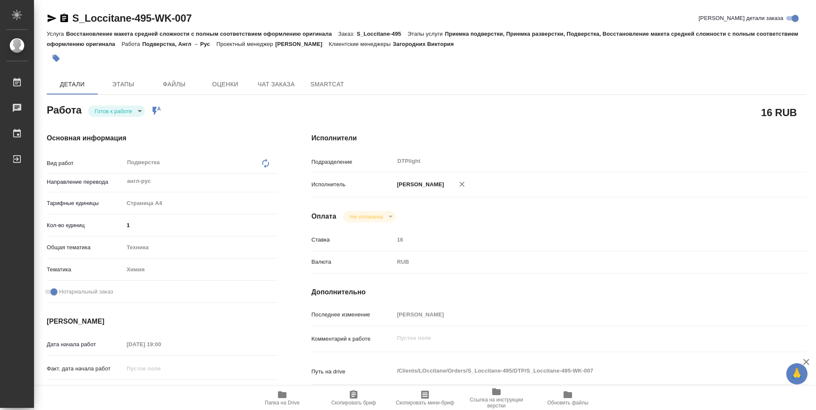
type textarea "x"
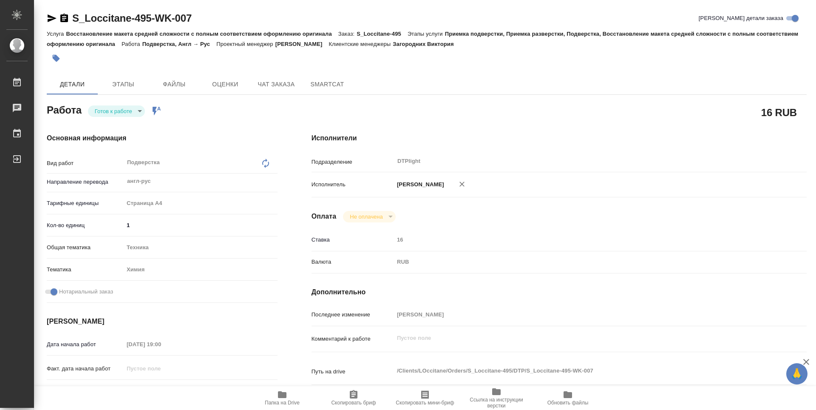
click at [286, 396] on icon "button" at bounding box center [282, 394] width 8 height 7
drag, startPoint x: 212, startPoint y: 20, endPoint x: 64, endPoint y: 22, distance: 148.3
click at [64, 22] on div "S_Loccitane-495-WK-007 Кратко детали заказа" at bounding box center [427, 18] width 760 height 14
copy link "S_Loccitane-495-WK-007"
click at [116, 109] on body "🙏 .cls-1 fill:#fff; AWATERA Zubakova Viktoriya Работы 0 Чаты График Выйти S_Loc…" at bounding box center [408, 205] width 816 height 410
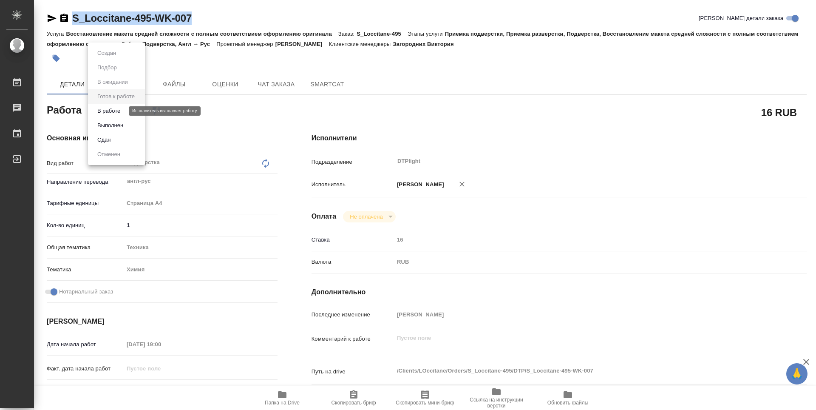
click at [118, 112] on button "В работе" at bounding box center [109, 110] width 28 height 9
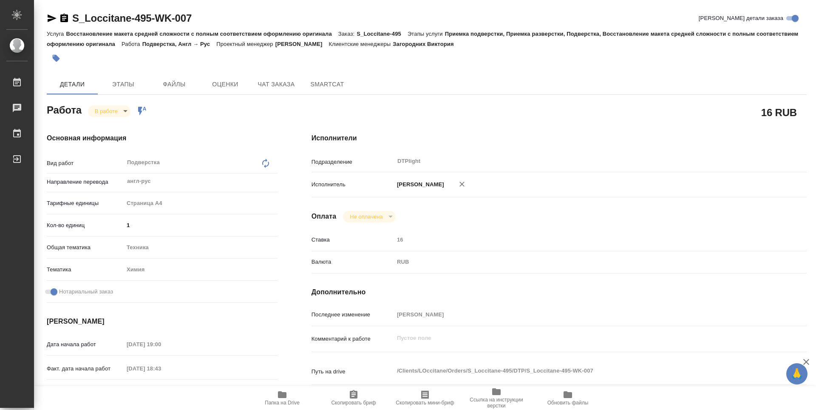
type textarea "x"
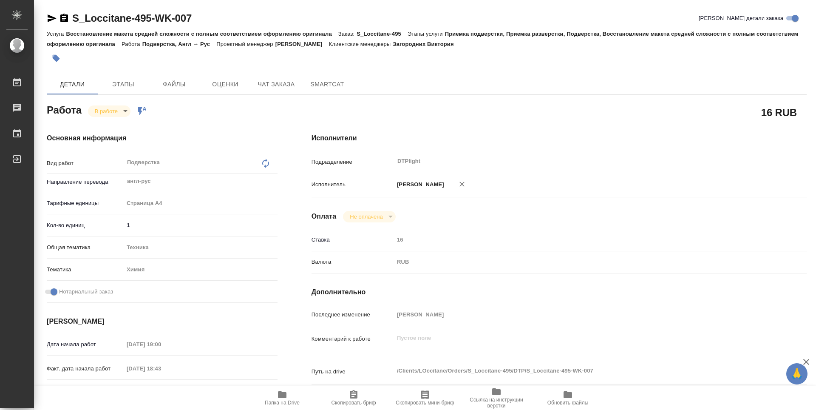
type textarea "x"
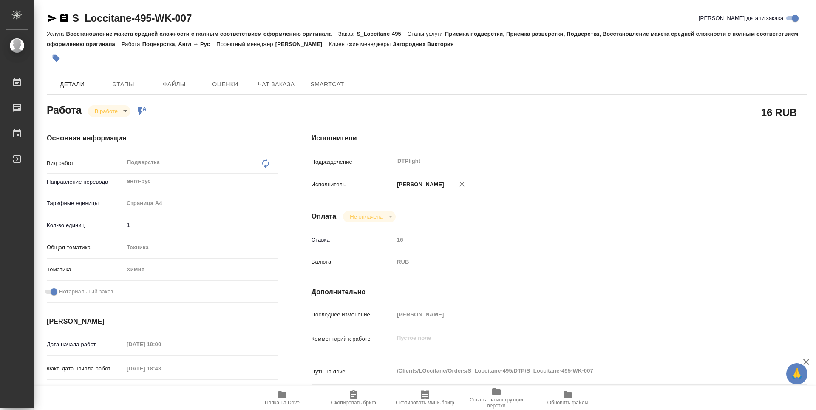
type textarea "x"
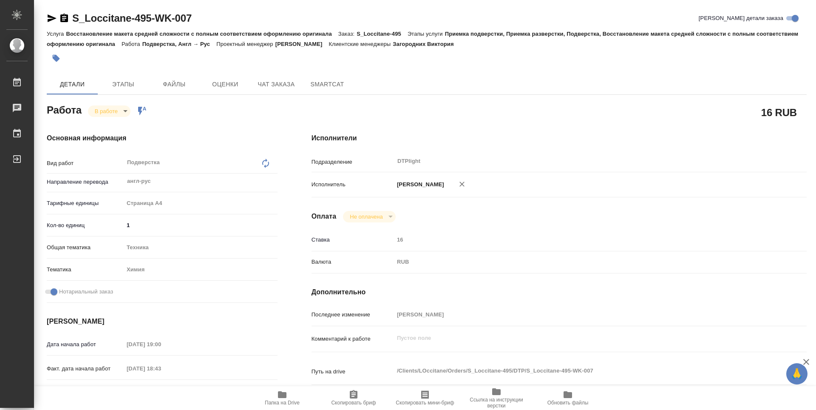
type textarea "x"
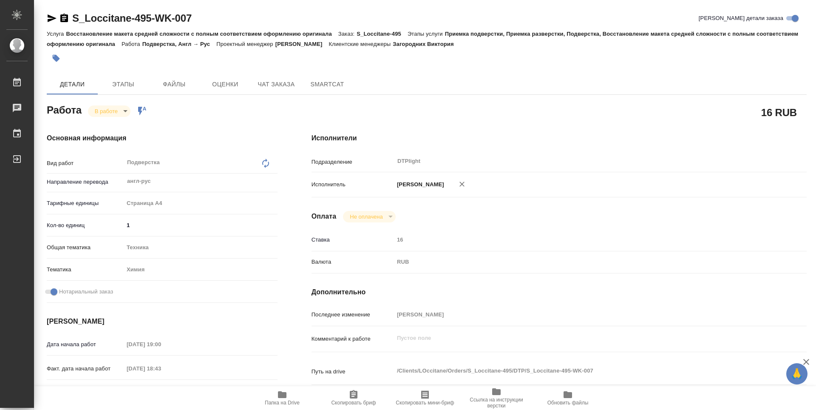
click at [283, 399] on span "Папка на Drive" at bounding box center [282, 402] width 35 height 6
type textarea "x"
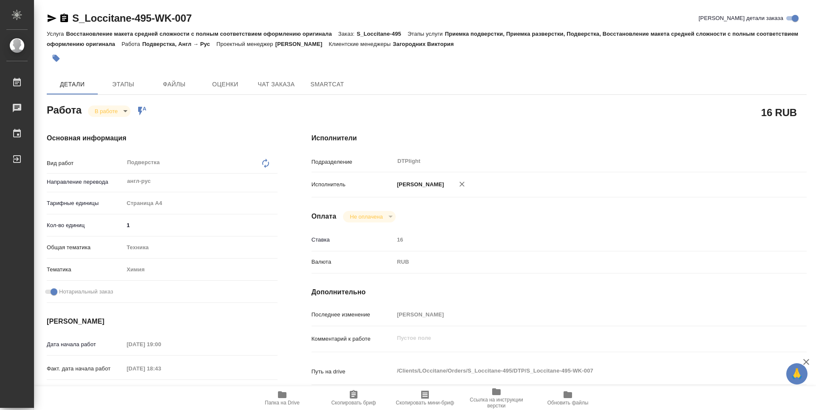
type textarea "x"
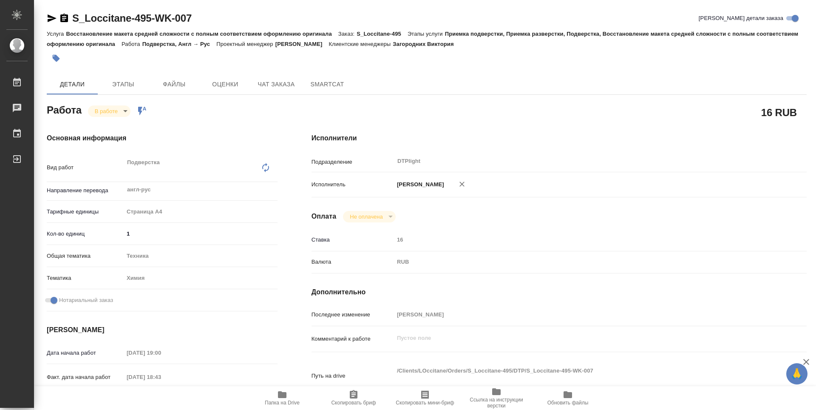
type textarea "x"
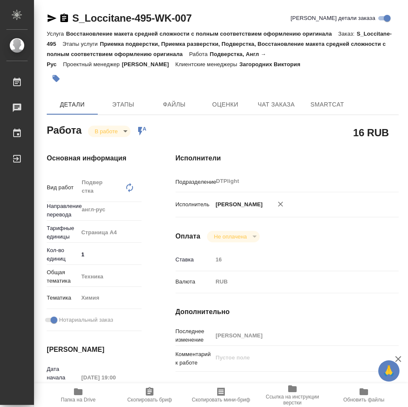
type textarea "x"
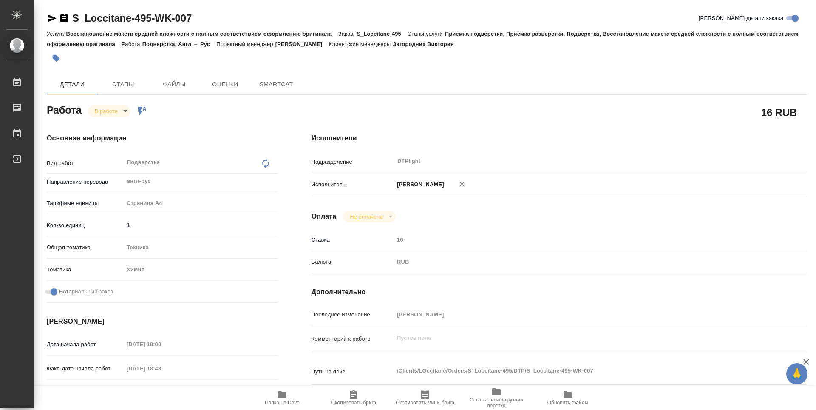
type textarea "x"
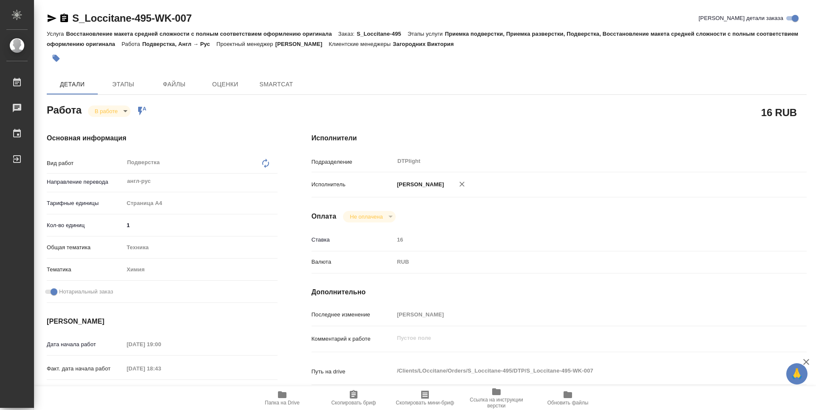
type textarea "x"
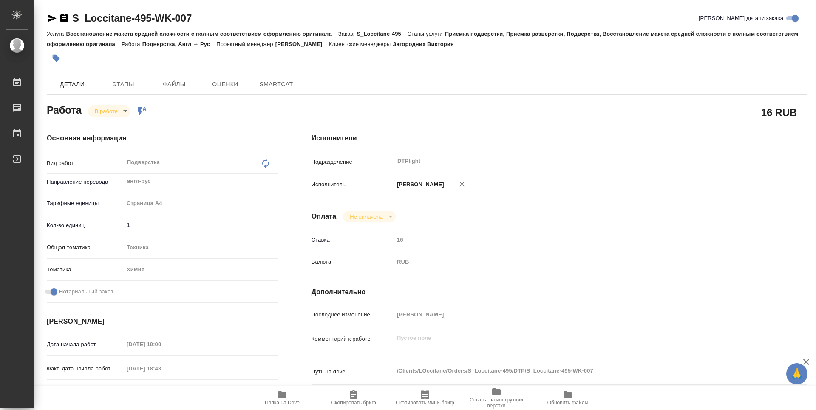
type textarea "x"
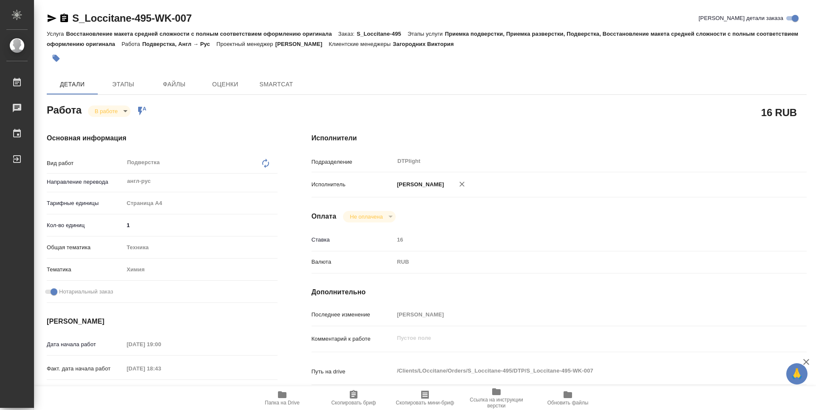
type textarea "x"
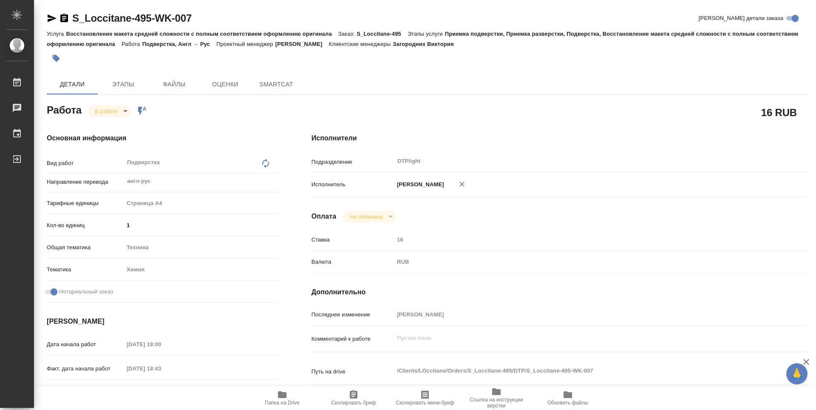
type textarea "x"
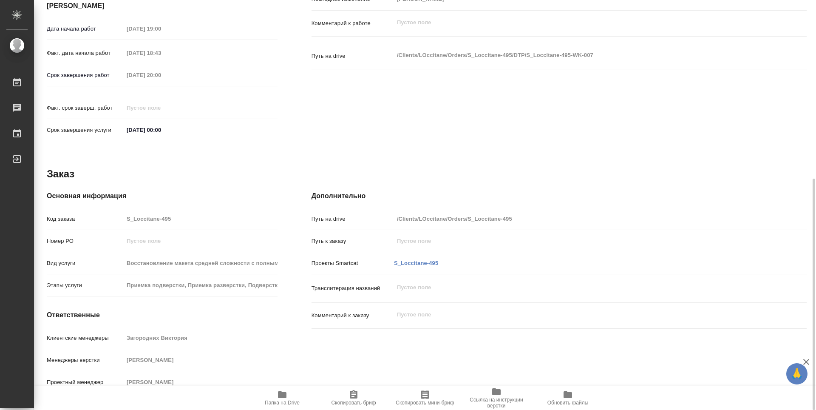
type textarea "x"
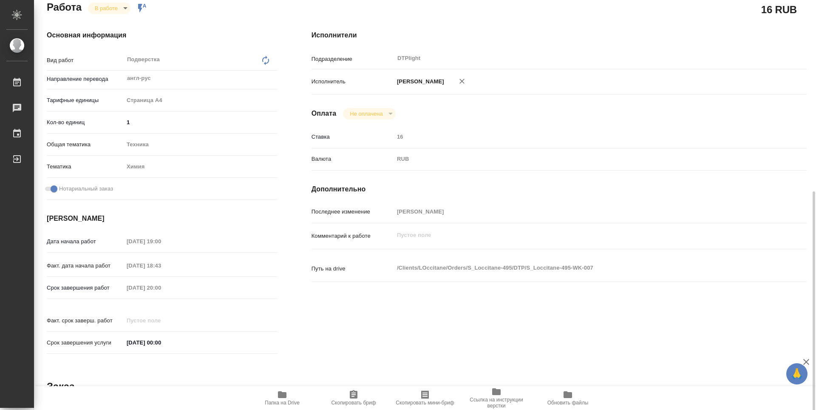
type textarea "x"
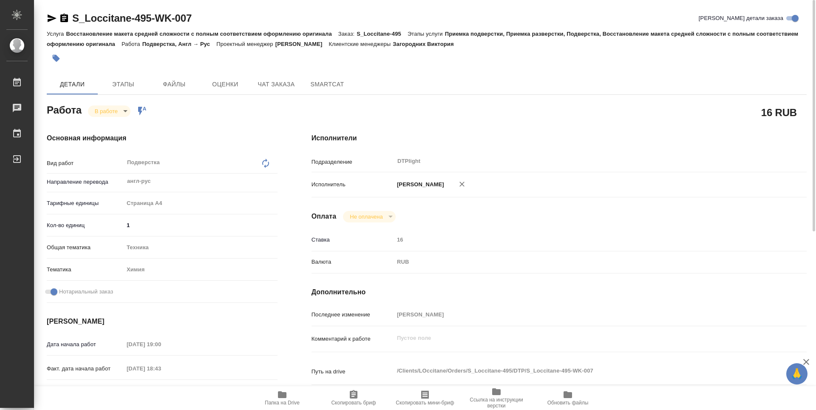
click at [113, 117] on div "Основная информация Вид работ Подверстка x ​ Направление перевода англ-рус ​ Та…" at bounding box center [162, 297] width 265 height 363
click at [114, 116] on body "🙏 .cls-1 fill:#fff; AWATERA Zubakova Viktoriya Работы 0 Чаты График Выйти S_Loc…" at bounding box center [408, 205] width 816 height 410
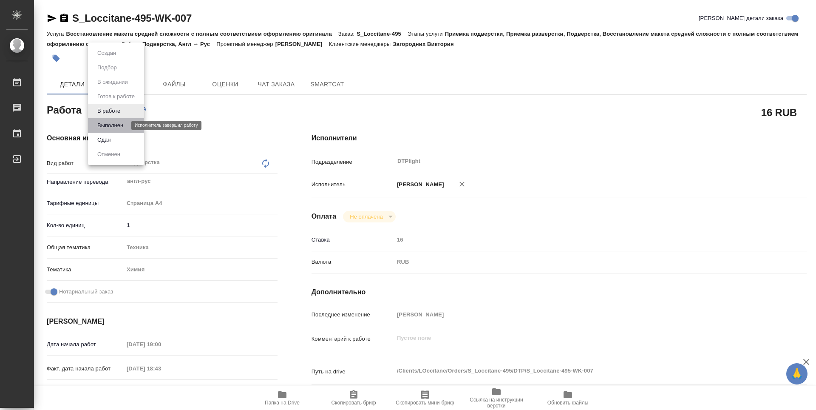
click at [117, 124] on button "Выполнен" at bounding box center [110, 125] width 31 height 9
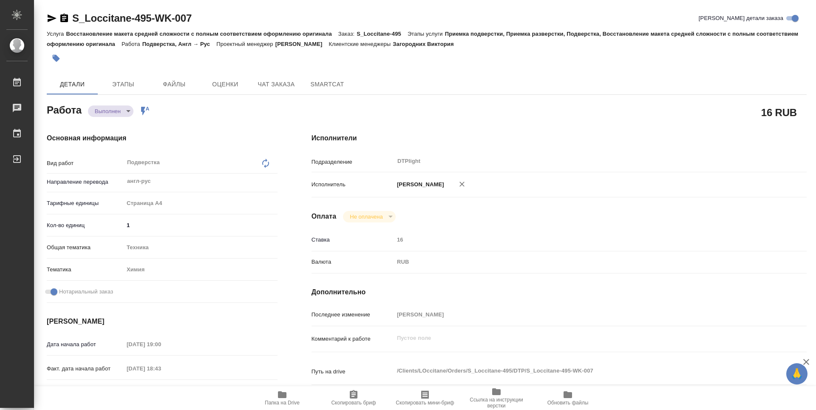
type textarea "x"
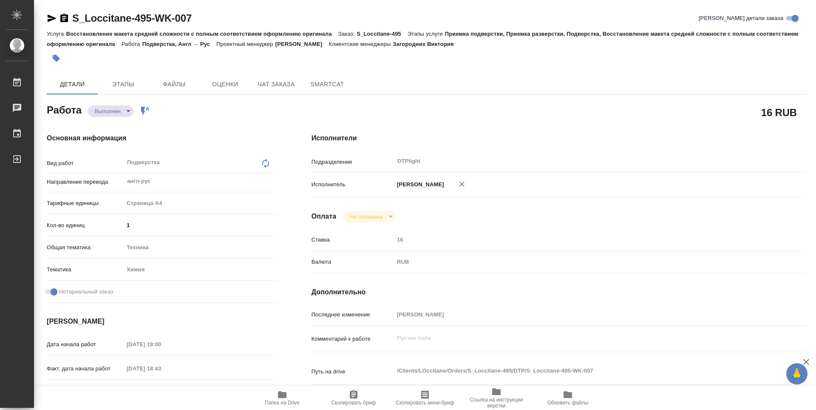
type textarea "x"
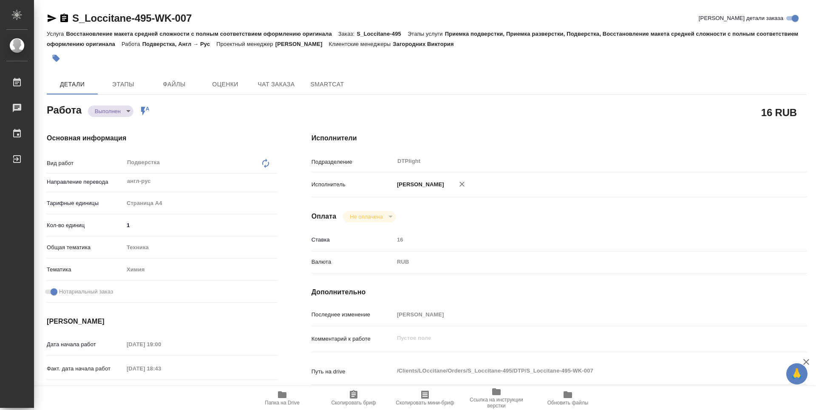
type textarea "x"
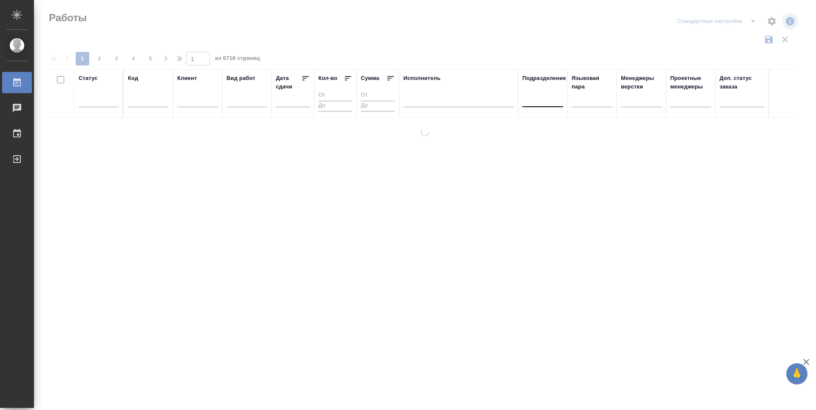
click at [551, 102] on div at bounding box center [542, 98] width 41 height 12
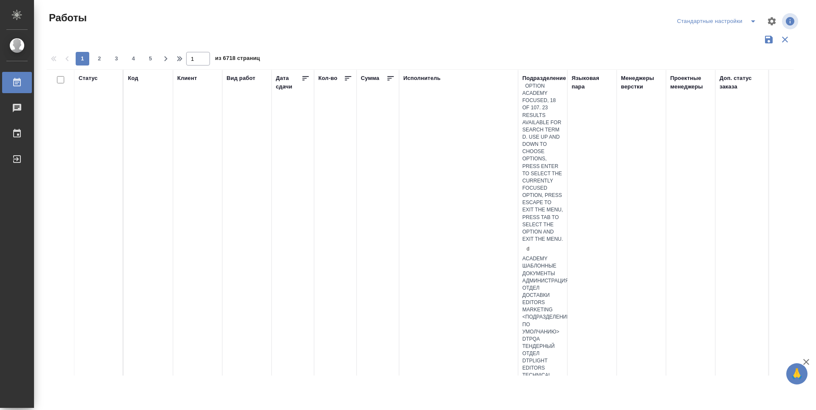
type input "dt"
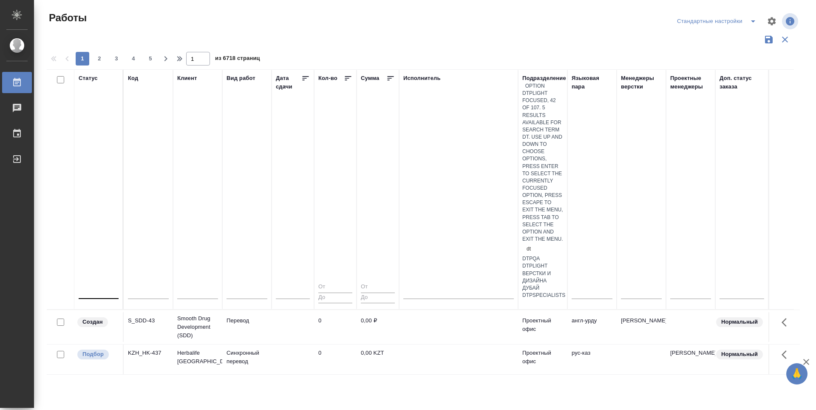
click at [563, 262] on div "DTPlight" at bounding box center [542, 265] width 41 height 7
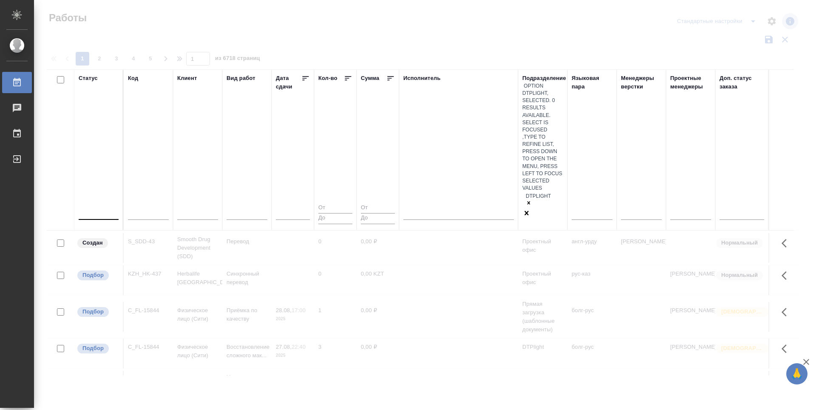
click at [101, 205] on div at bounding box center [99, 211] width 40 height 12
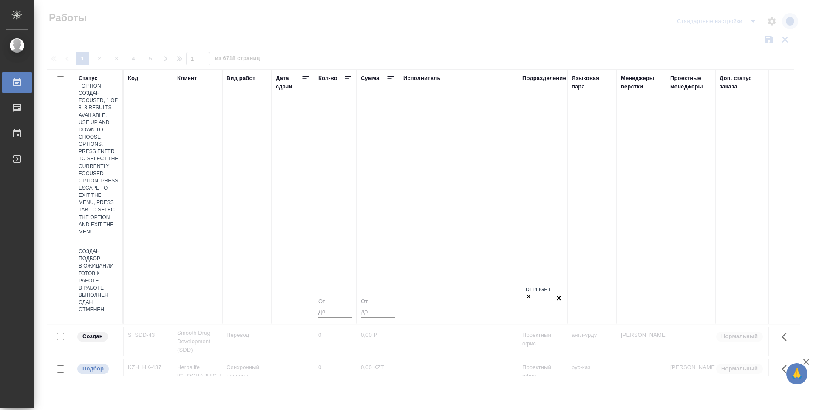
click at [119, 255] on div "Подбор" at bounding box center [99, 258] width 40 height 7
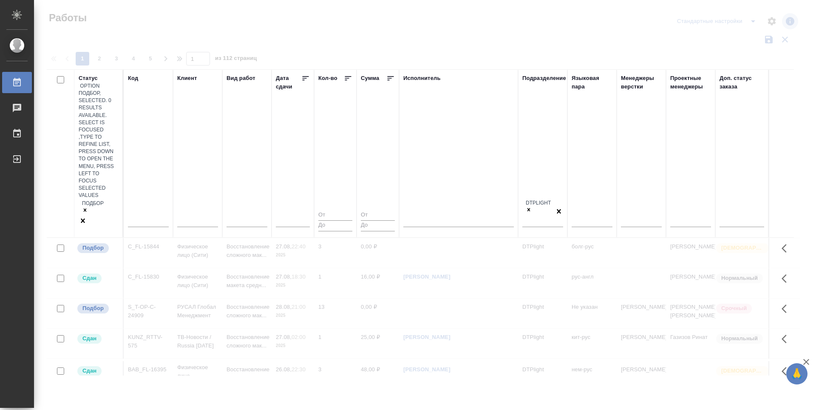
click at [105, 204] on input "text" at bounding box center [105, 207] width 1 height 6
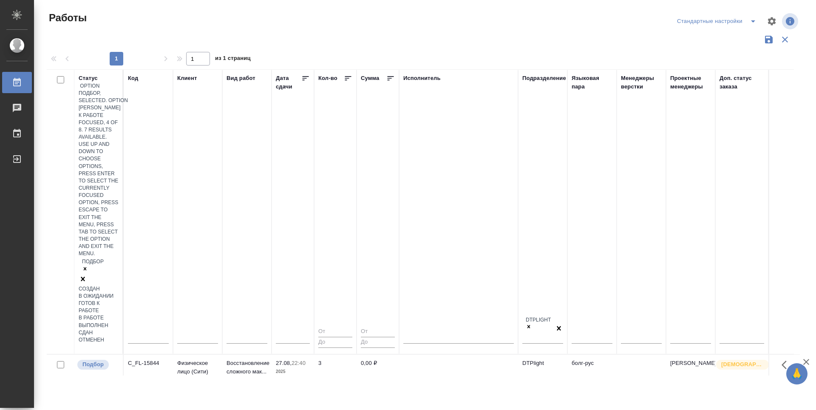
click at [119, 300] on div "Готов к работе" at bounding box center [99, 307] width 40 height 14
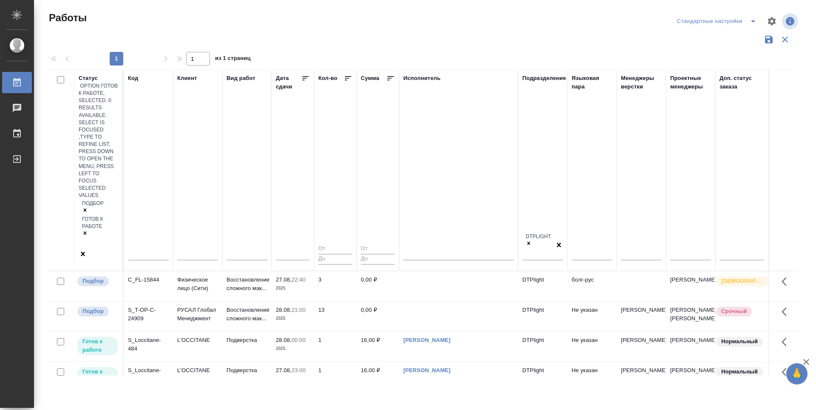
click at [81, 199] on div "Подбор Готов к работе" at bounding box center [99, 224] width 40 height 51
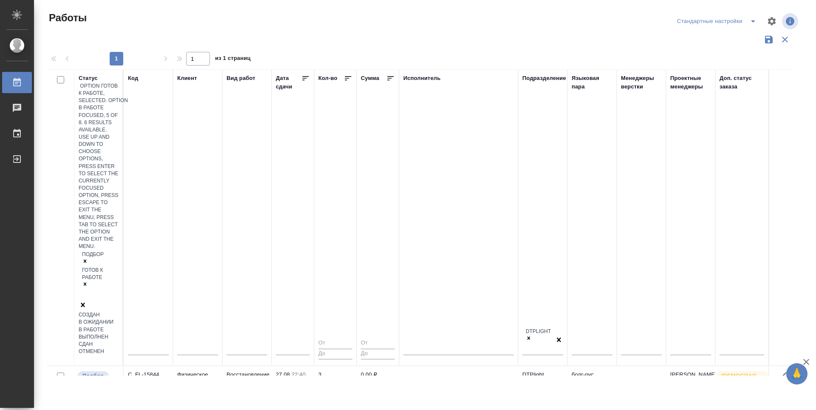
click at [119, 326] on div "В работе" at bounding box center [99, 329] width 40 height 7
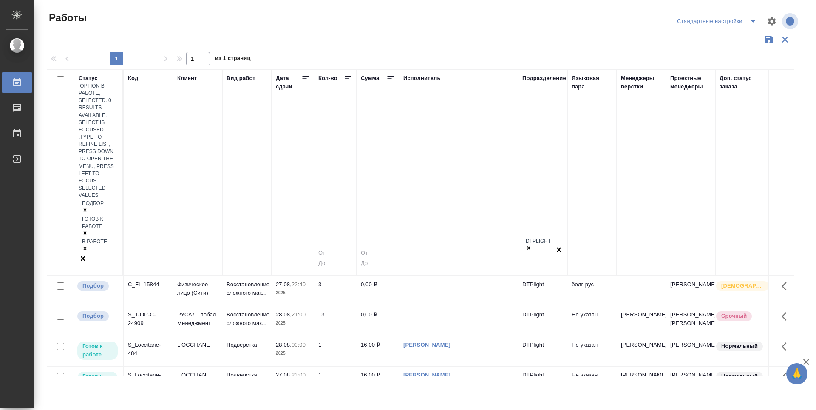
click at [266, 305] on div "Статус option В работе, selected. 0 results available. Select is focused ,type …" at bounding box center [423, 222] width 753 height 306
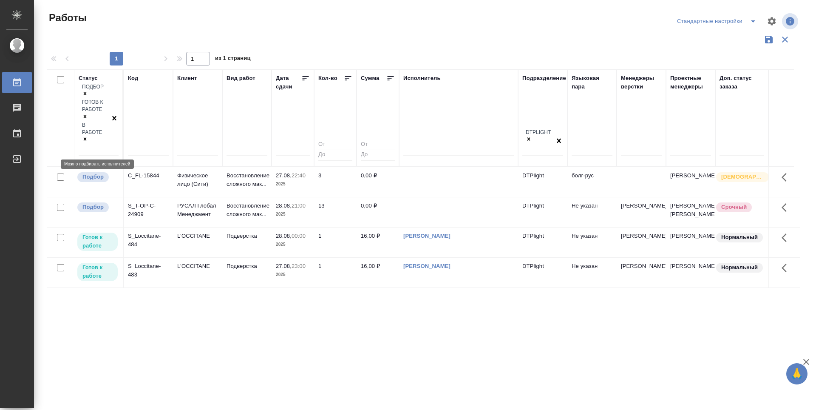
click at [91, 172] on p "Подбор" at bounding box center [92, 176] width 21 height 8
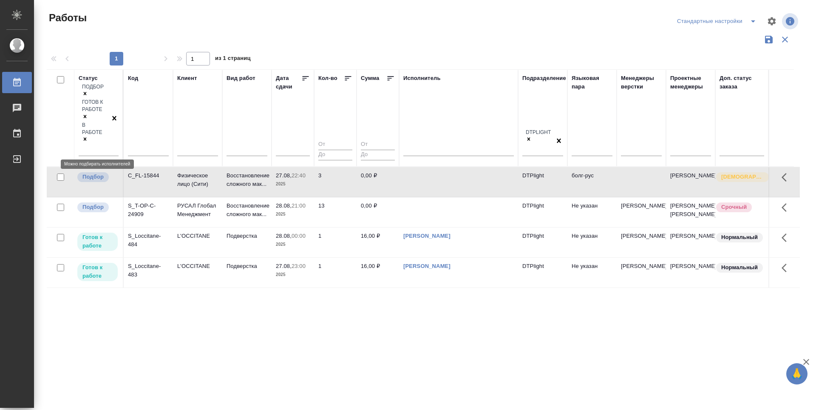
click at [91, 172] on p "Подбор" at bounding box center [92, 176] width 21 height 8
click at [507, 355] on div "Статус Подбор Готов к работе В работе Код Клиент Вид работ Дата сдачи Кол-во Су…" at bounding box center [423, 222] width 753 height 306
click at [92, 233] on p "Готов к работе" at bounding box center [97, 241] width 30 height 17
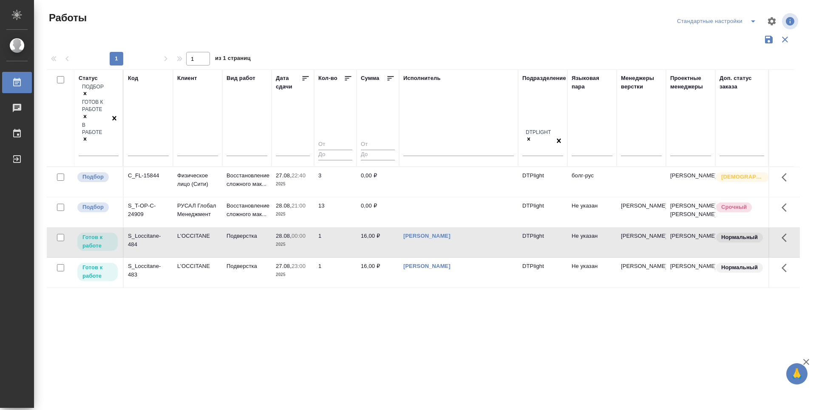
click at [308, 72] on th "Дата сдачи" at bounding box center [292, 117] width 42 height 97
click at [305, 79] on icon at bounding box center [305, 78] width 8 height 8
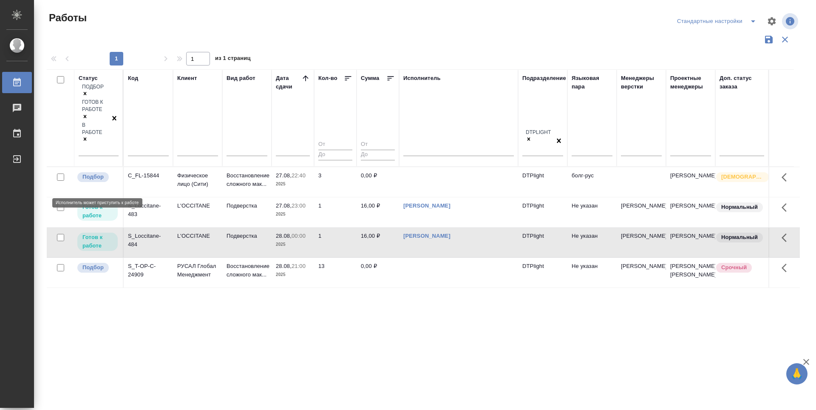
click at [94, 203] on p "Готов к работе" at bounding box center [97, 211] width 30 height 17
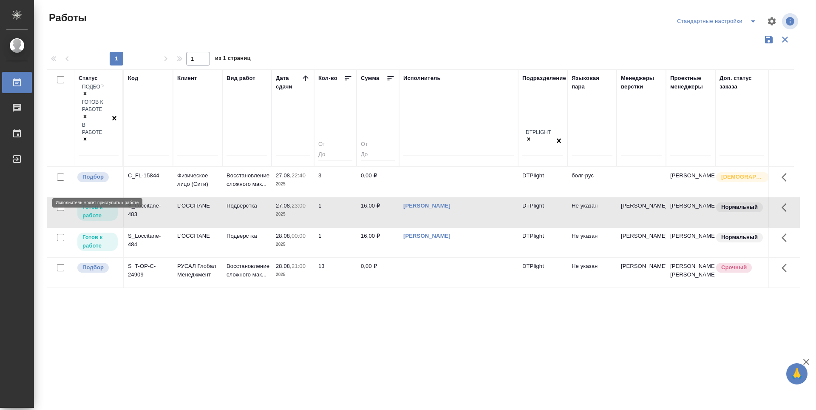
click at [94, 203] on p "Готов к работе" at bounding box center [97, 211] width 30 height 17
click at [515, 326] on div "Статус Подбор Готов к работе В работе Код Клиент Вид работ Дата сдачи Кол-во Су…" at bounding box center [423, 222] width 753 height 306
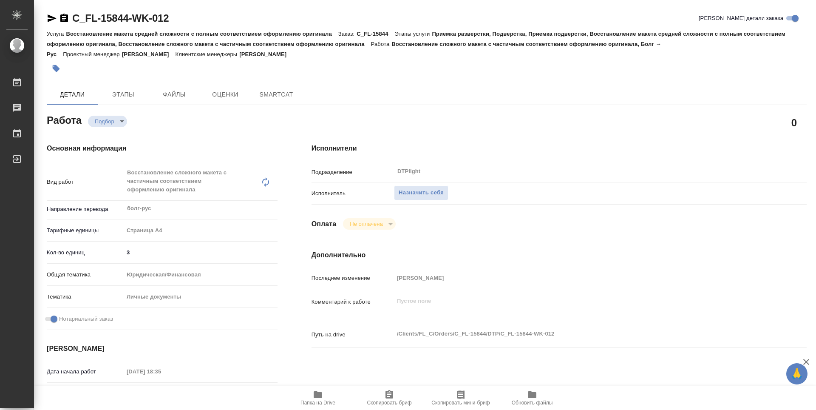
type textarea "x"
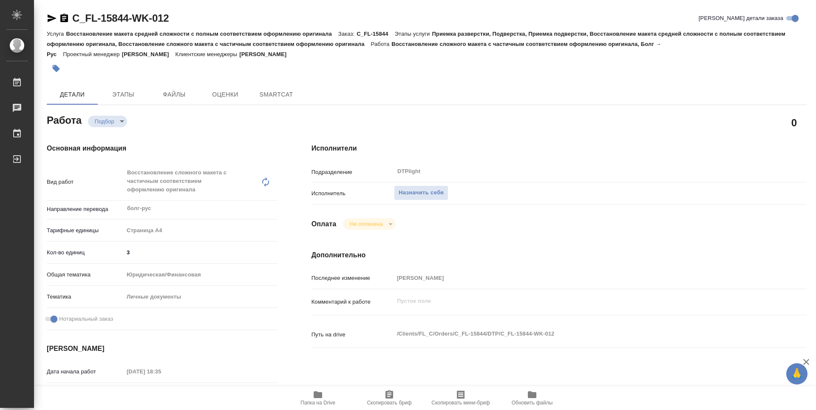
type textarea "x"
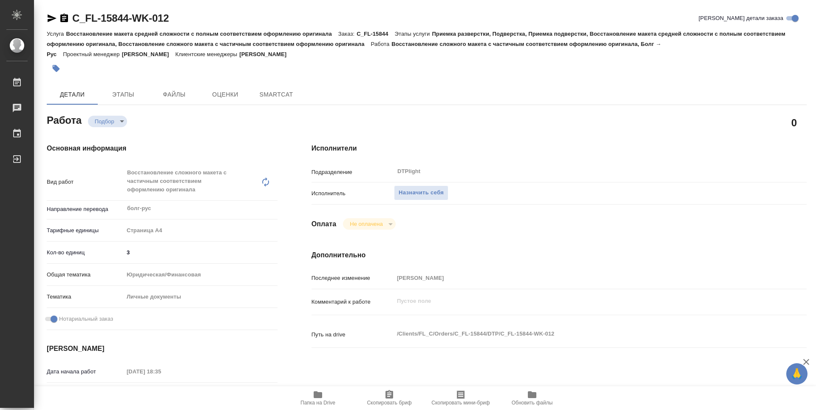
type textarea "x"
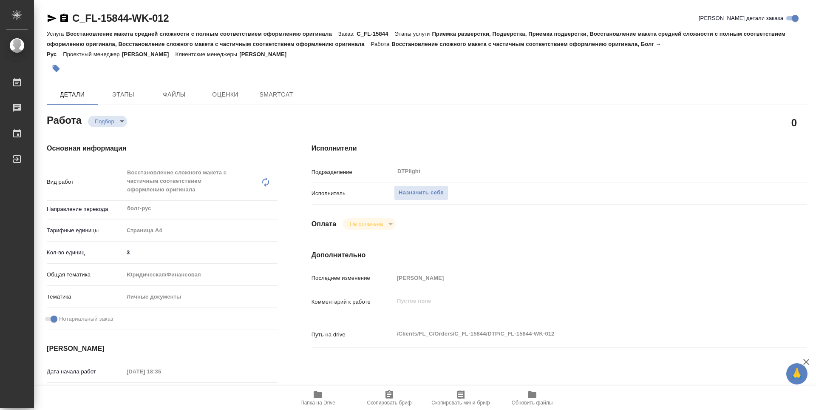
type textarea "x"
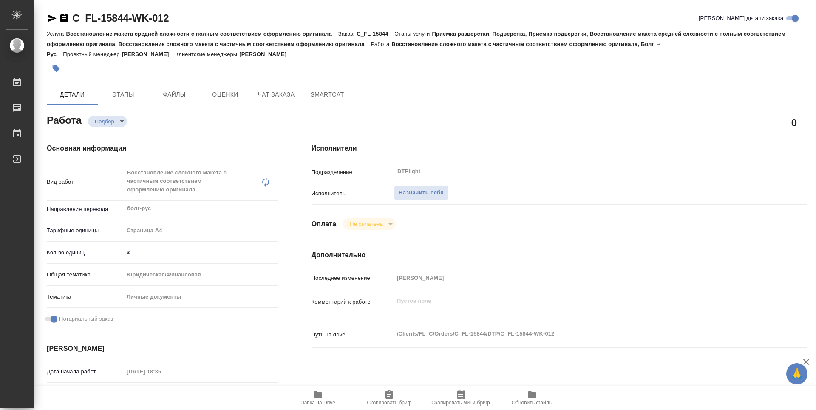
type textarea "x"
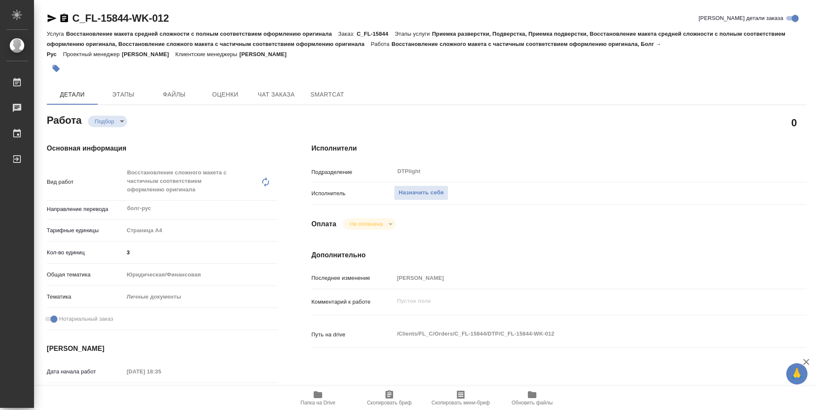
type textarea "x"
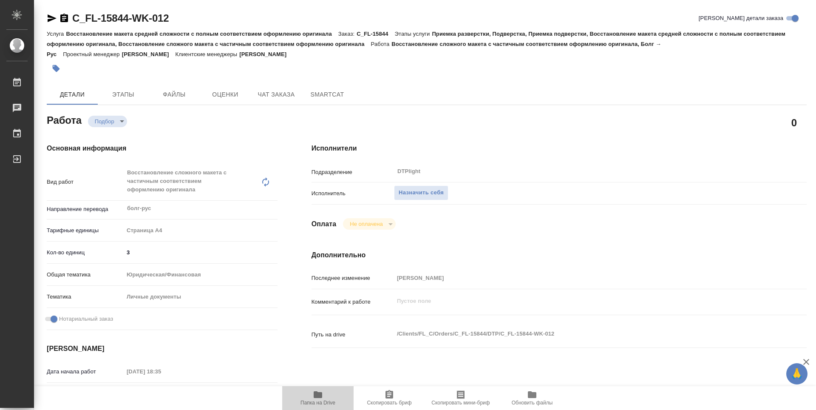
click at [319, 394] on icon "button" at bounding box center [318, 394] width 8 height 7
click at [430, 192] on span "Назначить себя" at bounding box center [420, 193] width 45 height 10
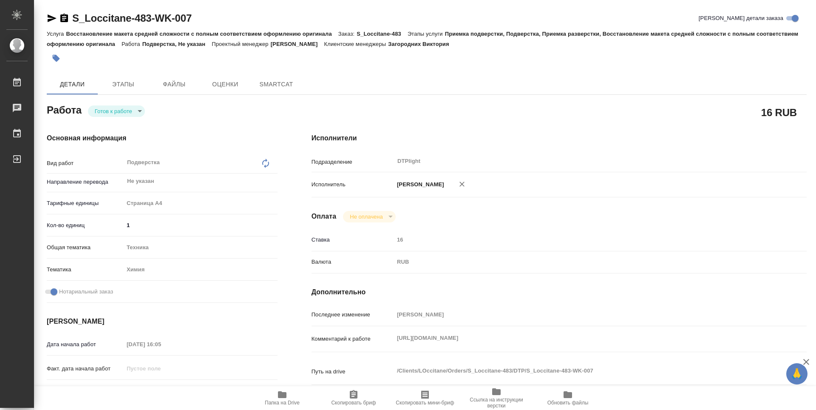
type textarea "x"
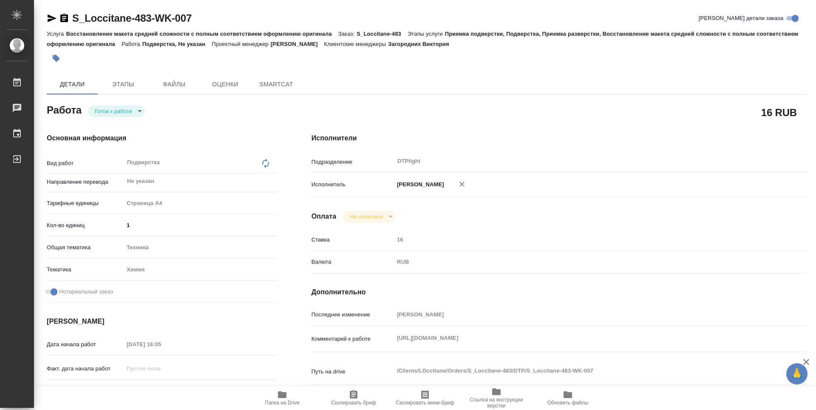
type textarea "x"
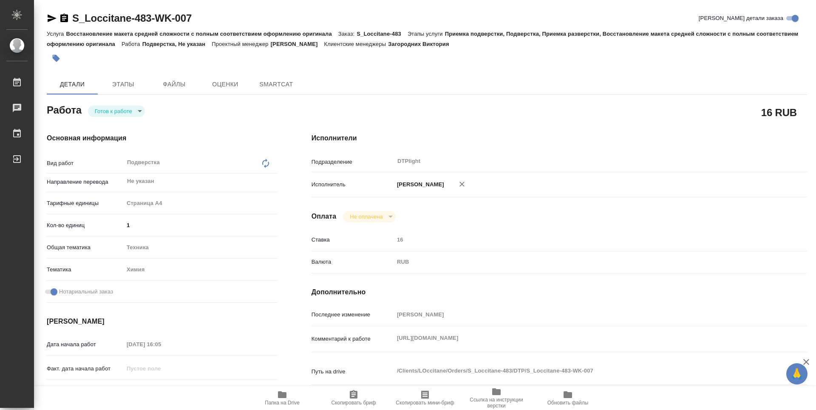
type textarea "x"
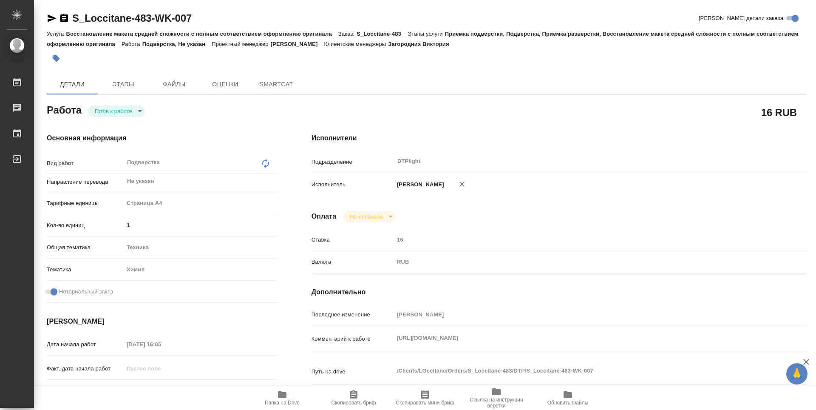
type textarea "x"
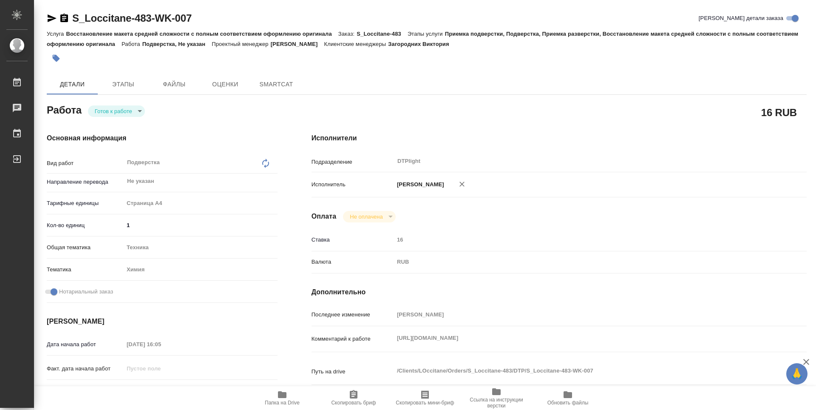
type textarea "x"
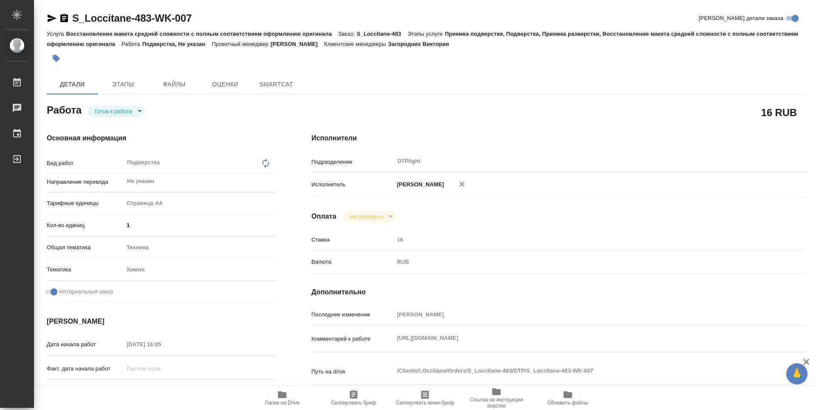
type textarea "x"
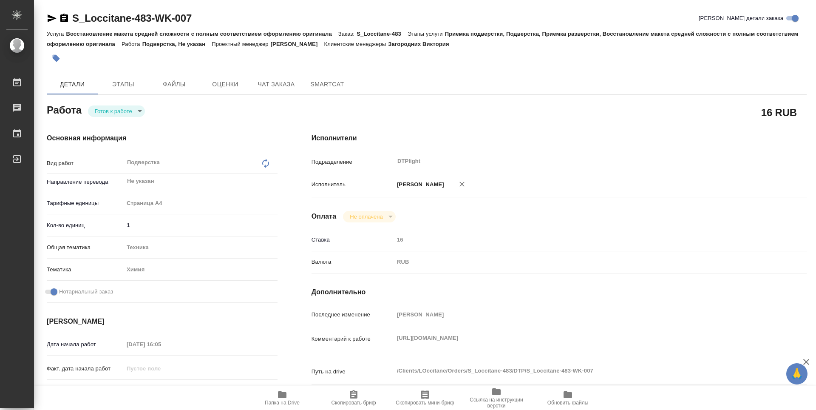
type textarea "x"
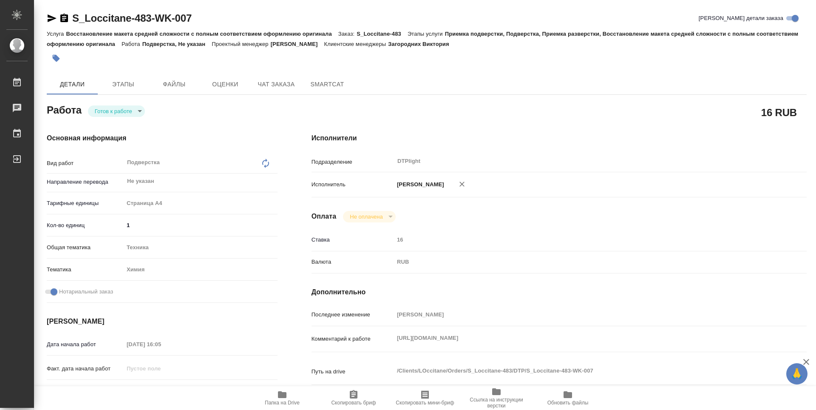
type textarea "x"
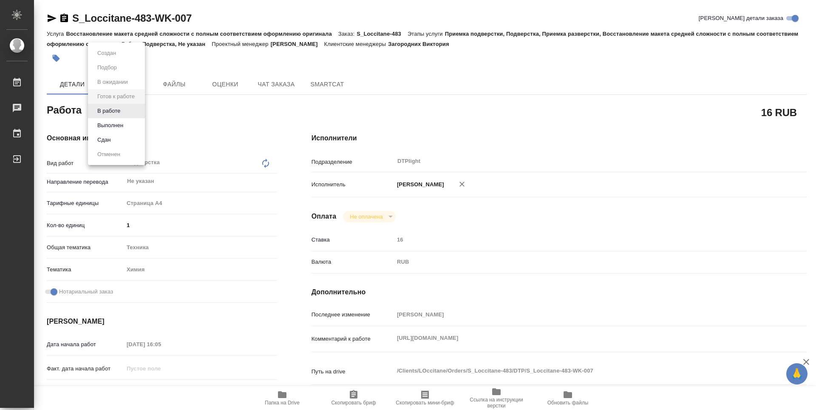
click at [118, 109] on body "🙏 .cls-1 fill:#fff; AWATERA Zubakova Viktoriya Работы 0 Чаты График Выйти S_Loc…" at bounding box center [408, 205] width 816 height 410
click at [114, 110] on button "В работе" at bounding box center [109, 110] width 28 height 9
type textarea "x"
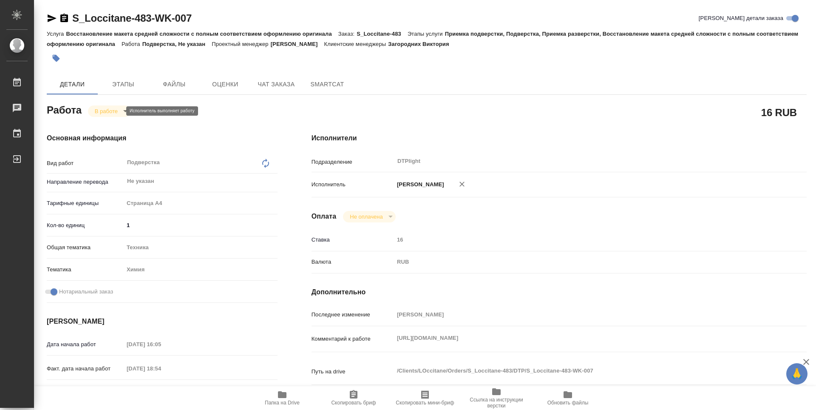
type textarea "x"
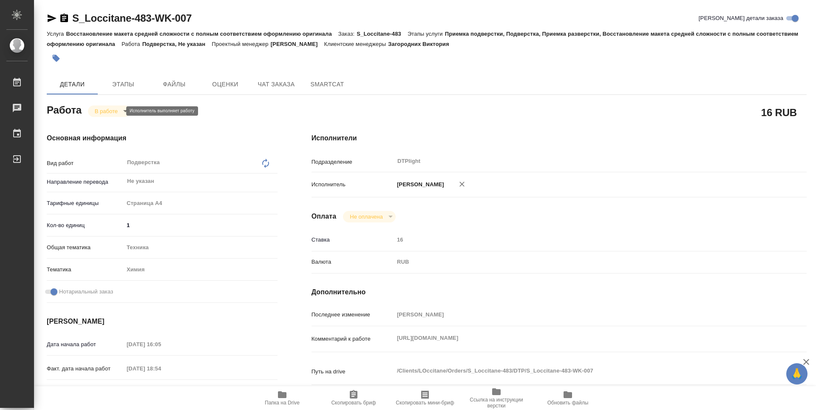
type textarea "x"
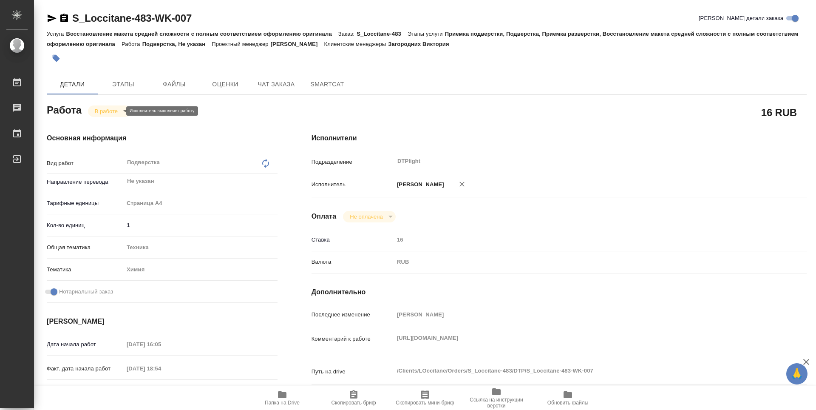
type textarea "x"
drag, startPoint x: 196, startPoint y: 13, endPoint x: 68, endPoint y: 22, distance: 128.6
click at [68, 22] on div "S_Loccitane-483-WK-007 Кратко детали заказа" at bounding box center [427, 18] width 760 height 14
copy link "S_Loccitane-483-WK-007"
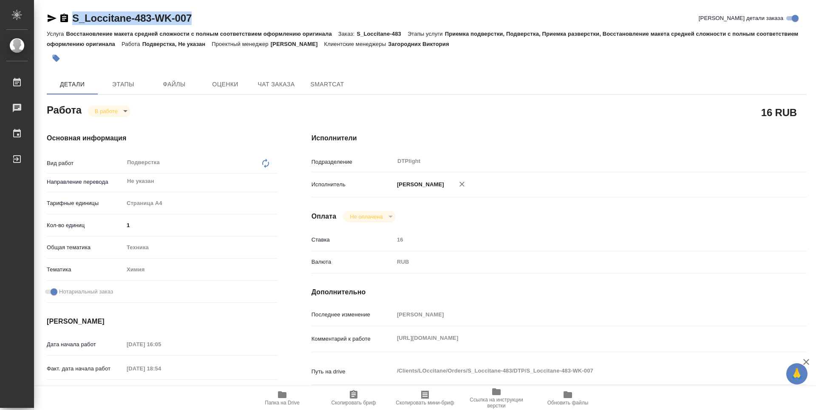
click at [283, 398] on icon "button" at bounding box center [282, 394] width 8 height 7
click at [282, 394] on icon "button" at bounding box center [282, 394] width 8 height 7
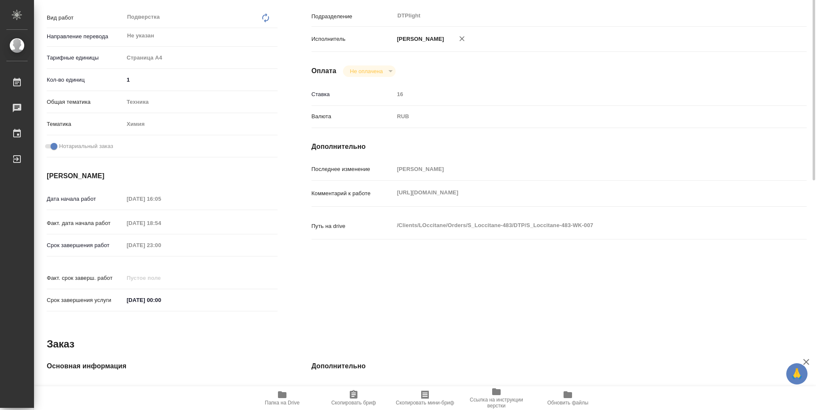
scroll to position [103, 0]
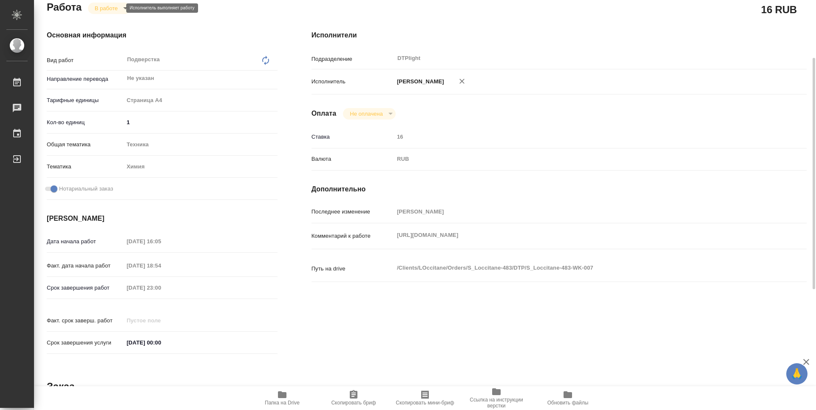
click at [106, 5] on body "🙏 .cls-1 fill:#fff; AWATERA Zubakova Viktoriya Работы 0 Чаты График Выйти S_Loc…" at bounding box center [408, 205] width 816 height 410
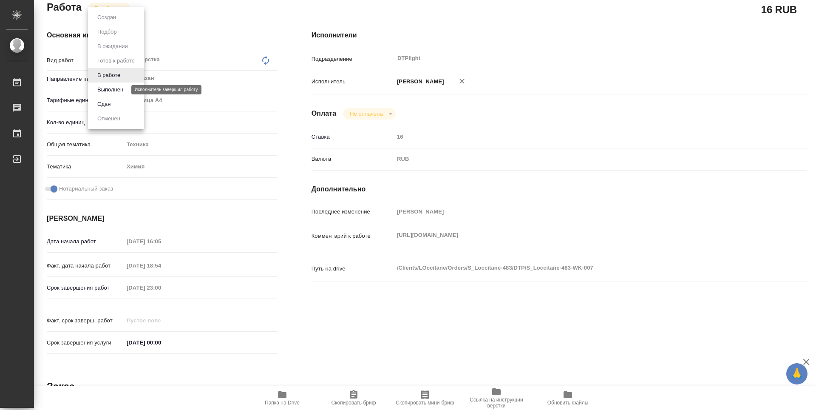
click at [122, 88] on button "Выполнен" at bounding box center [110, 89] width 31 height 9
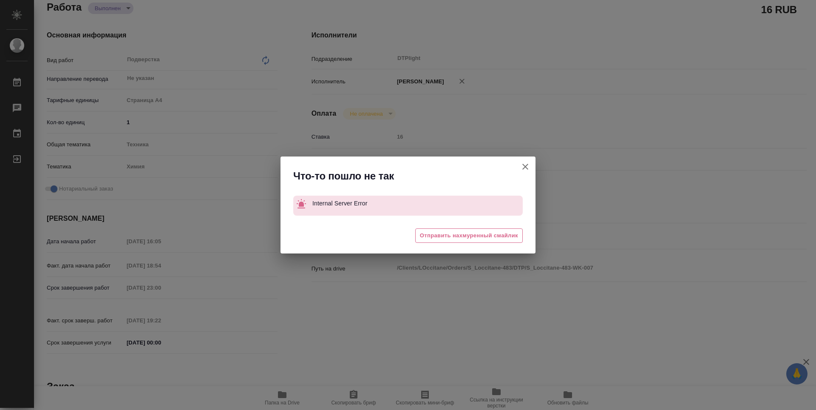
type textarea "x"
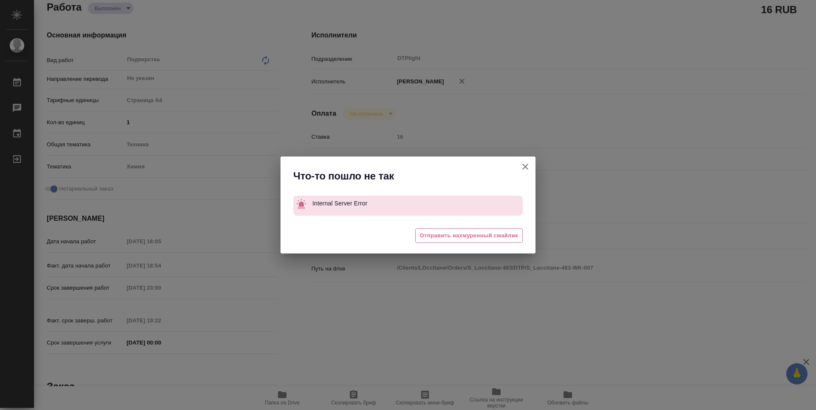
type textarea "x"
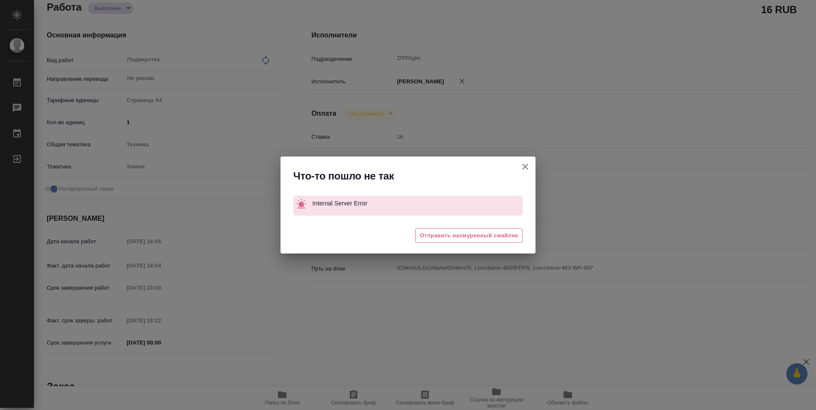
type textarea "x"
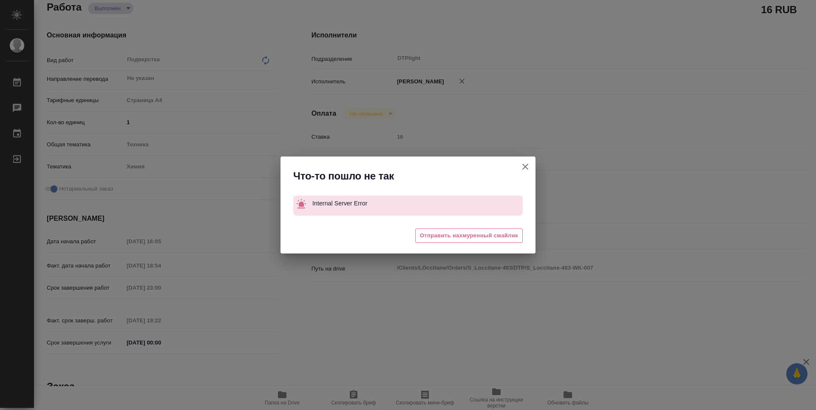
type textarea "x"
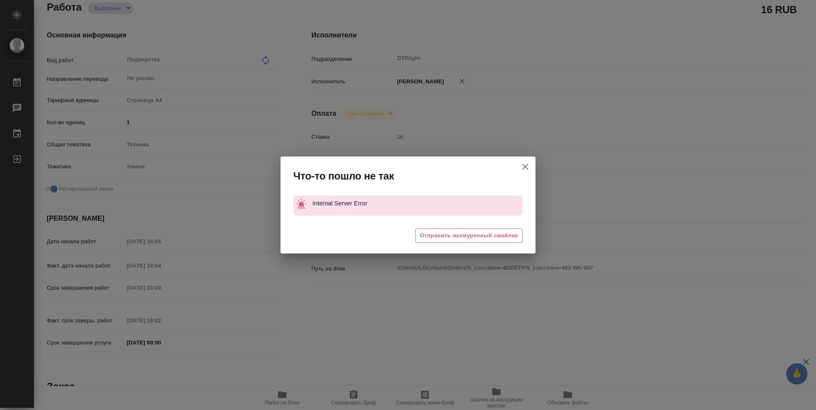
click at [528, 162] on icon "button" at bounding box center [525, 166] width 10 height 10
type textarea "x"
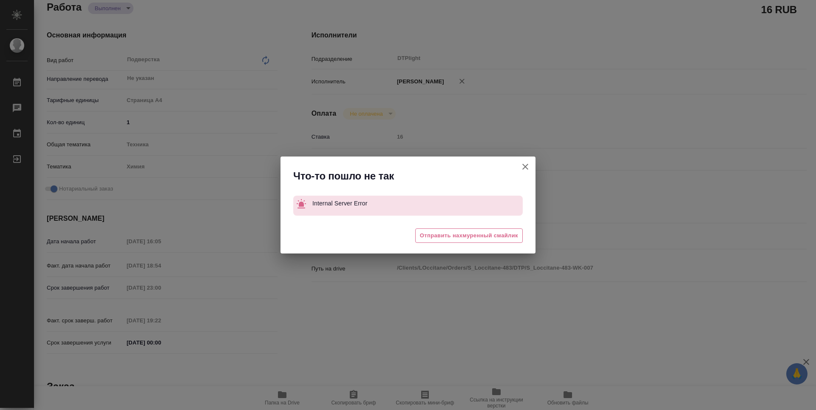
type textarea "x"
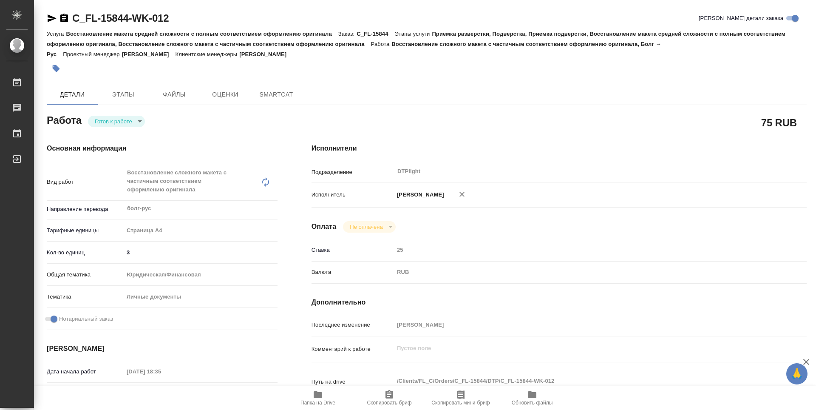
type textarea "x"
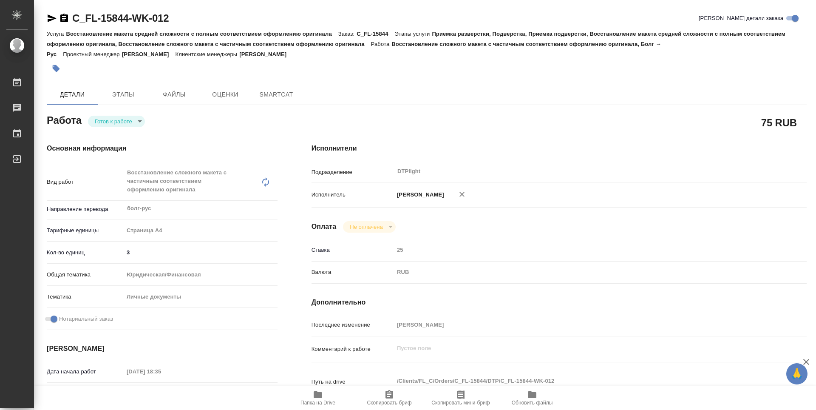
type textarea "x"
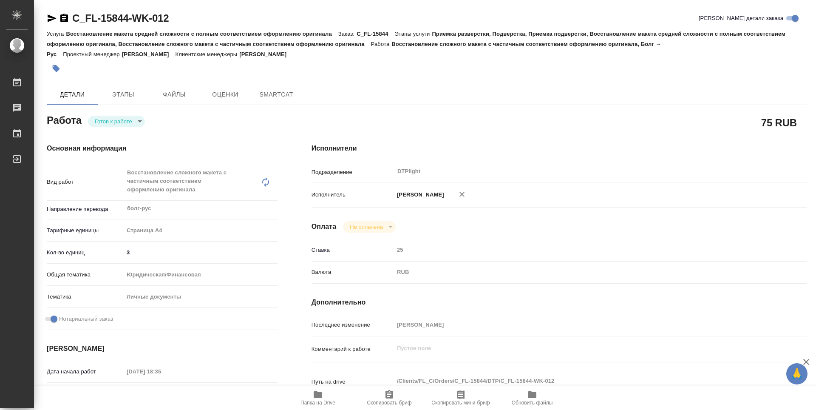
type textarea "x"
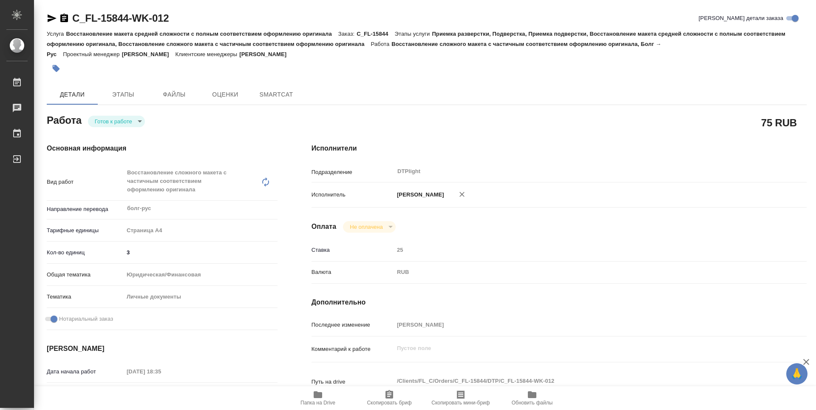
type textarea "x"
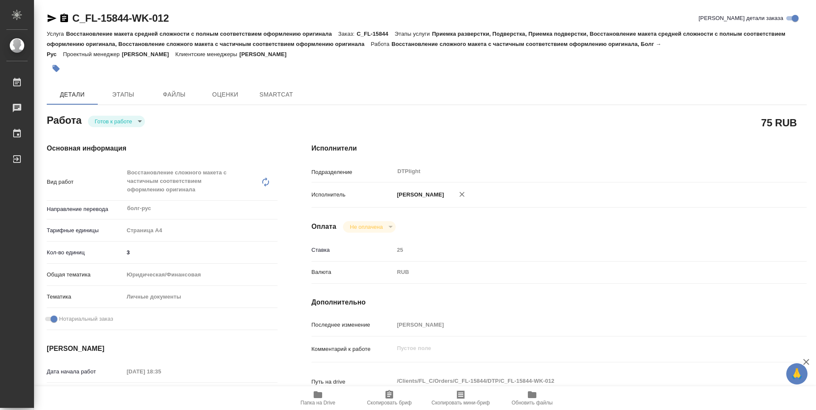
type textarea "x"
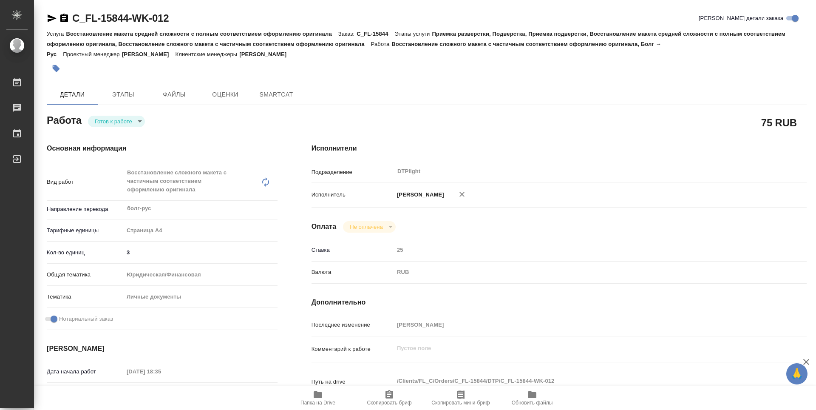
type textarea "x"
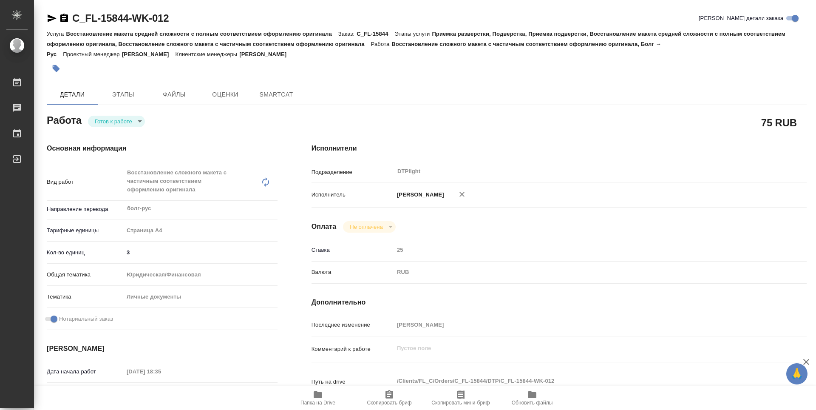
click at [119, 122] on body "🙏 .cls-1 fill:#fff; AWATERA Zubakova Viktoriya Работы Чаты График Выйти C_FL-15…" at bounding box center [408, 205] width 816 height 410
type textarea "x"
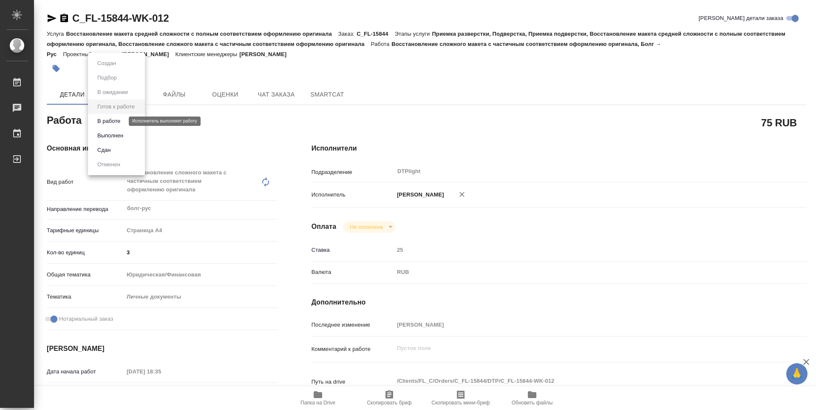
type textarea "x"
click at [122, 122] on button "В работе" at bounding box center [109, 120] width 28 height 9
type textarea "x"
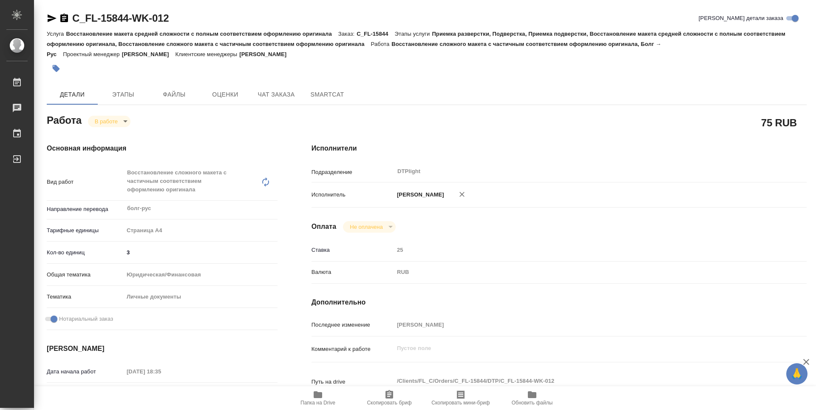
type textarea "x"
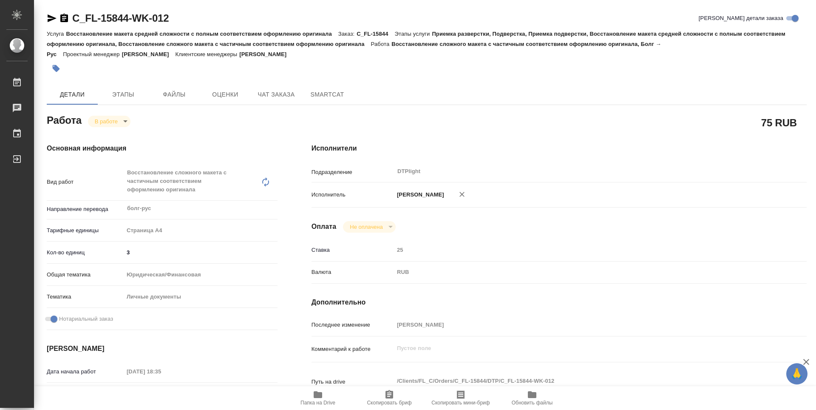
type textarea "x"
drag, startPoint x: 187, startPoint y: 20, endPoint x: 62, endPoint y: 23, distance: 125.4
click at [62, 23] on div "C_FL-15844-WK-012 Кратко детали заказа" at bounding box center [427, 18] width 760 height 14
type textarea "x"
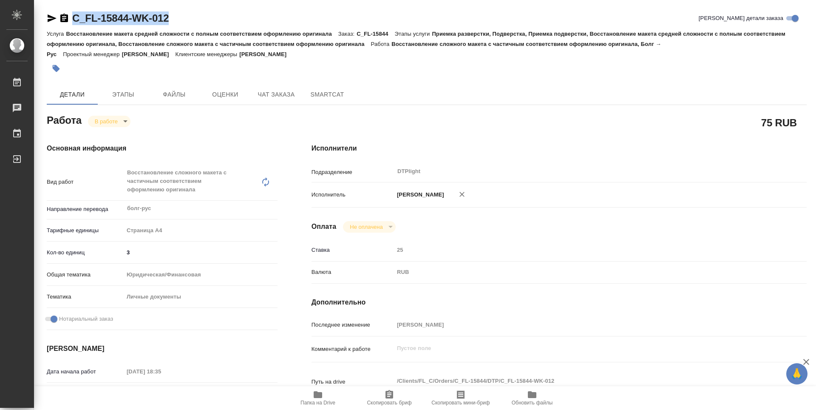
type textarea "x"
copy link "C_FL-15844-WK-012"
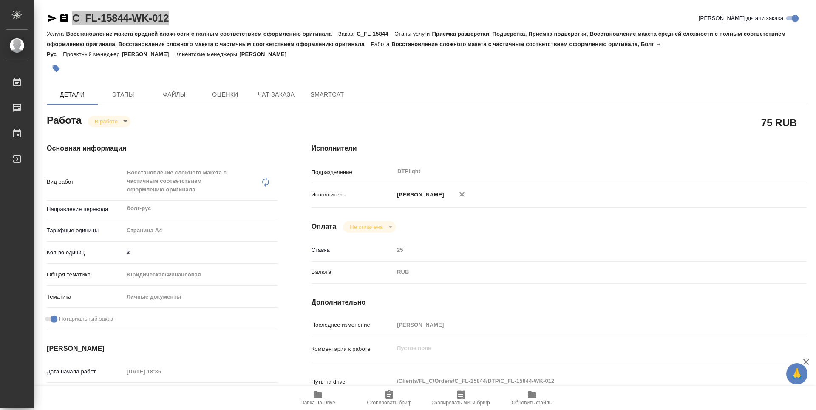
type textarea "x"
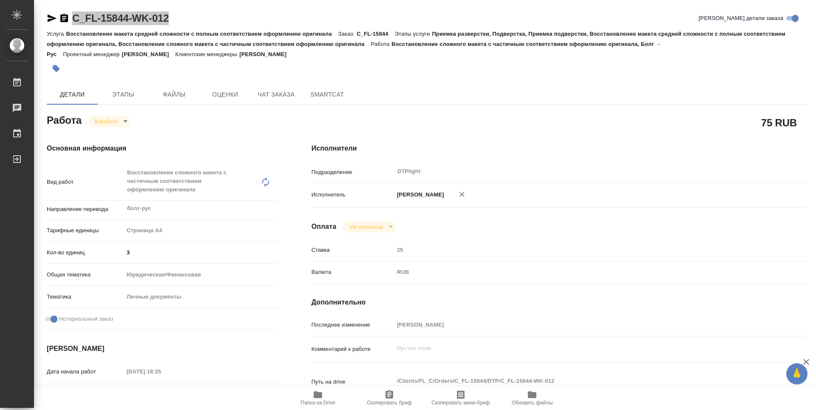
type textarea "x"
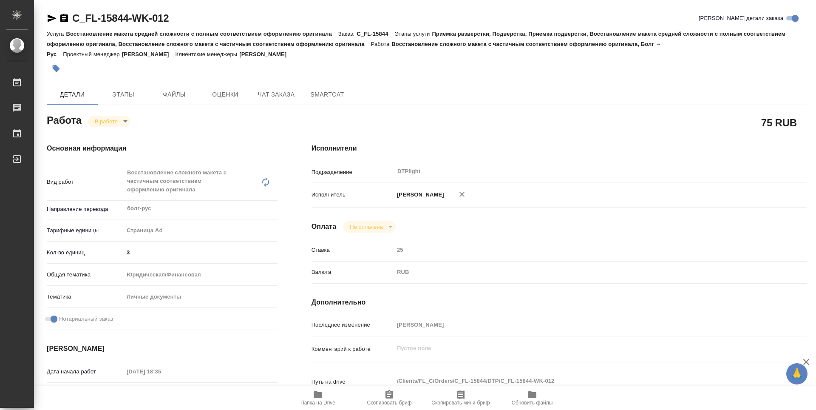
click at [476, 101] on div "Детали Этапы Файлы Оценки Чат заказа SmartCat" at bounding box center [427, 94] width 760 height 20
click at [482, 150] on h4 "Исполнители" at bounding box center [558, 148] width 495 height 10
